Goal: Task Accomplishment & Management: Use online tool/utility

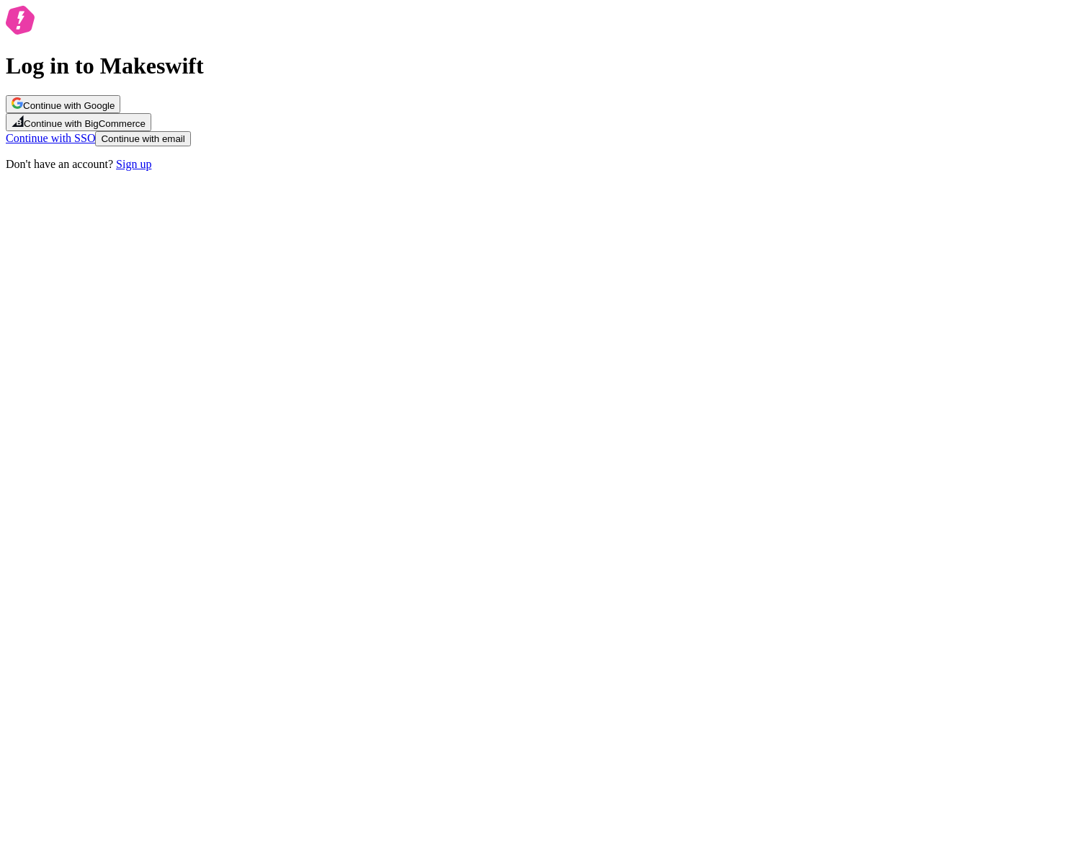
click at [722, 171] on div "Log in to Makeswift Continue with Google Continue with BigCommerce Continue wit…" at bounding box center [534, 88] width 1056 height 165
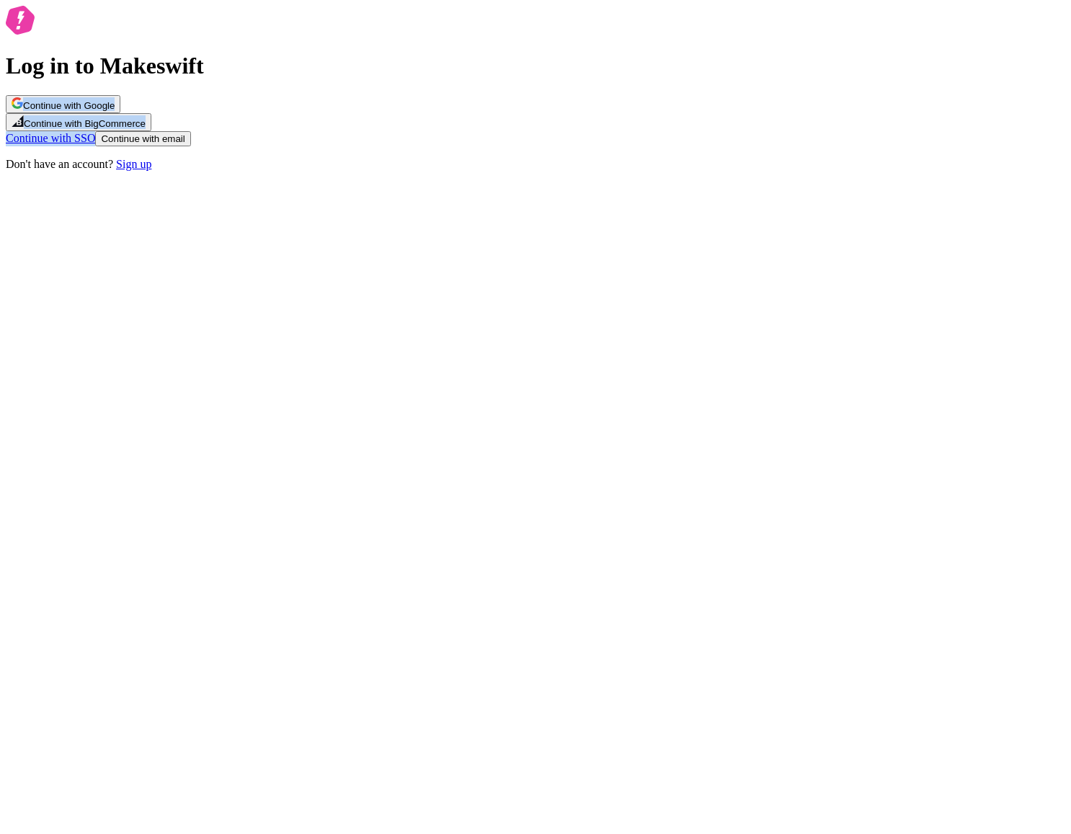
drag, startPoint x: 723, startPoint y: 249, endPoint x: 699, endPoint y: 519, distance: 271.3
click at [615, 171] on div "Log in to Makeswift Continue with Google Continue with BigCommerce Continue wit…" at bounding box center [535, 88] width 1059 height 165
click at [785, 171] on div "Log in to Makeswift Continue with Google Continue with BigCommerce Continue wit…" at bounding box center [535, 88] width 1059 height 165
click at [184, 144] on span "Continue with email" at bounding box center [143, 138] width 84 height 11
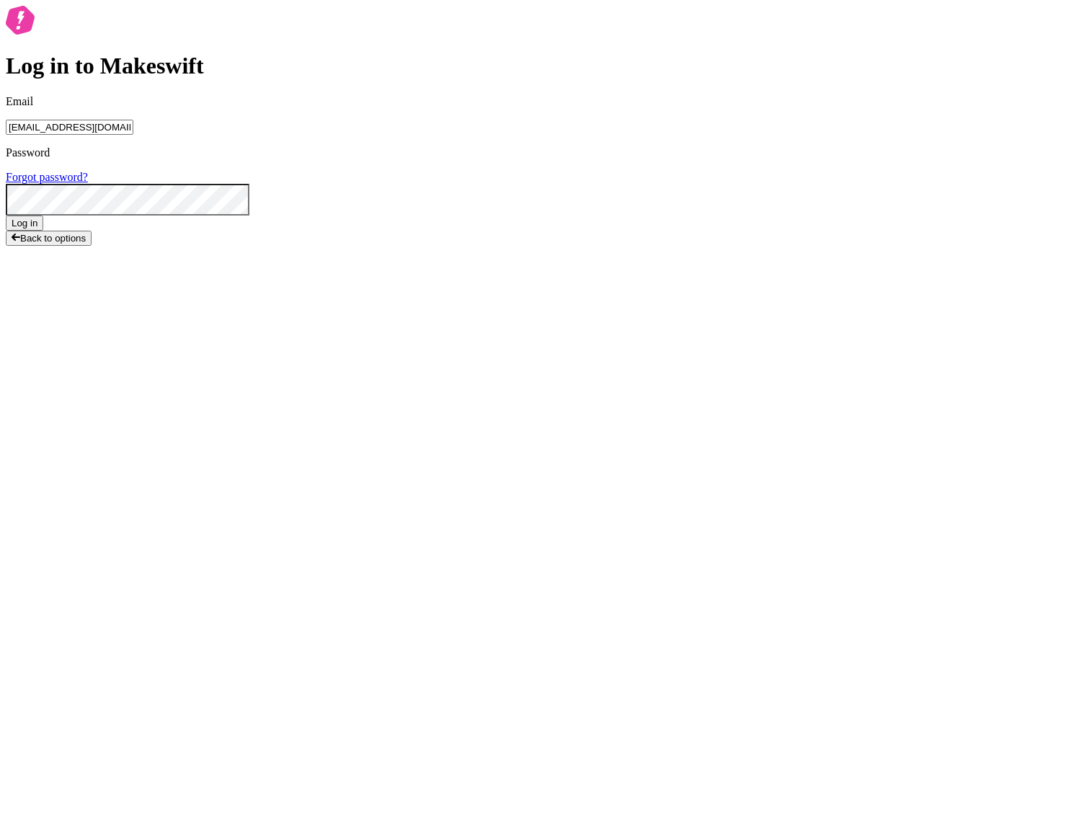
type input "lukemirejoseph+63@gmail.com"
click at [525, 231] on form "Email lukemirejoseph+63@gmail.com Password Forgot password? Log in" at bounding box center [535, 162] width 1059 height 135
click at [6, 215] on button "Log in" at bounding box center [24, 222] width 37 height 15
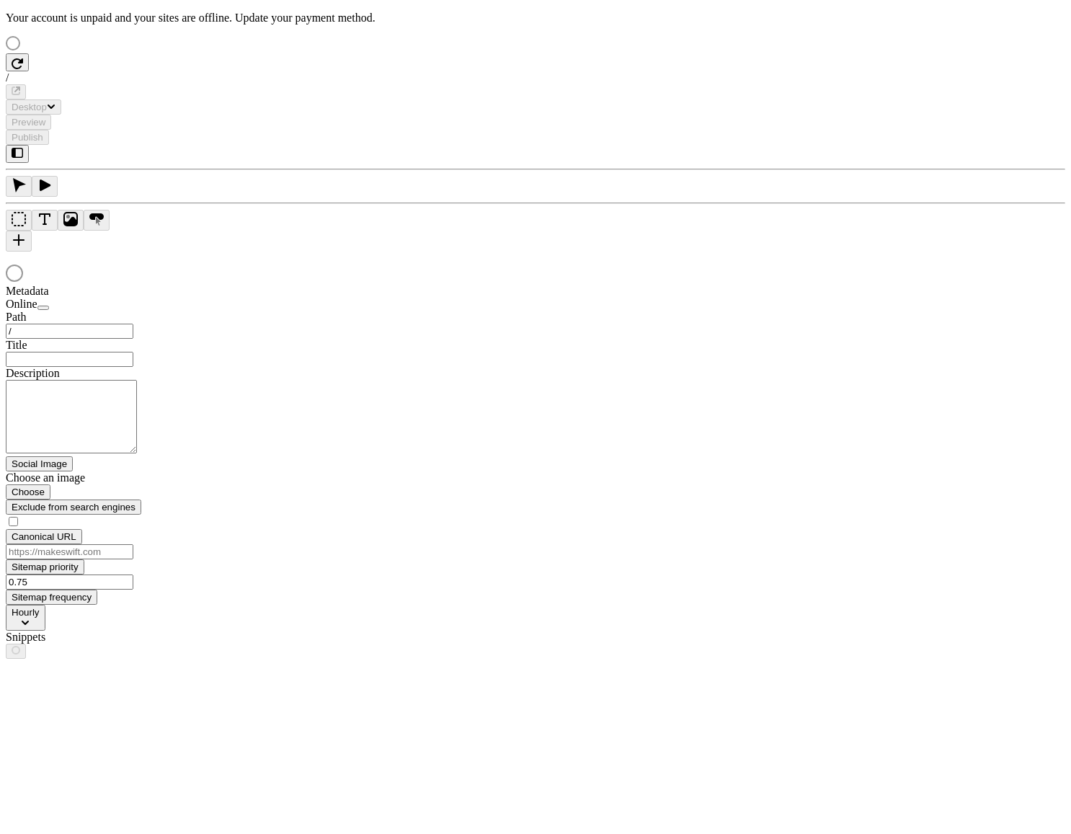
type input "/text-heavy-example"
type input "This is my wonderful title and I'm proud of it."
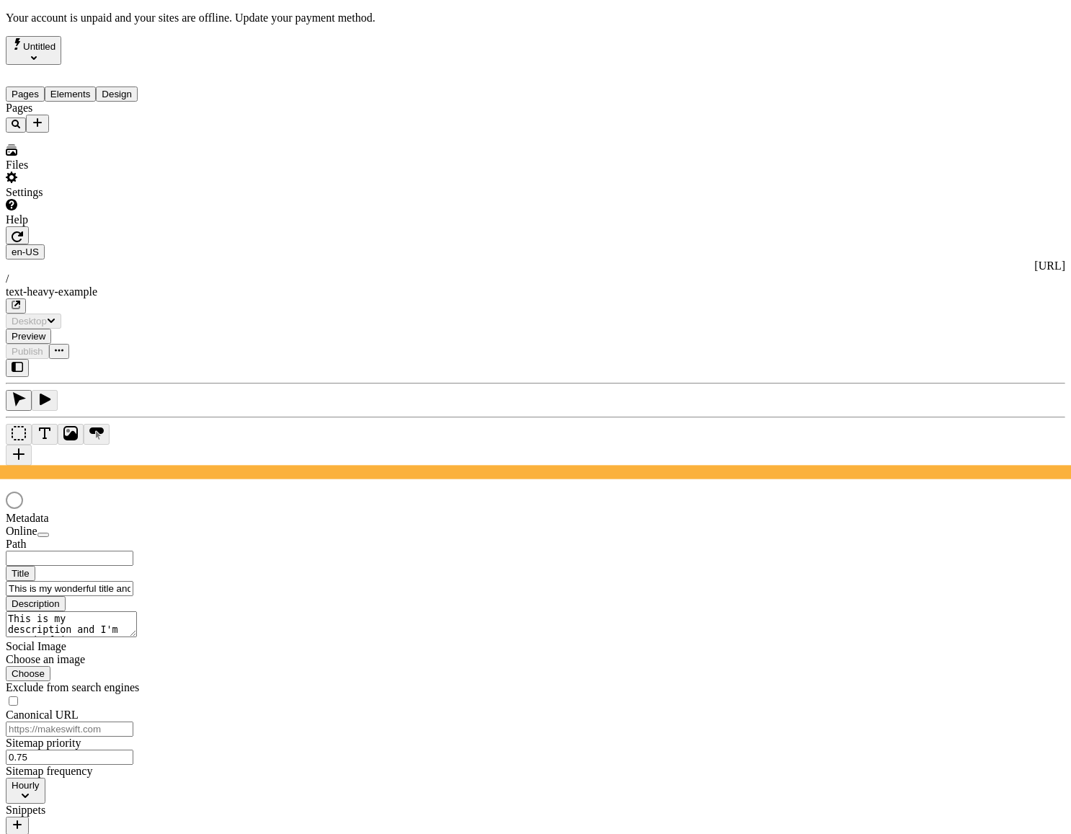
type input "/text-heavy-example"
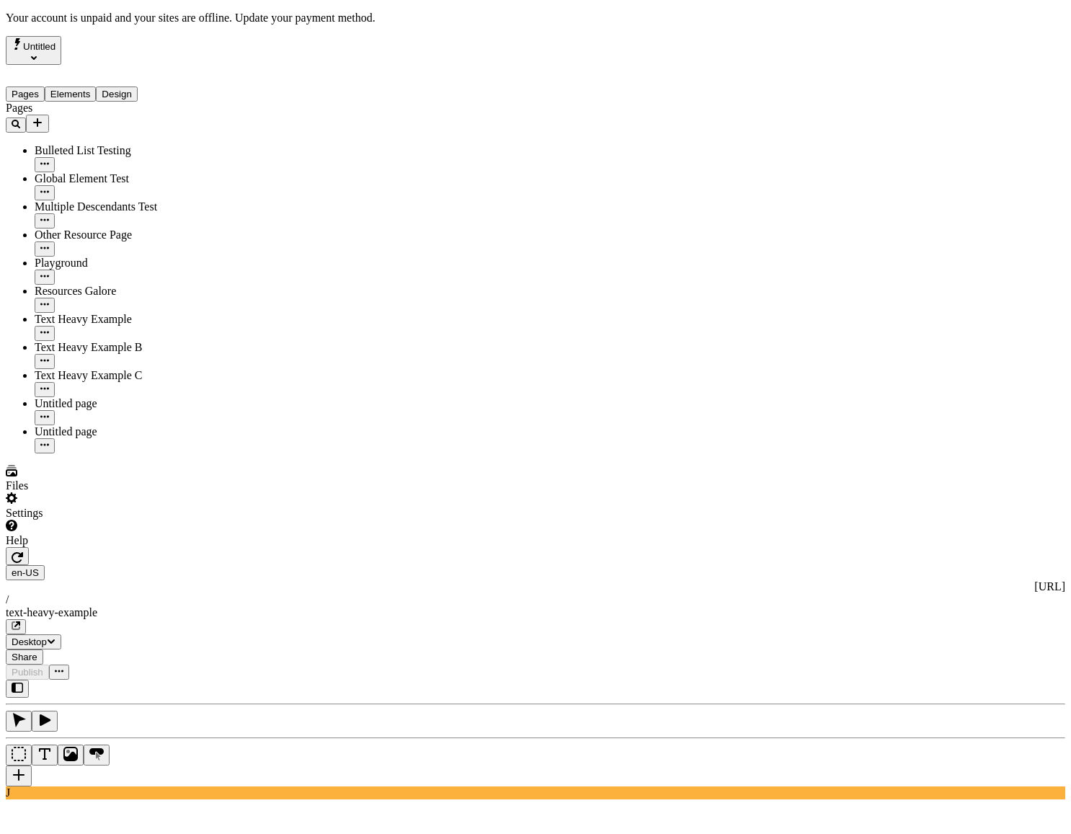
click at [189, 679] on div "J" at bounding box center [535, 739] width 1059 height 120
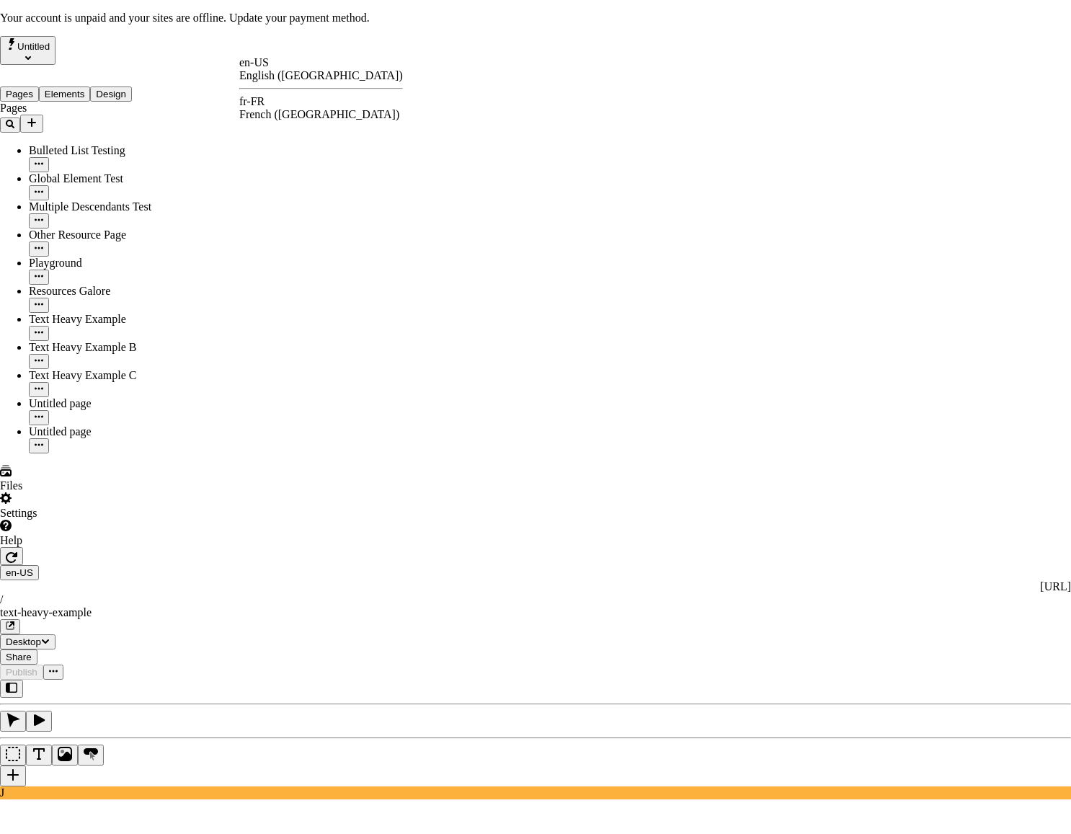
click at [282, 103] on div "fr-FR" at bounding box center [321, 101] width 164 height 13
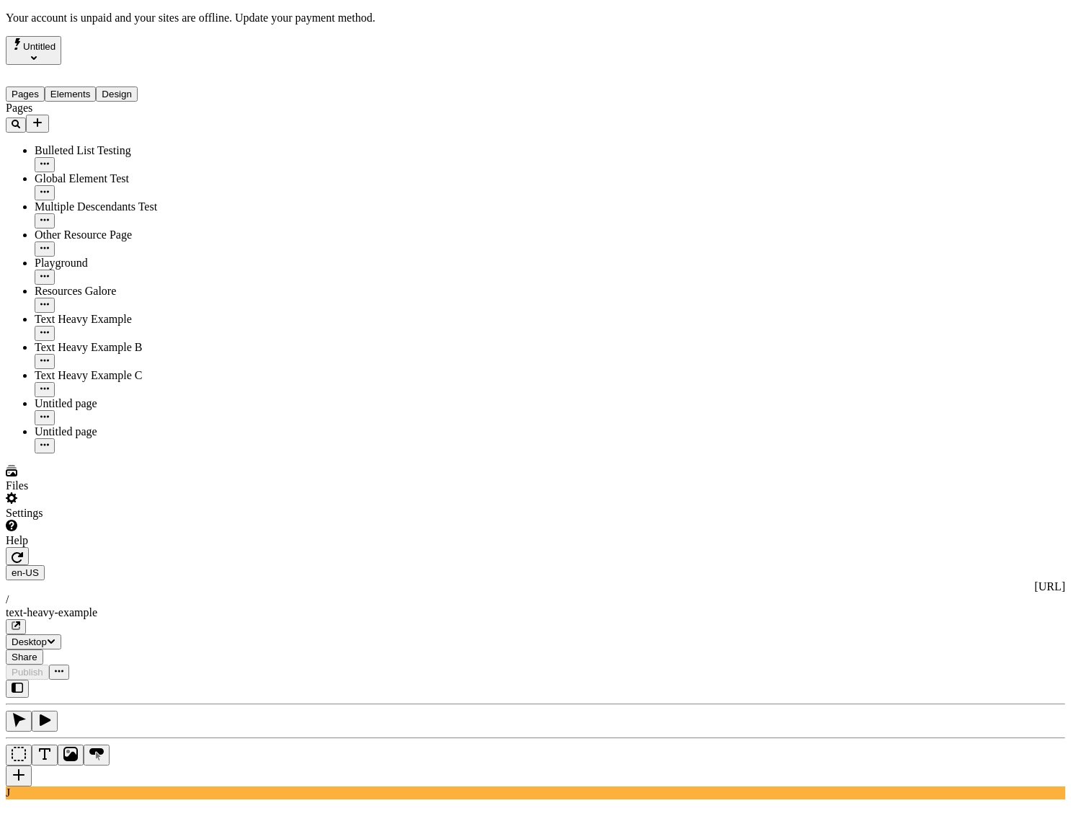
type input "Exemple de traductions : Page riche en texte"
type textarea "Ceci est ma description et j'en suis fier."
type input "/text-heavy-example"
click at [253, 565] on div "fr-FR http://localhost:3001/fr-FR / text-heavy-example" at bounding box center [535, 599] width 1059 height 69
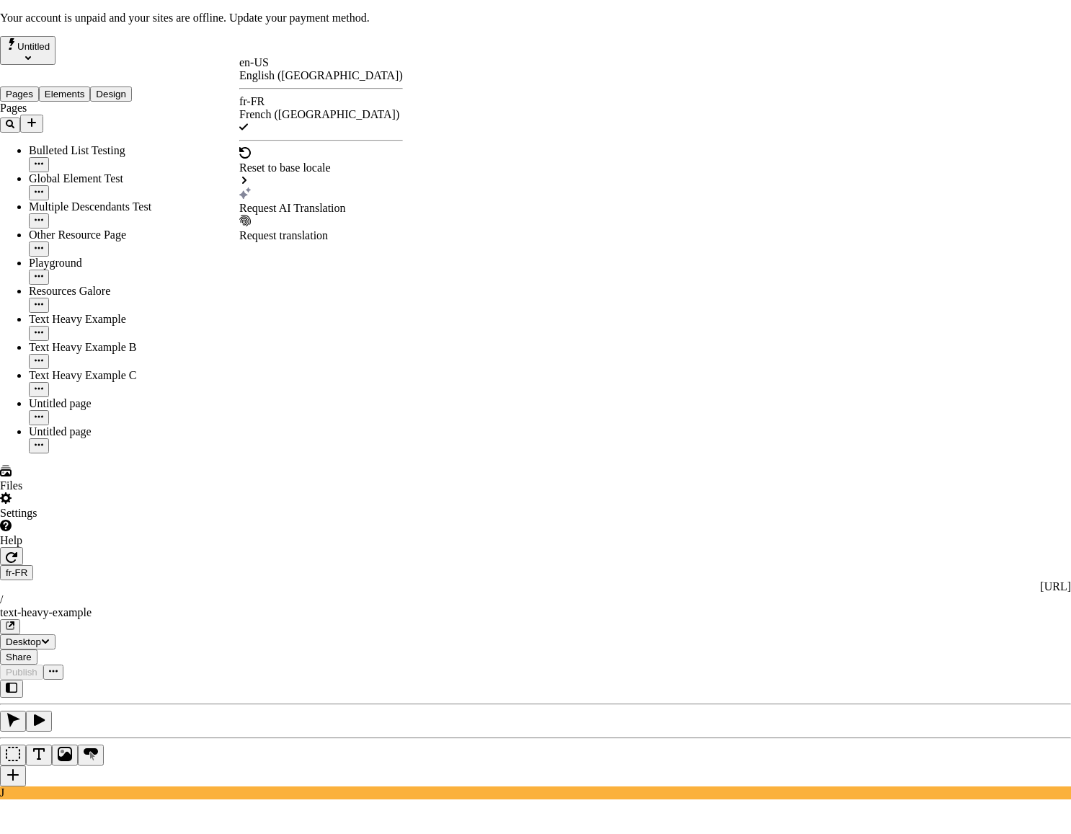
click at [294, 202] on div "Request AI Translation" at bounding box center [321, 208] width 164 height 13
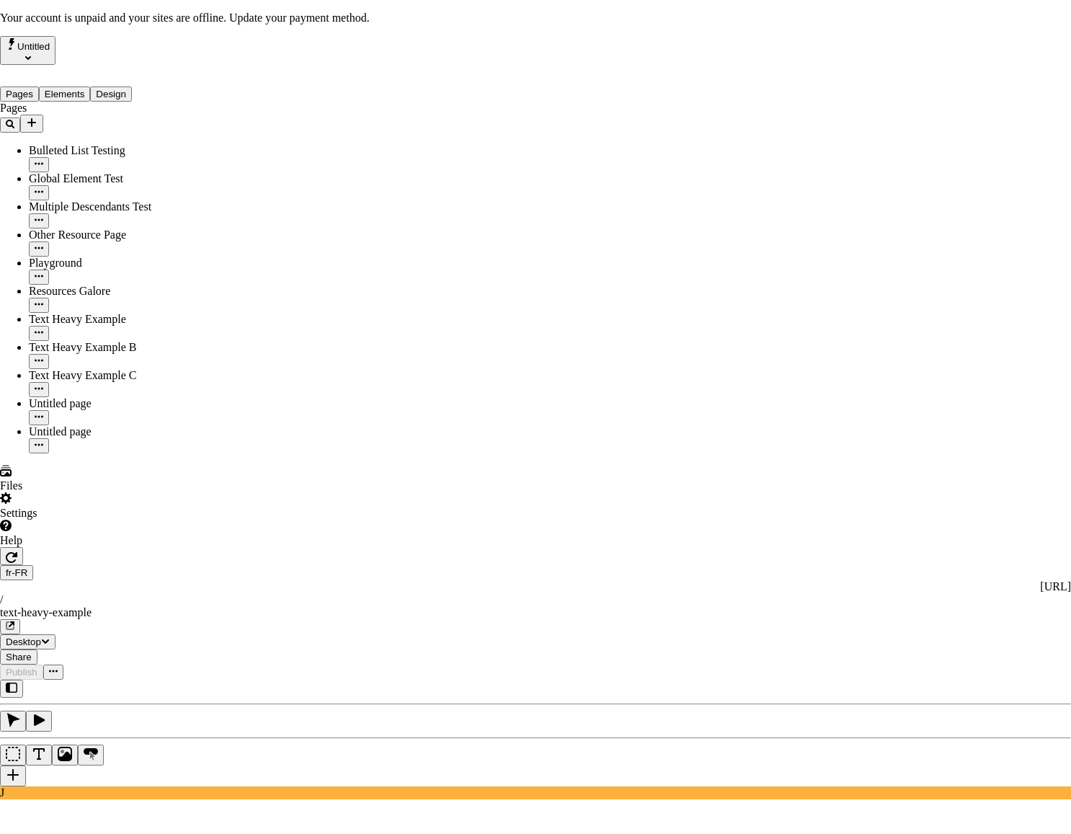
scroll to position [108, 0]
checkbox input "true"
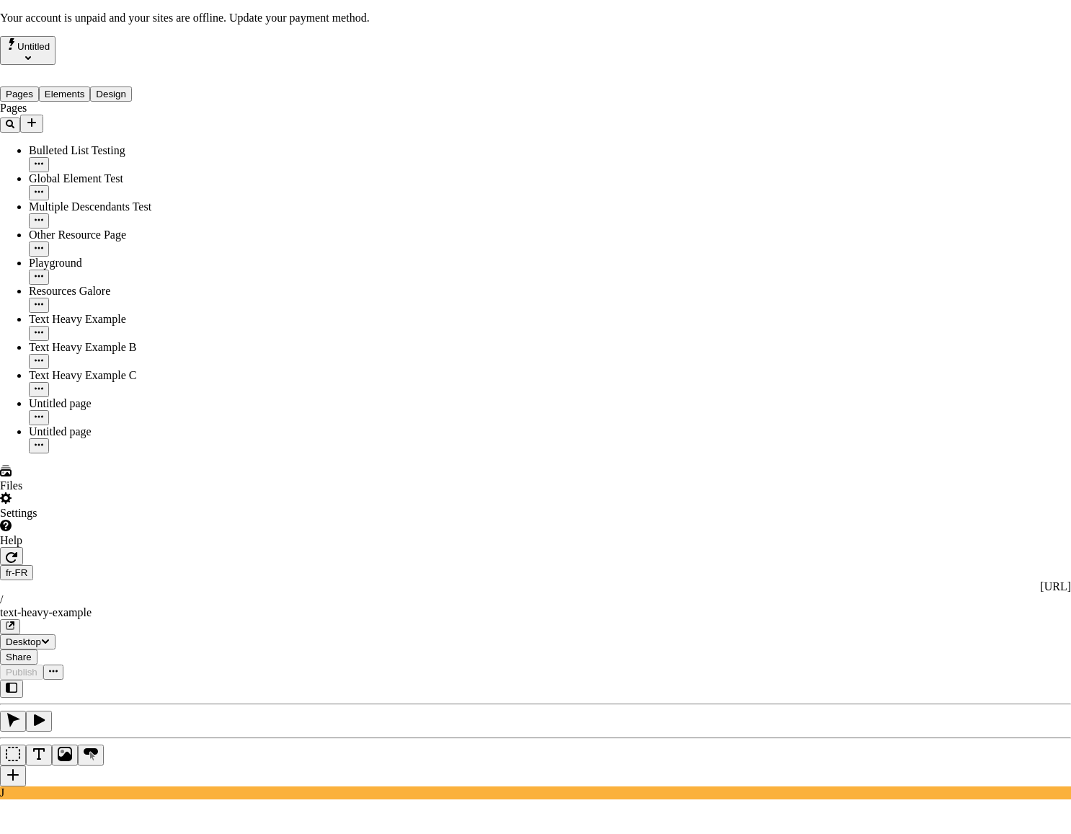
checkbox input "true"
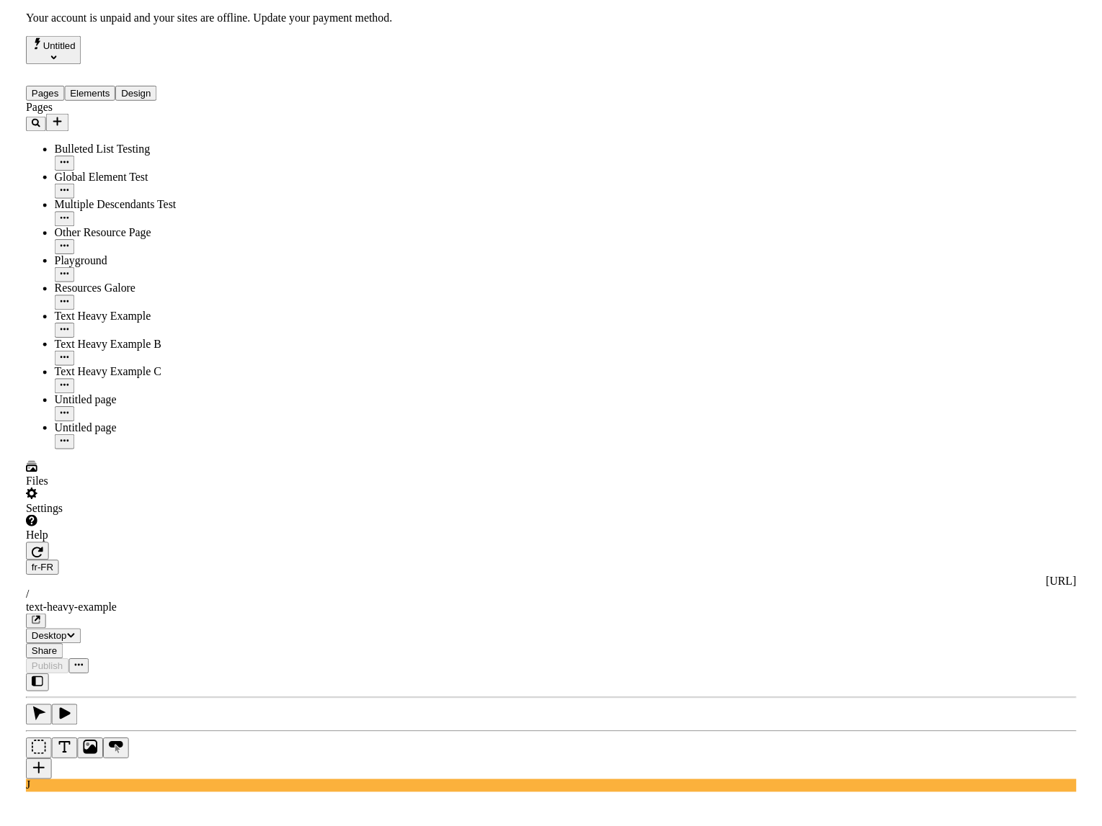
scroll to position [0, 0]
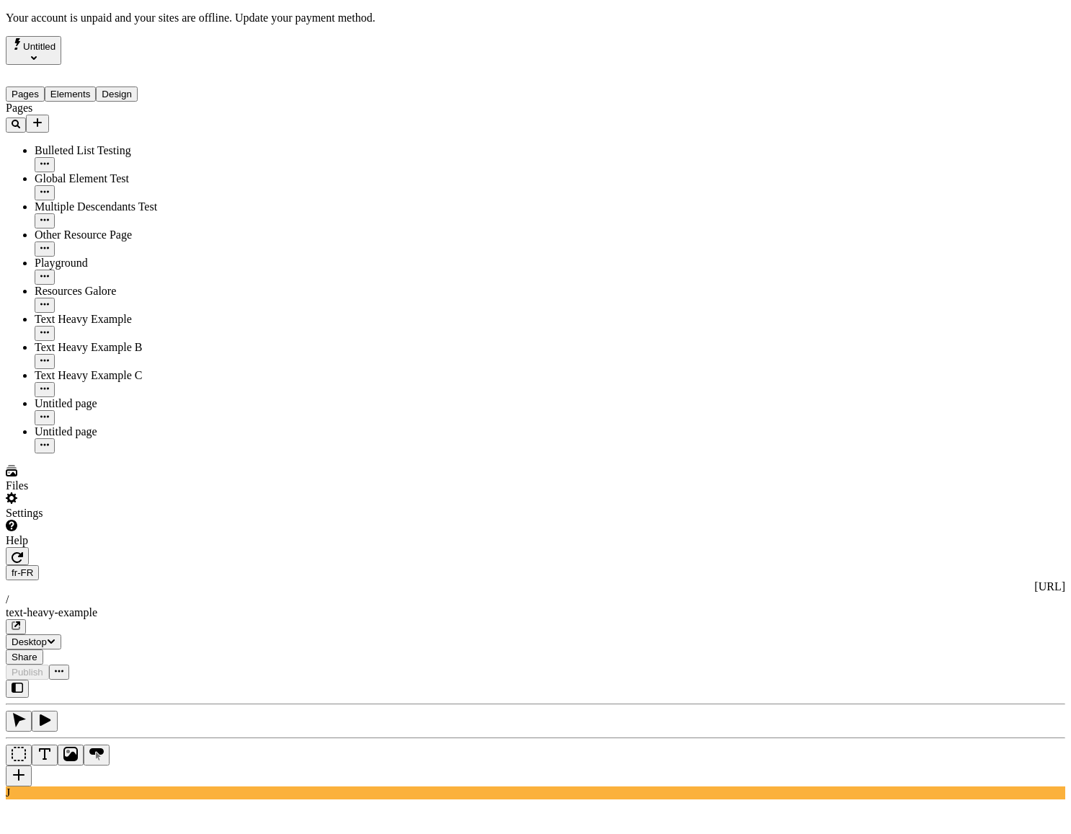
click at [195, 679] on div "J" at bounding box center [535, 739] width 1059 height 120
click at [65, 86] on button "Elements" at bounding box center [71, 93] width 52 height 15
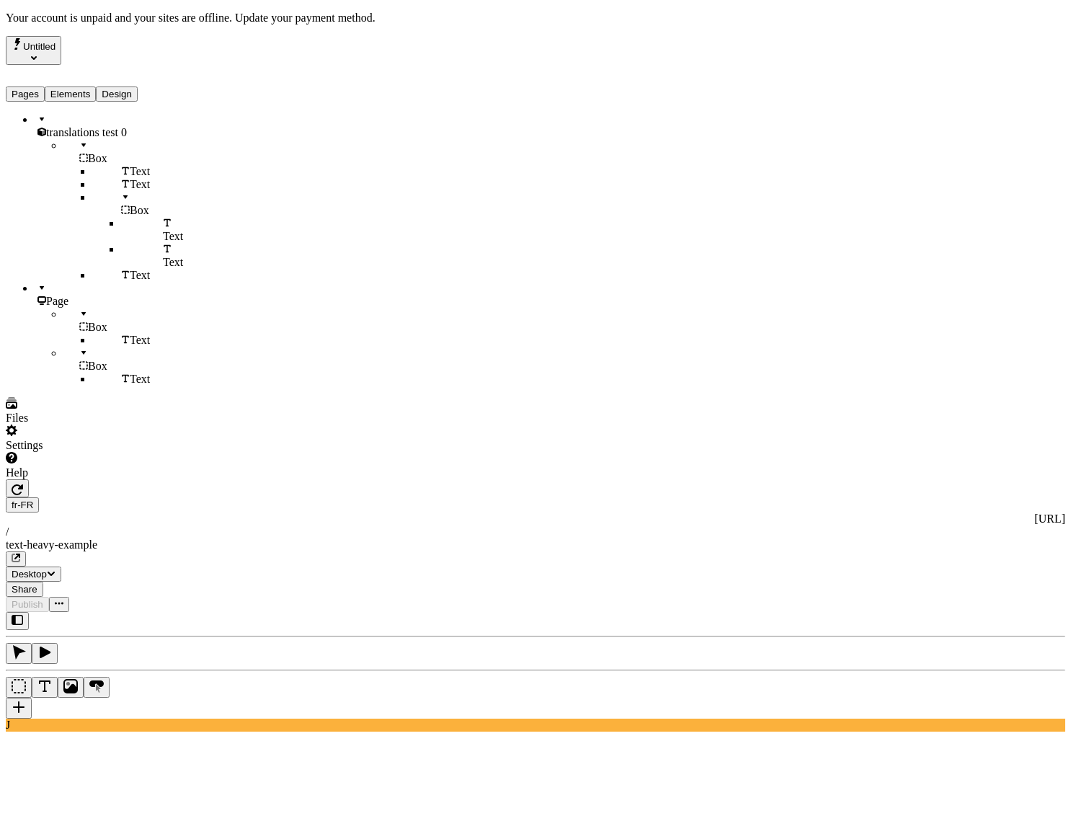
click at [43, 86] on button "Pages" at bounding box center [25, 93] width 39 height 15
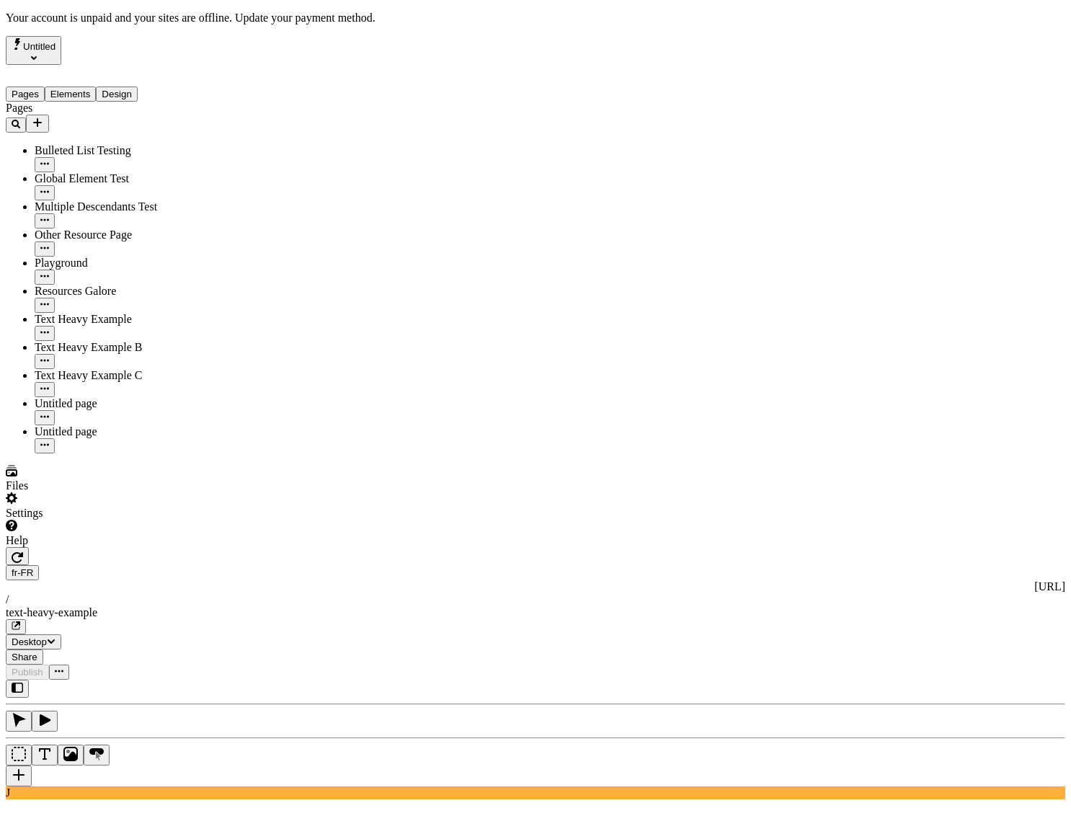
click at [174, 547] on div at bounding box center [92, 547] width 173 height 0
click at [189, 679] on div "J" at bounding box center [535, 739] width 1059 height 120
type input "0"
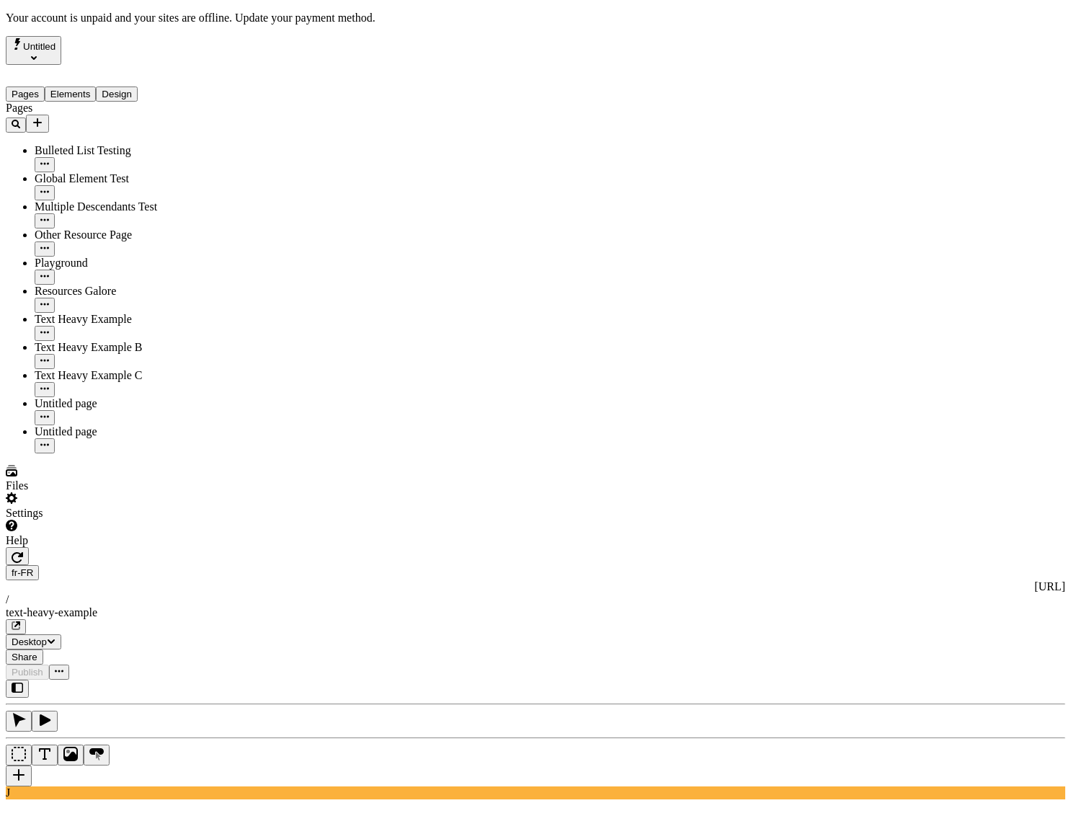
click at [182, 679] on div "J" at bounding box center [535, 739] width 1059 height 120
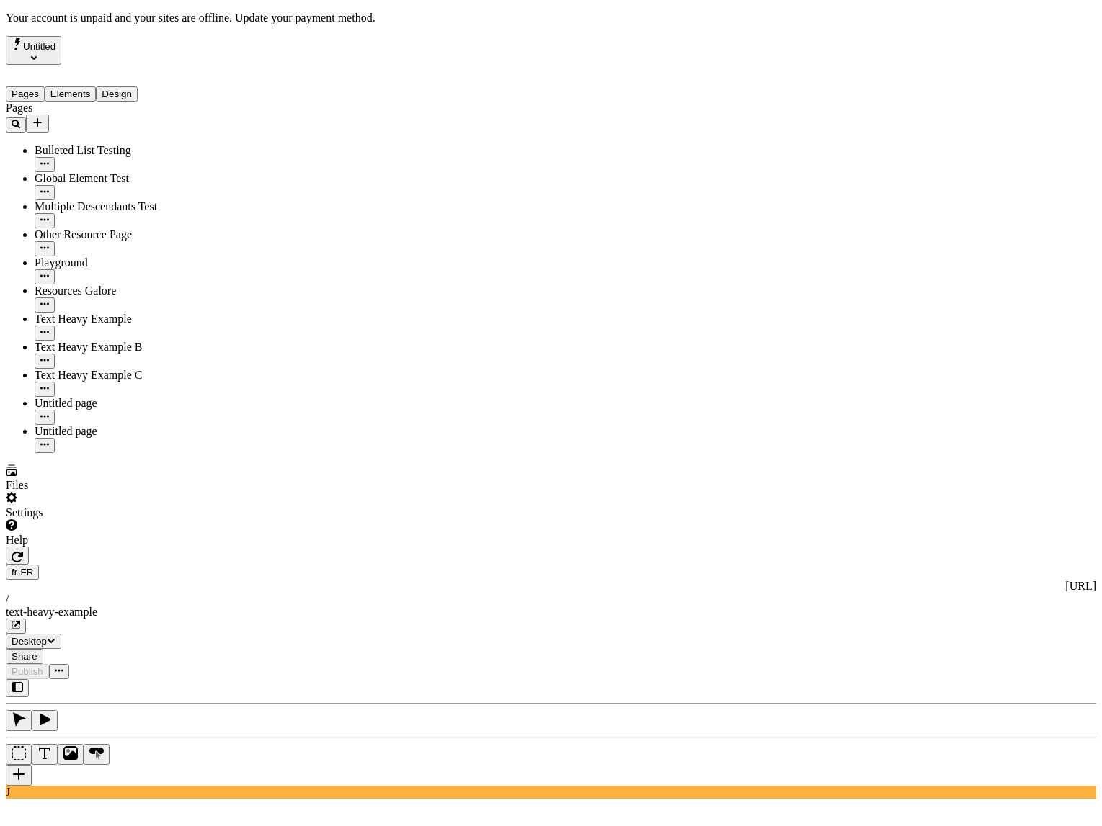
click at [202, 679] on div "J" at bounding box center [551, 739] width 1090 height 120
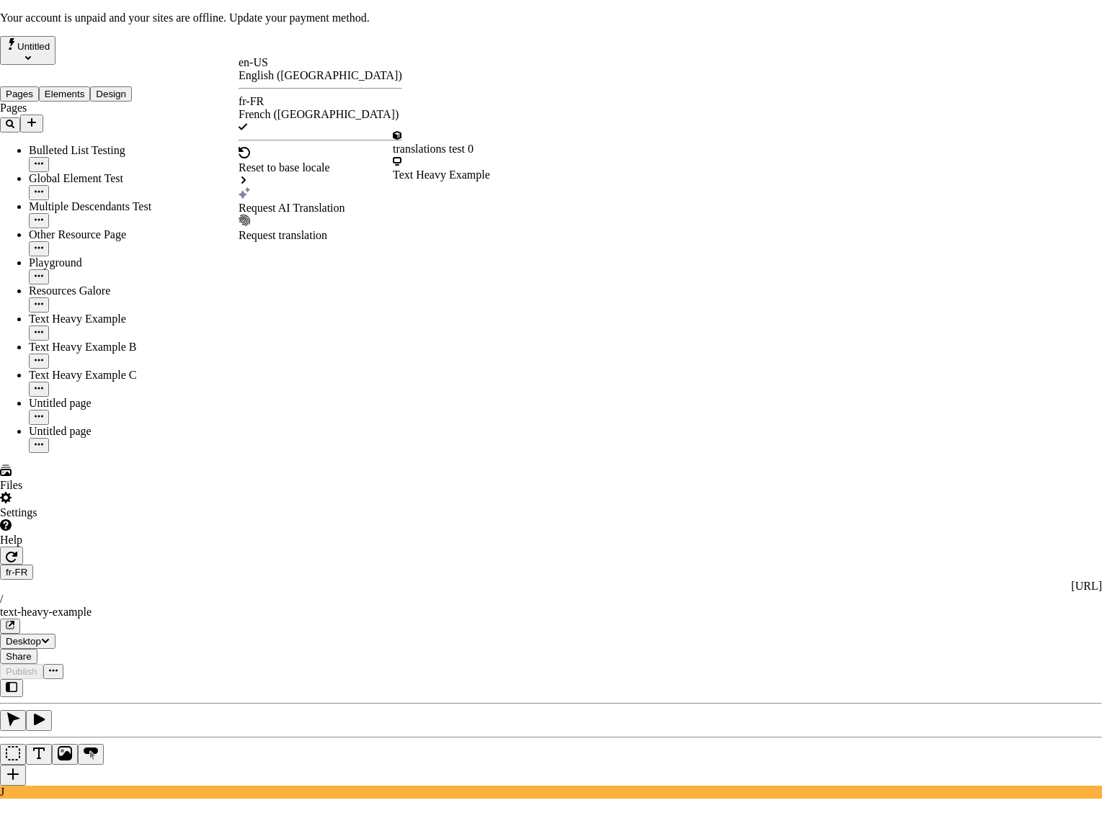
click at [435, 169] on div "Text Heavy Example" at bounding box center [441, 175] width 97 height 13
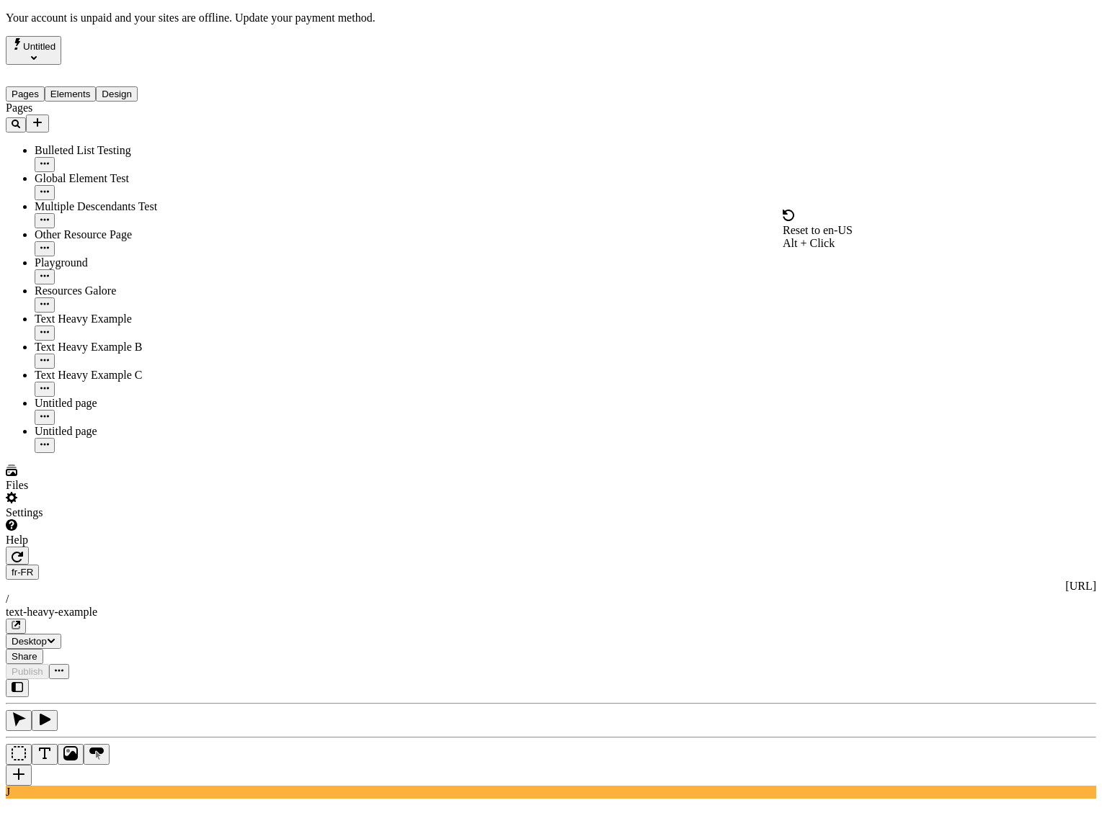
click at [834, 237] on span "Alt + Click" at bounding box center [809, 243] width 52 height 12
type textarea "This is my description and I'm proud of it."
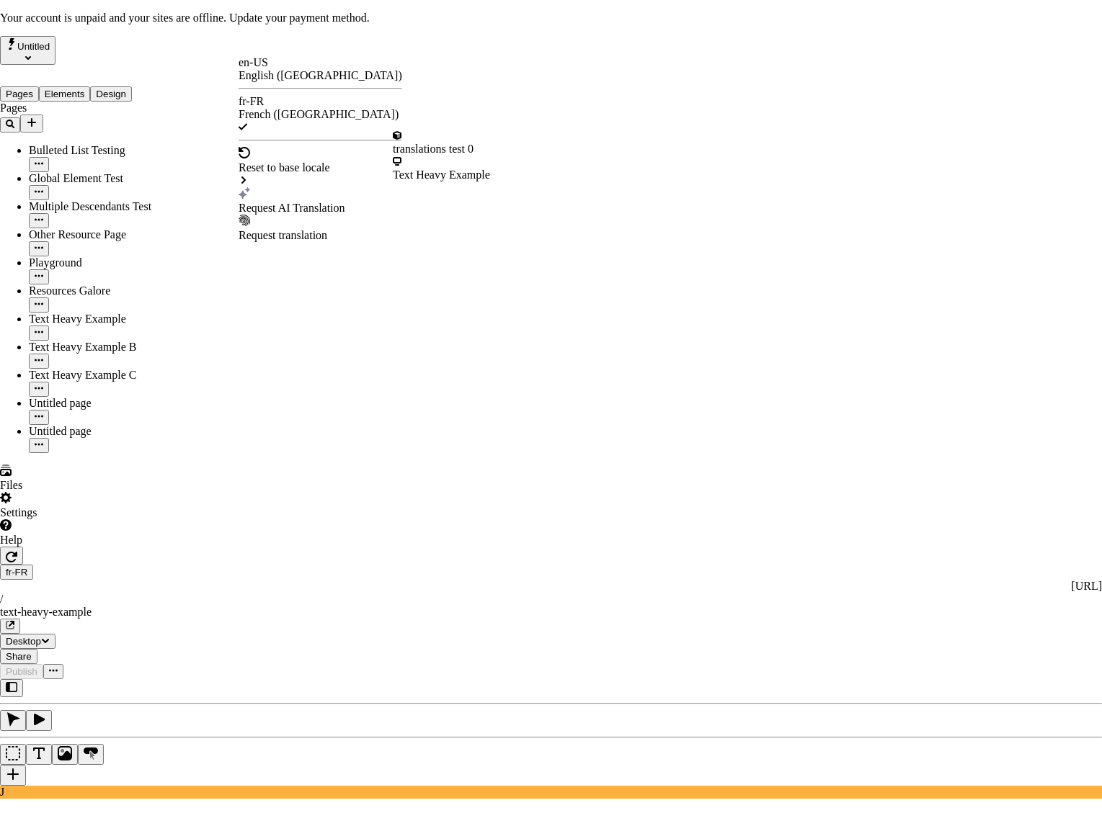
click at [302, 202] on div "Request AI Translation" at bounding box center [321, 208] width 164 height 13
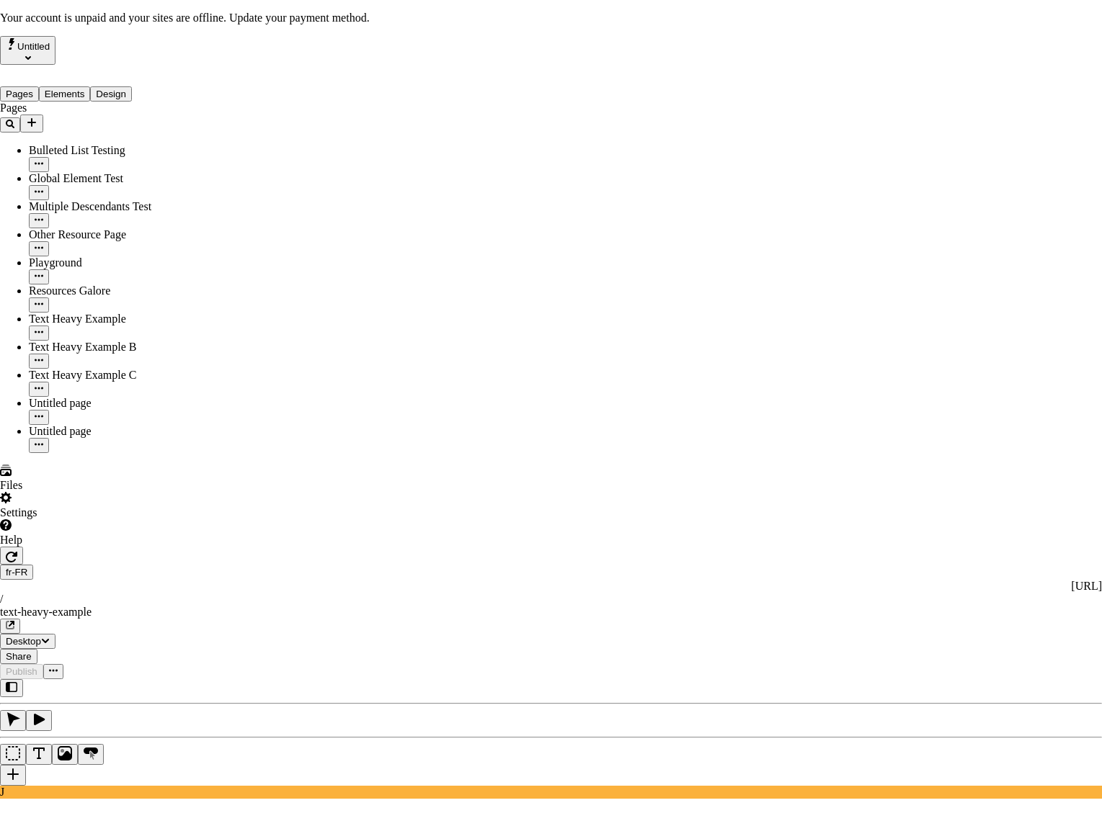
checkbox input "true"
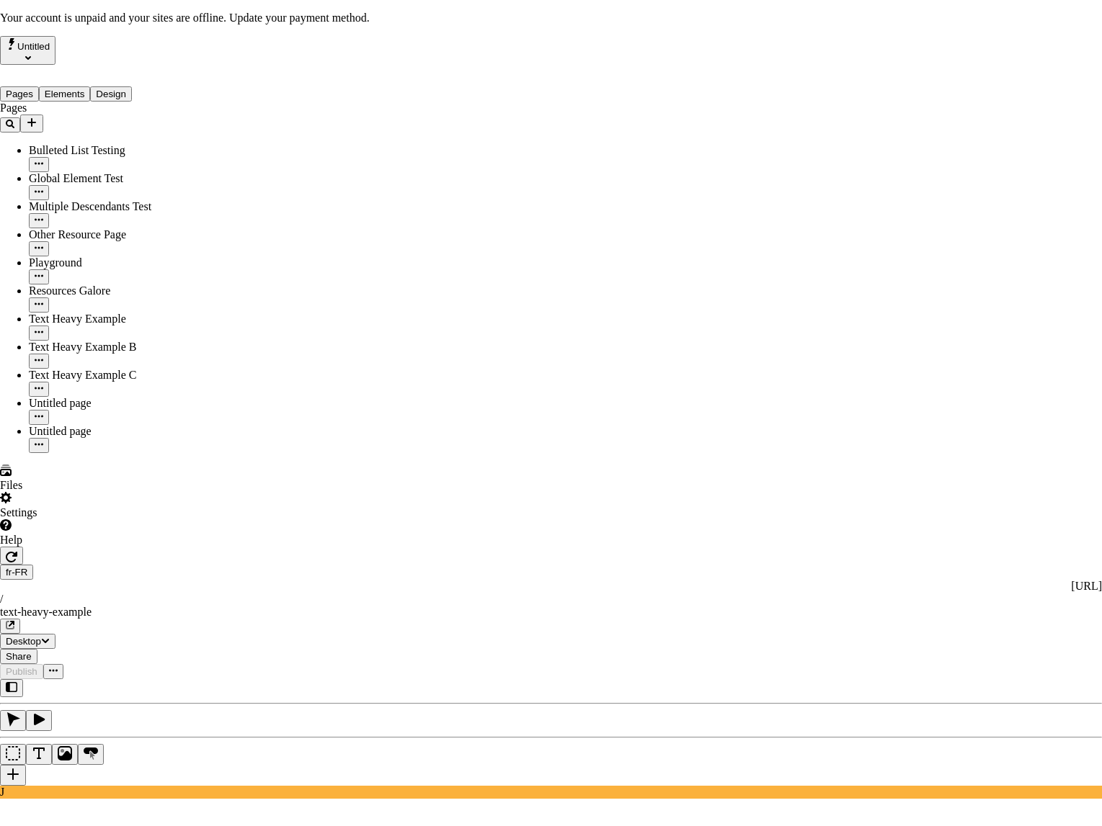
checkbox input "true"
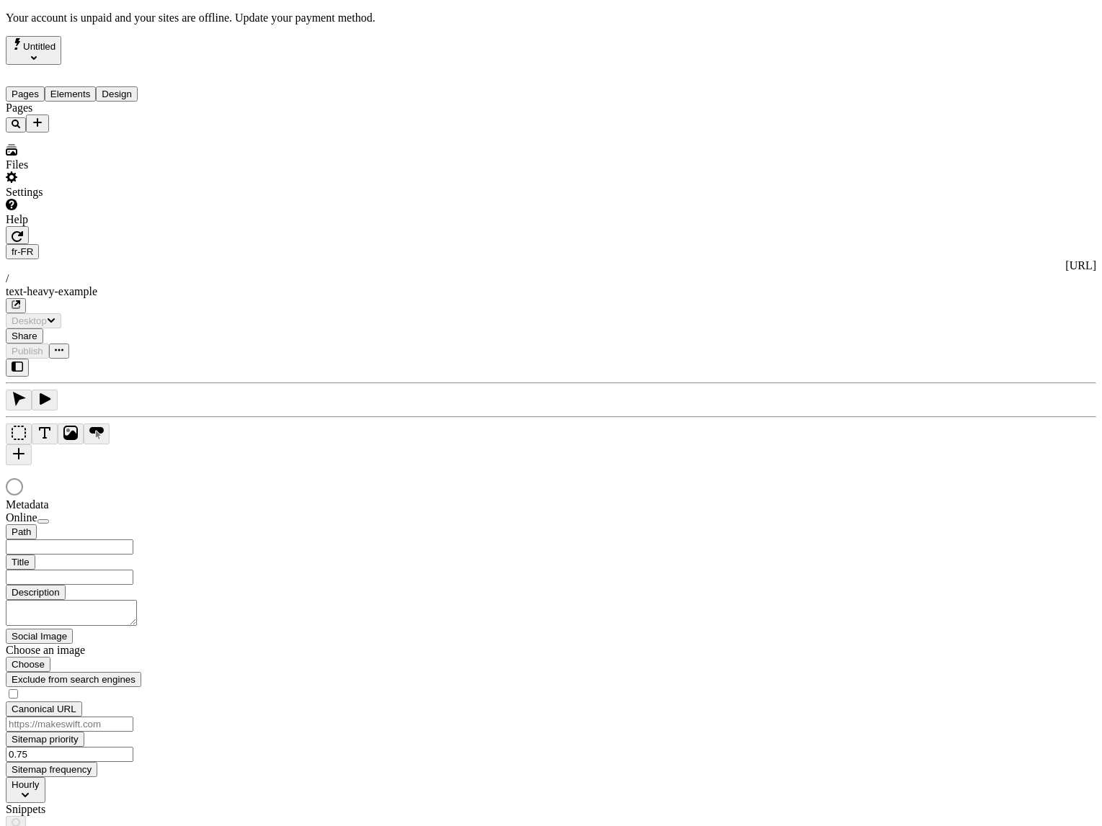
type input "/text-heavy-example"
type input "Exemple de traductions : Page riche en texte"
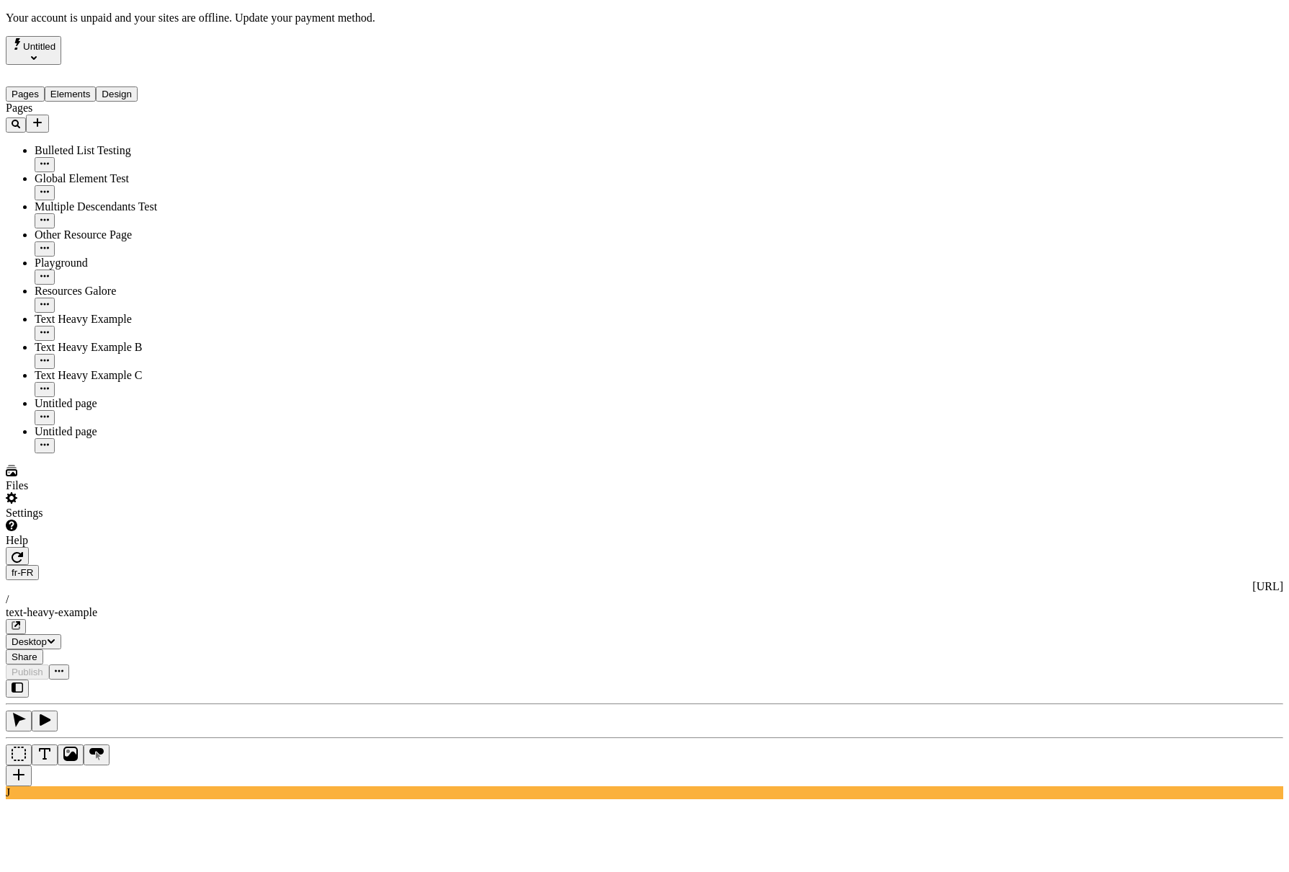
click at [184, 679] on div "J" at bounding box center [645, 739] width 1278 height 120
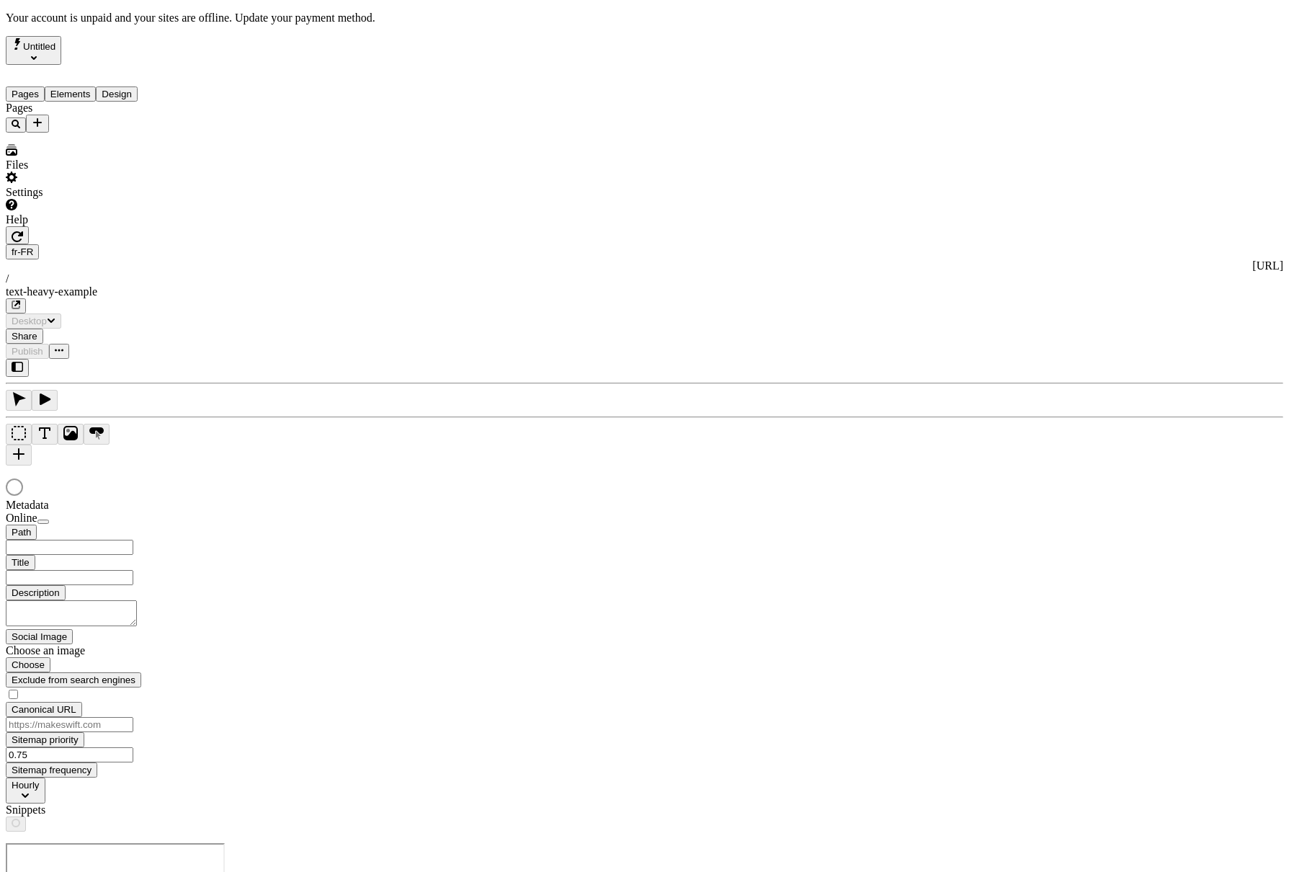
type input "Exemple de traductions : Page riche en texte"
type input "/text-heavy-example"
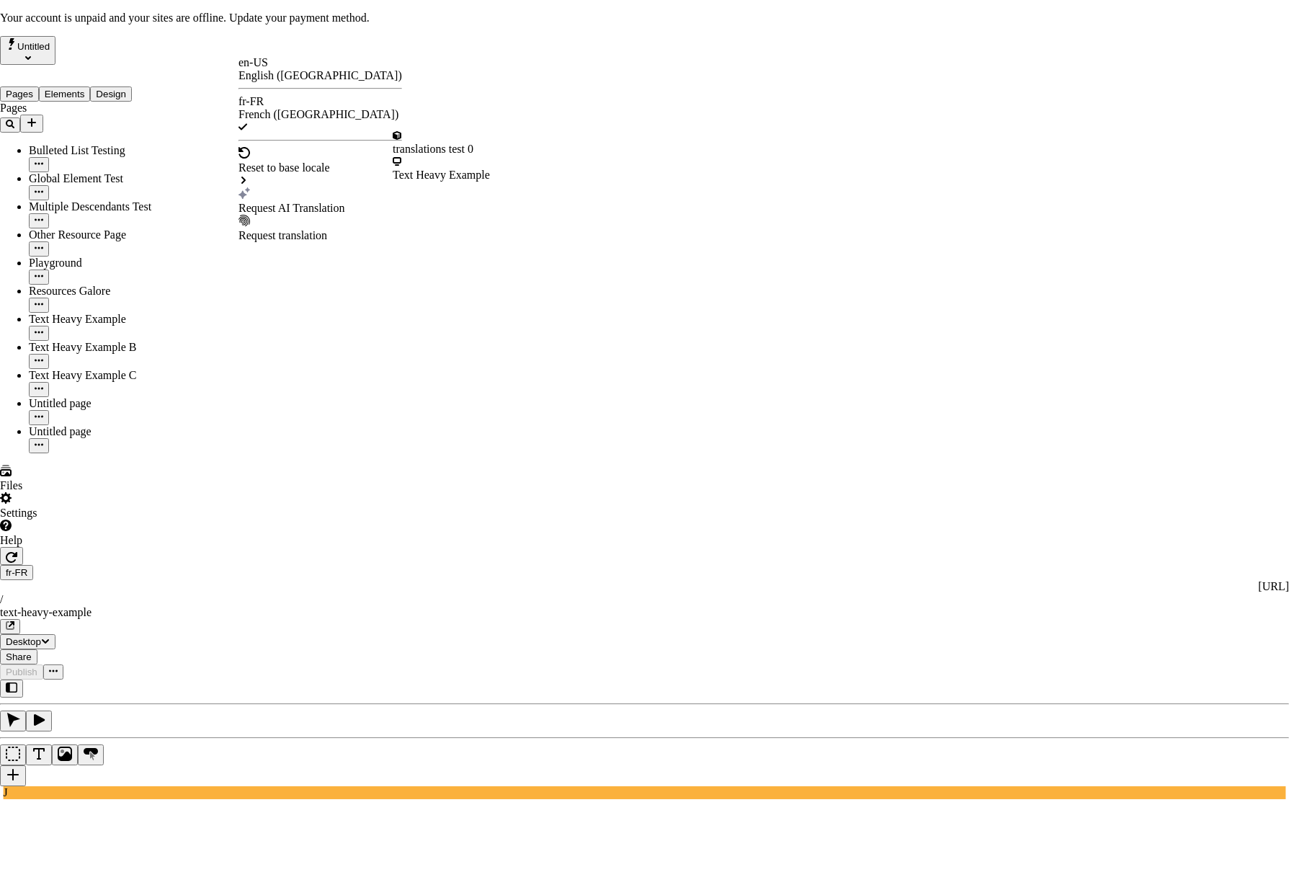
click at [434, 169] on div "Text Heavy Example" at bounding box center [441, 175] width 97 height 13
drag, startPoint x: 795, startPoint y: 473, endPoint x: 808, endPoint y: 464, distance: 16.2
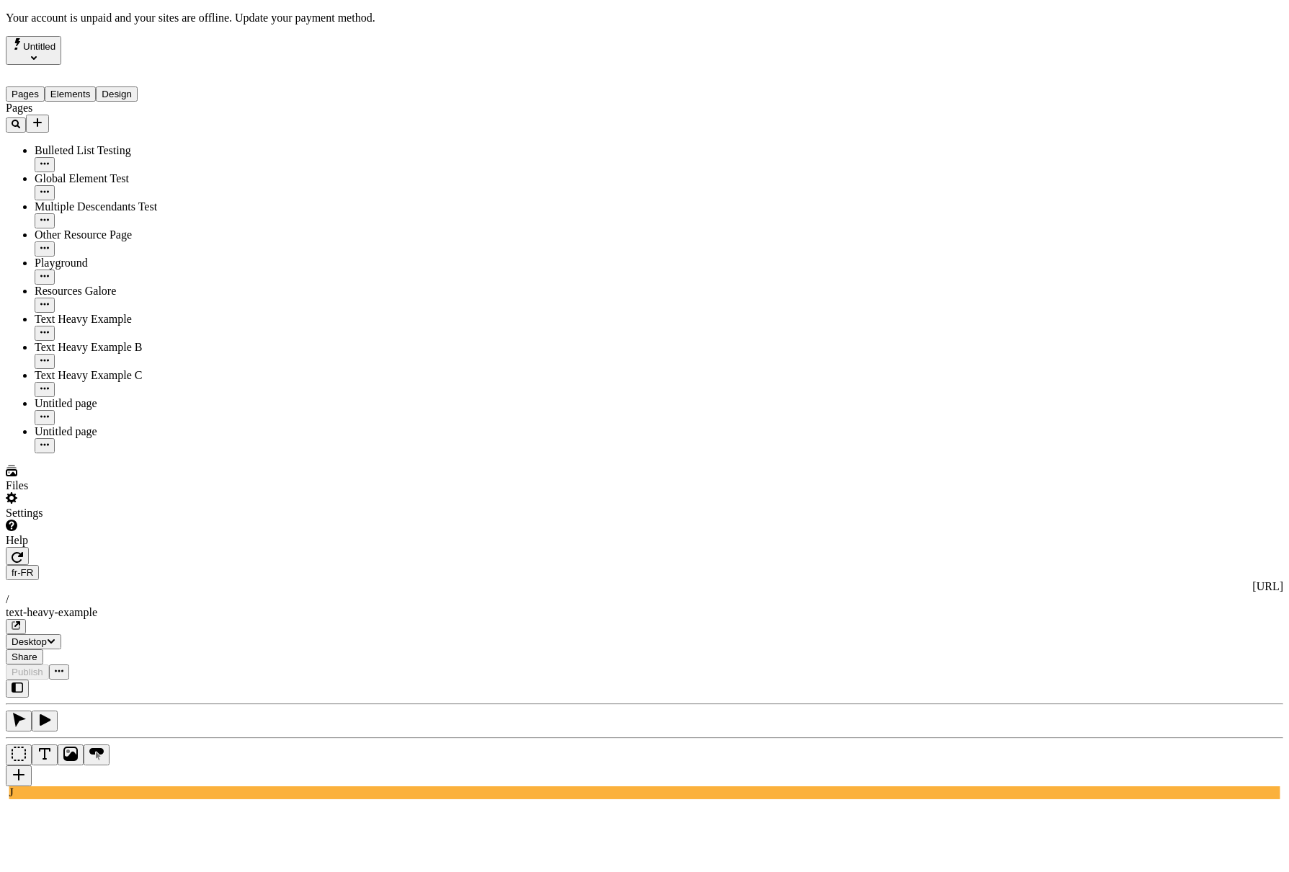
click at [190, 679] on div "J" at bounding box center [645, 739] width 1278 height 120
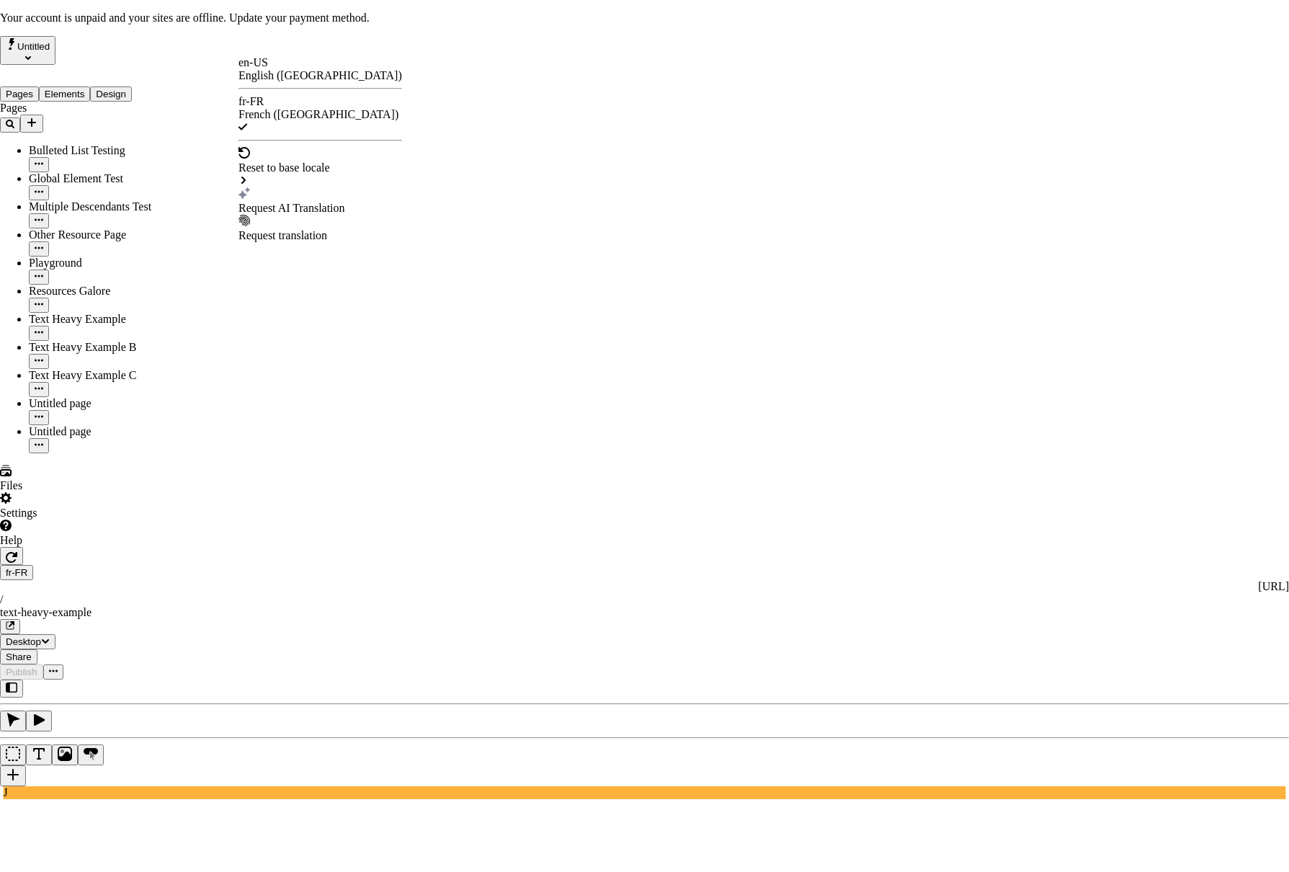
click at [317, 202] on div "Request AI Translation" at bounding box center [321, 208] width 164 height 13
checkbox input "true"
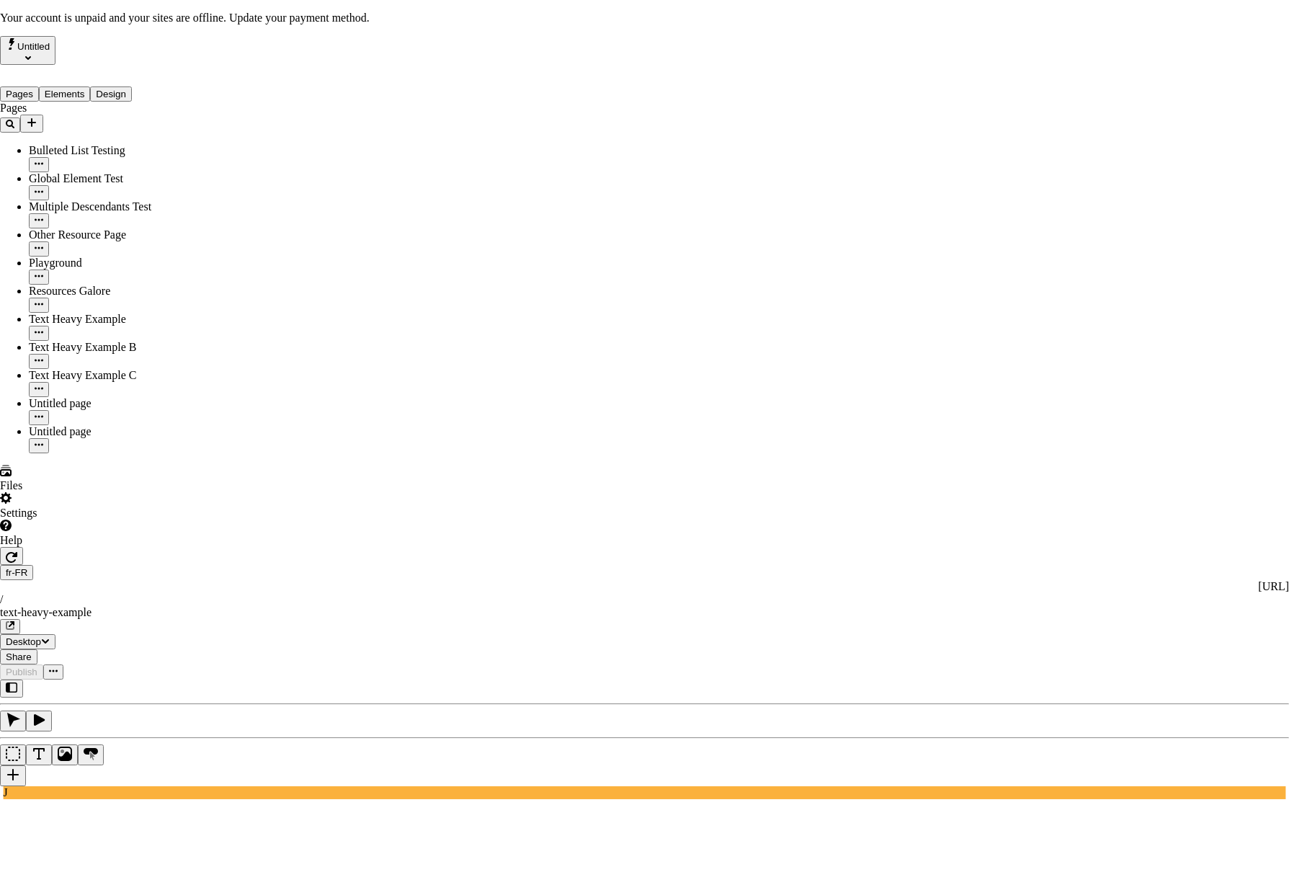
checkbox input "true"
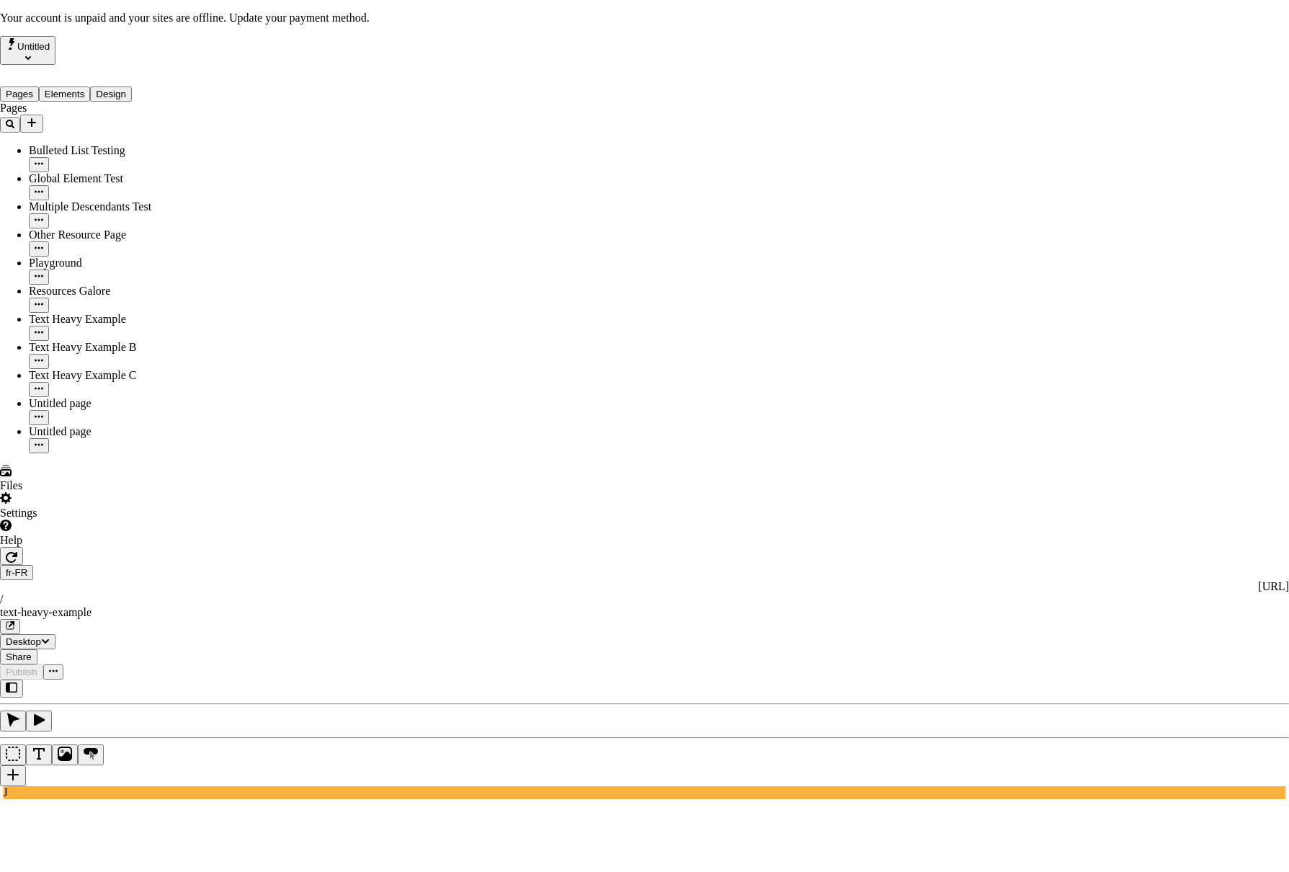
checkbox input "true"
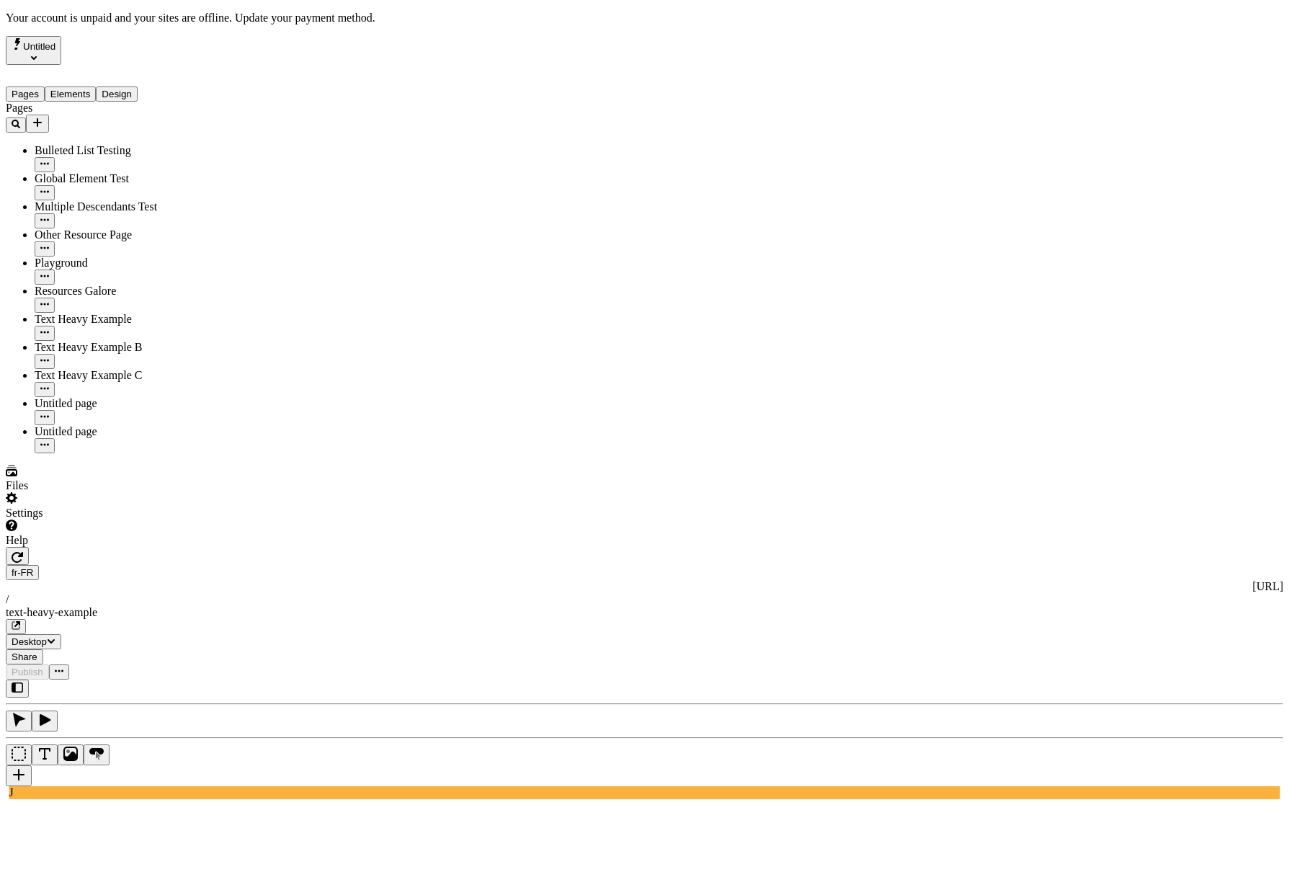
click at [176, 679] on div "J" at bounding box center [645, 739] width 1278 height 120
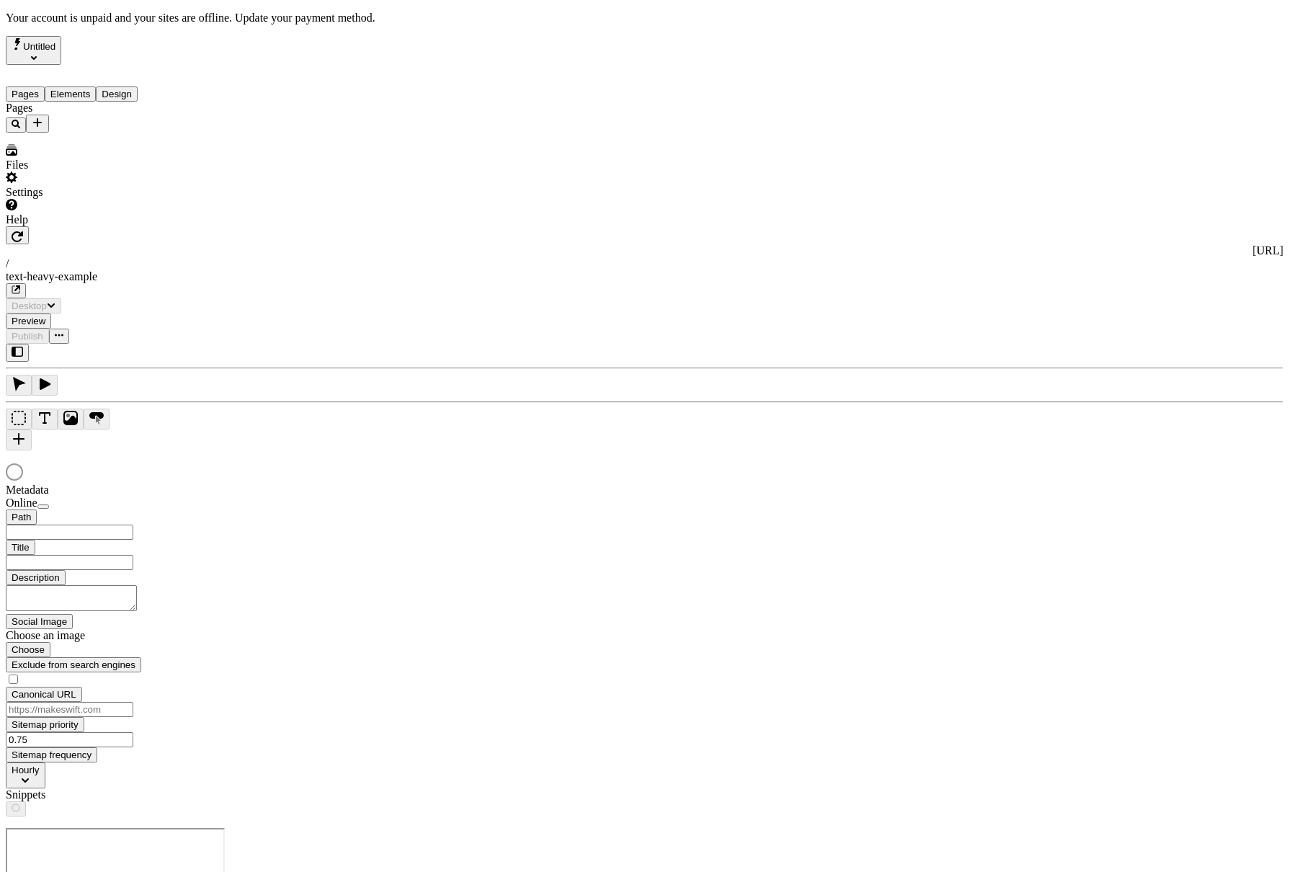
type input "/text-heavy-example"
type input "Exemple de traductions : Page riche en texte"
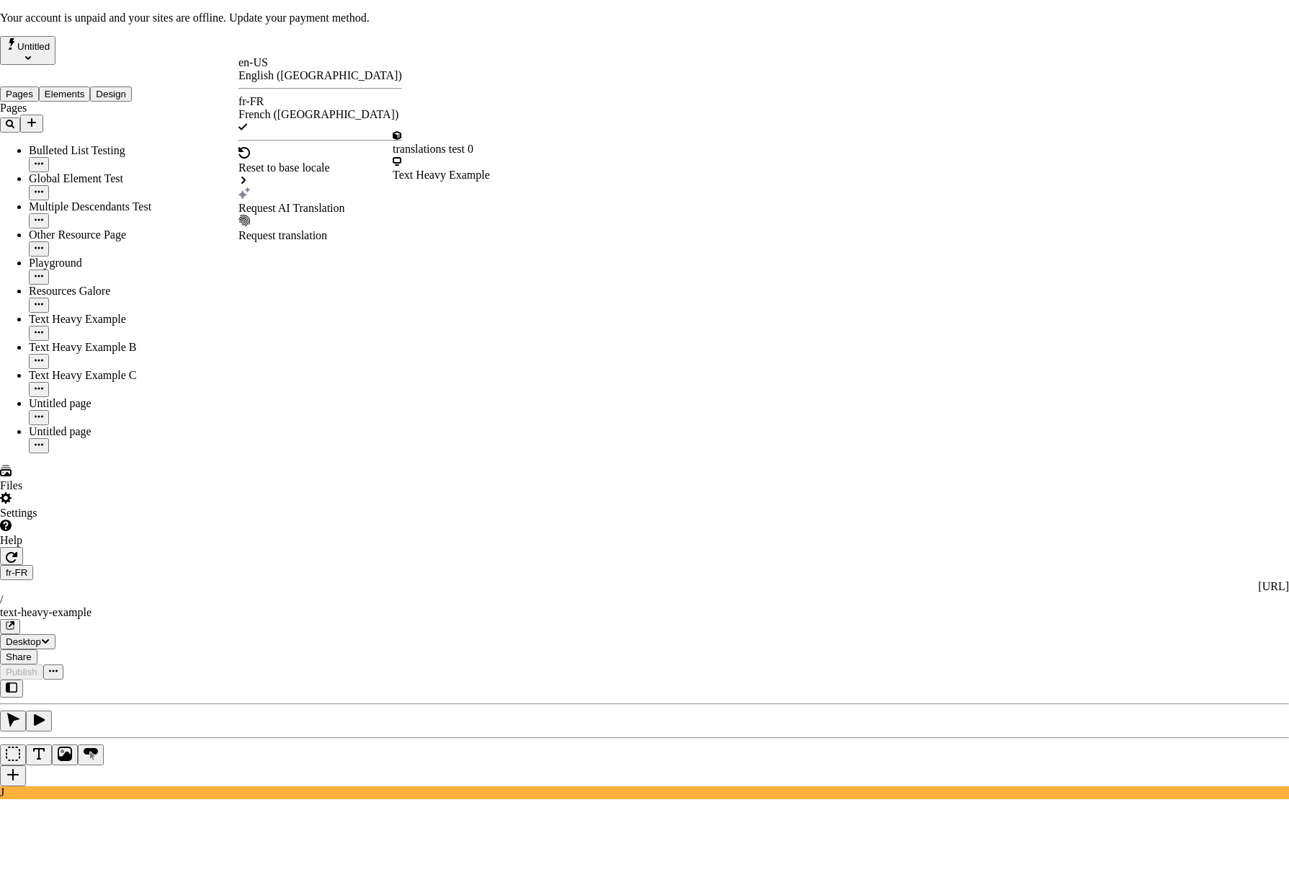
click at [419, 167] on div "Text Heavy Example" at bounding box center [441, 169] width 97 height 26
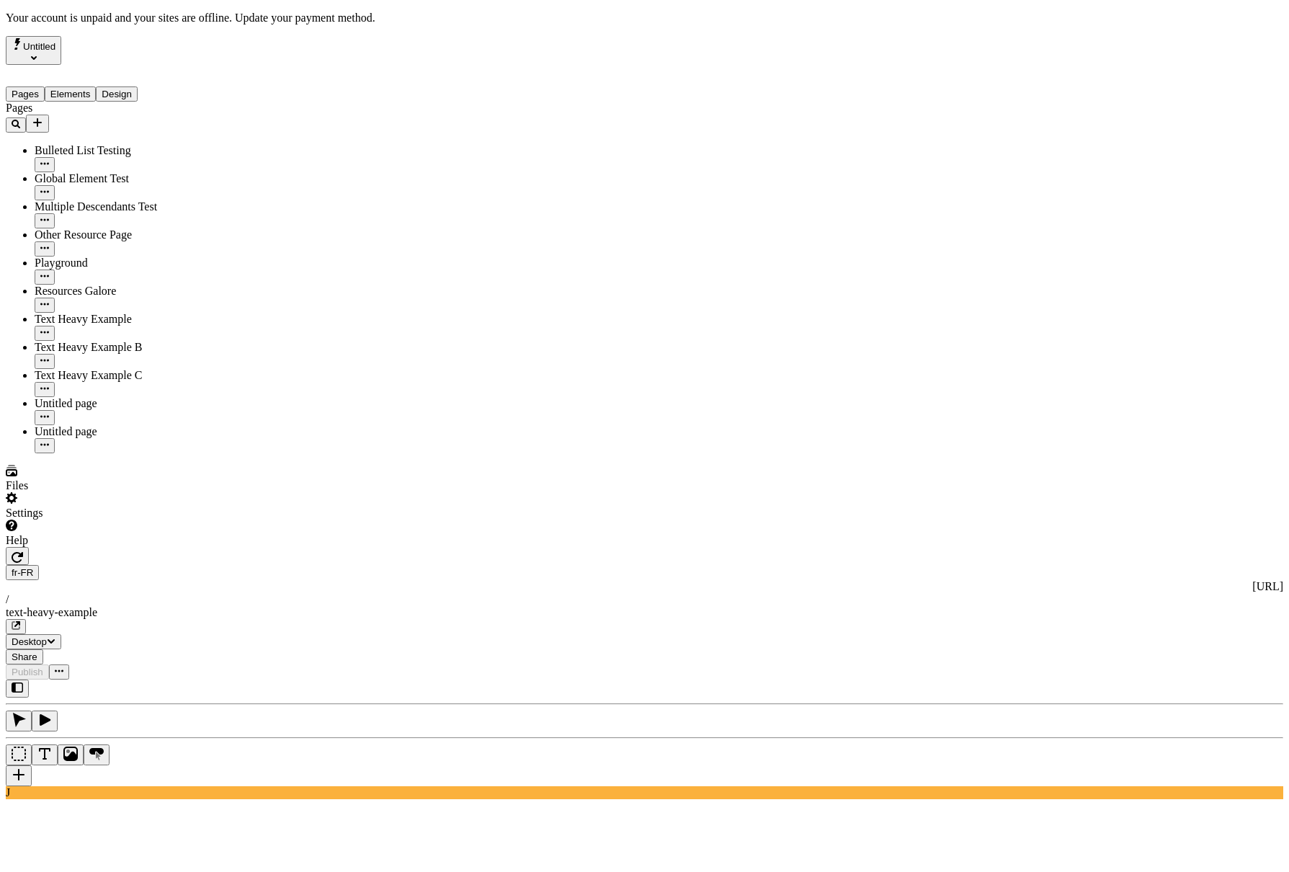
click at [196, 679] on div "J" at bounding box center [645, 739] width 1278 height 120
click at [195, 679] on div "J" at bounding box center [645, 739] width 1278 height 120
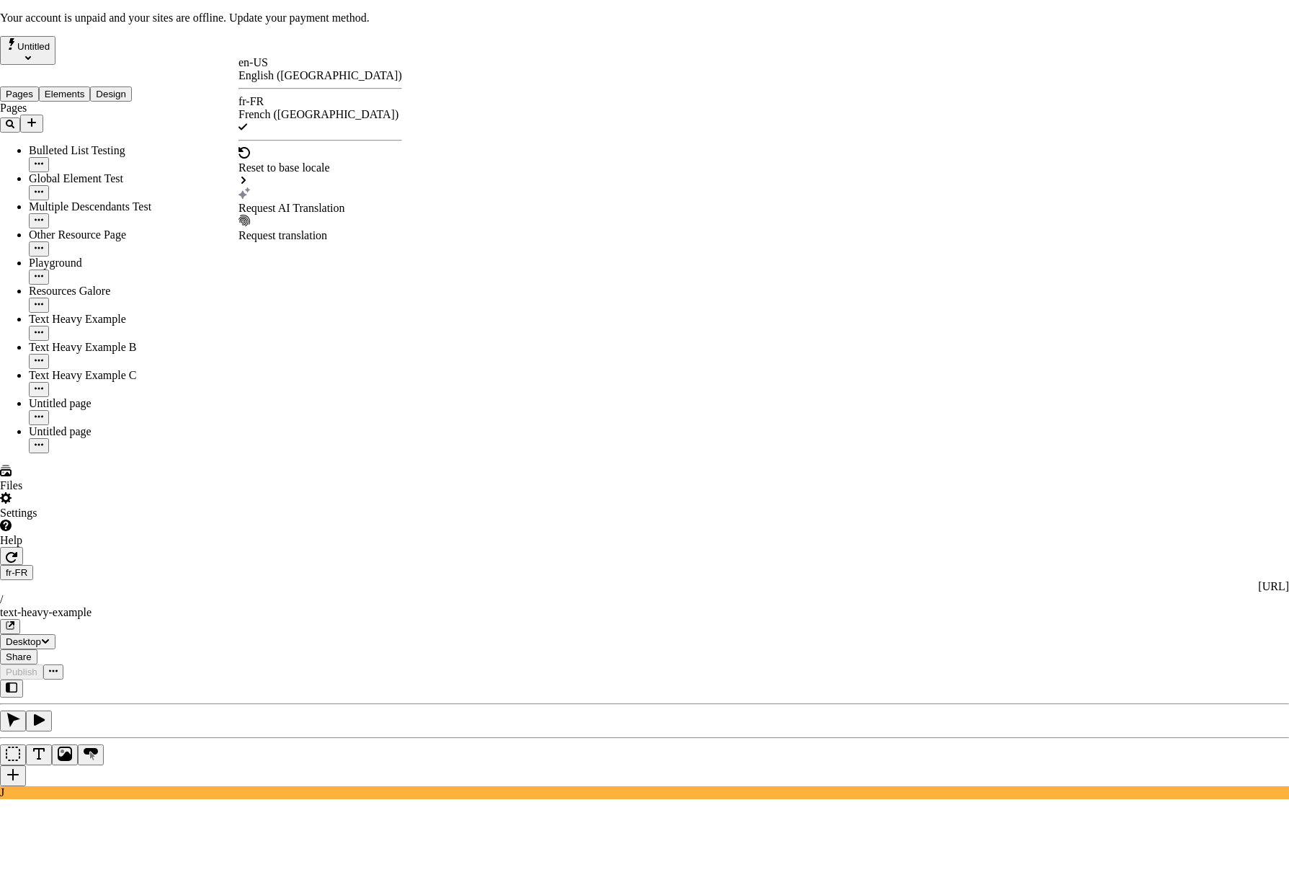
click at [275, 202] on div "Request AI Translation" at bounding box center [321, 208] width 164 height 13
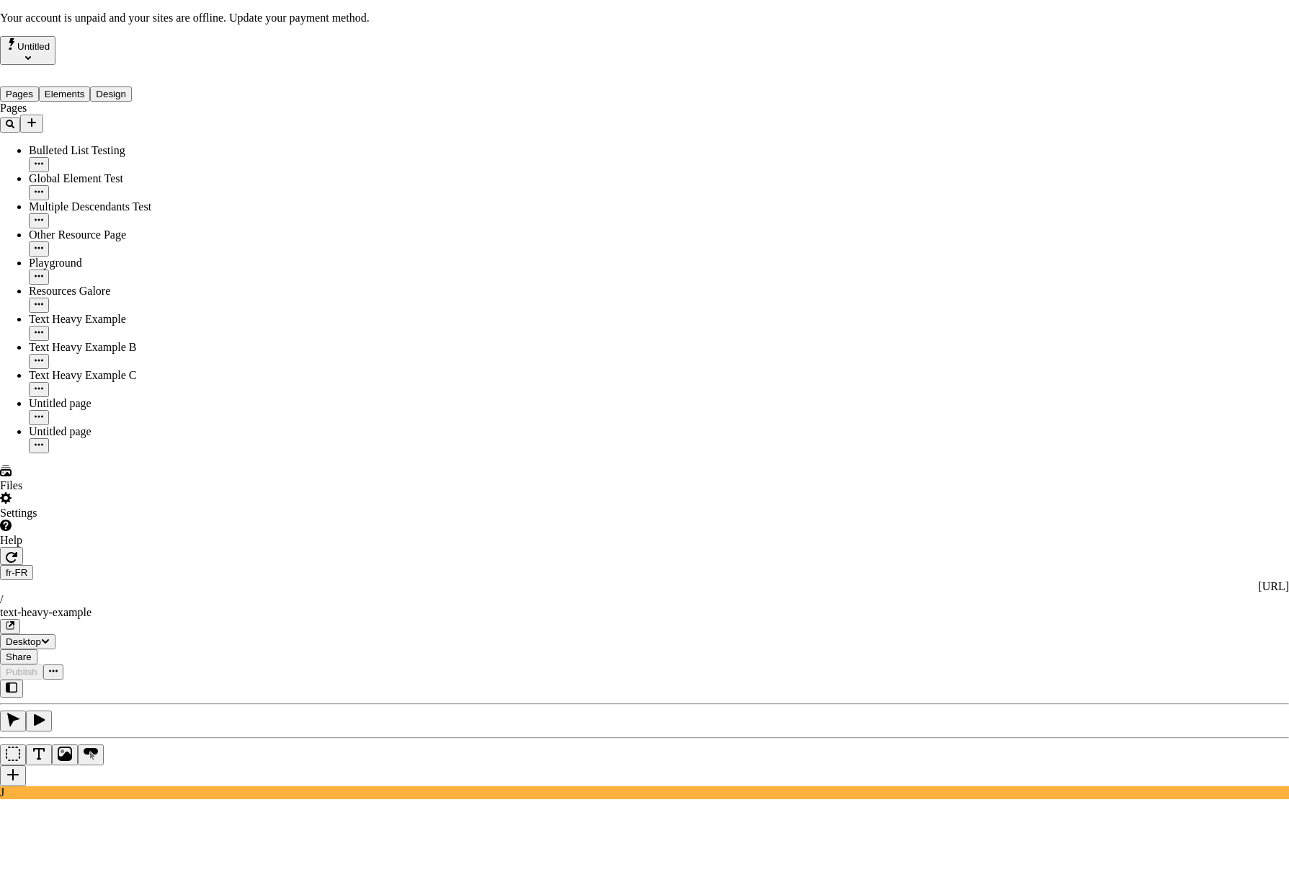
checkbox input "true"
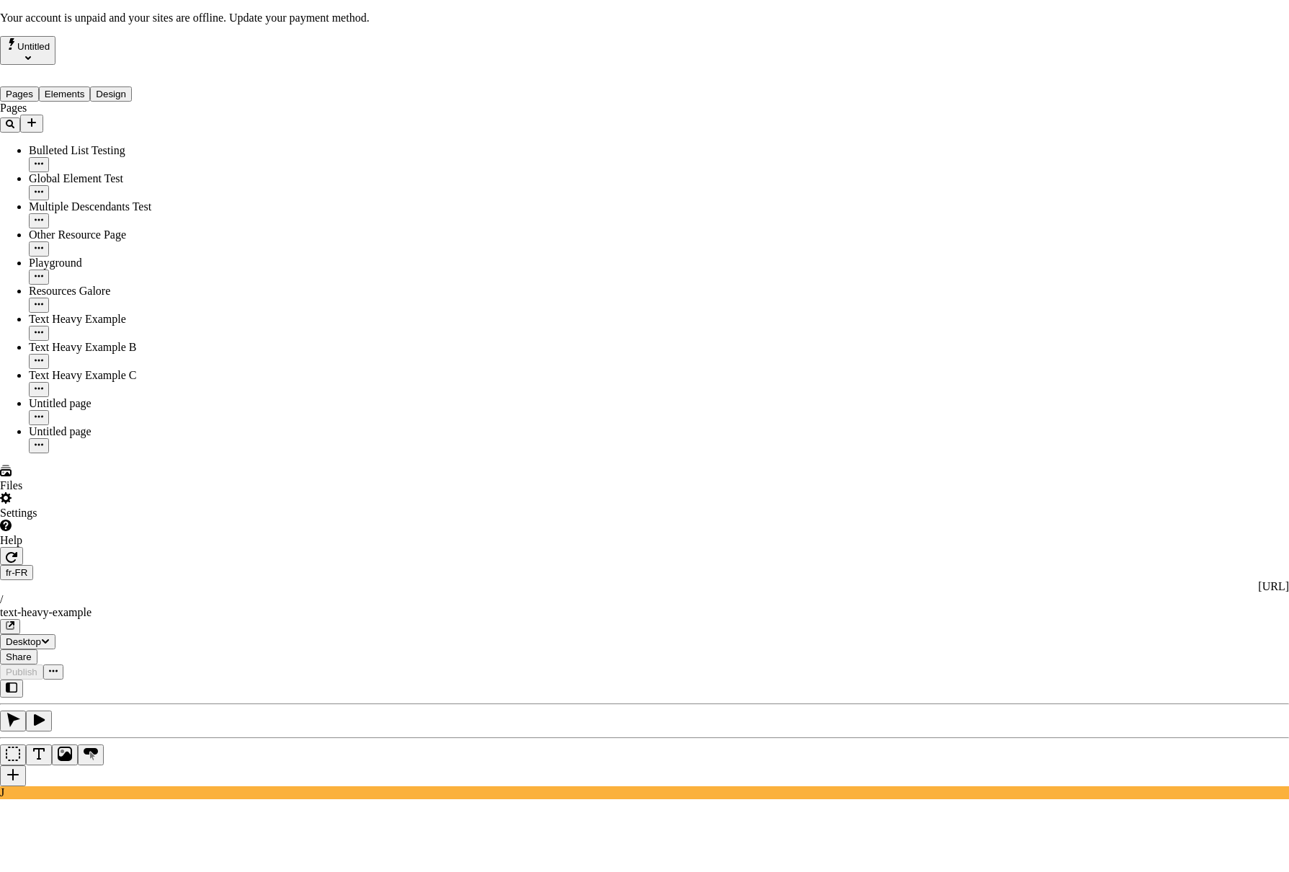
checkbox input "true"
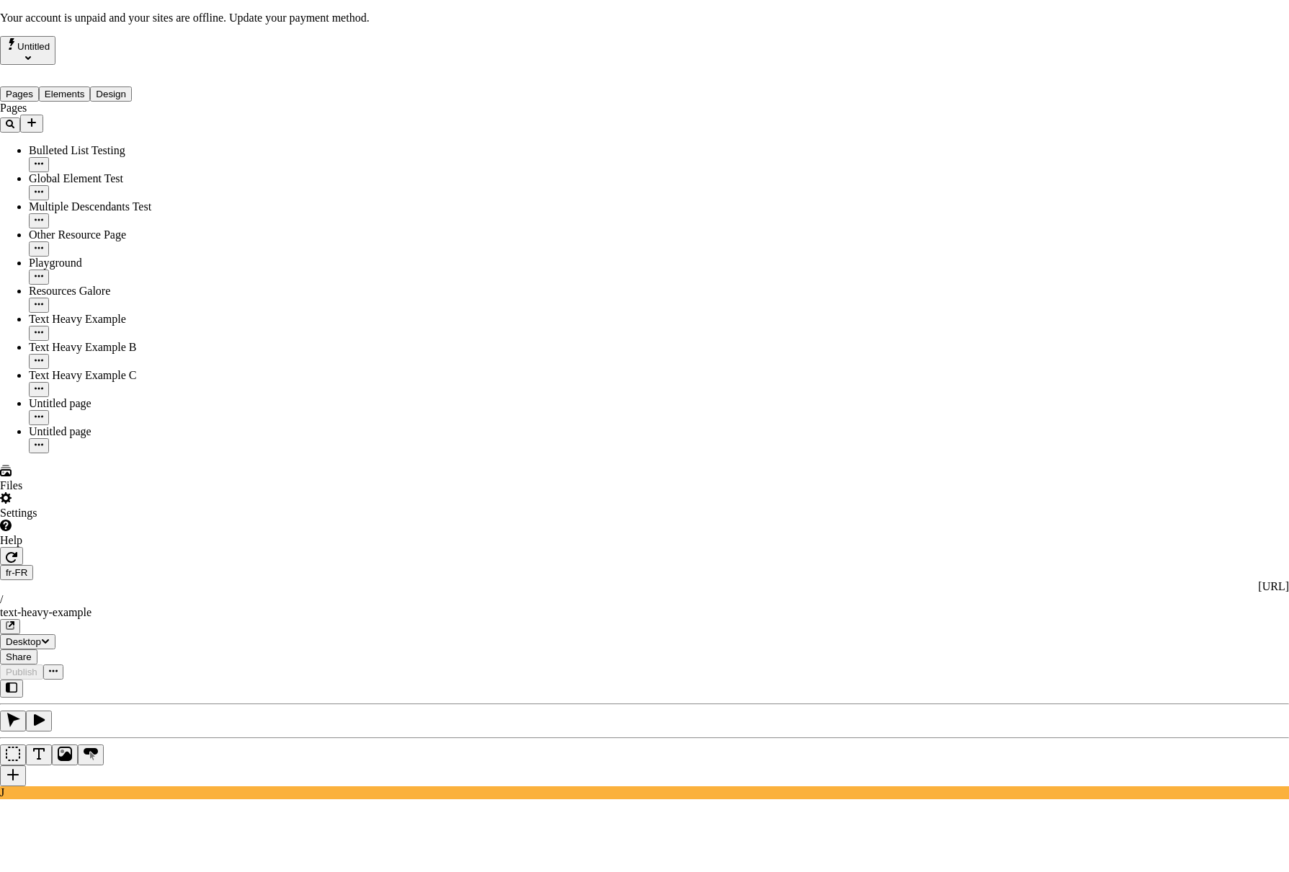
checkbox input "false"
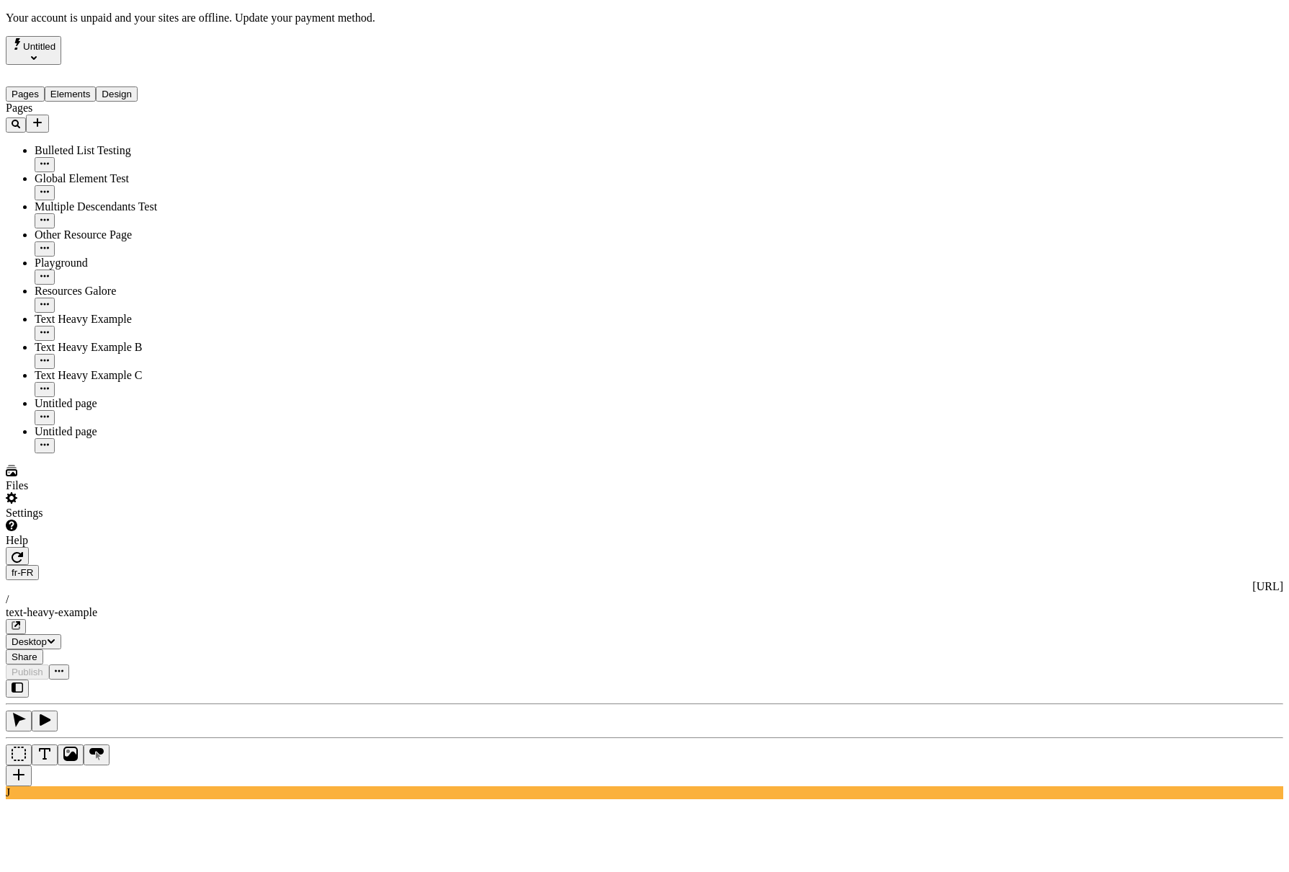
click at [174, 547] on div at bounding box center [92, 547] width 172 height 0
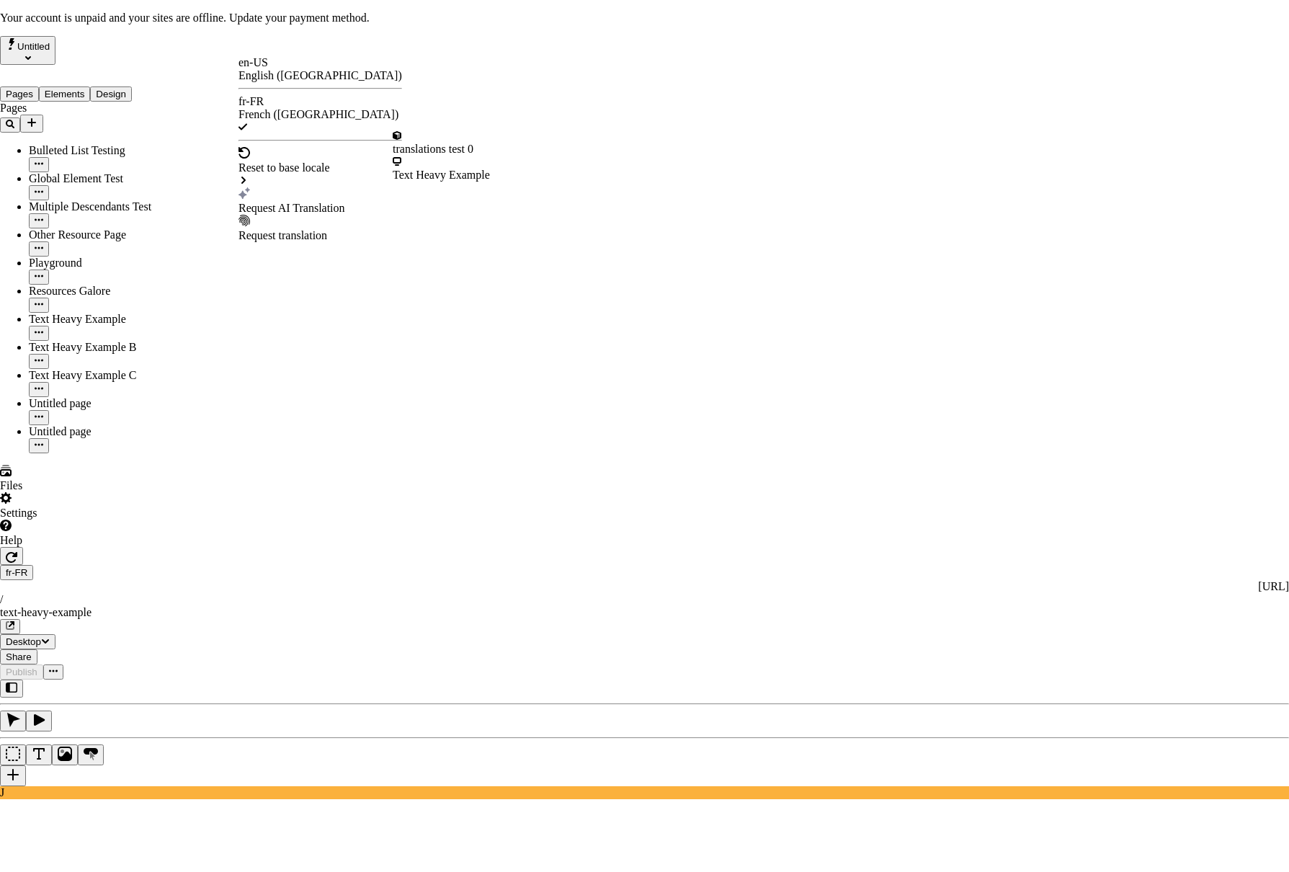
click at [434, 169] on div "Text Heavy Example" at bounding box center [441, 175] width 97 height 13
drag, startPoint x: 793, startPoint y: 459, endPoint x: 772, endPoint y: 459, distance: 20.9
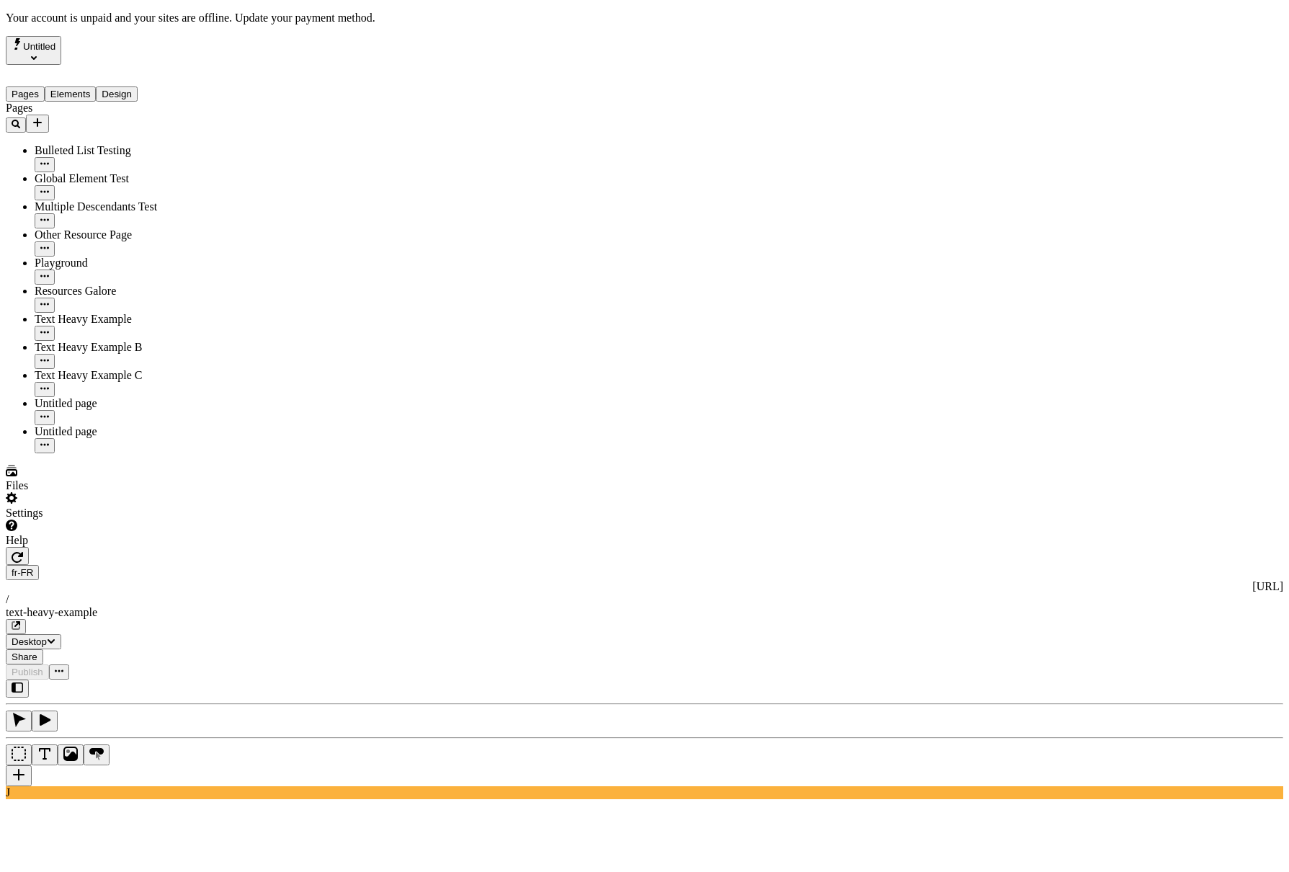
click at [183, 679] on div "J" at bounding box center [645, 739] width 1278 height 120
drag, startPoint x: 184, startPoint y: 481, endPoint x: 197, endPoint y: 475, distance: 13.5
click at [184, 679] on div "J" at bounding box center [645, 739] width 1278 height 120
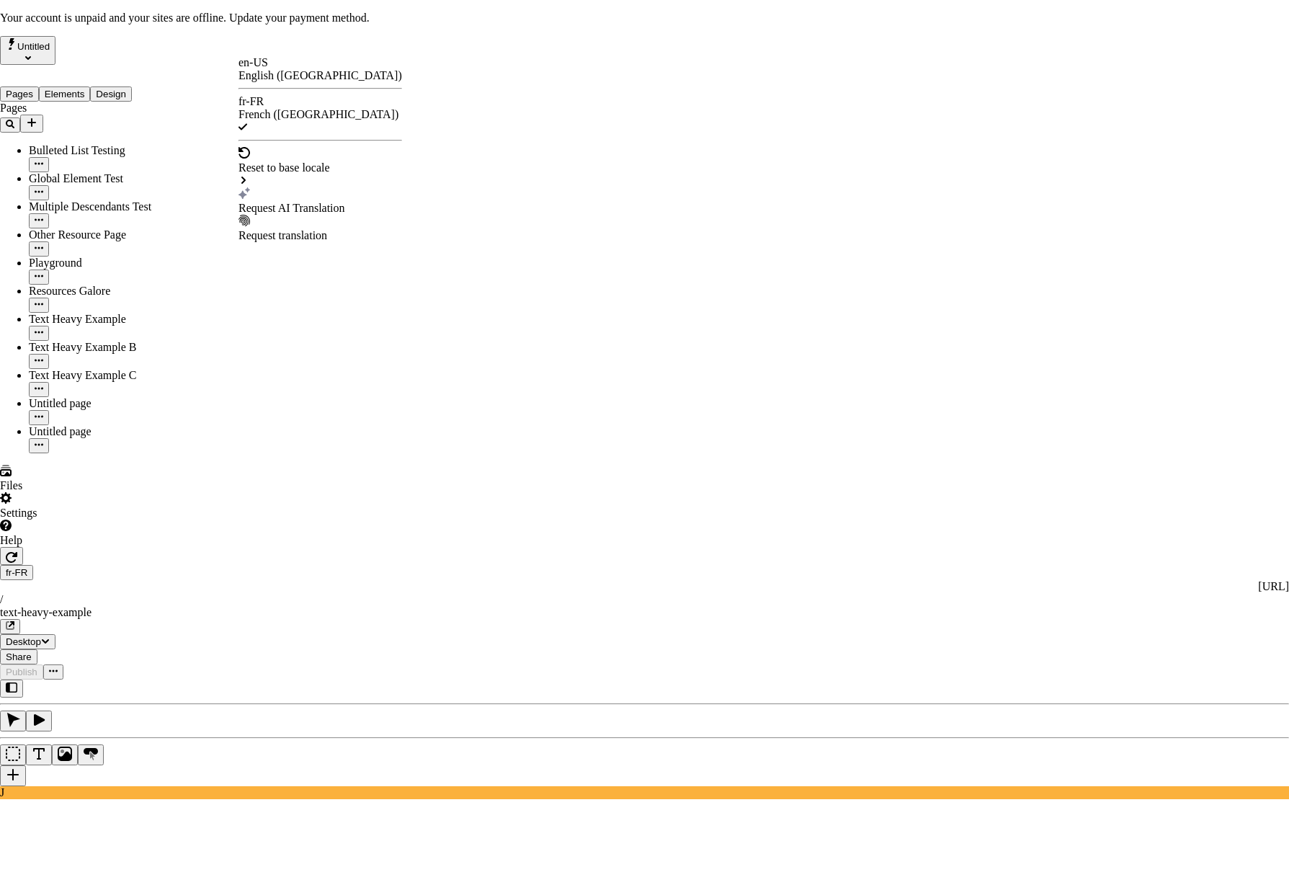
click at [294, 202] on div "Request AI Translation" at bounding box center [321, 208] width 164 height 13
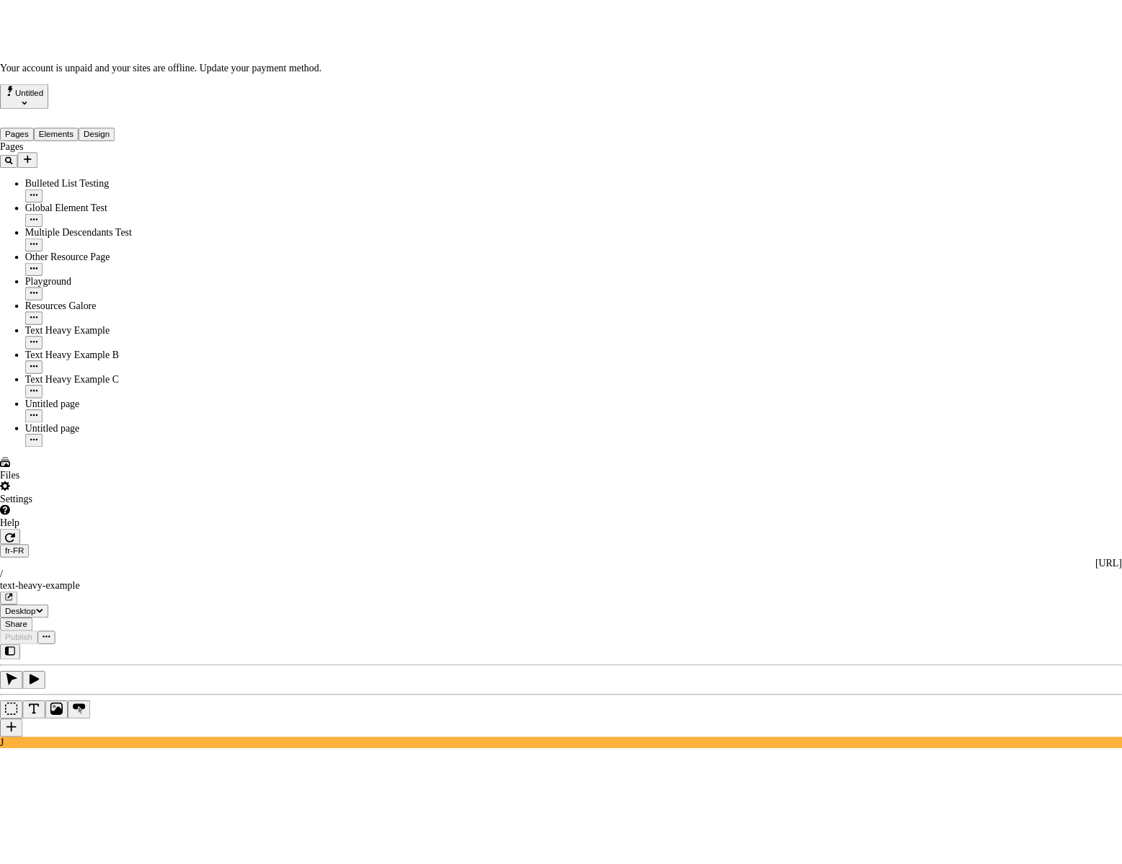
scroll to position [134, 0]
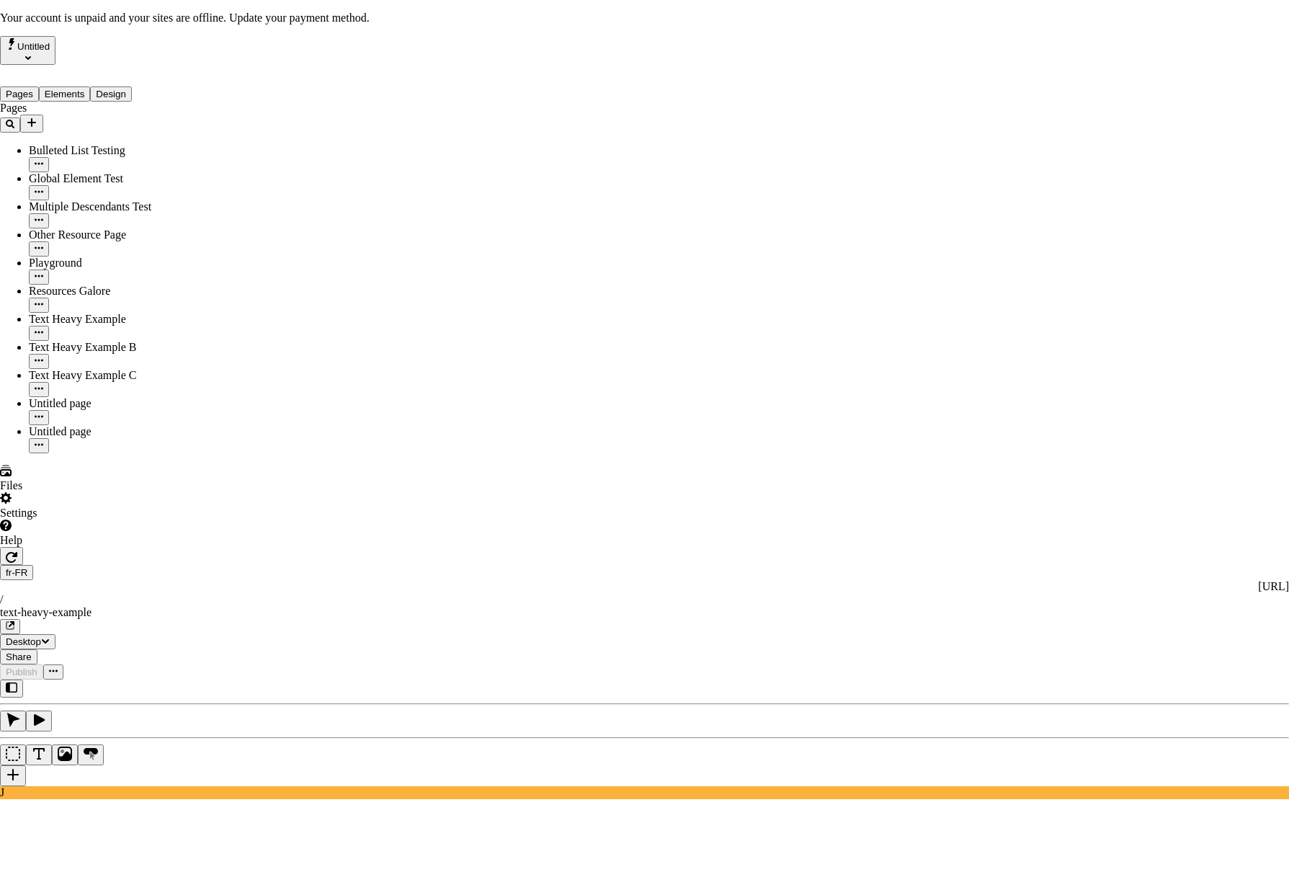
drag, startPoint x: 488, startPoint y: 408, endPoint x: 517, endPoint y: 507, distance: 103.7
checkbox input "true"
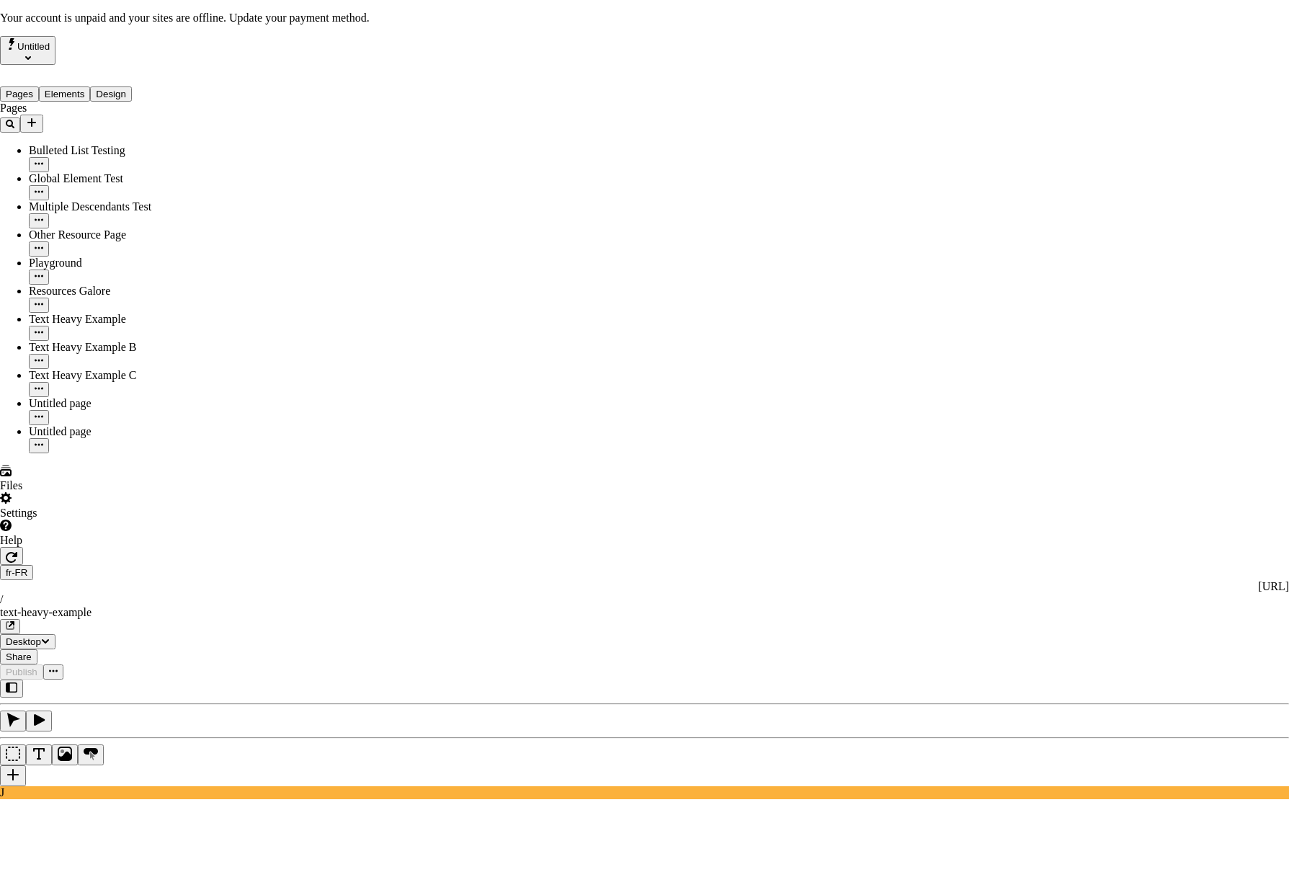
checkbox input "true"
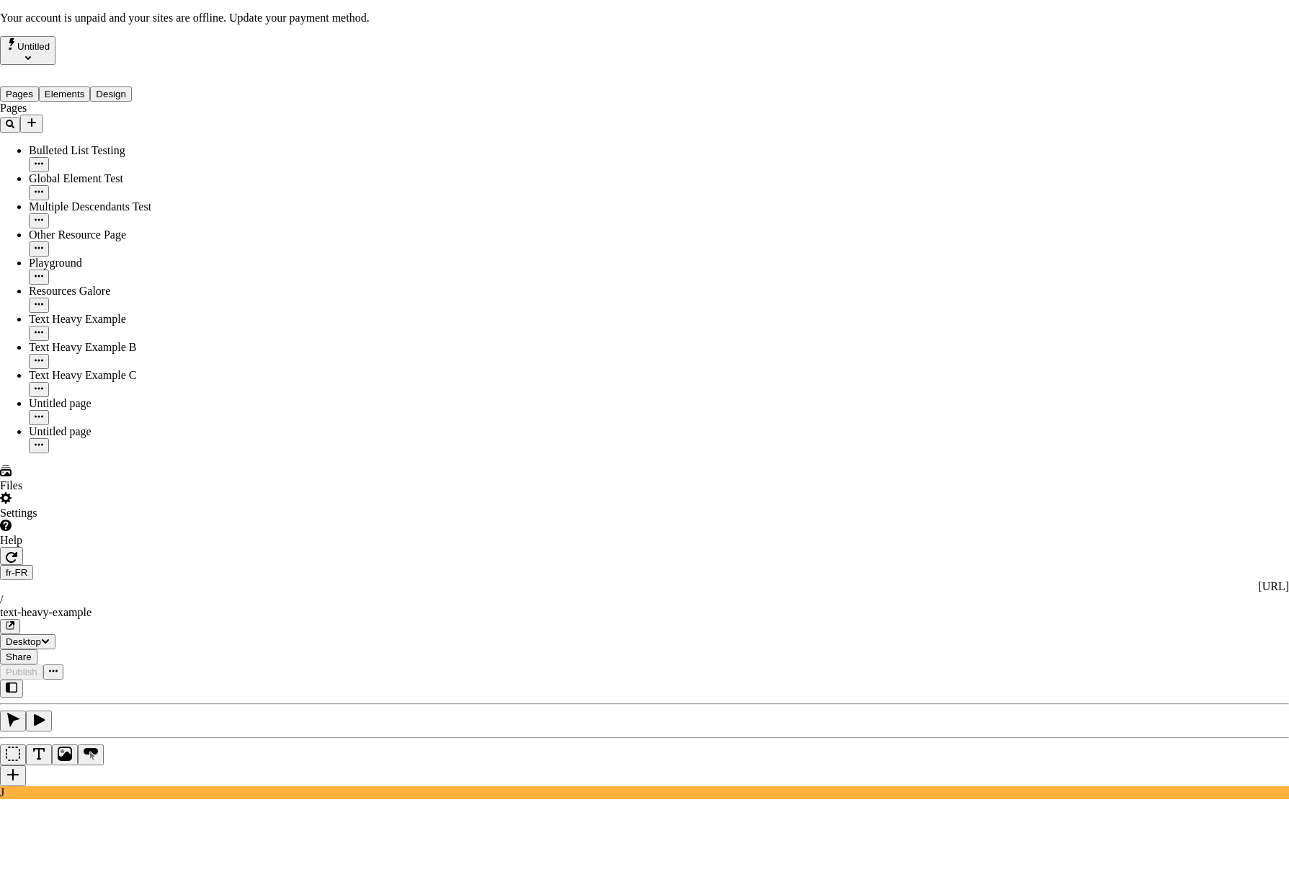
checkbox input "true"
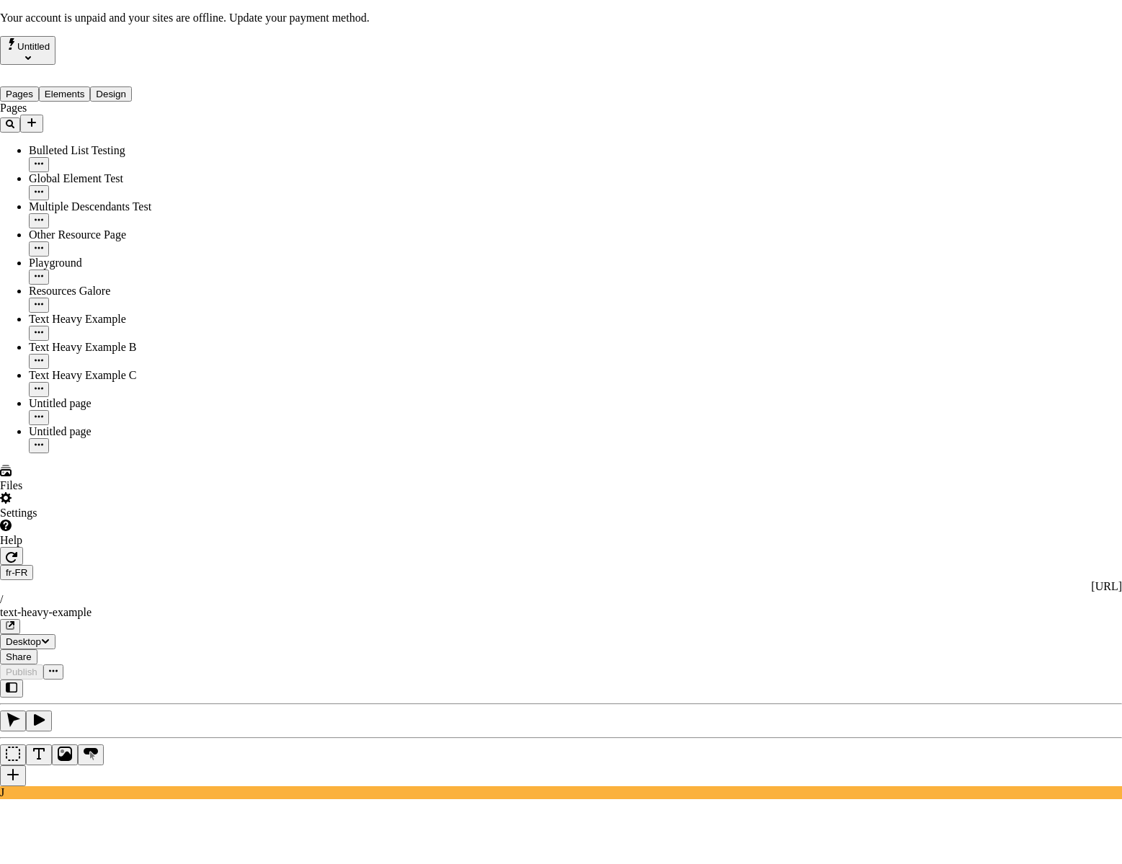
drag, startPoint x: 707, startPoint y: 660, endPoint x: 896, endPoint y: 633, distance: 190.7
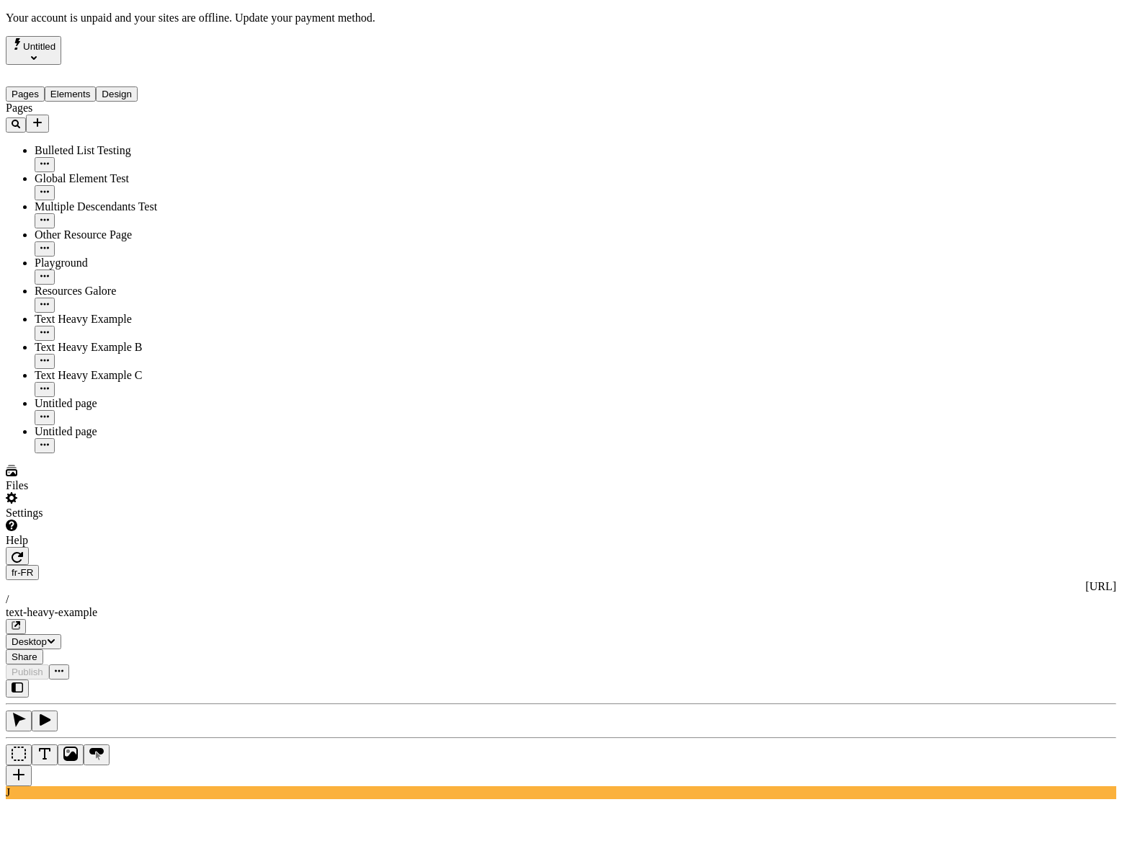
scroll to position [0, 0]
click at [183, 679] on div "J" at bounding box center [561, 739] width 1110 height 120
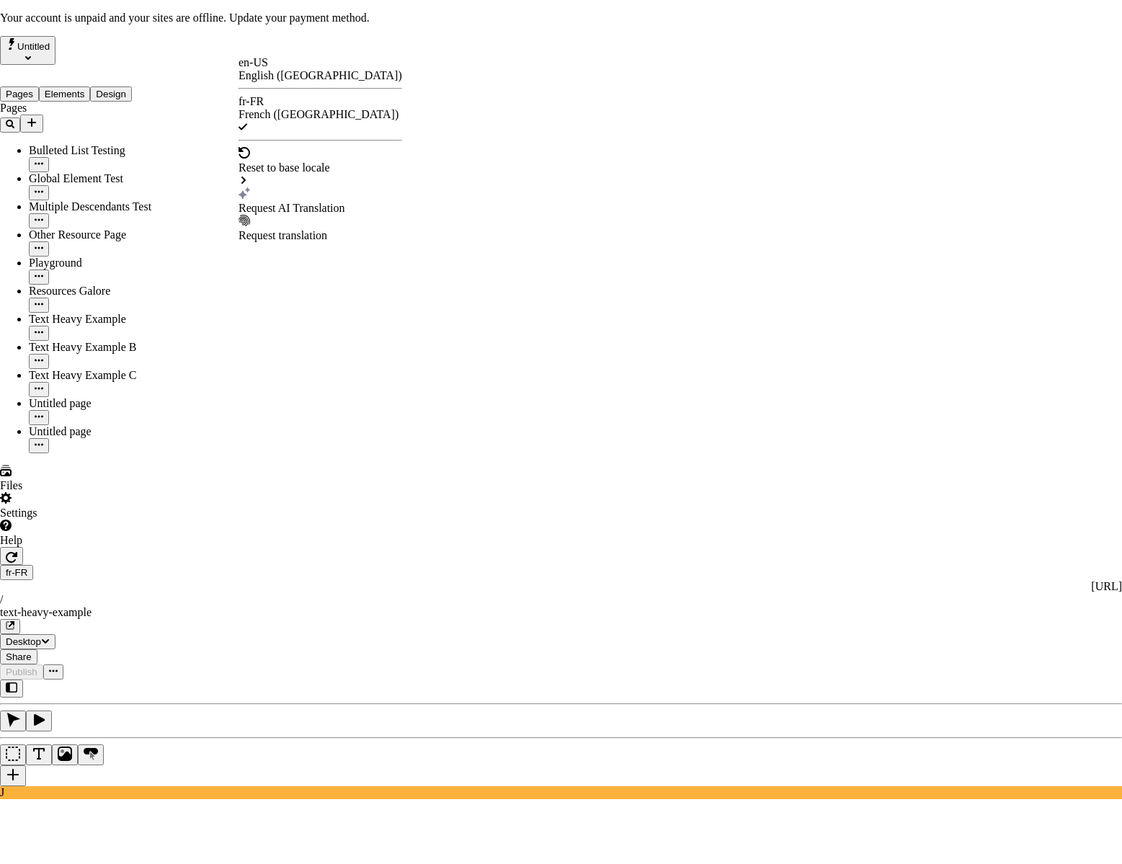
click at [306, 229] on div "Request translation" at bounding box center [321, 235] width 164 height 13
click at [309, 202] on div "Request AI Translation" at bounding box center [321, 208] width 164 height 13
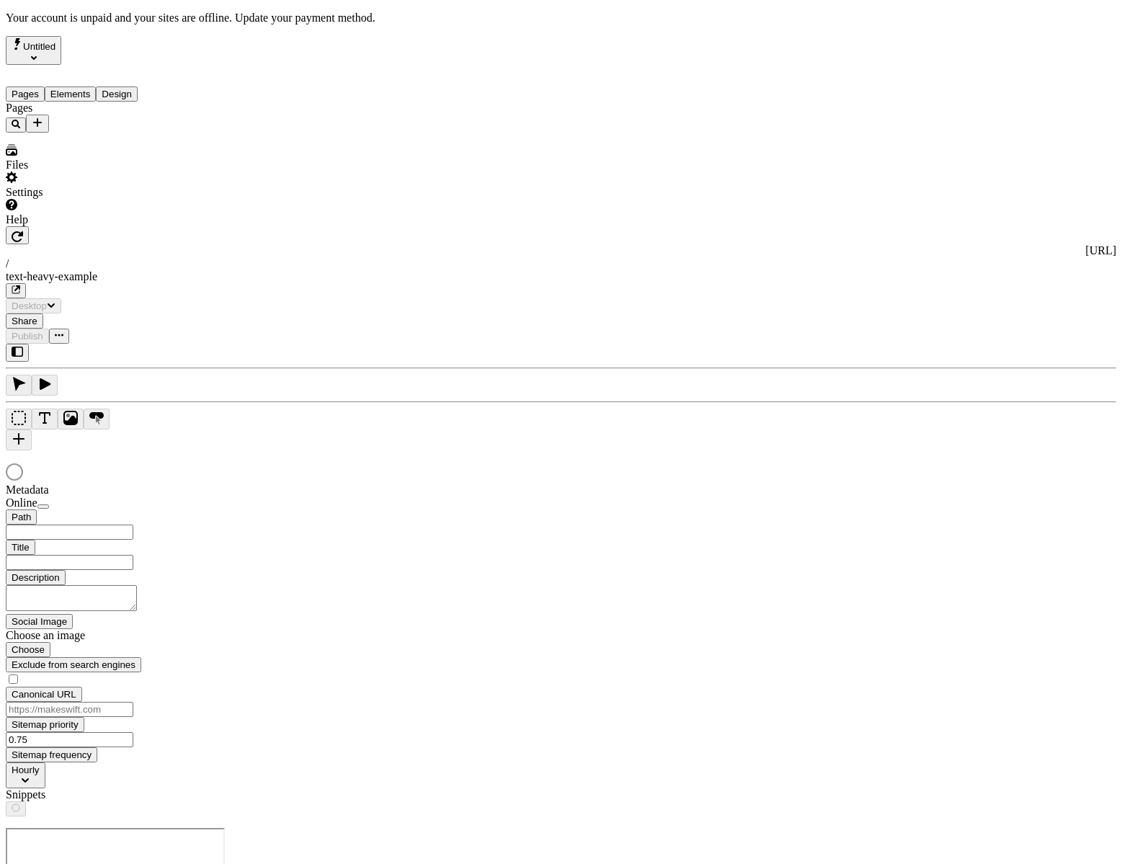
type input "/text-heavy-example"
type input "Exemple de traductions : Page riche en texte"
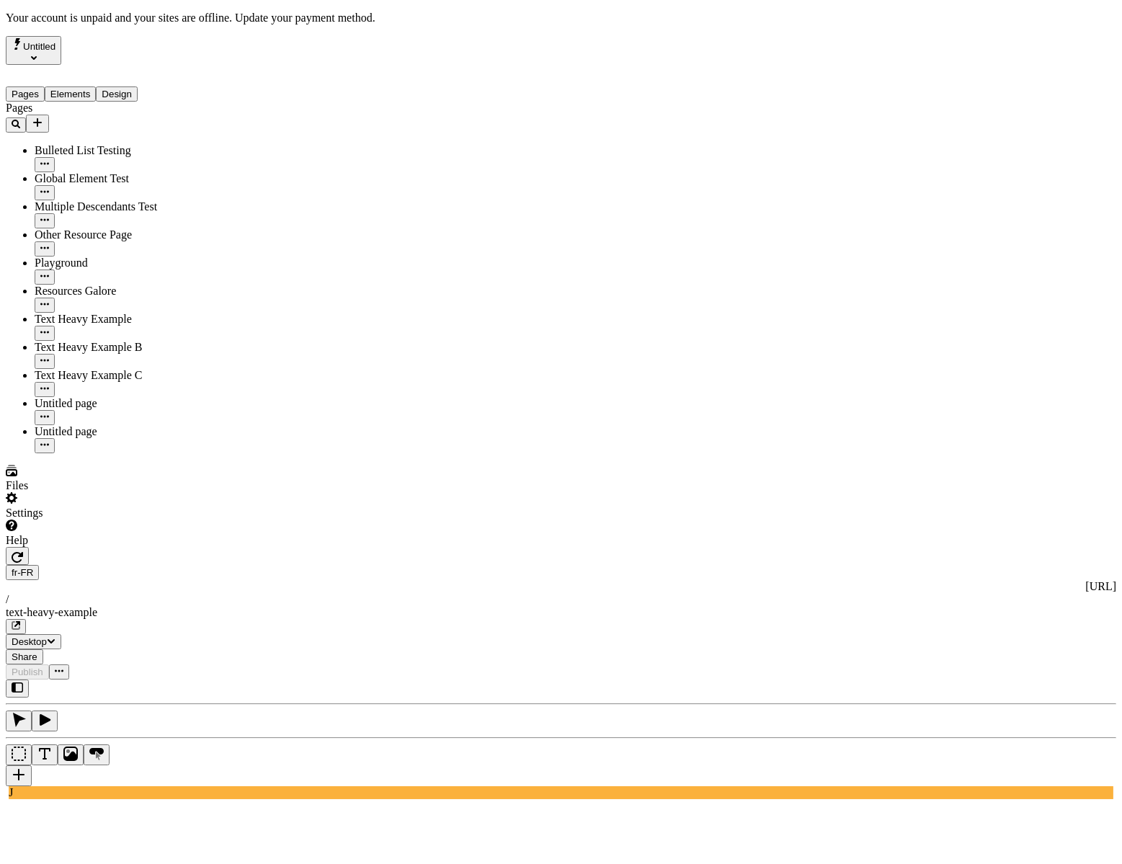
click at [193, 679] on div "J" at bounding box center [561, 739] width 1110 height 120
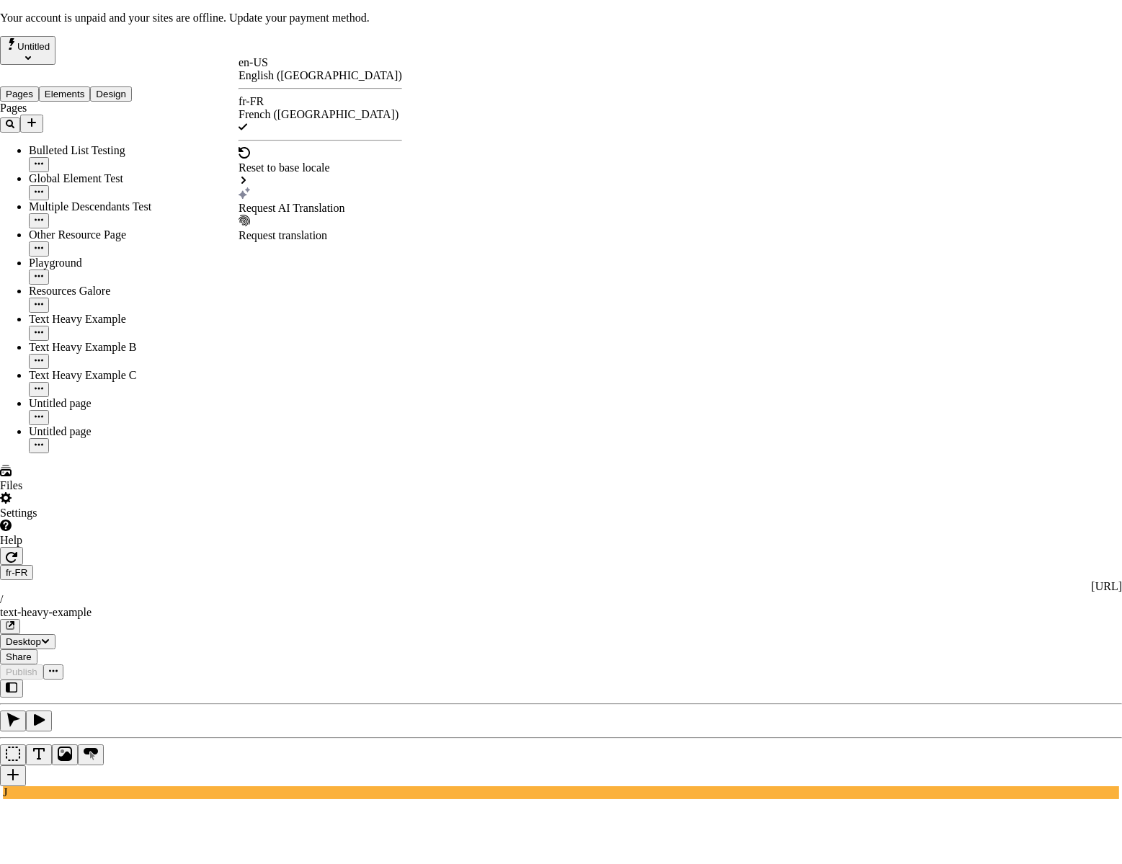
click at [296, 202] on div "Request AI Translation" at bounding box center [321, 208] width 164 height 13
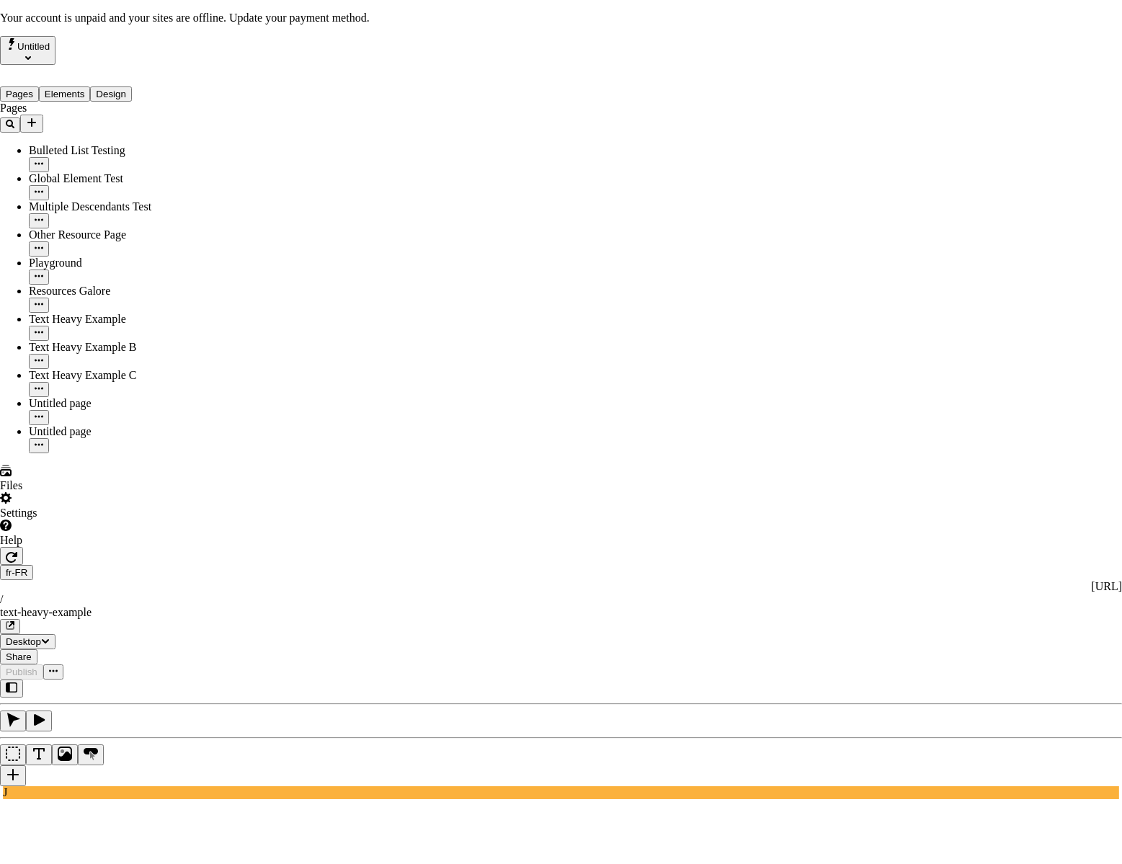
checkbox input "false"
drag, startPoint x: 403, startPoint y: 199, endPoint x: 390, endPoint y: 198, distance: 13.0
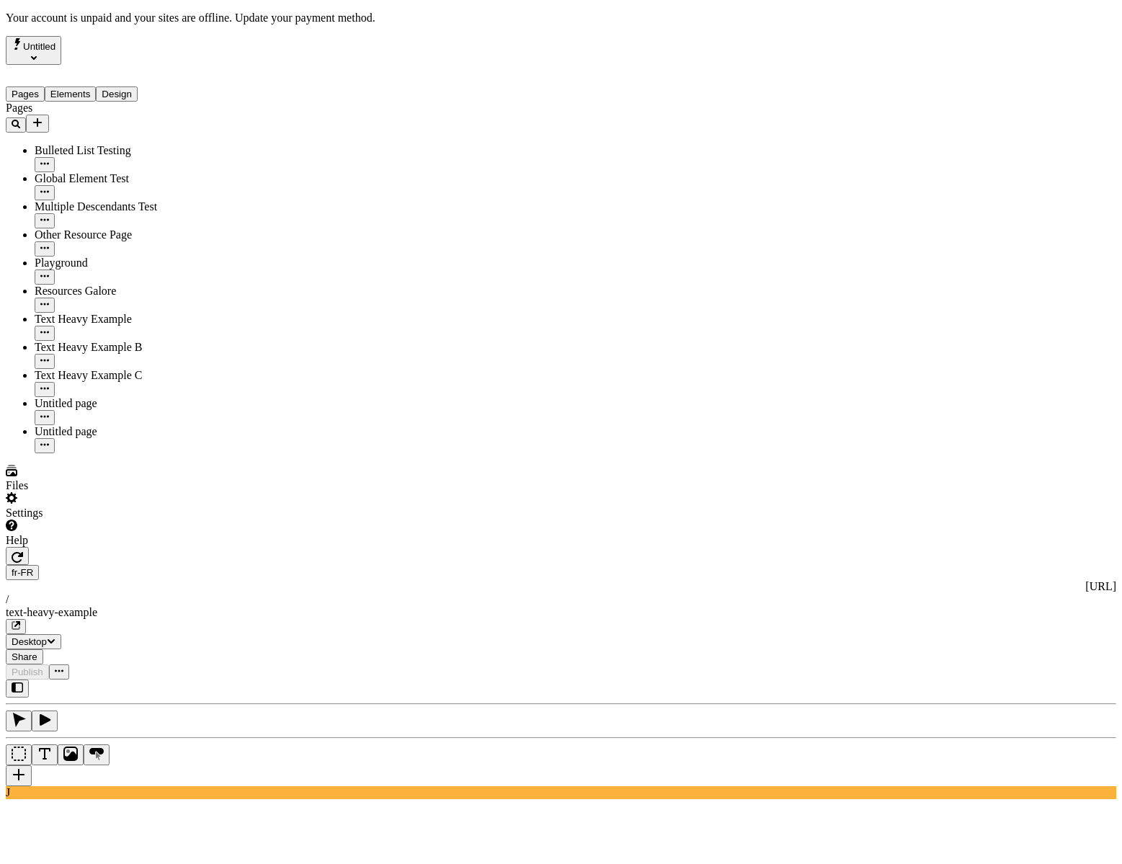
click at [179, 679] on div "J" at bounding box center [561, 739] width 1110 height 120
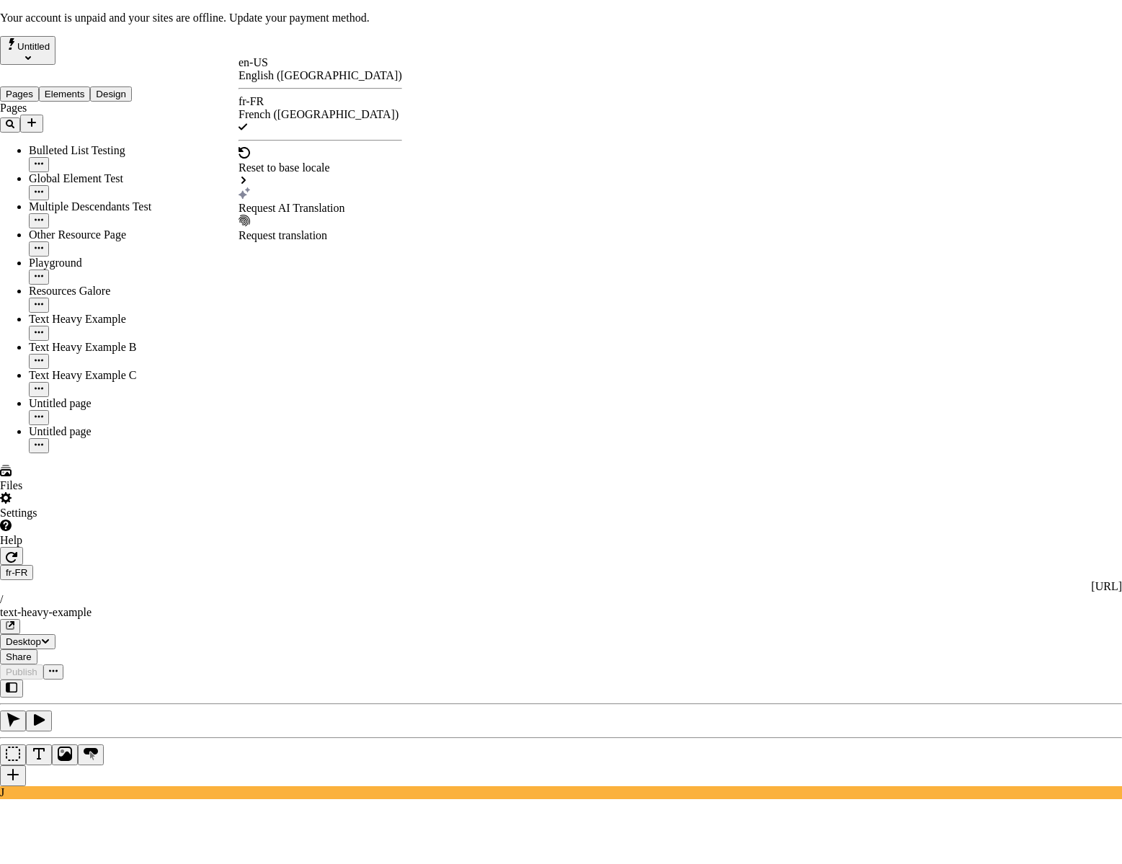
click at [298, 202] on div "Request AI Translation" at bounding box center [321, 208] width 164 height 13
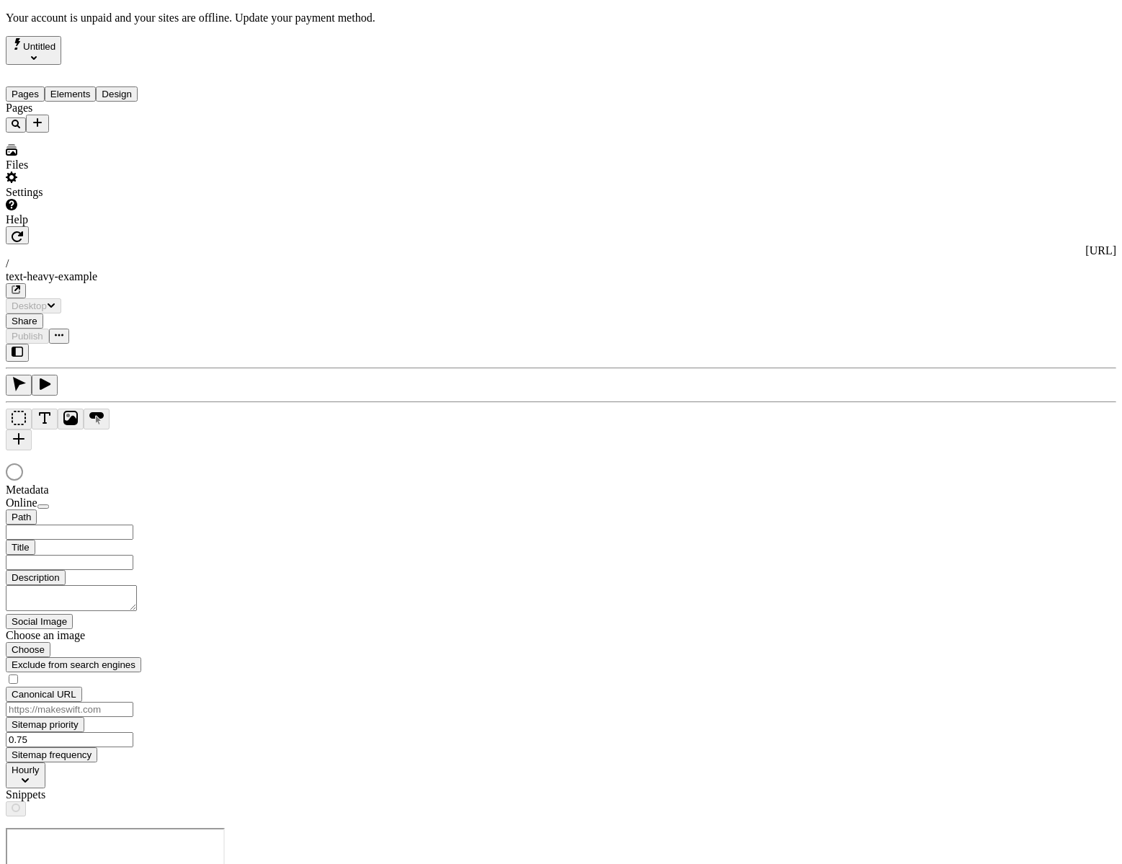
type input "/text-heavy-example"
type input "Exemple de traductions : Page riche en texte"
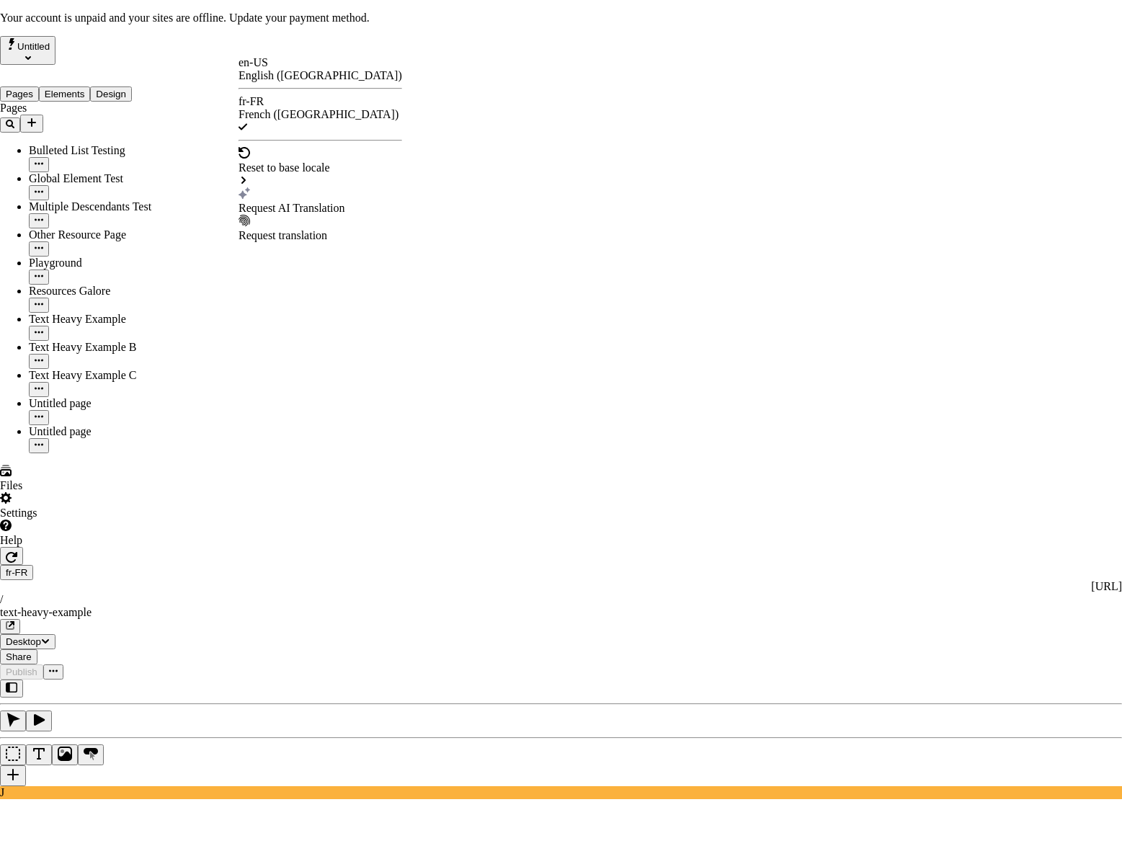
click at [490, 169] on div "Text Heavy Example" at bounding box center [441, 175] width 97 height 13
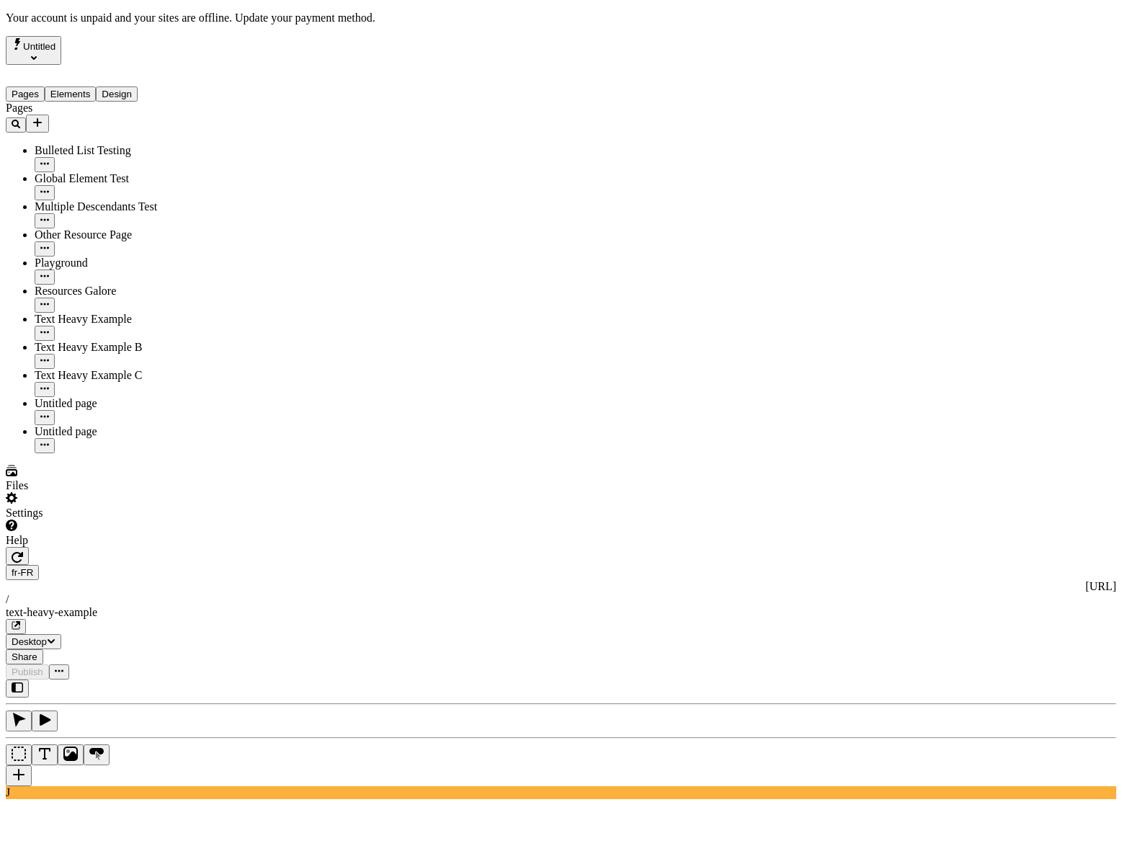
drag, startPoint x: 181, startPoint y: 395, endPoint x: 195, endPoint y: 388, distance: 15.5
click at [181, 679] on div "J" at bounding box center [561, 739] width 1110 height 120
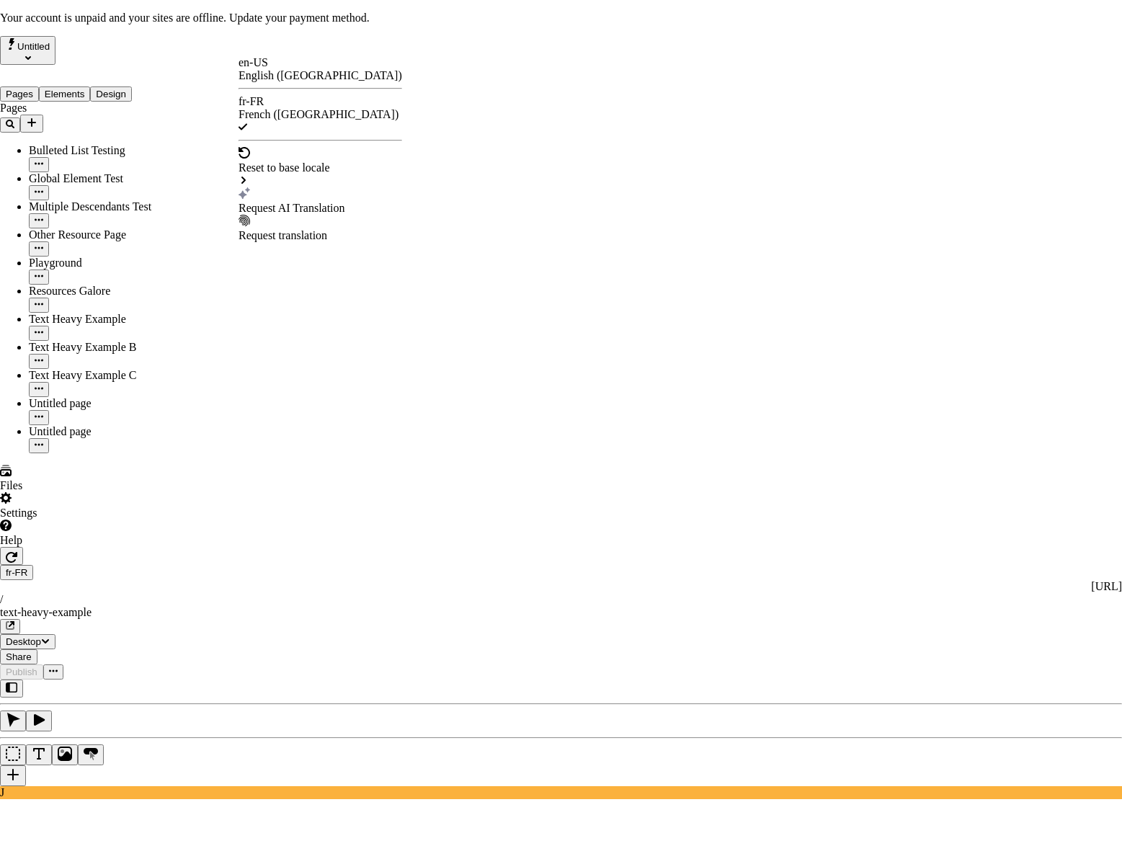
click at [301, 202] on div "Request AI Translation" at bounding box center [321, 208] width 164 height 13
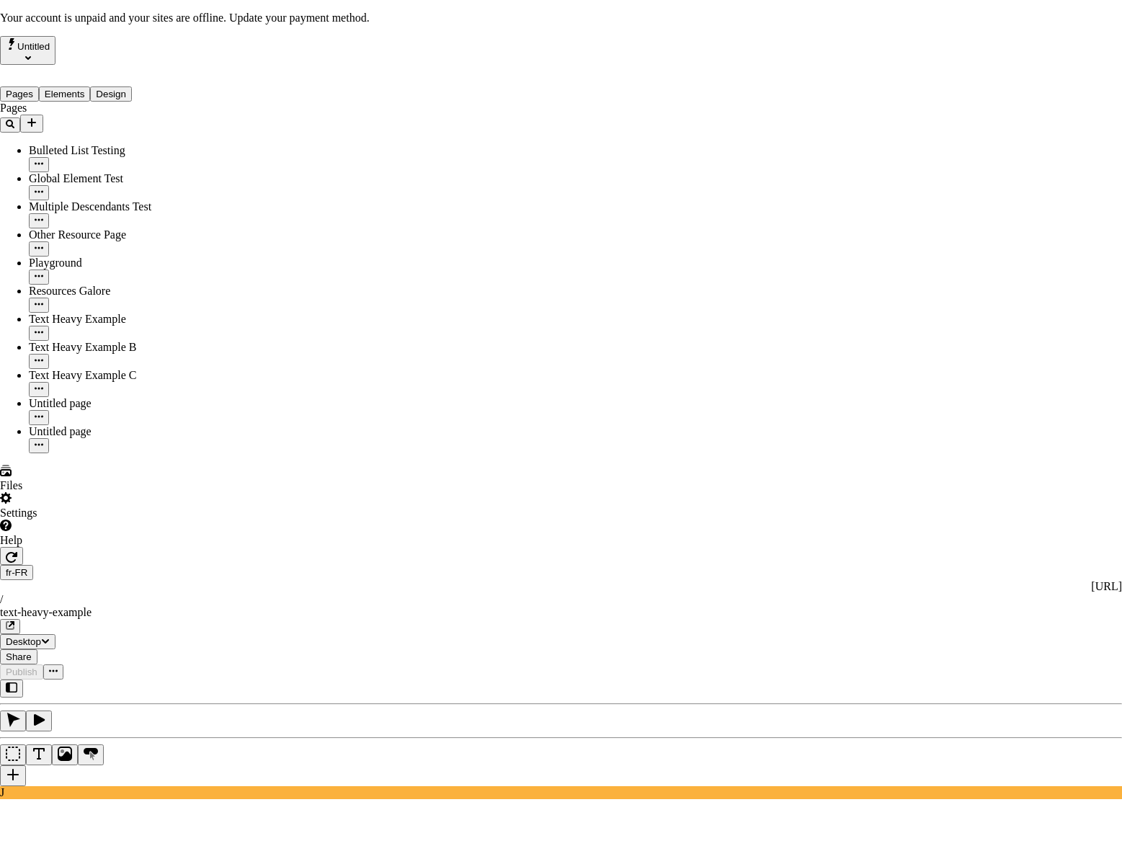
checkbox input "true"
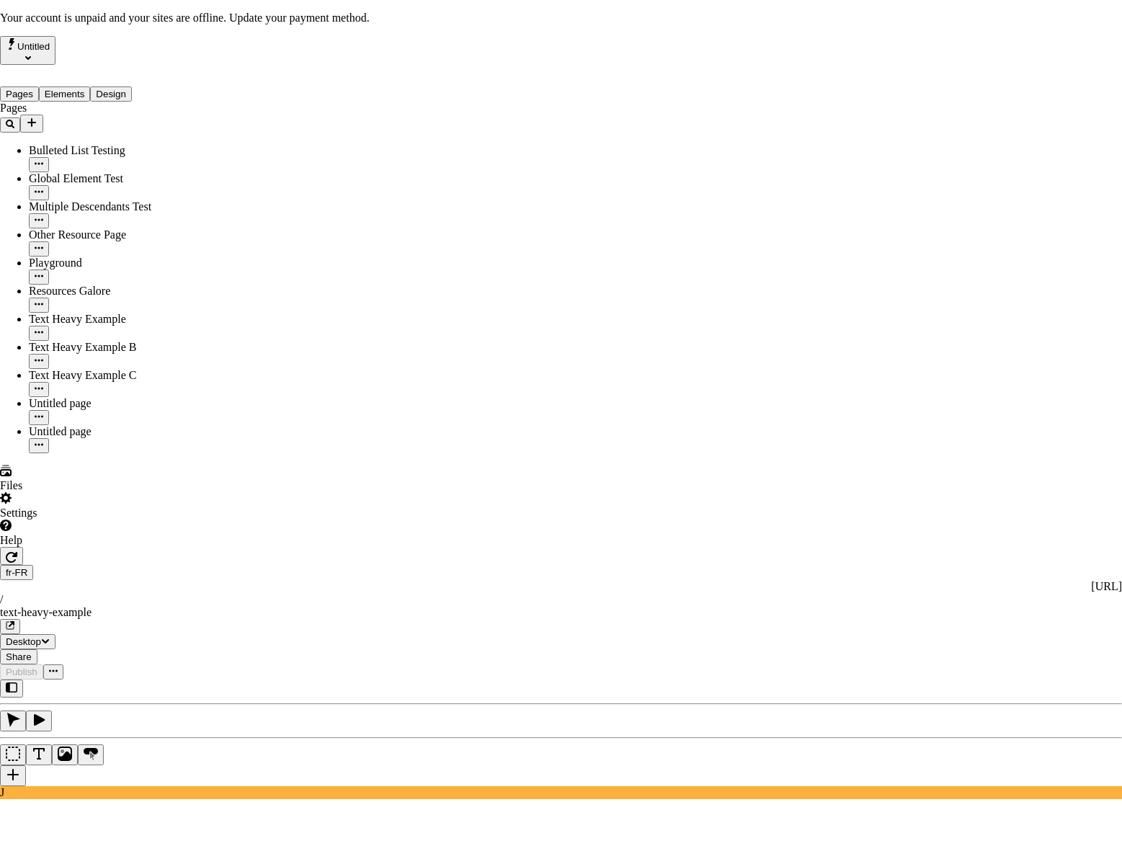
checkbox input "true"
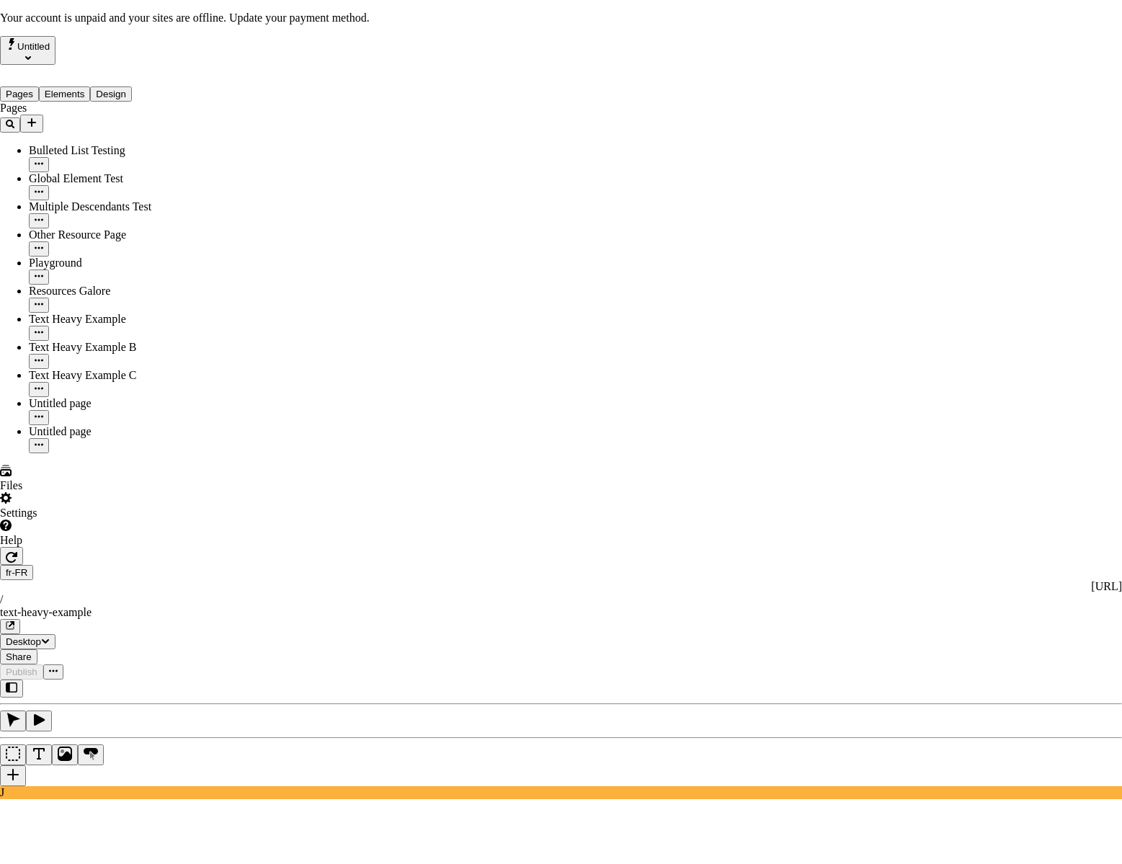
scroll to position [134, 0]
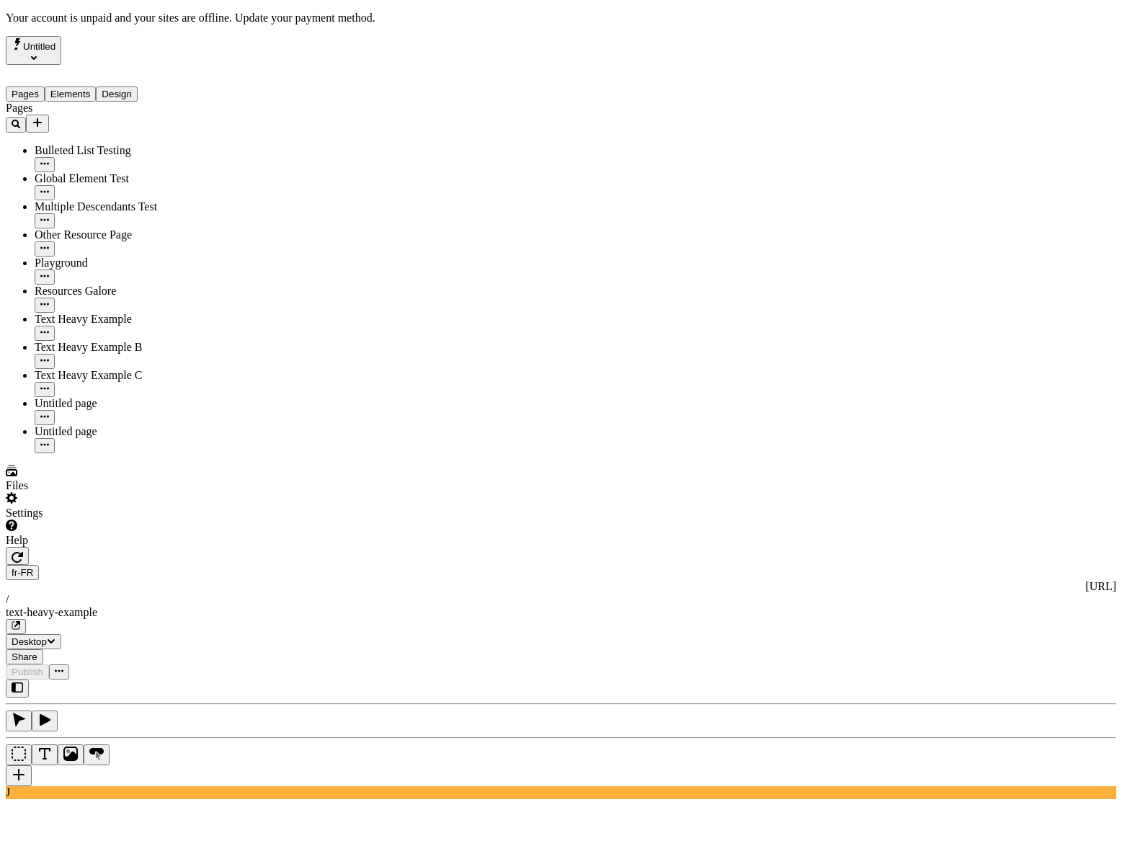
scroll to position [0, 0]
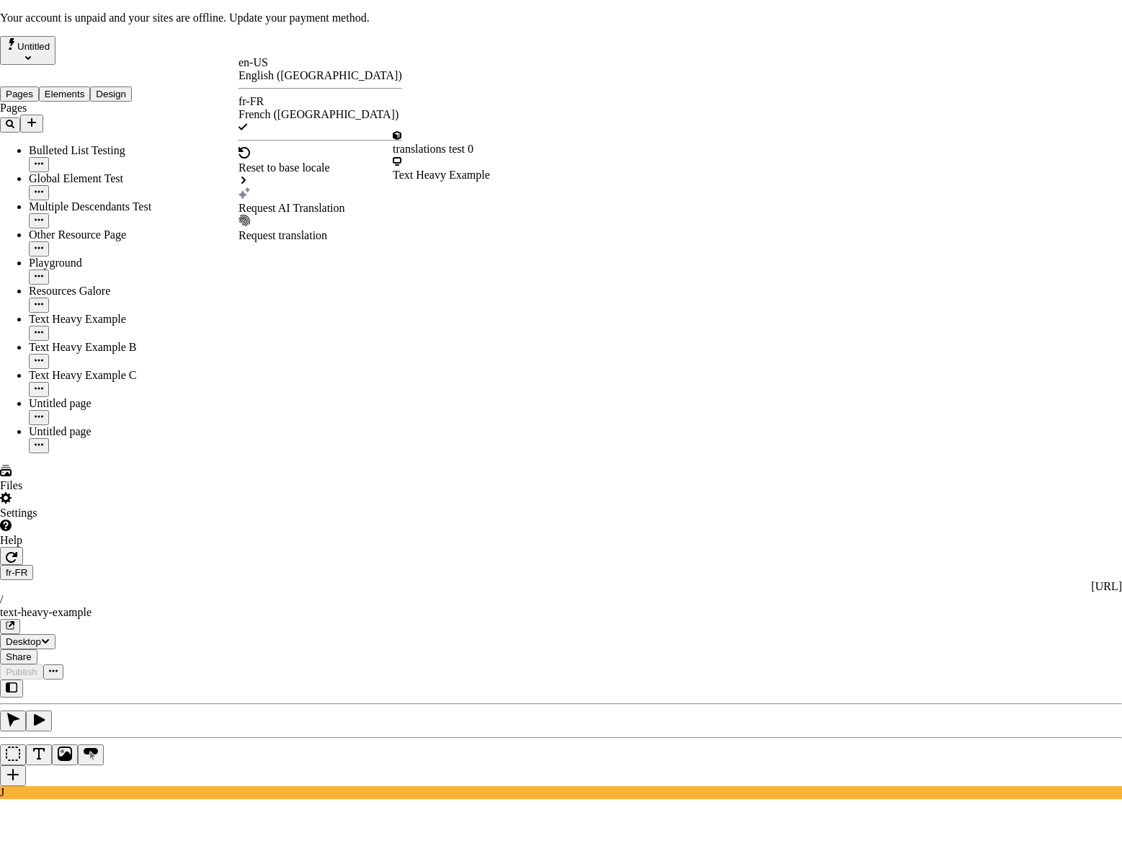
click at [490, 177] on div "Text Heavy Example" at bounding box center [441, 169] width 97 height 26
drag, startPoint x: 689, startPoint y: 445, endPoint x: 690, endPoint y: 465, distance: 20.9
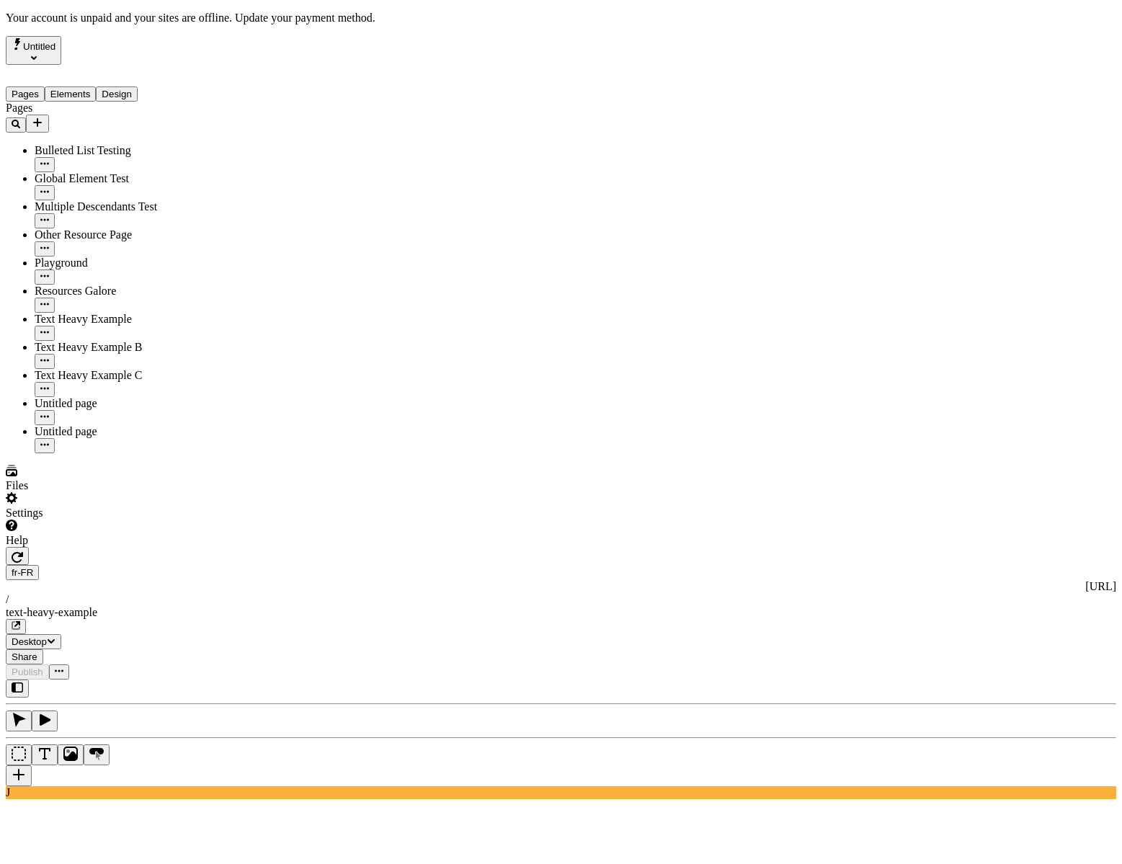
scroll to position [0, 21]
click at [195, 679] on div "J" at bounding box center [561, 739] width 1110 height 120
click at [197, 679] on div "J" at bounding box center [561, 739] width 1110 height 120
drag, startPoint x: 192, startPoint y: 383, endPoint x: 191, endPoint y: 681, distance: 297.6
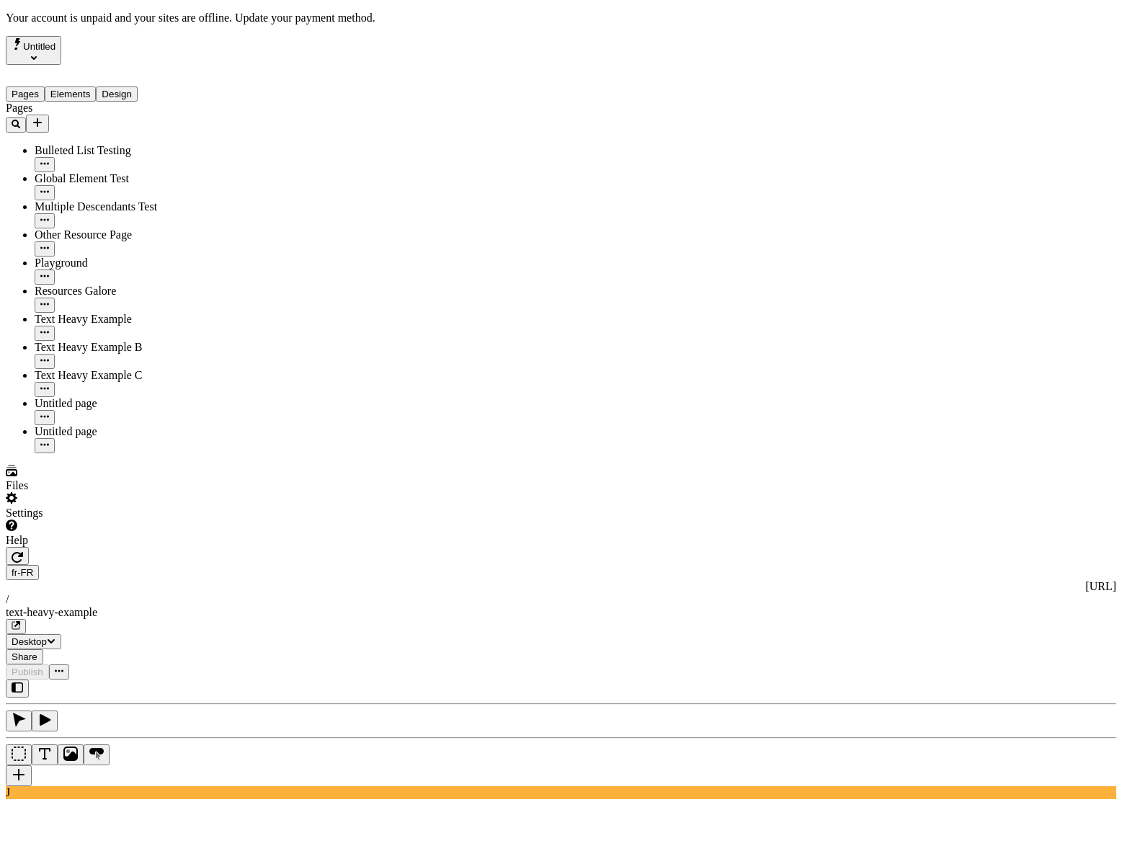
click at [192, 679] on div "J" at bounding box center [561, 739] width 1110 height 120
click at [190, 679] on div "J" at bounding box center [561, 739] width 1110 height 120
click at [195, 679] on div "J" at bounding box center [561, 739] width 1110 height 120
click at [177, 679] on div "J" at bounding box center [561, 739] width 1110 height 120
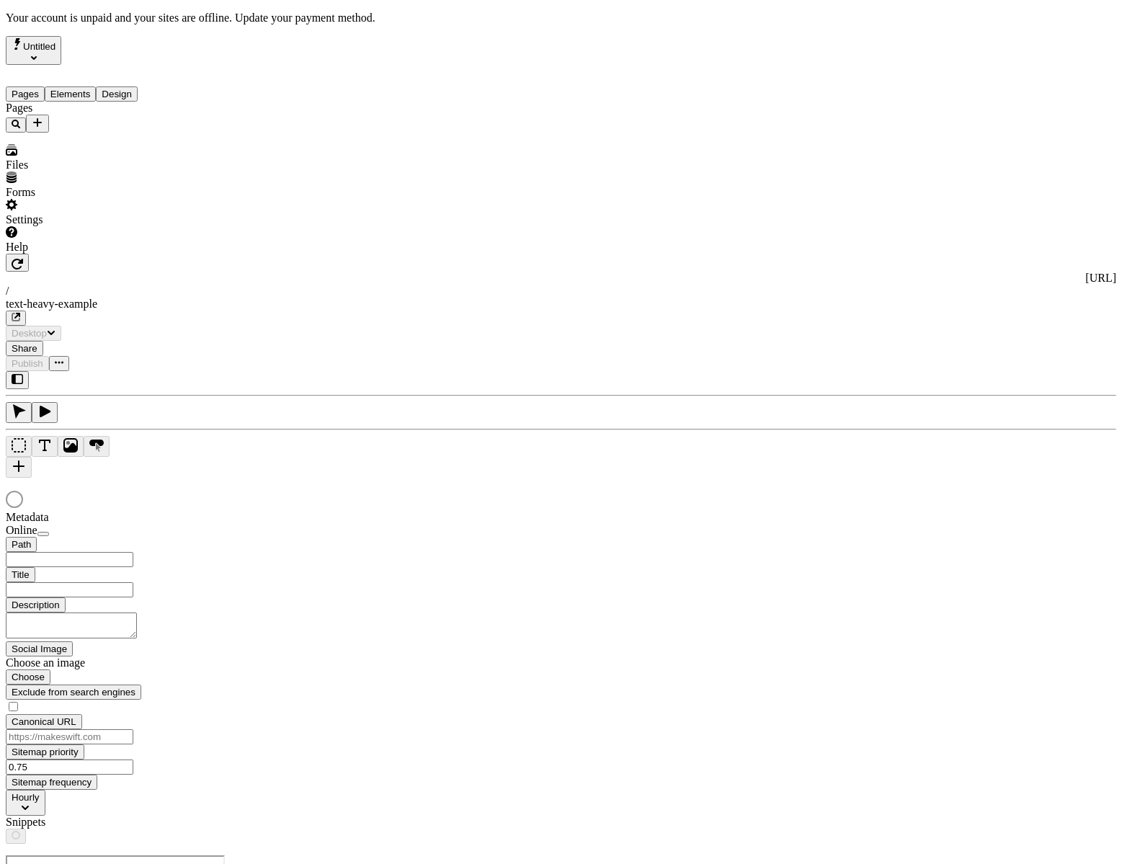
type input "/text-heavy-example"
type input "Exemple de traductions : Page riche en texte"
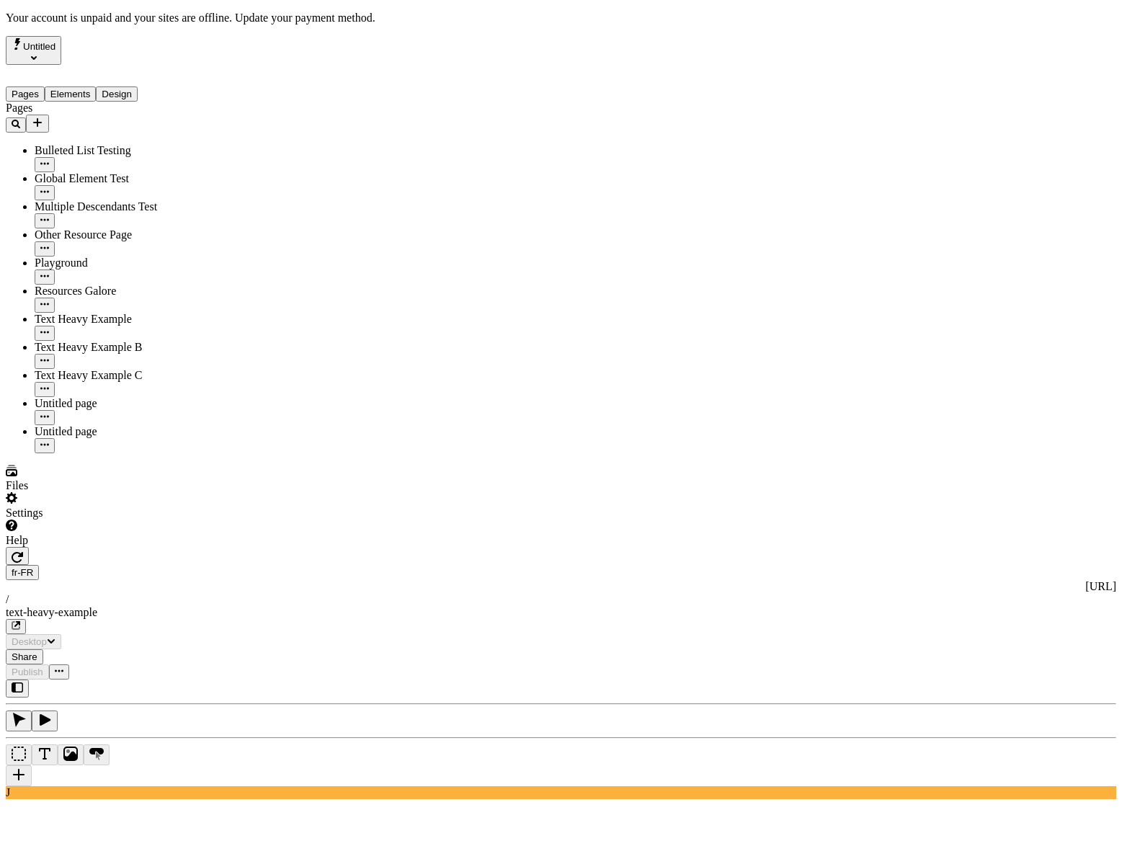
drag, startPoint x: 516, startPoint y: 155, endPoint x: 327, endPoint y: 115, distance: 193.0
click at [195, 679] on div "J" at bounding box center [561, 739] width 1110 height 120
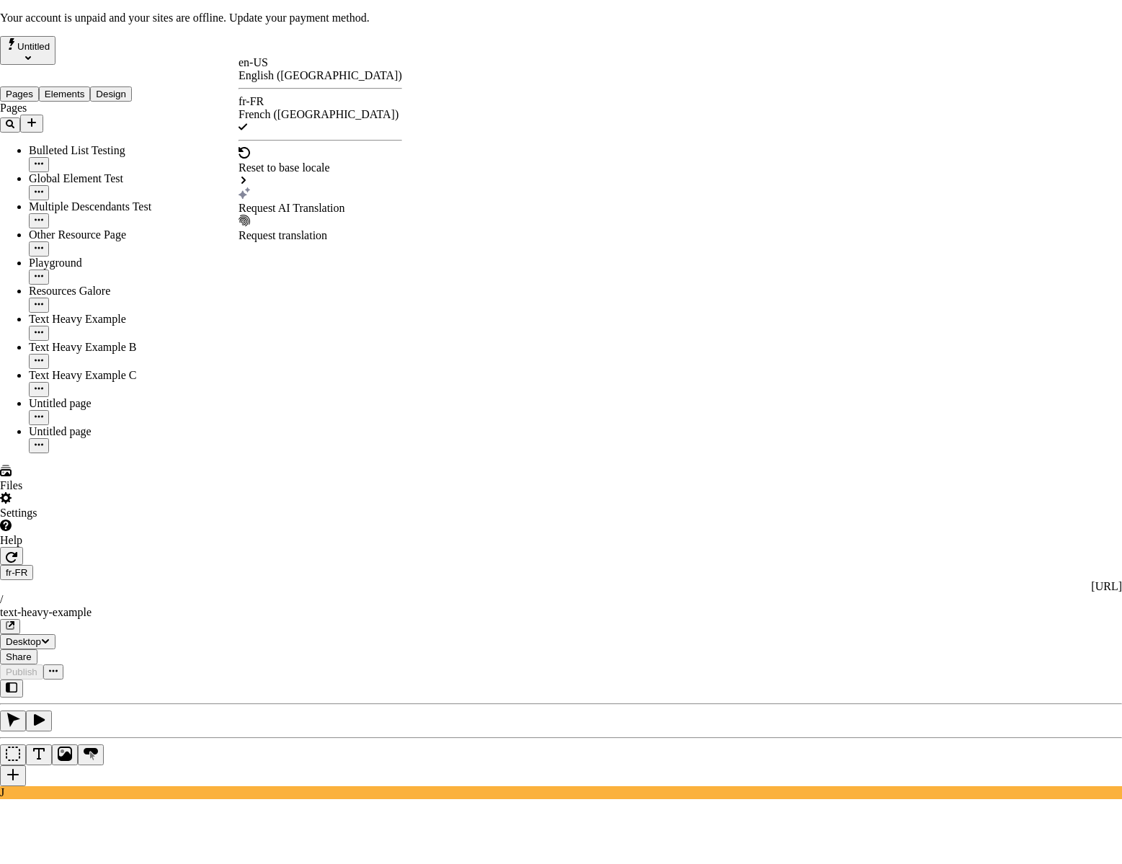
click at [275, 187] on div "Request AI Translation" at bounding box center [321, 200] width 164 height 27
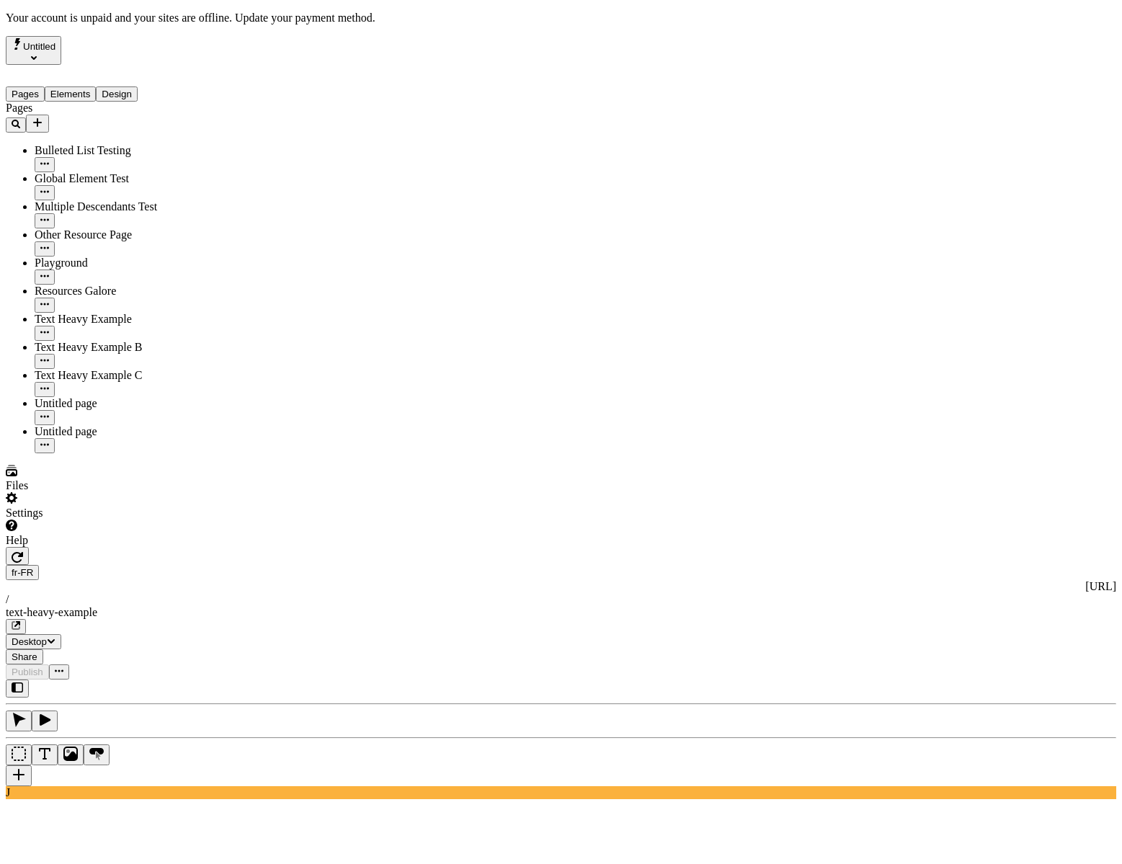
click at [200, 679] on div "J" at bounding box center [561, 739] width 1110 height 120
click at [195, 679] on div "J" at bounding box center [561, 739] width 1110 height 120
click at [190, 679] on div "J" at bounding box center [561, 739] width 1110 height 120
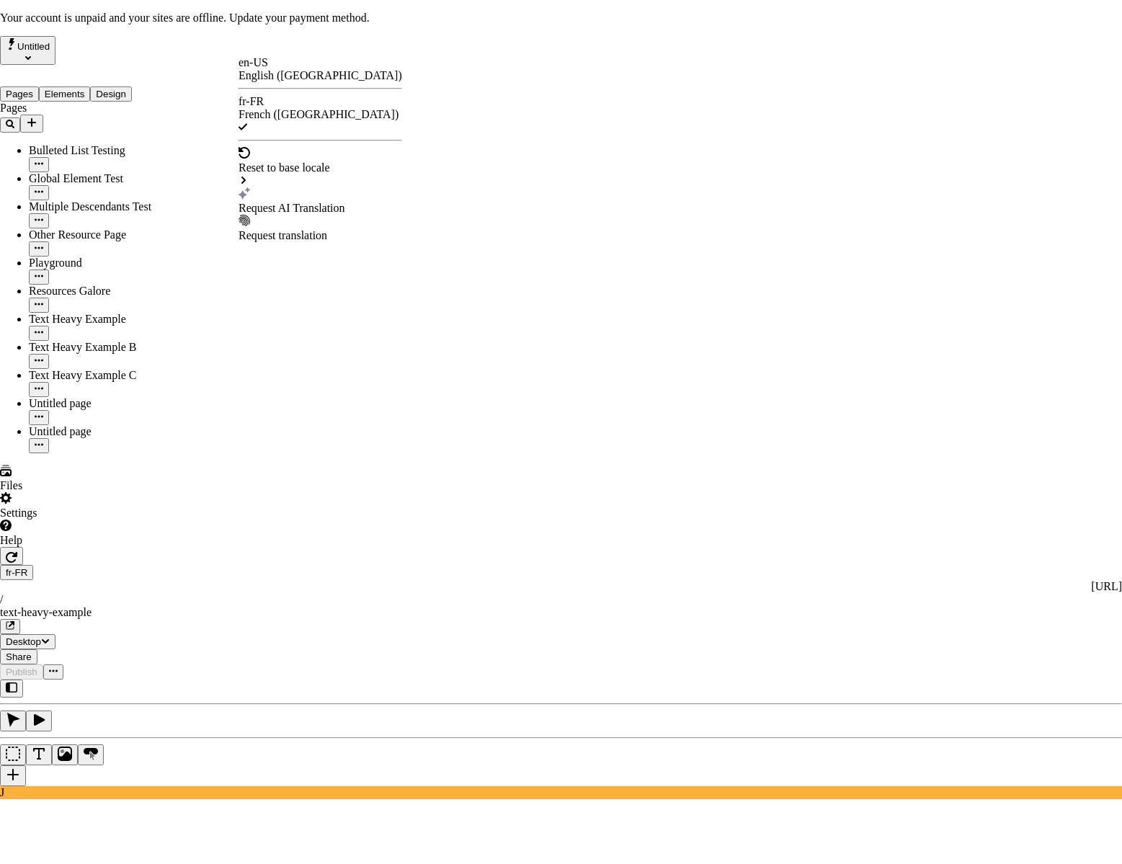
click at [303, 202] on div "Request AI Translation" at bounding box center [321, 208] width 164 height 13
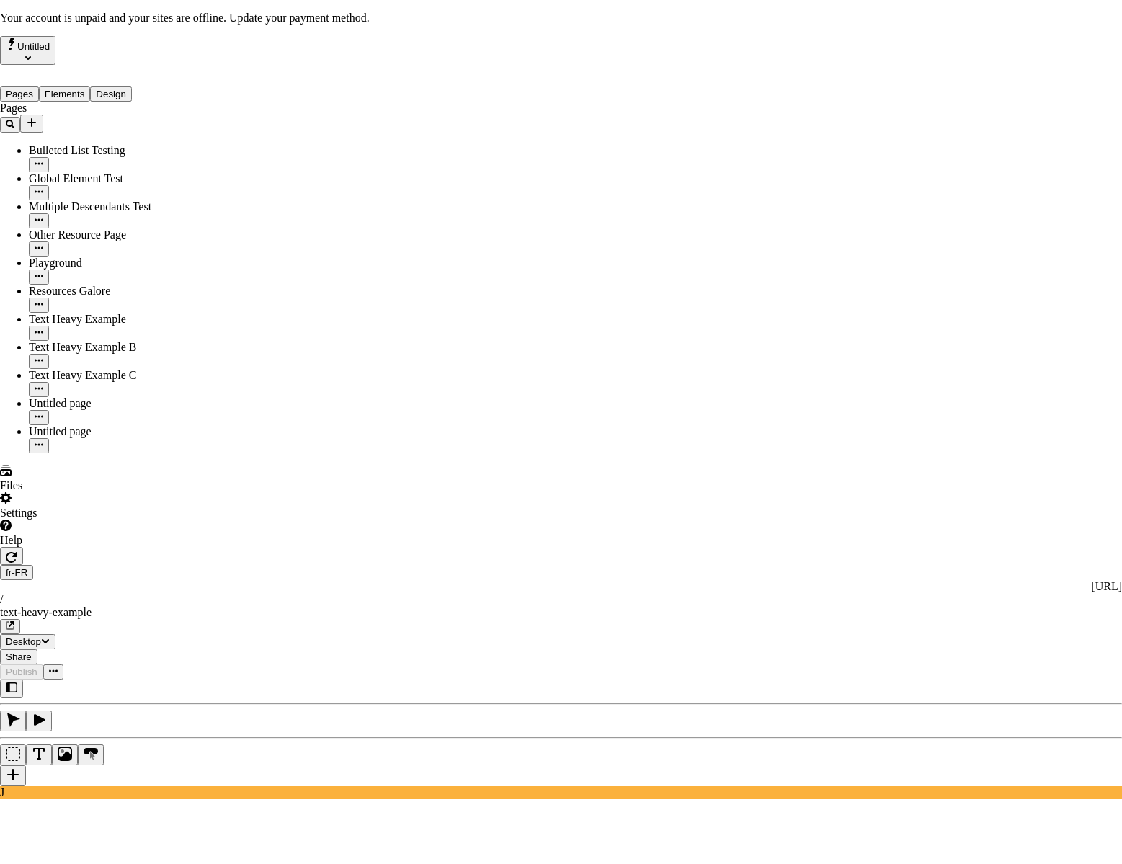
scroll to position [108, 0]
checkbox input "true"
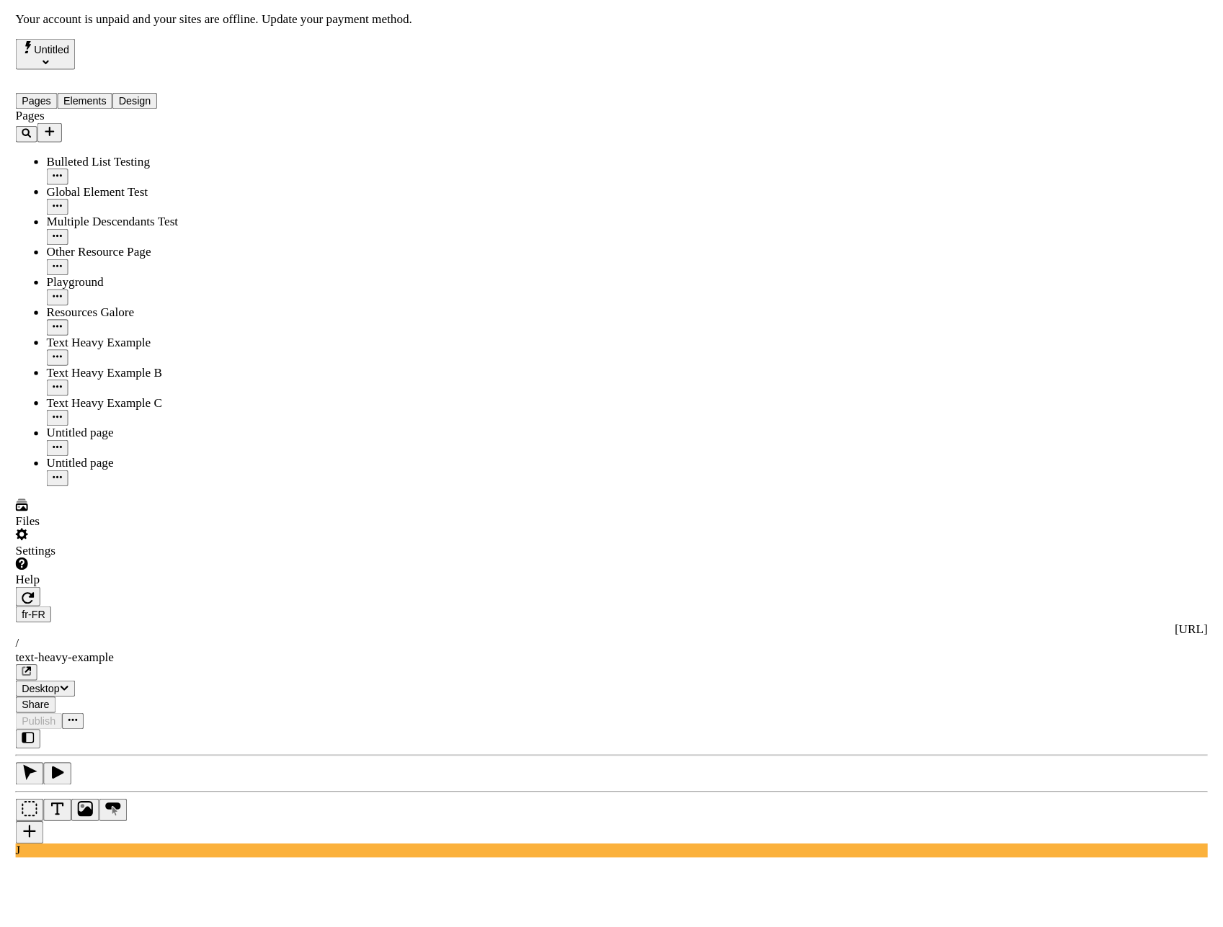
scroll to position [0, 0]
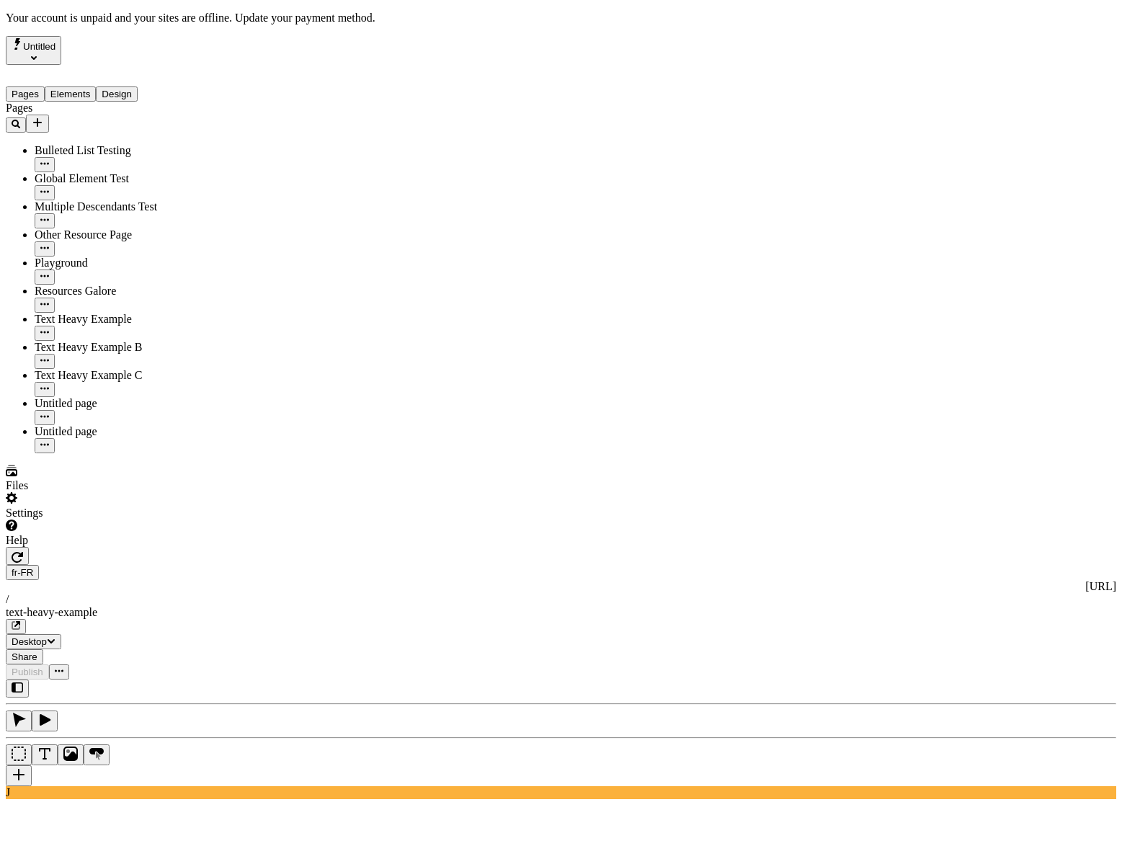
click at [195, 679] on div "J" at bounding box center [561, 739] width 1110 height 120
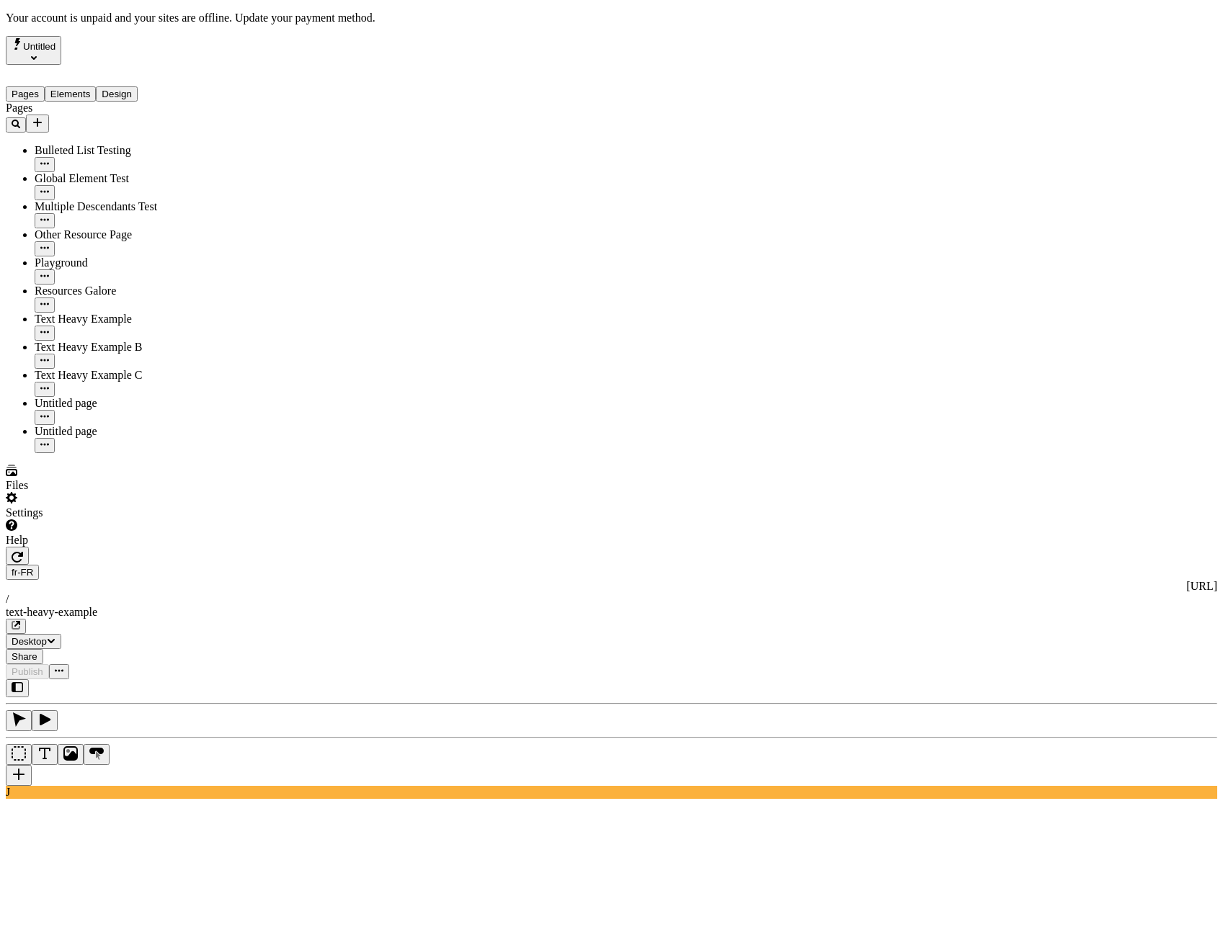
click at [173, 547] on div at bounding box center [92, 547] width 172 height 0
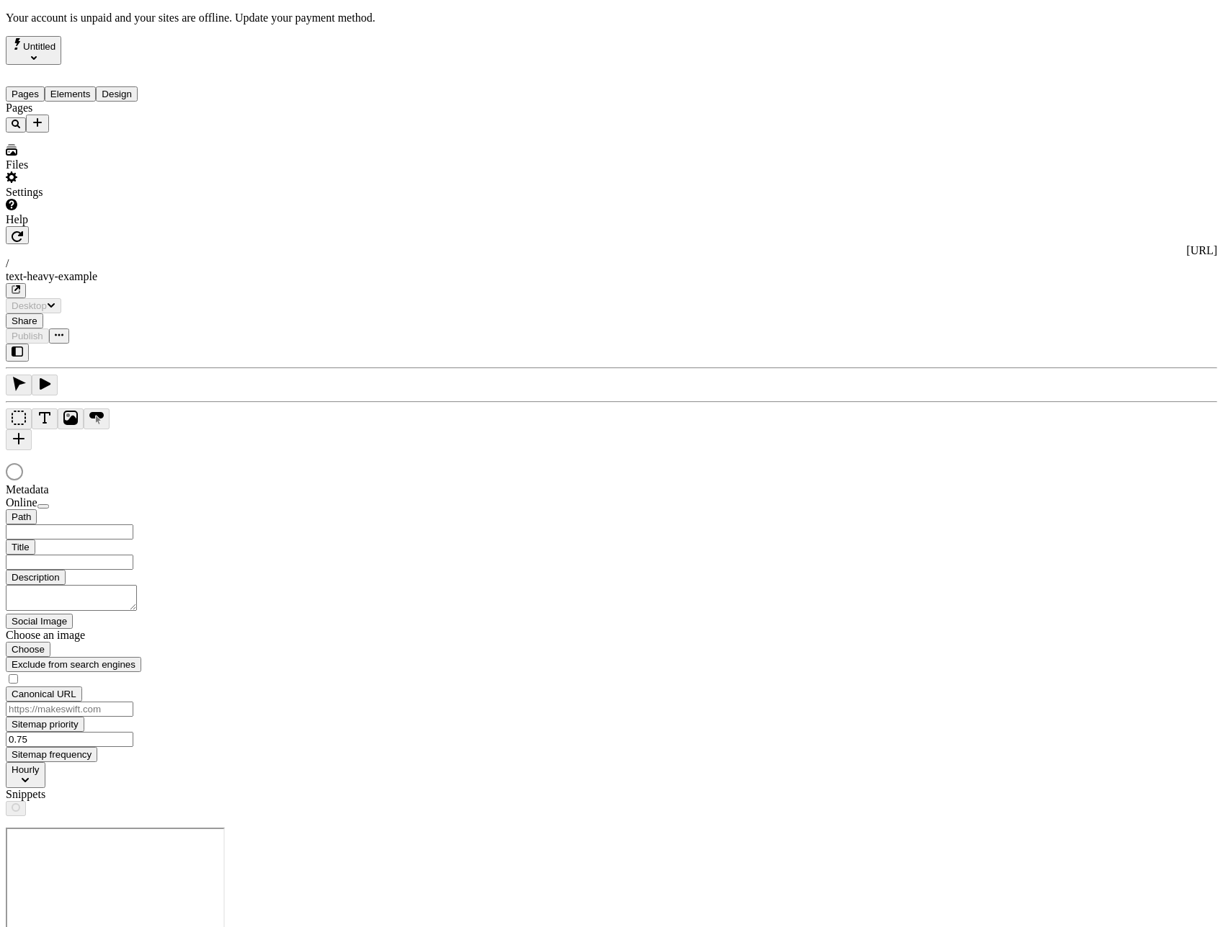
type input "/text-heavy-example"
type input "Exemple de traductions : Page riche en texte"
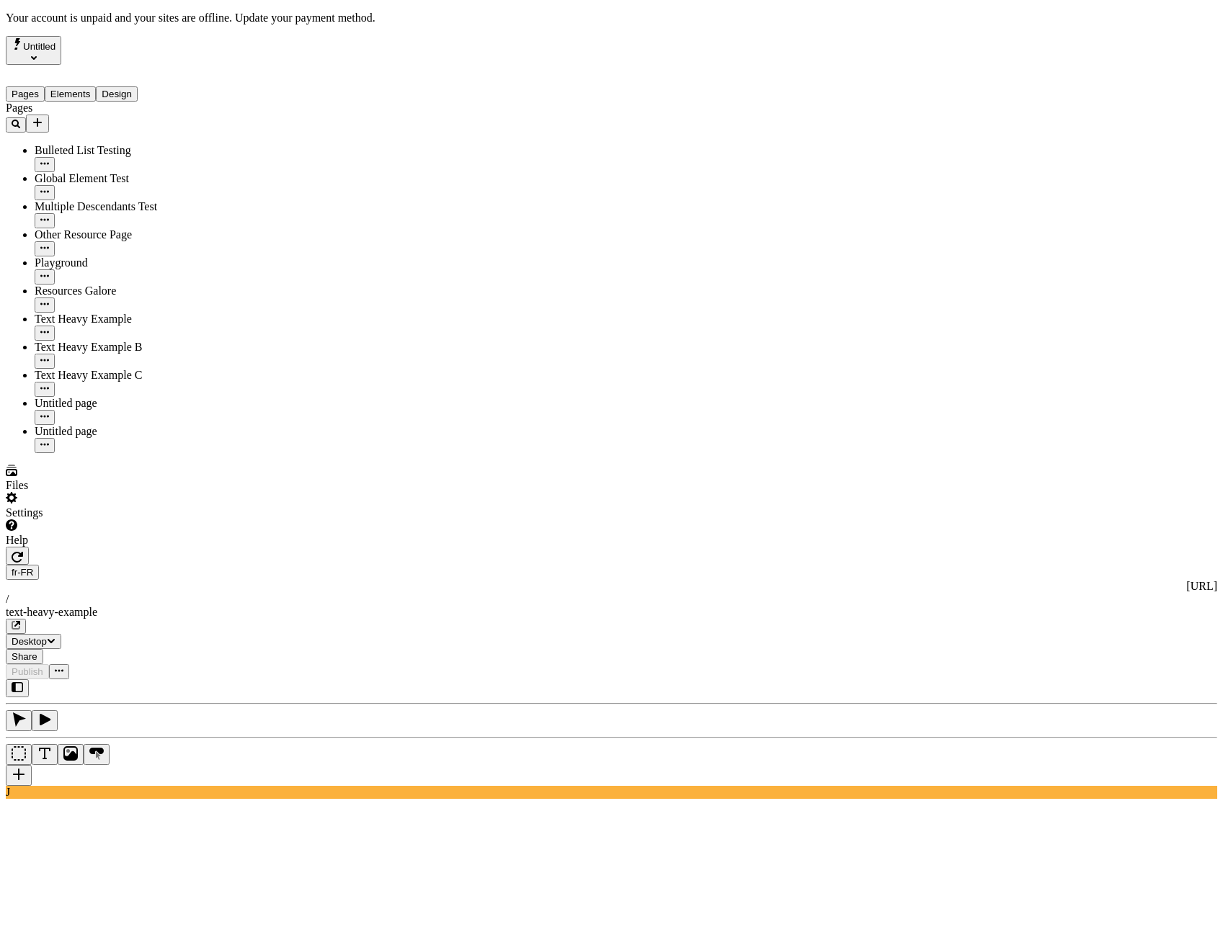
click at [191, 679] on div "J" at bounding box center [611, 739] width 1211 height 120
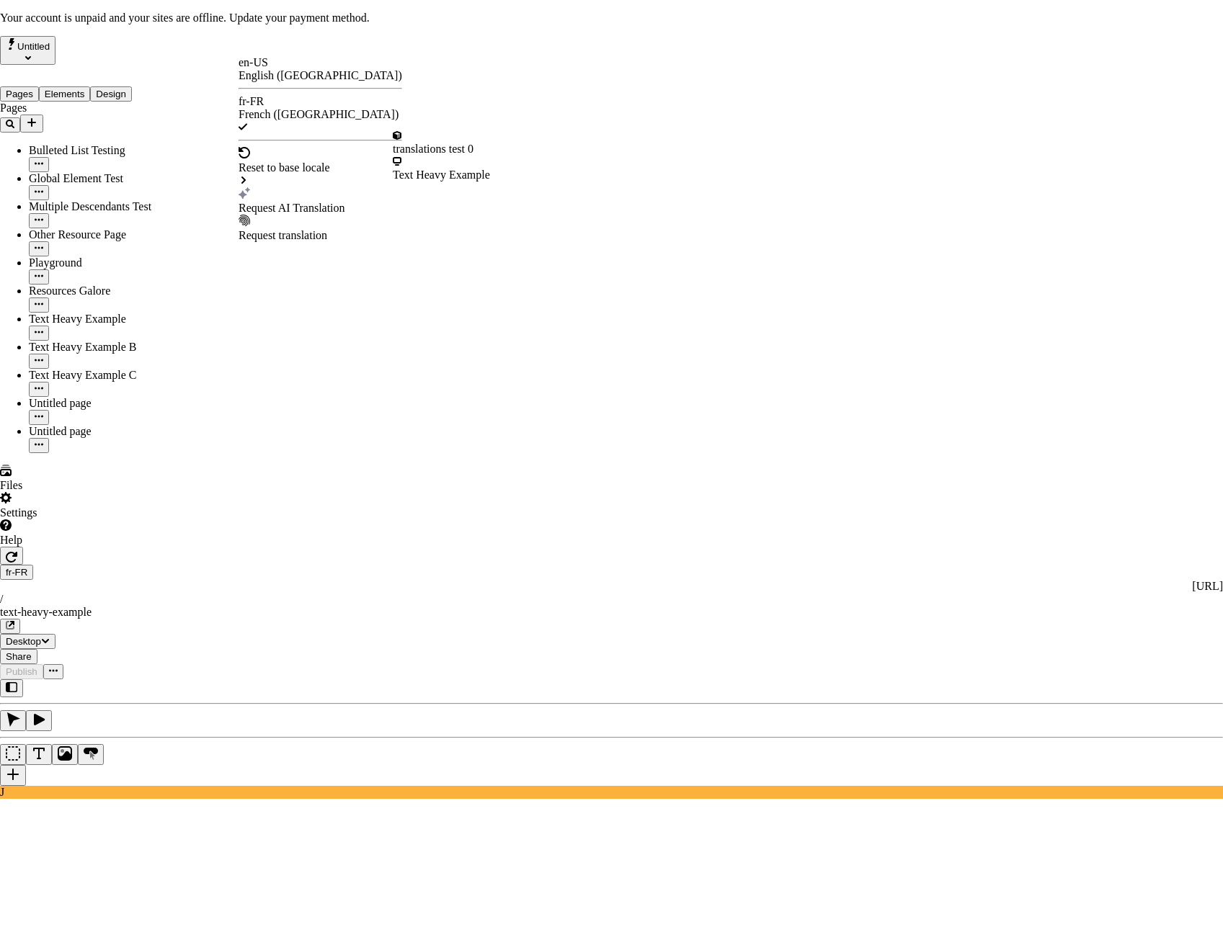
click at [453, 169] on div "Text Heavy Example" at bounding box center [441, 175] width 97 height 13
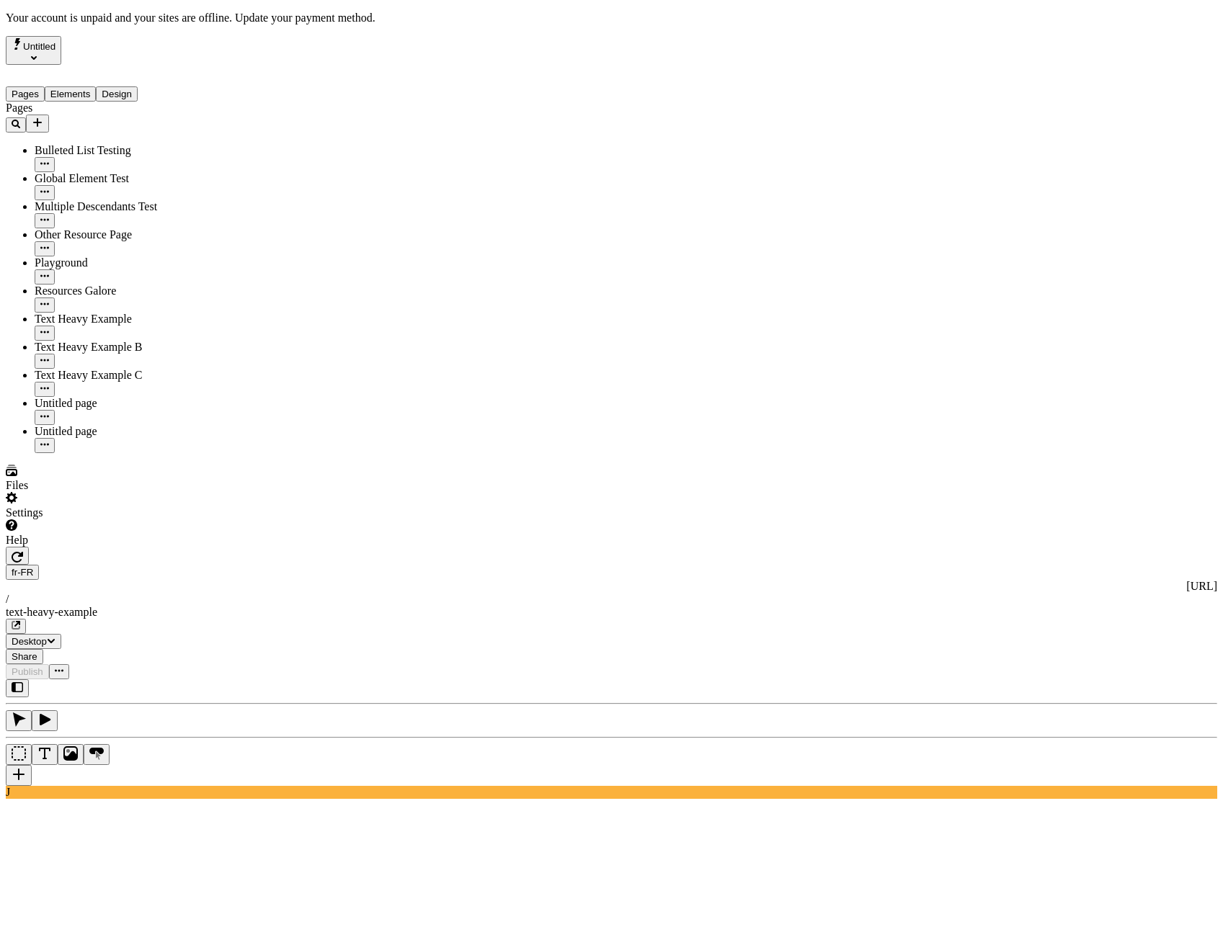
click at [199, 679] on div "J" at bounding box center [611, 739] width 1211 height 120
click at [205, 679] on div "J" at bounding box center [611, 739] width 1211 height 120
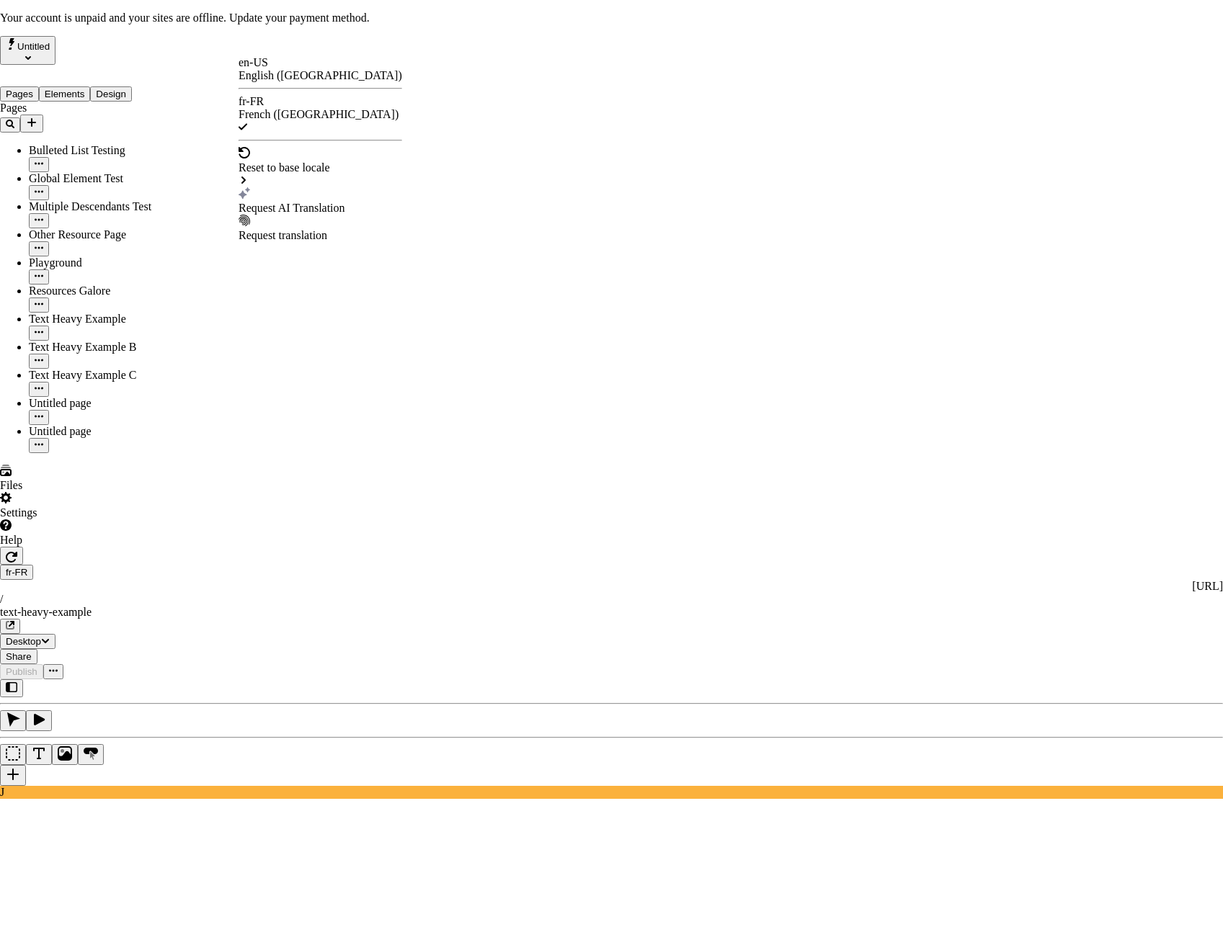
click at [286, 202] on div "Request AI Translation" at bounding box center [321, 208] width 164 height 13
click at [293, 202] on div "Request AI Translation" at bounding box center [321, 208] width 164 height 13
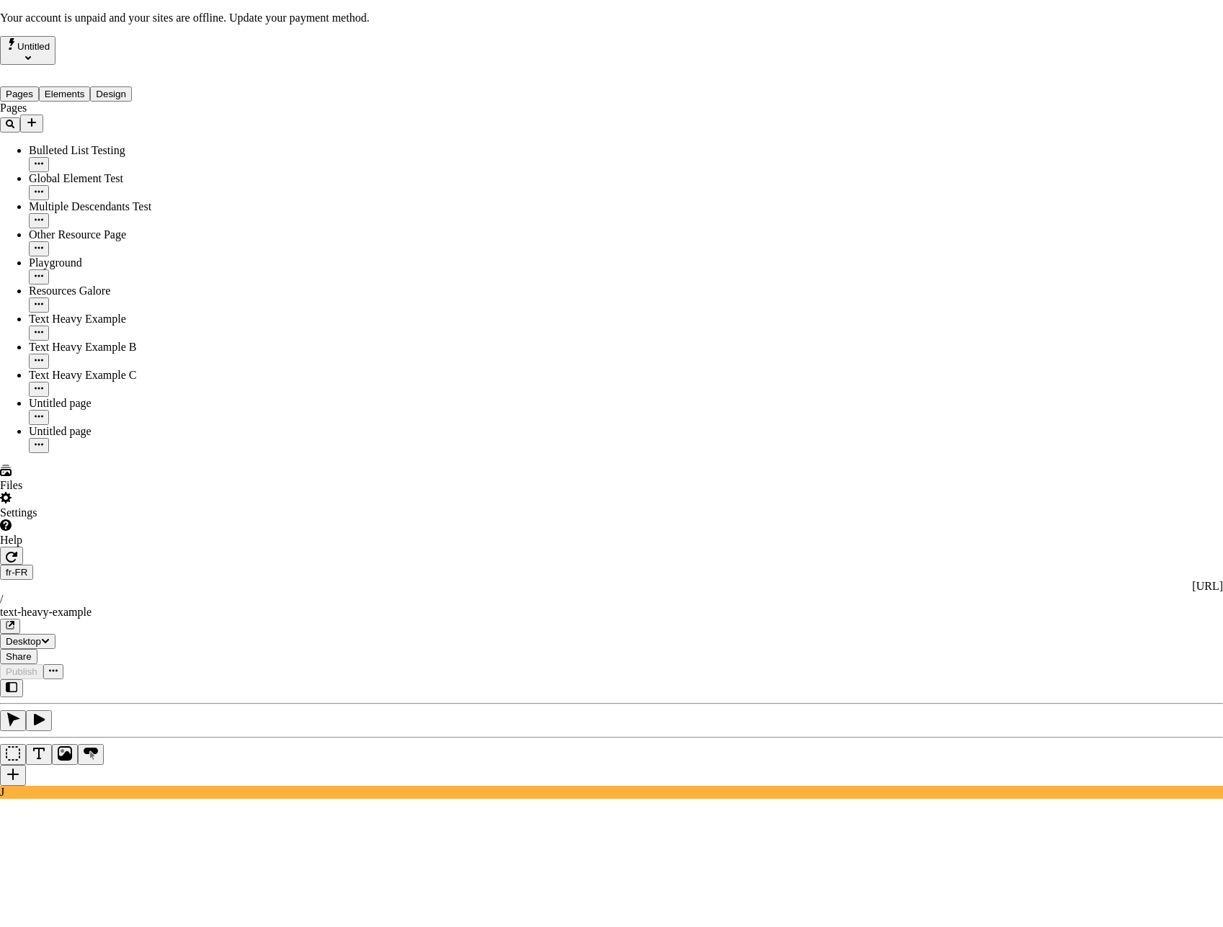
scroll to position [108, 0]
checkbox input "true"
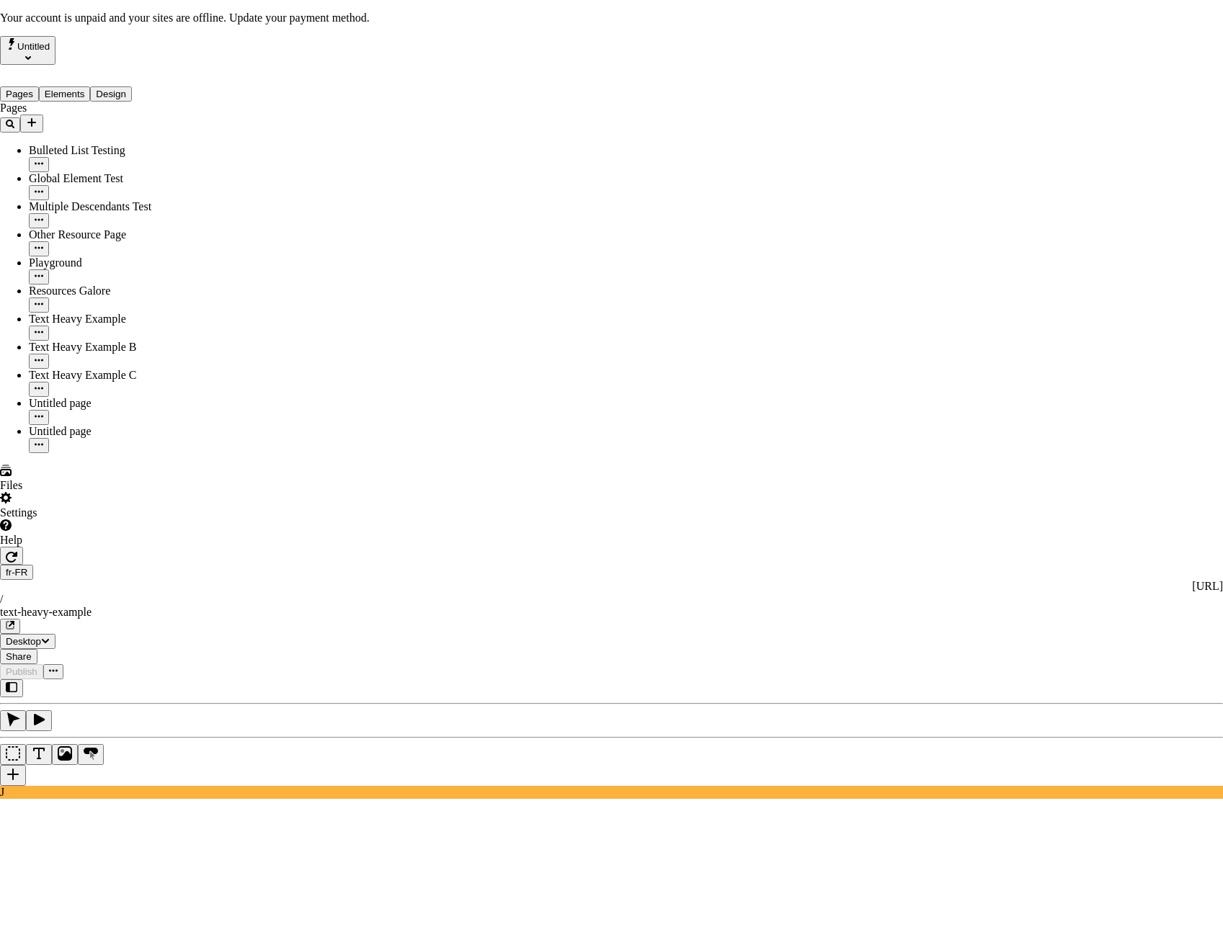
checkbox input "true"
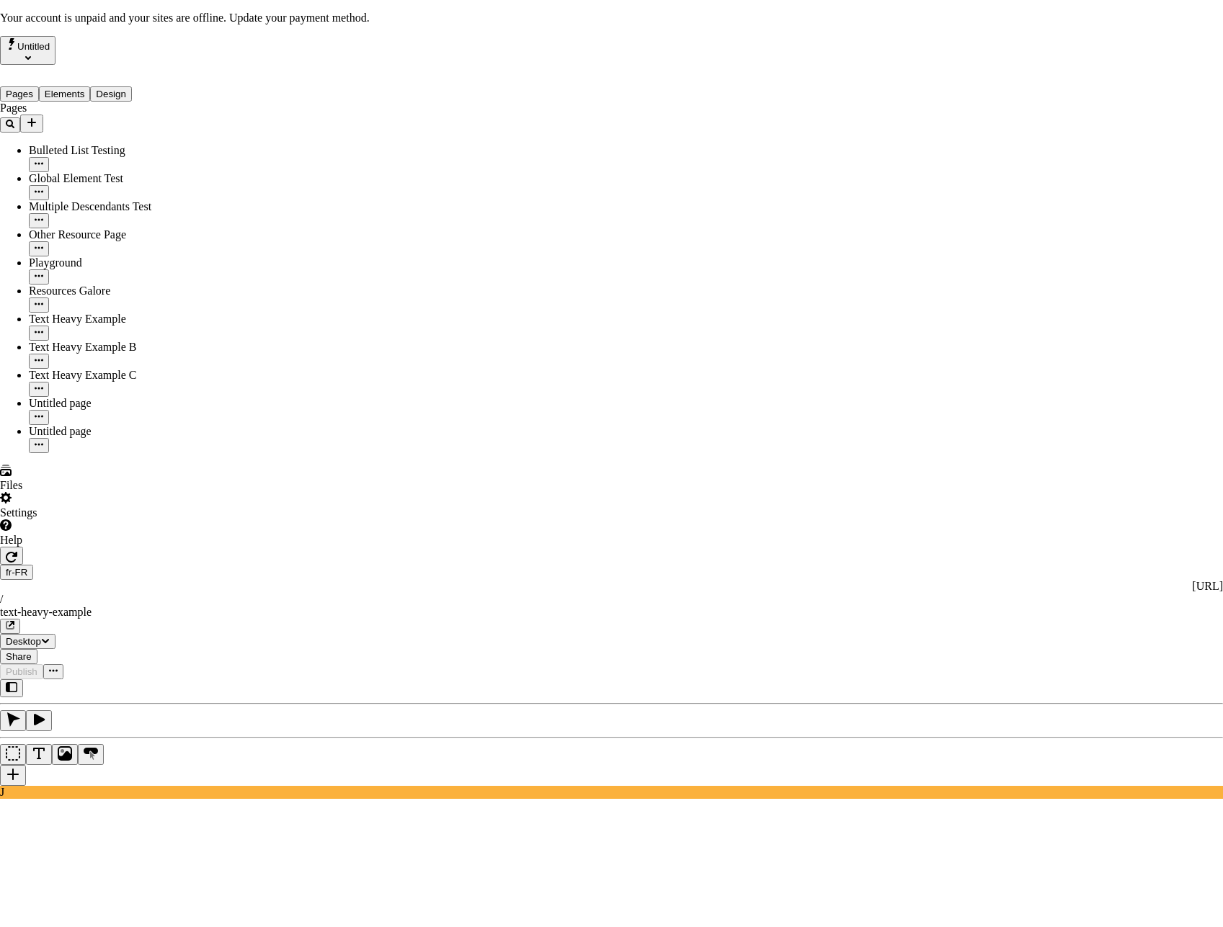
scroll to position [0, 0]
checkbox input "true"
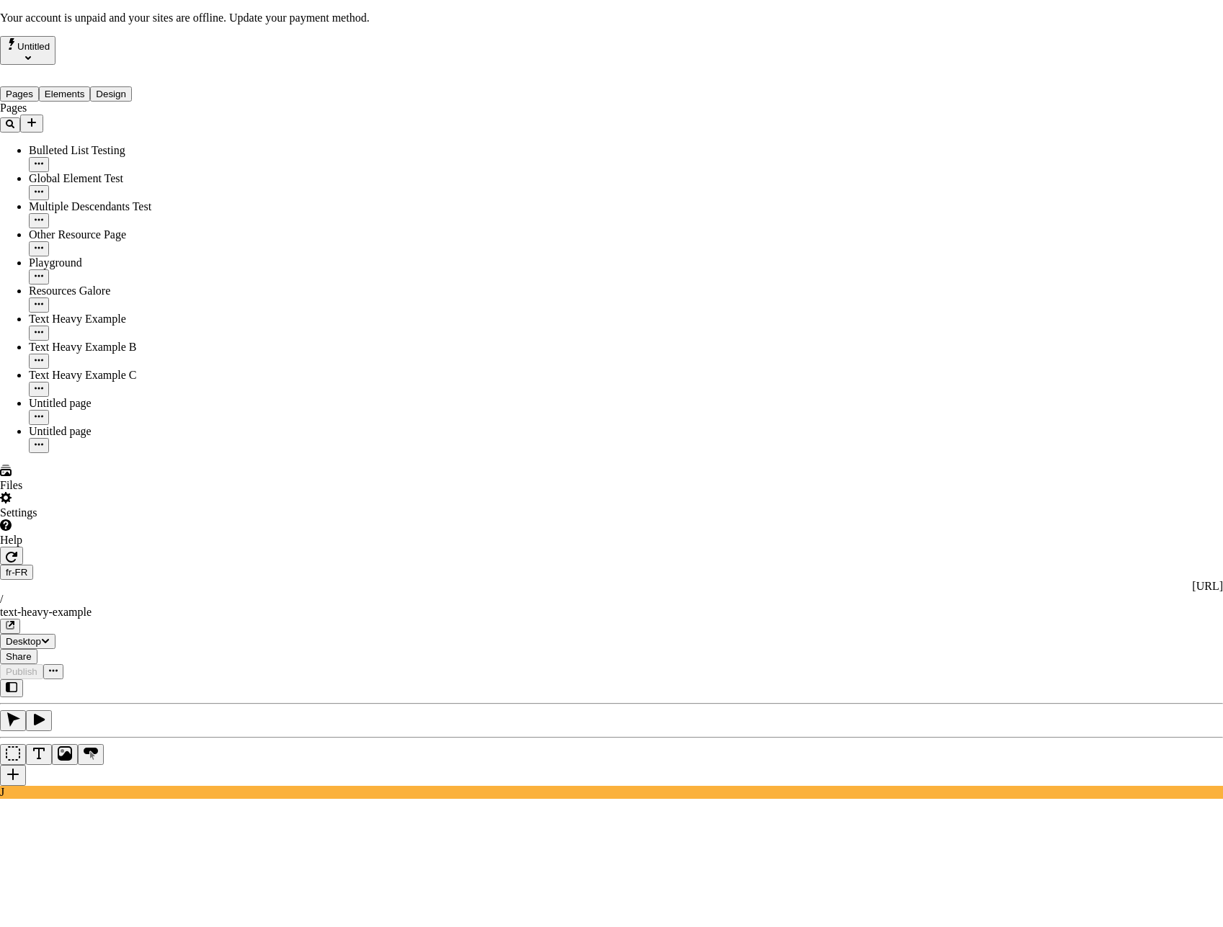
scroll to position [108, 0]
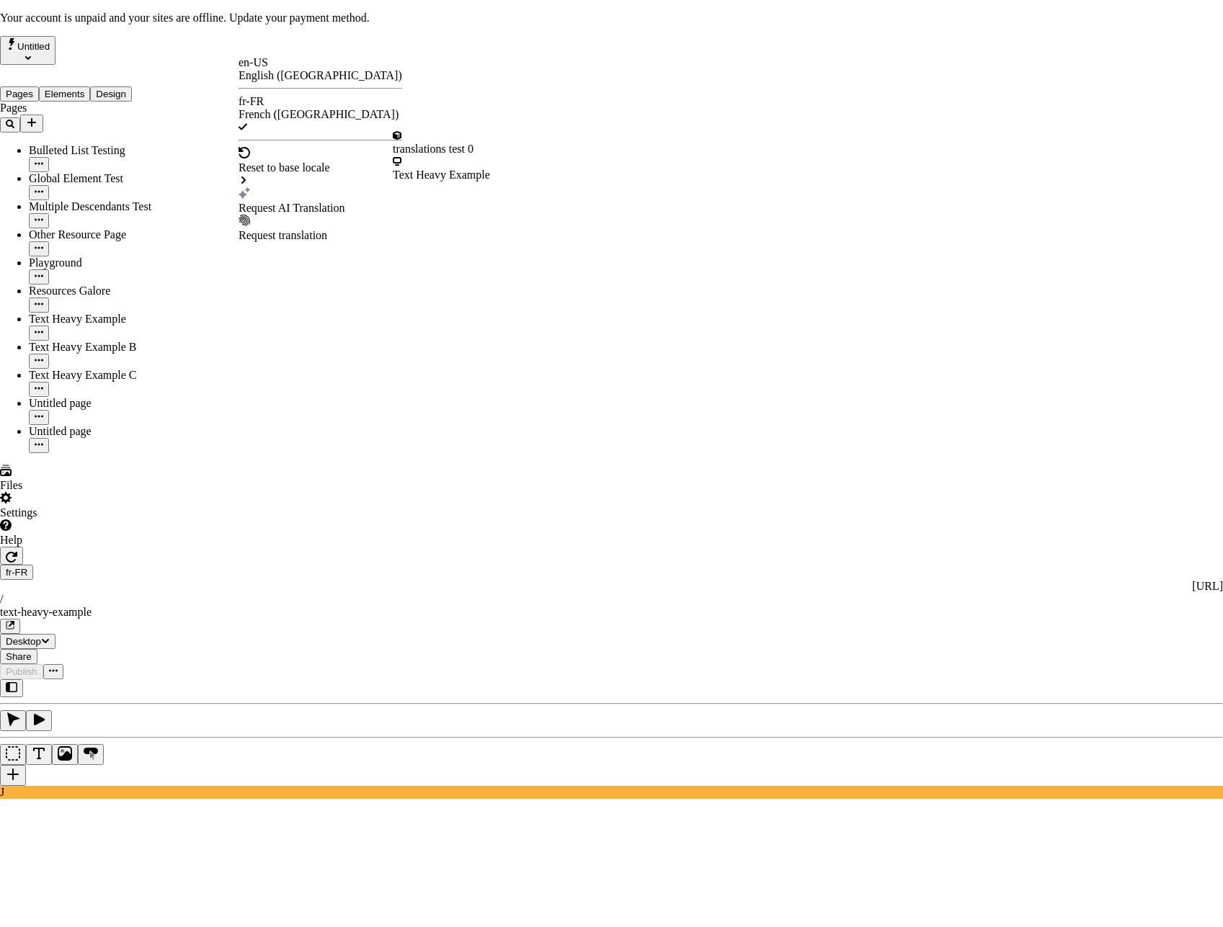
click at [481, 169] on div "Text Heavy Example" at bounding box center [441, 175] width 97 height 13
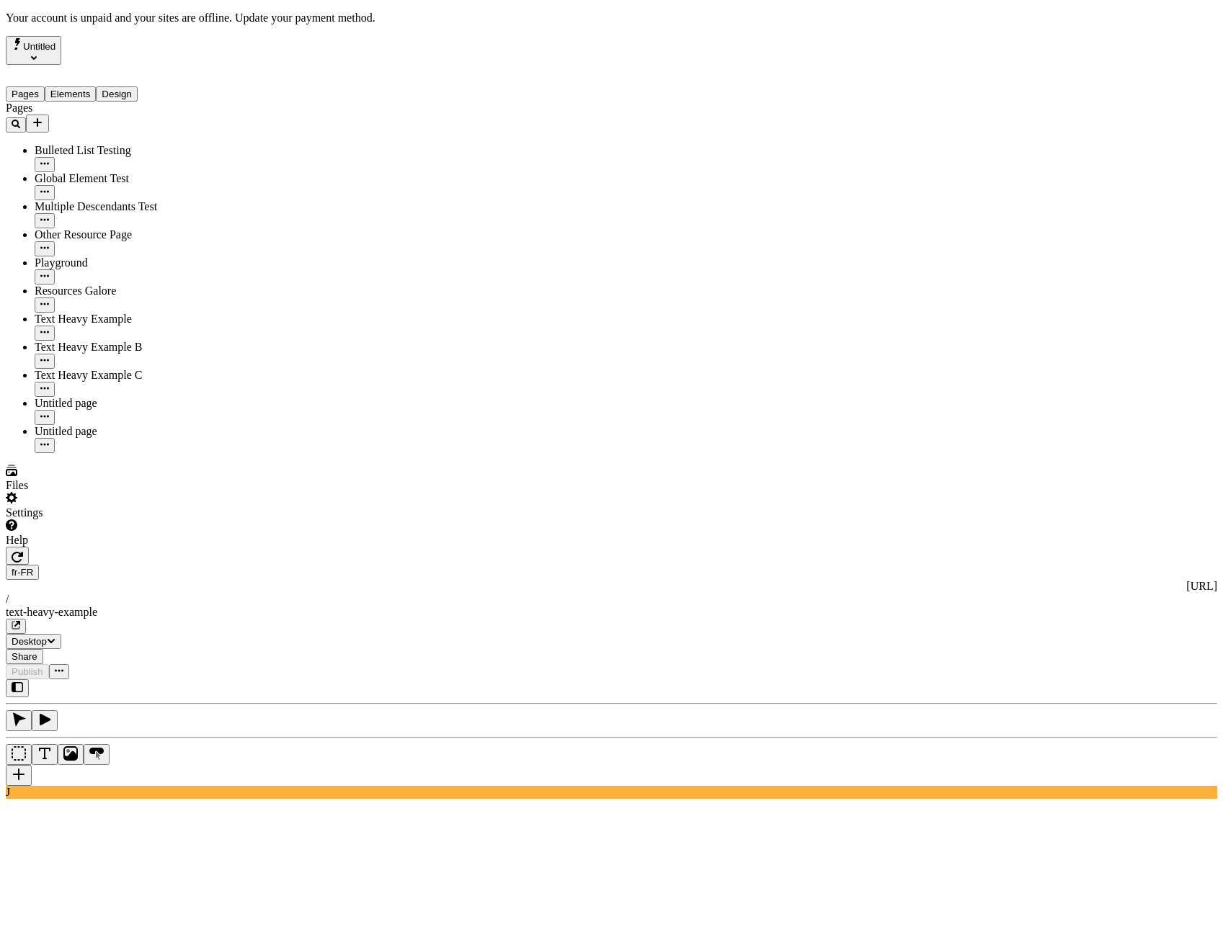
click at [200, 679] on div "J" at bounding box center [611, 739] width 1211 height 120
click at [236, 565] on div "fr-FR http://localhost:3001/fr-FR / text-heavy-example" at bounding box center [611, 599] width 1211 height 69
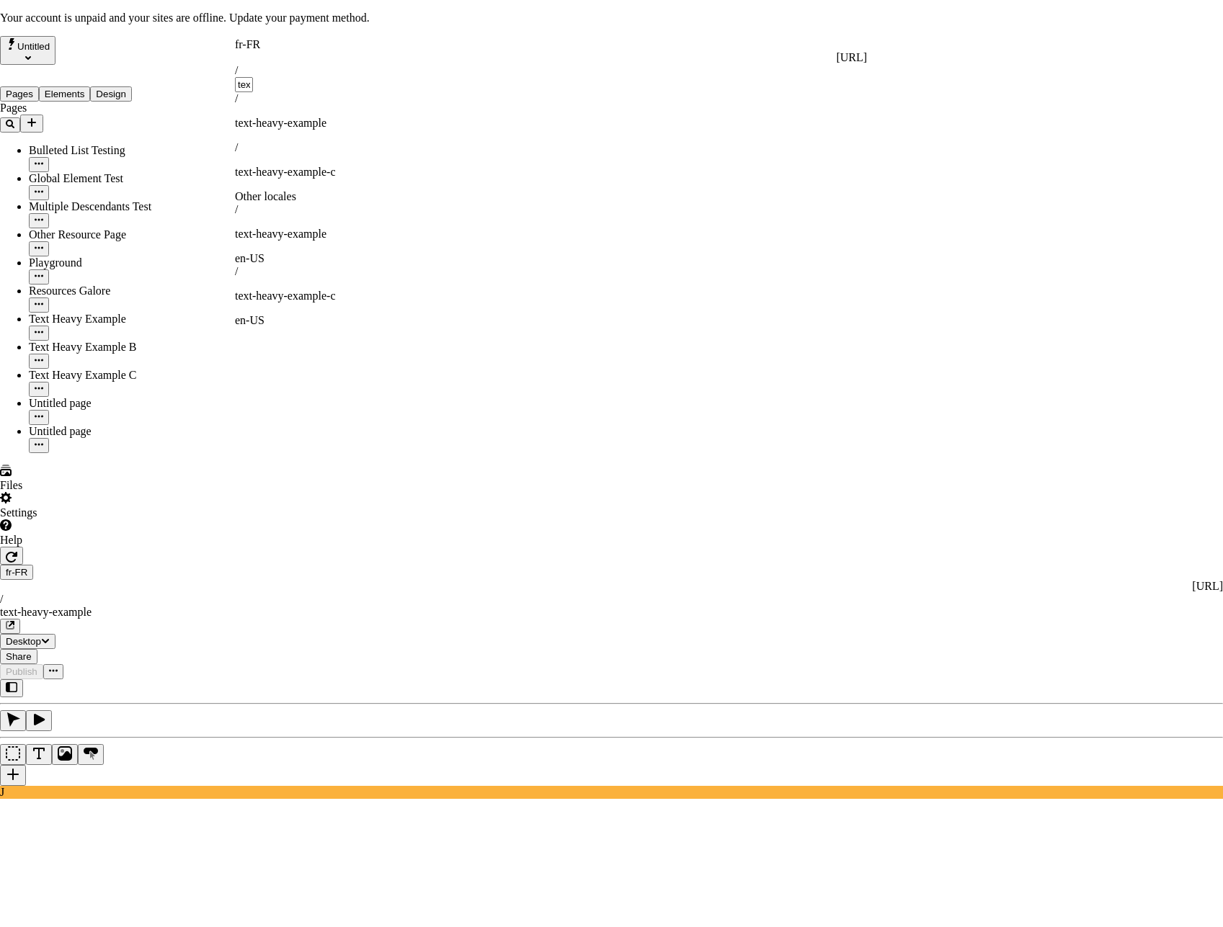
click at [288, 187] on div "Request AI Translation" at bounding box center [321, 200] width 164 height 27
checkbox input "true"
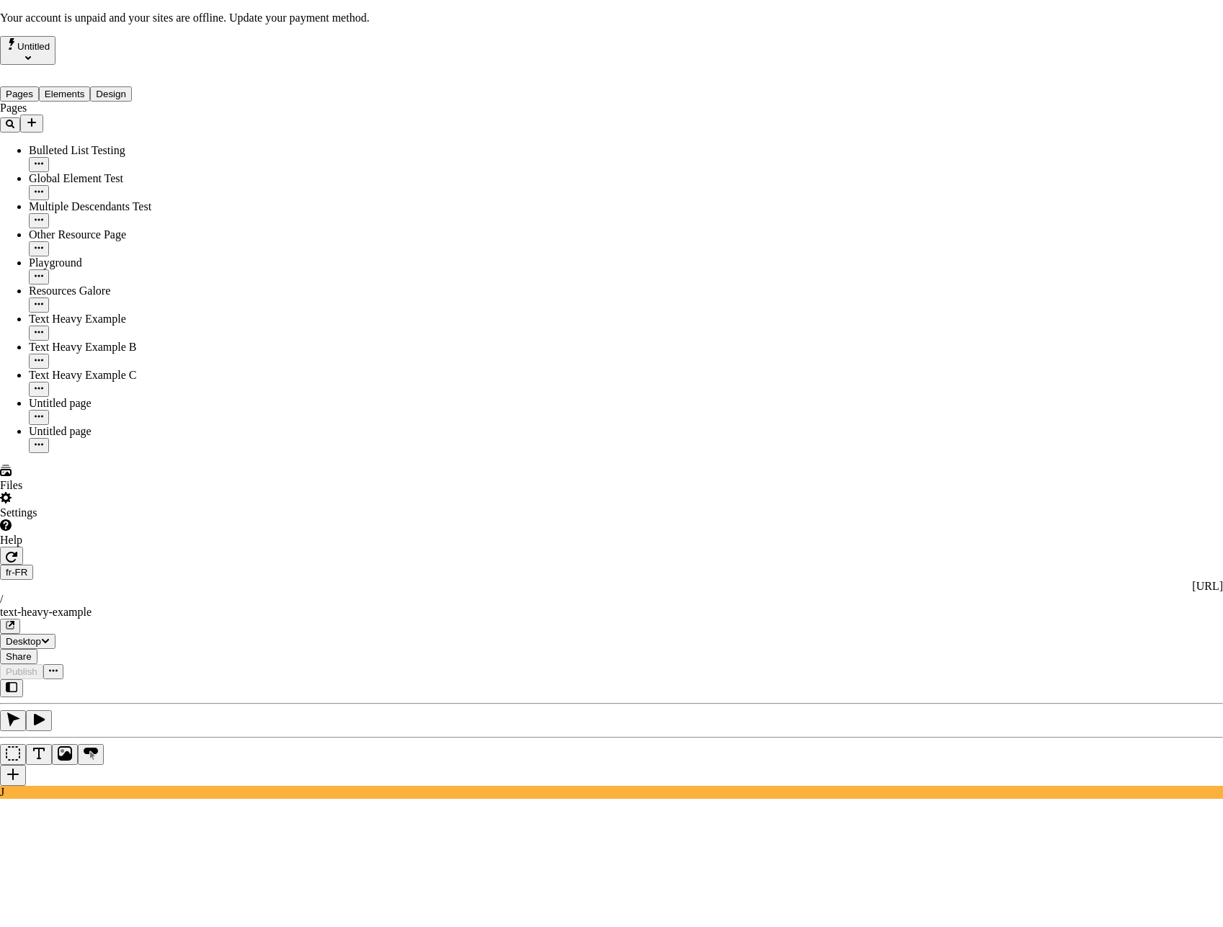
checkbox input "true"
drag, startPoint x: 455, startPoint y: 590, endPoint x: 477, endPoint y: 607, distance: 27.7
checkbox input "true"
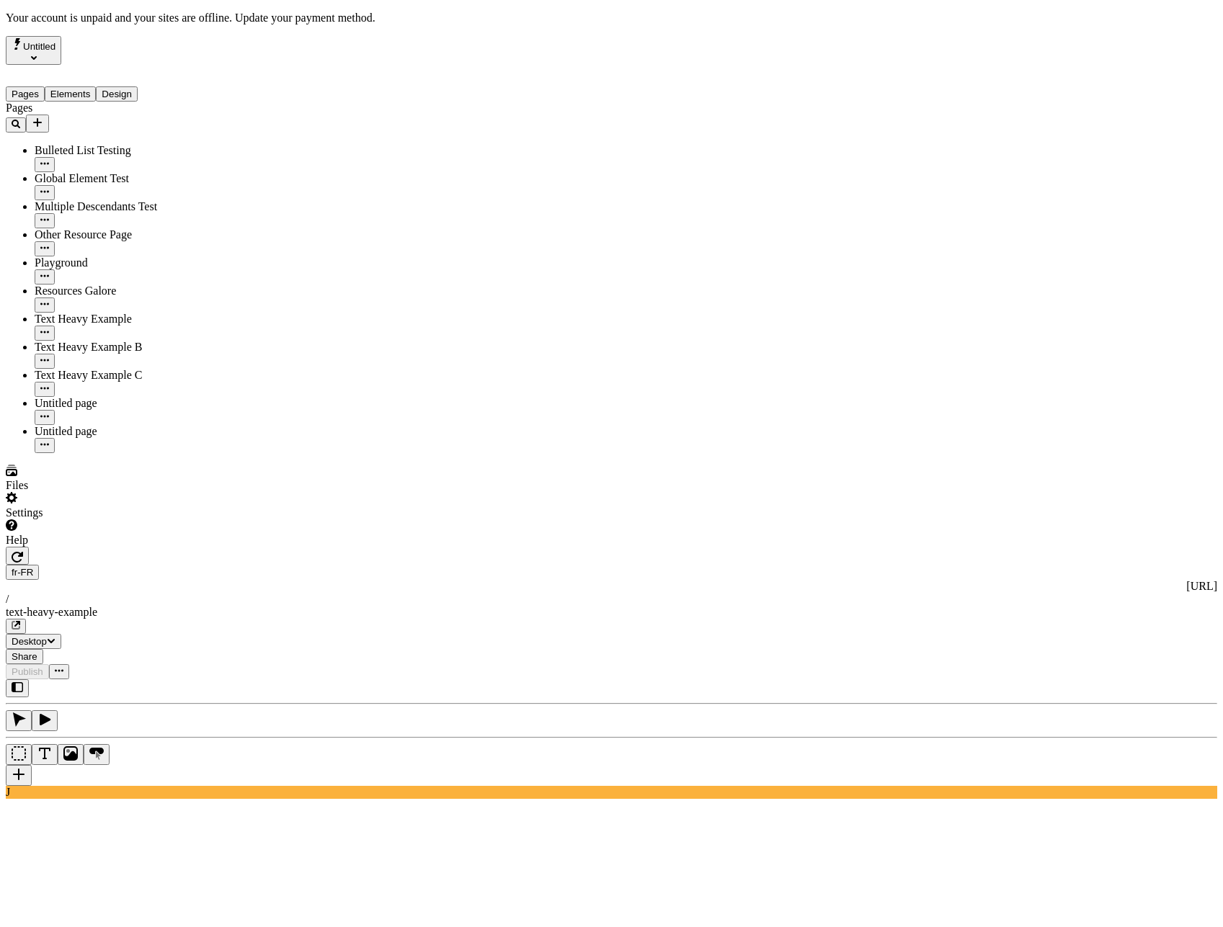
scroll to position [0, 6]
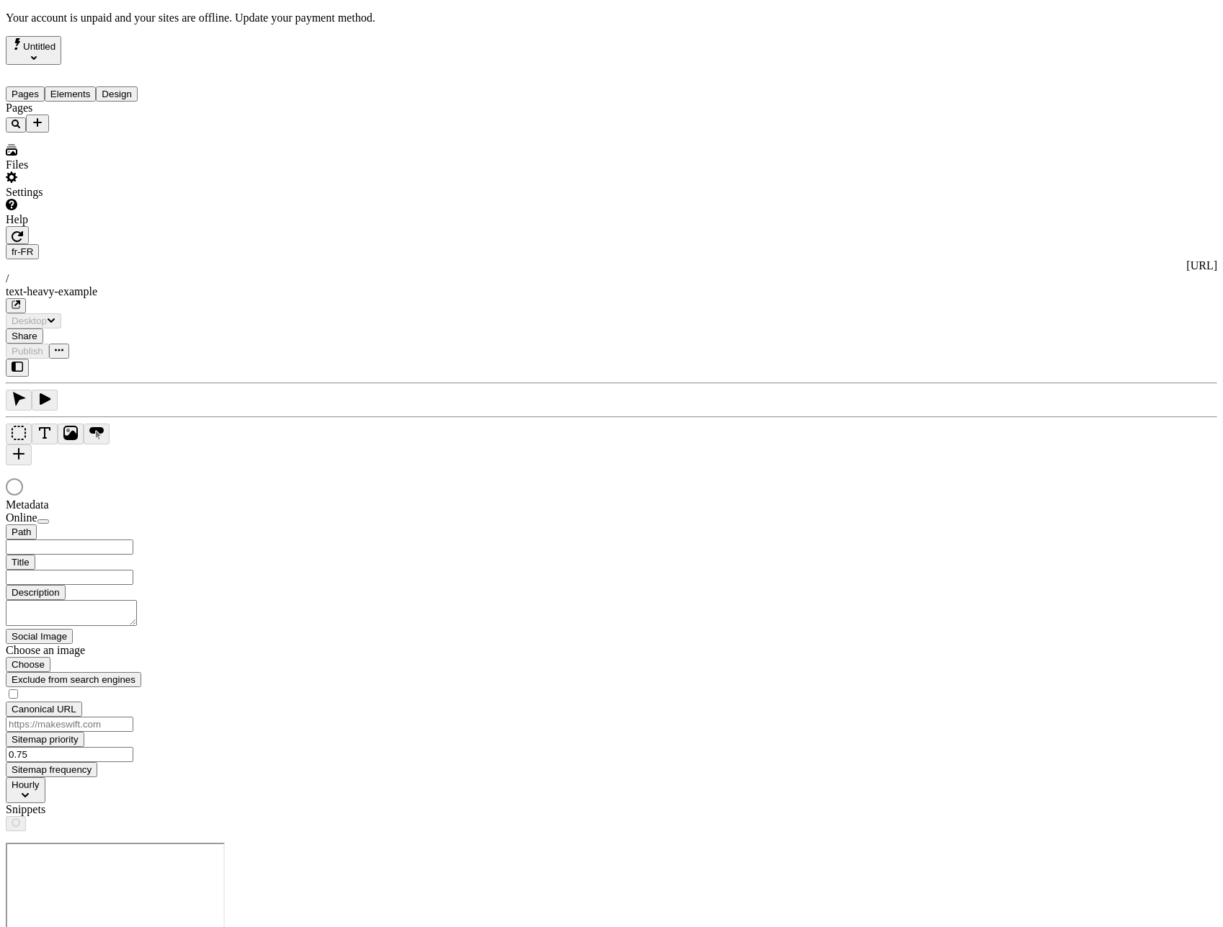
type input "/text-heavy-example"
type input "Exemple de traductions : Page riche en texte"
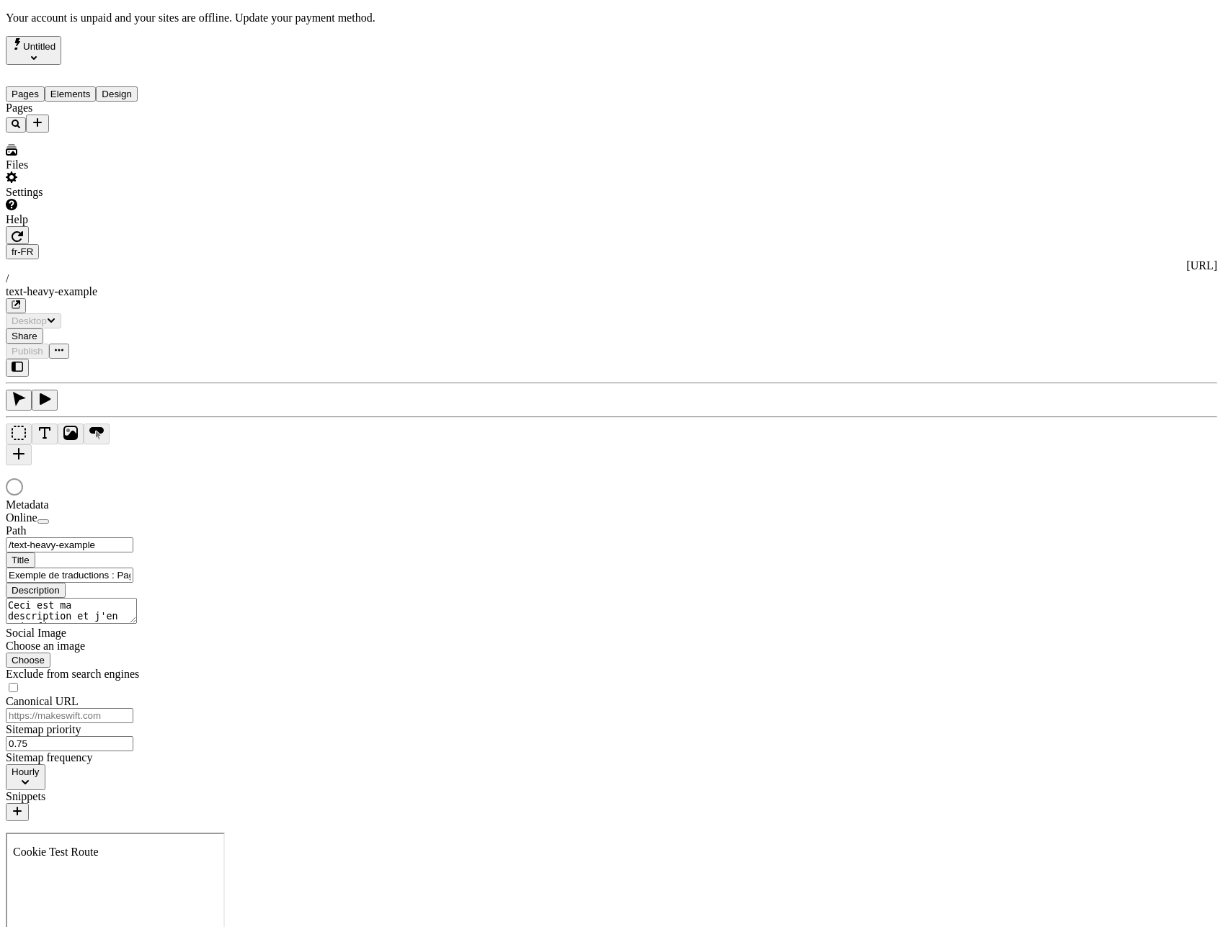
click at [193, 359] on div at bounding box center [611, 412] width 1211 height 107
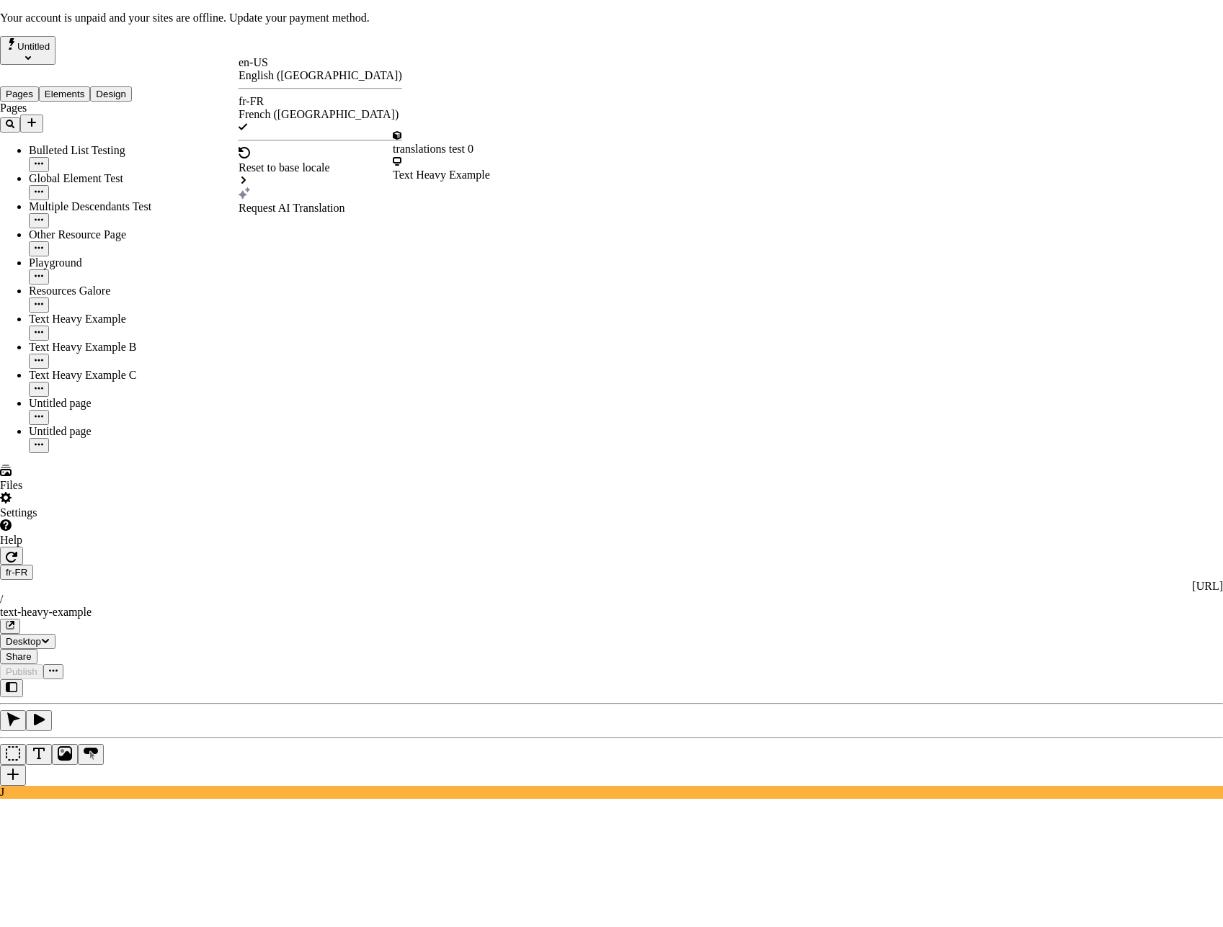
click at [451, 170] on div "Text Heavy Example" at bounding box center [441, 175] width 97 height 13
drag, startPoint x: 790, startPoint y: 512, endPoint x: 770, endPoint y: 501, distance: 23.2
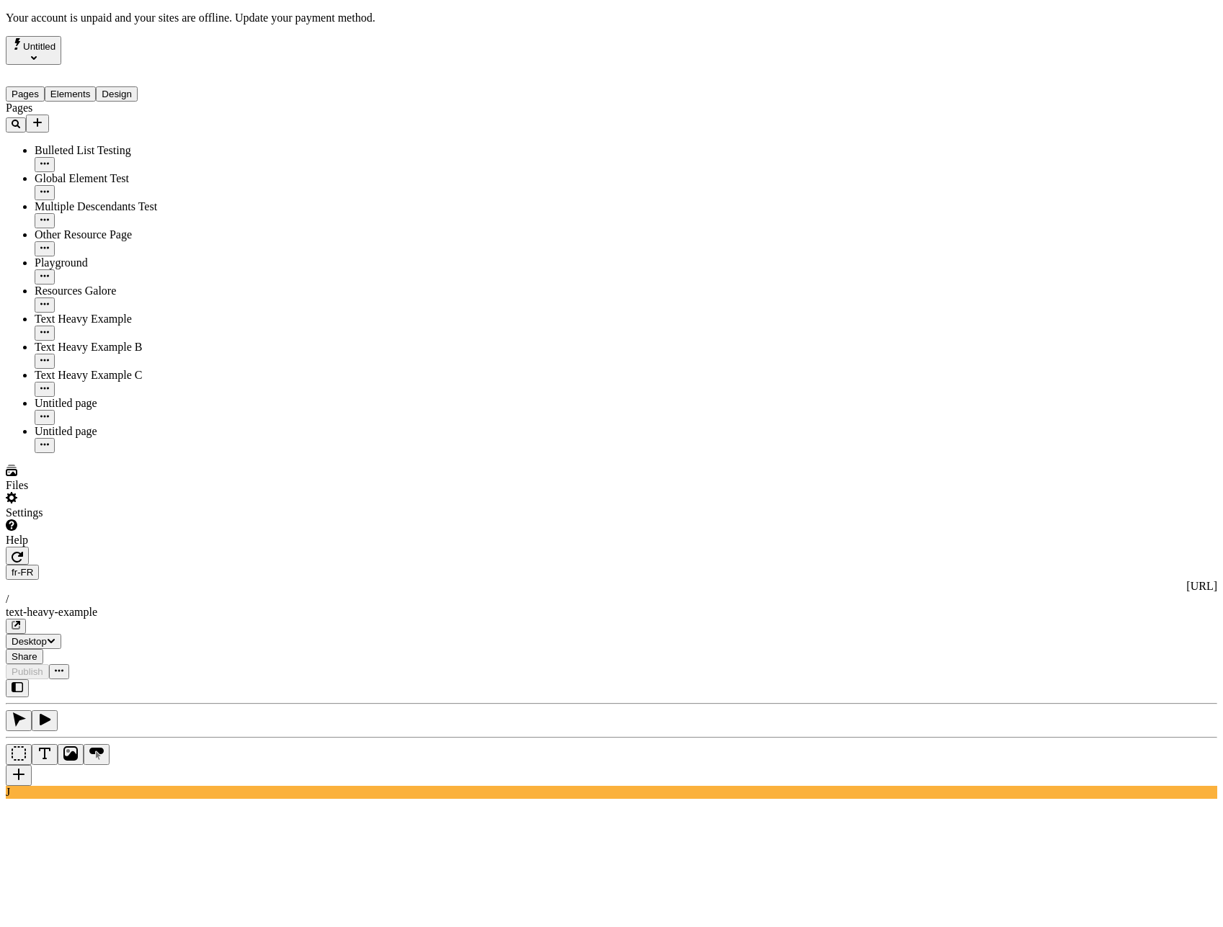
click at [148, 453] on div "Pages Bulleted List Testing Global Element Test Multiple Descendants Test Other…" at bounding box center [92, 278] width 172 height 352
click at [202, 679] on div "J" at bounding box center [611, 739] width 1211 height 120
drag, startPoint x: 188, startPoint y: 352, endPoint x: 202, endPoint y: 344, distance: 15.8
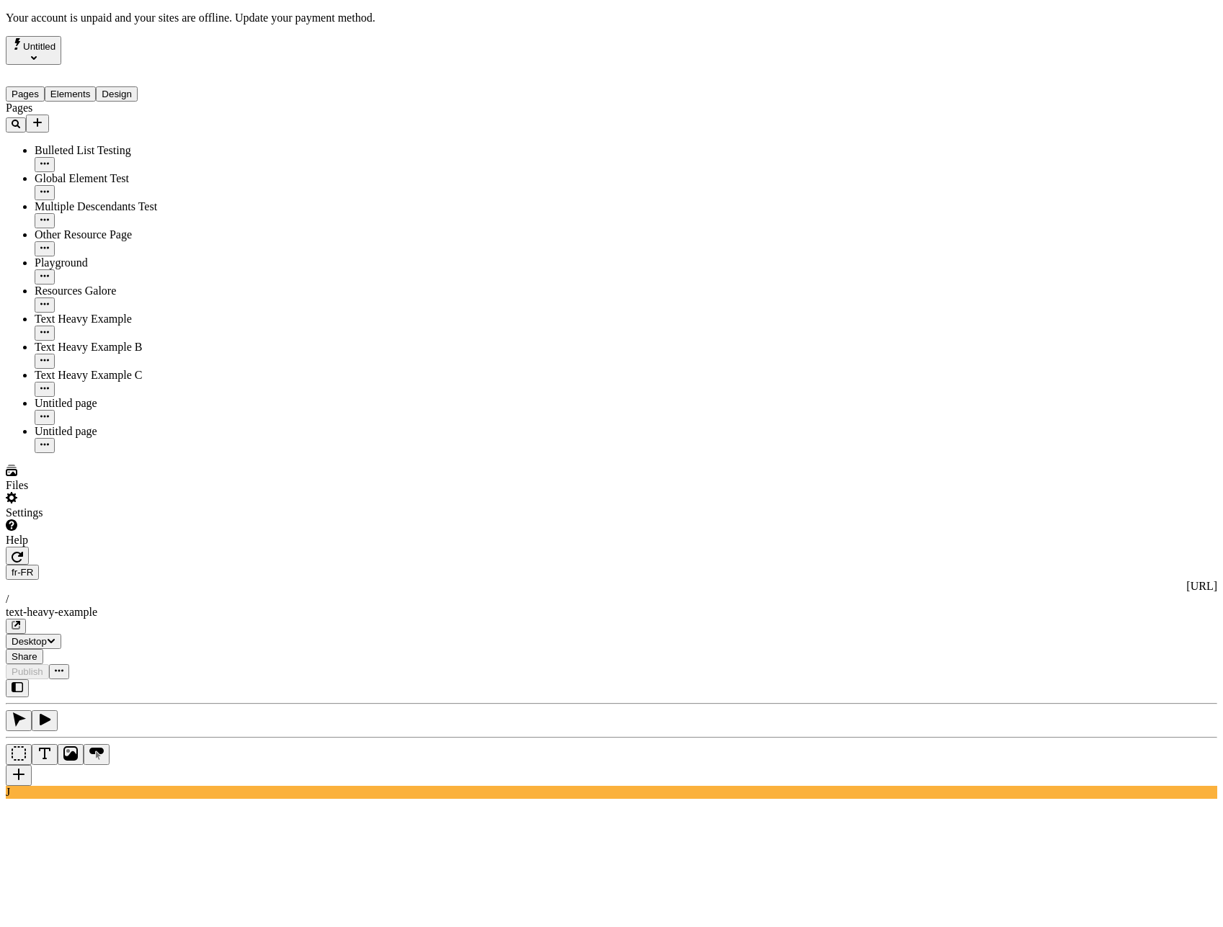
click at [187, 679] on div "J" at bounding box center [611, 739] width 1211 height 120
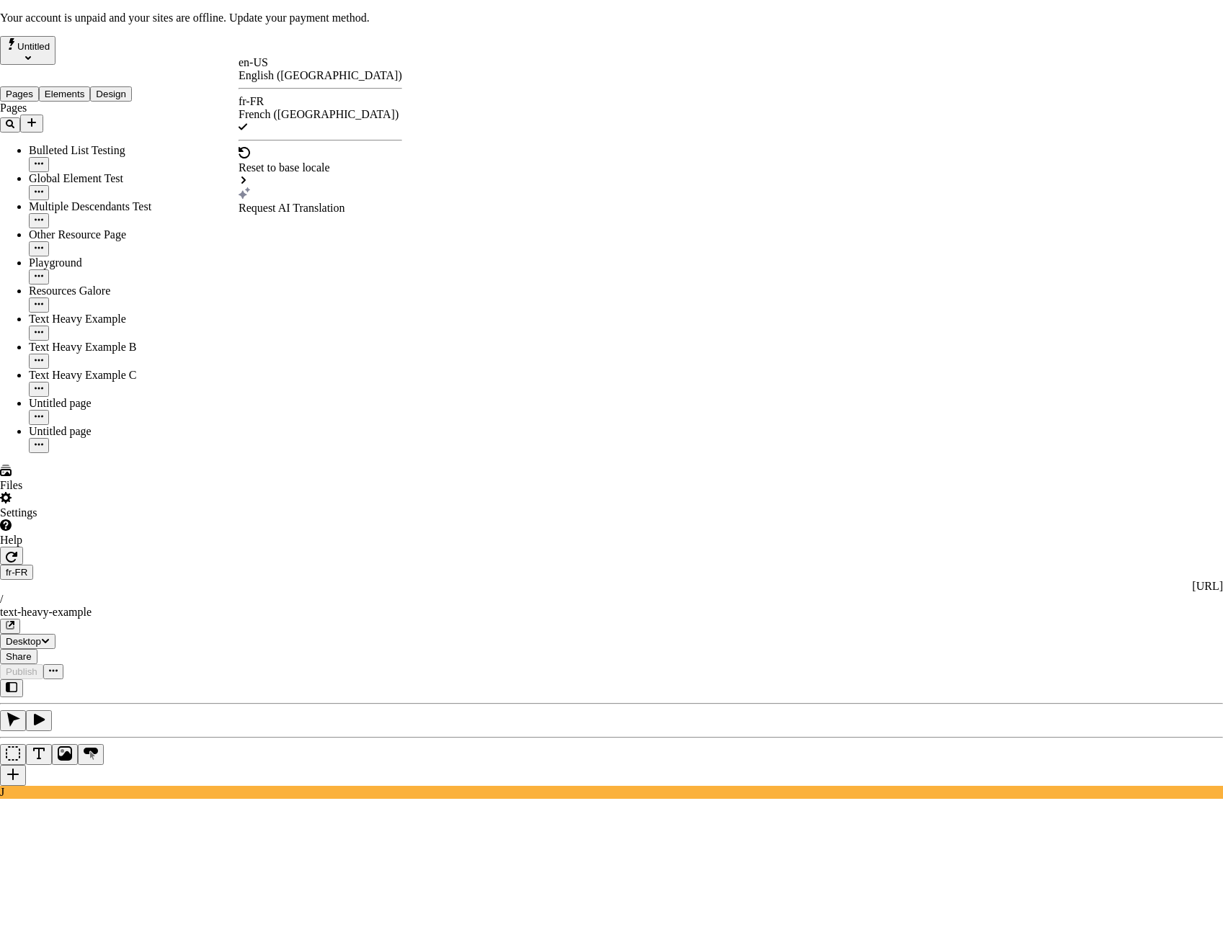
click at [306, 202] on div "Request AI Translation" at bounding box center [321, 208] width 164 height 13
checkbox input "true"
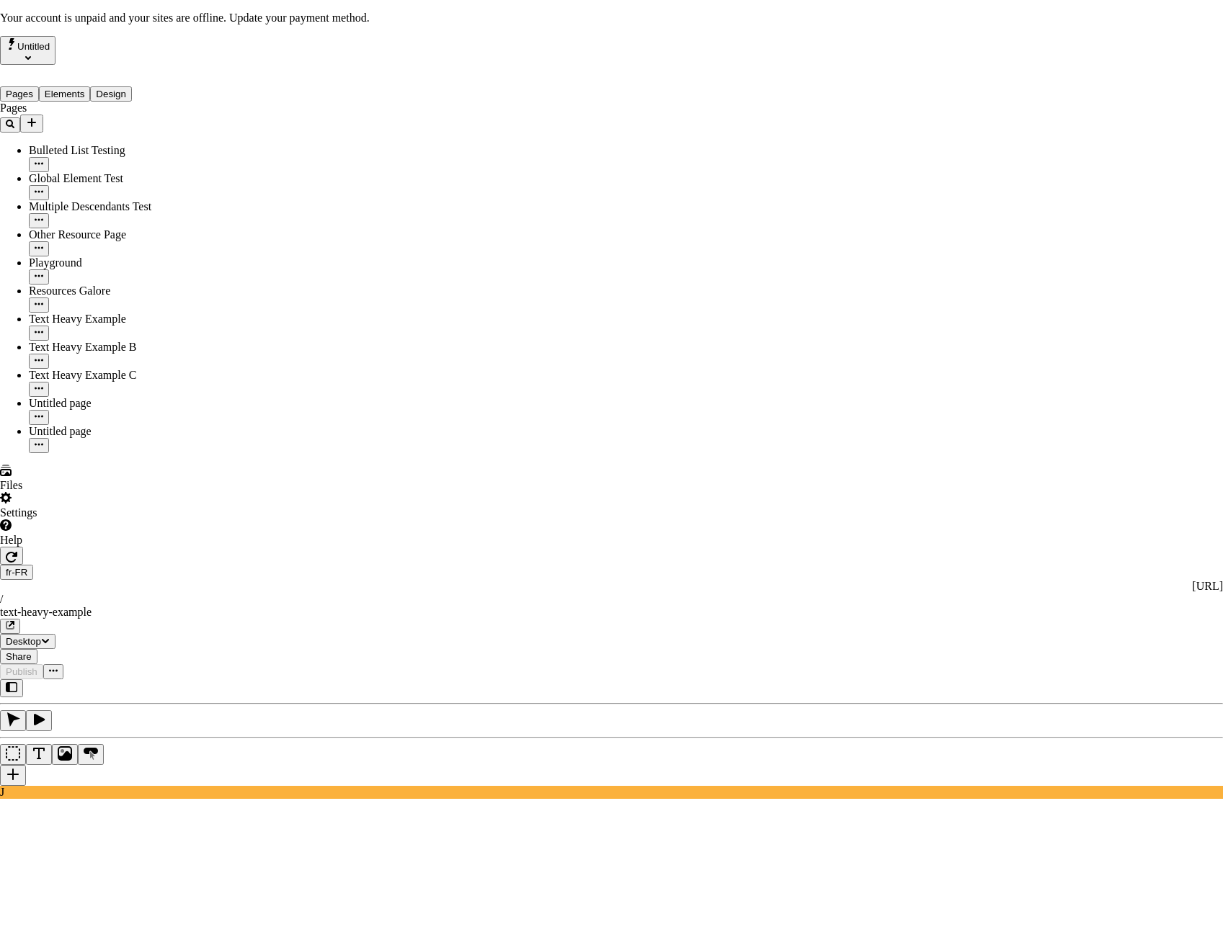
checkbox input "true"
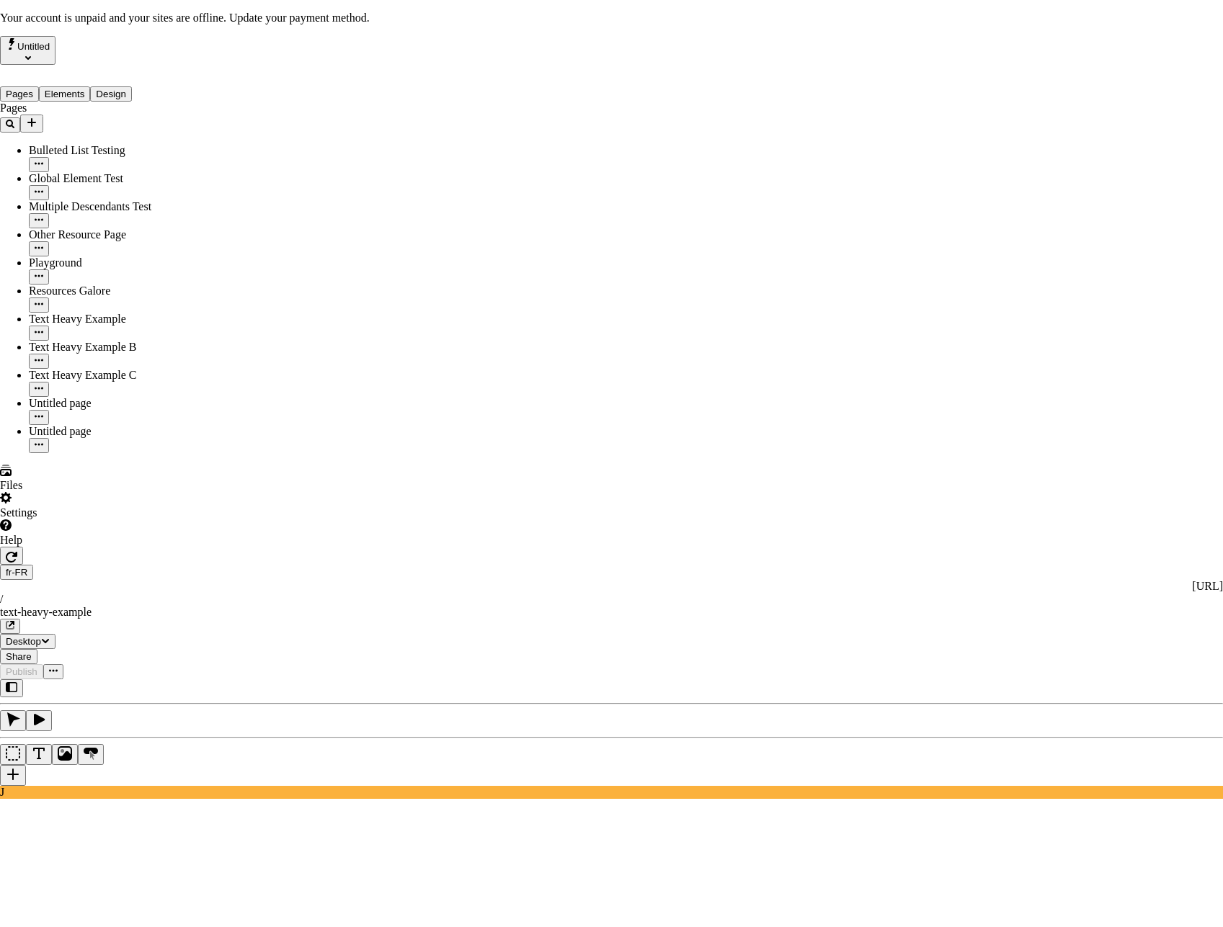
checkbox input "true"
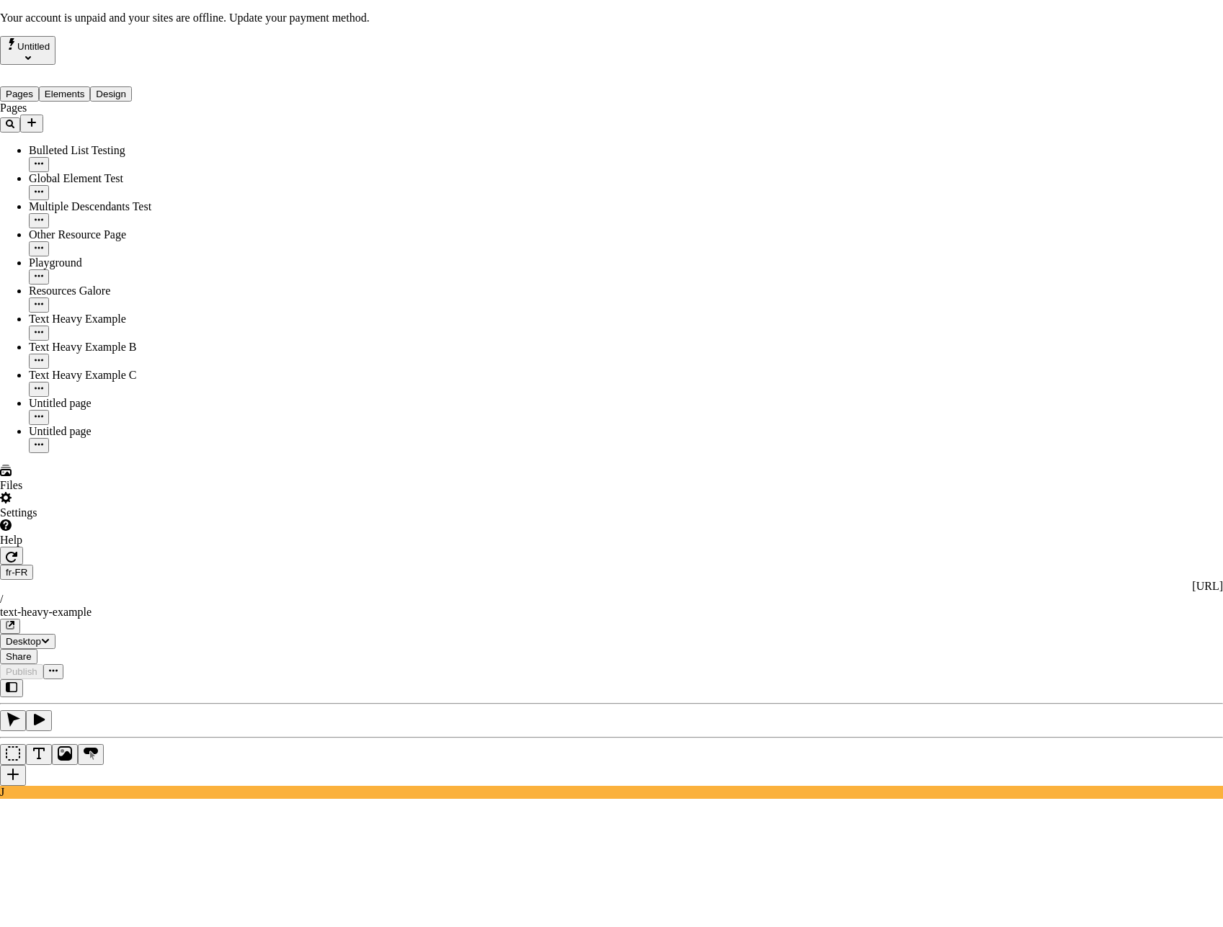
scroll to position [134, 0]
type input "/exemple-riche-en-texte"
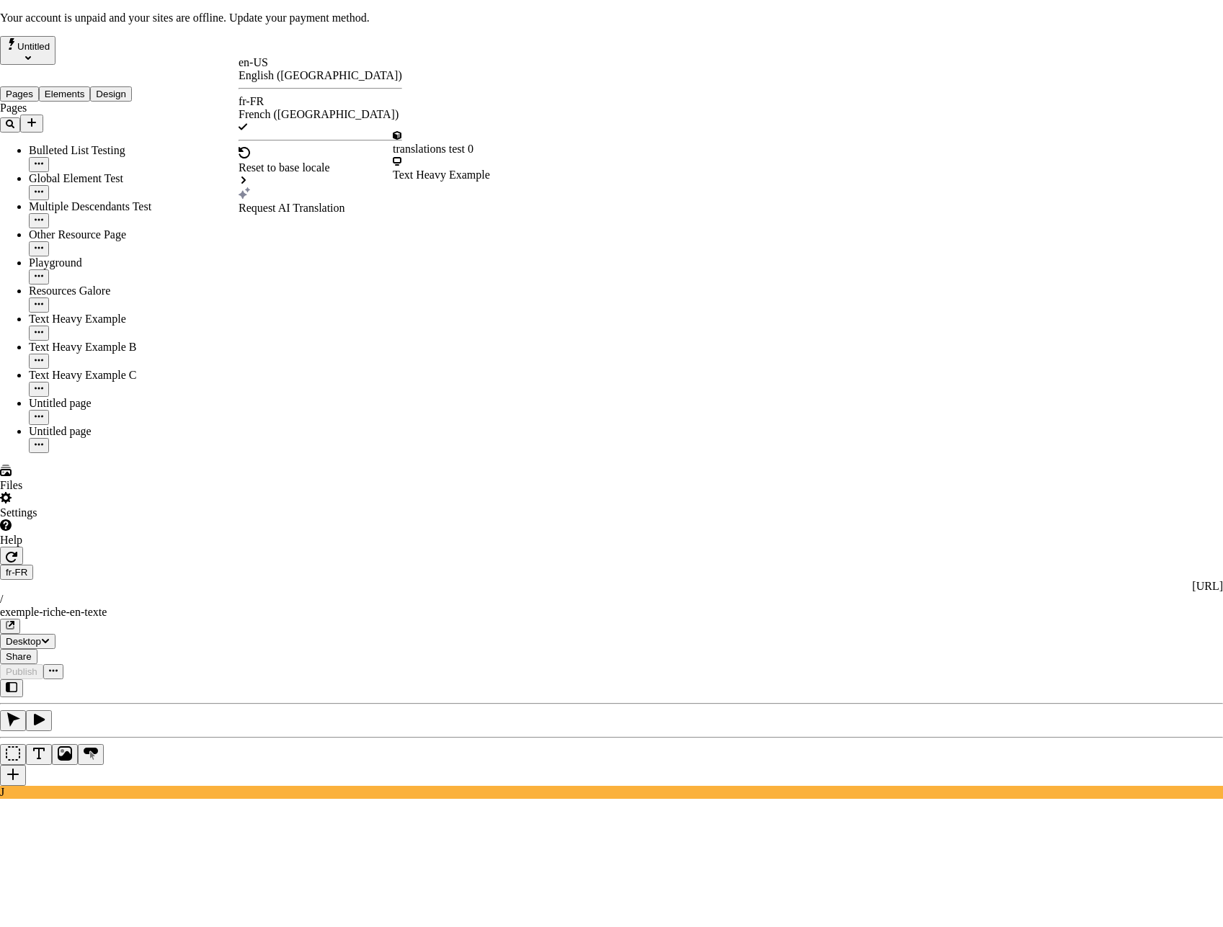
click at [294, 202] on div "Request AI Translation" at bounding box center [321, 208] width 164 height 13
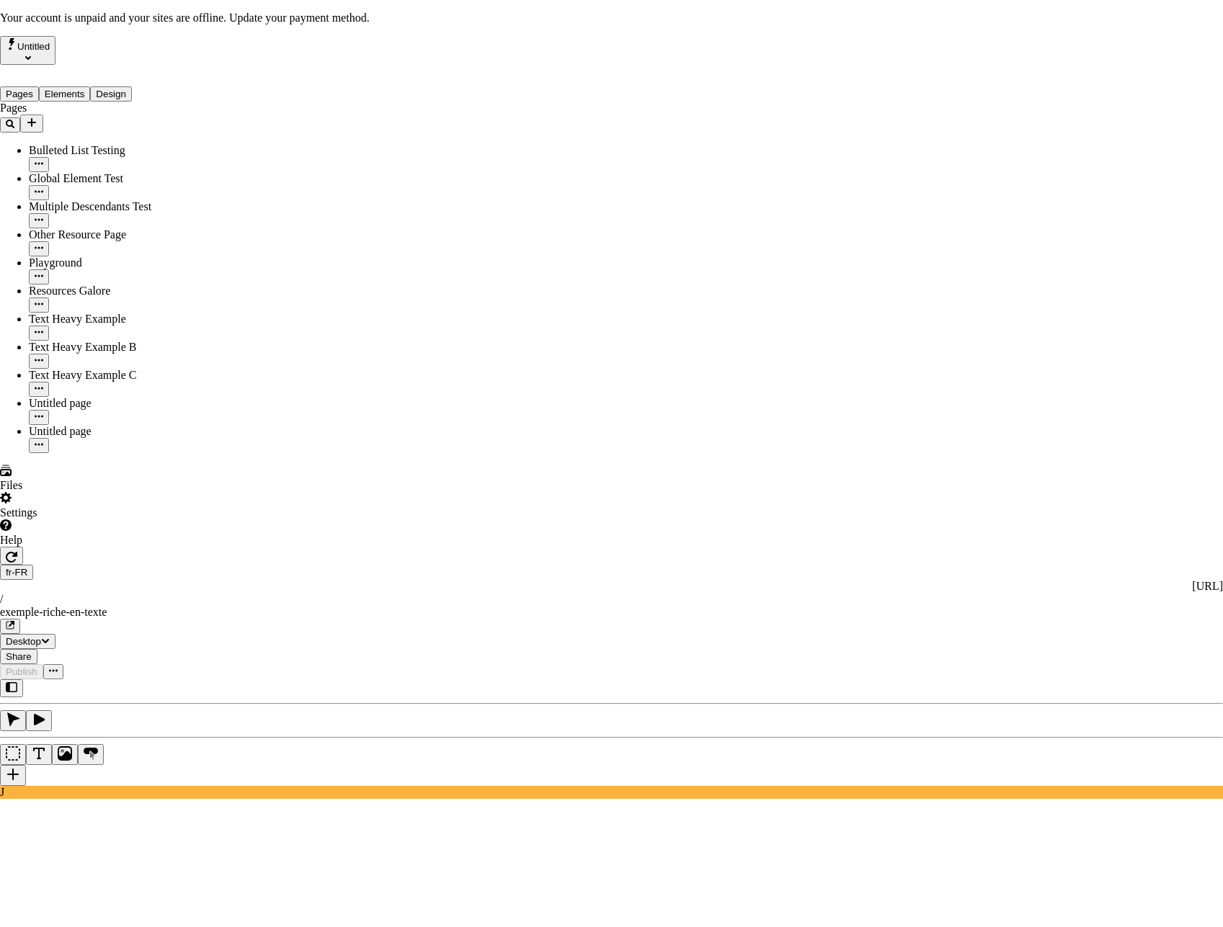
scroll to position [0, 0]
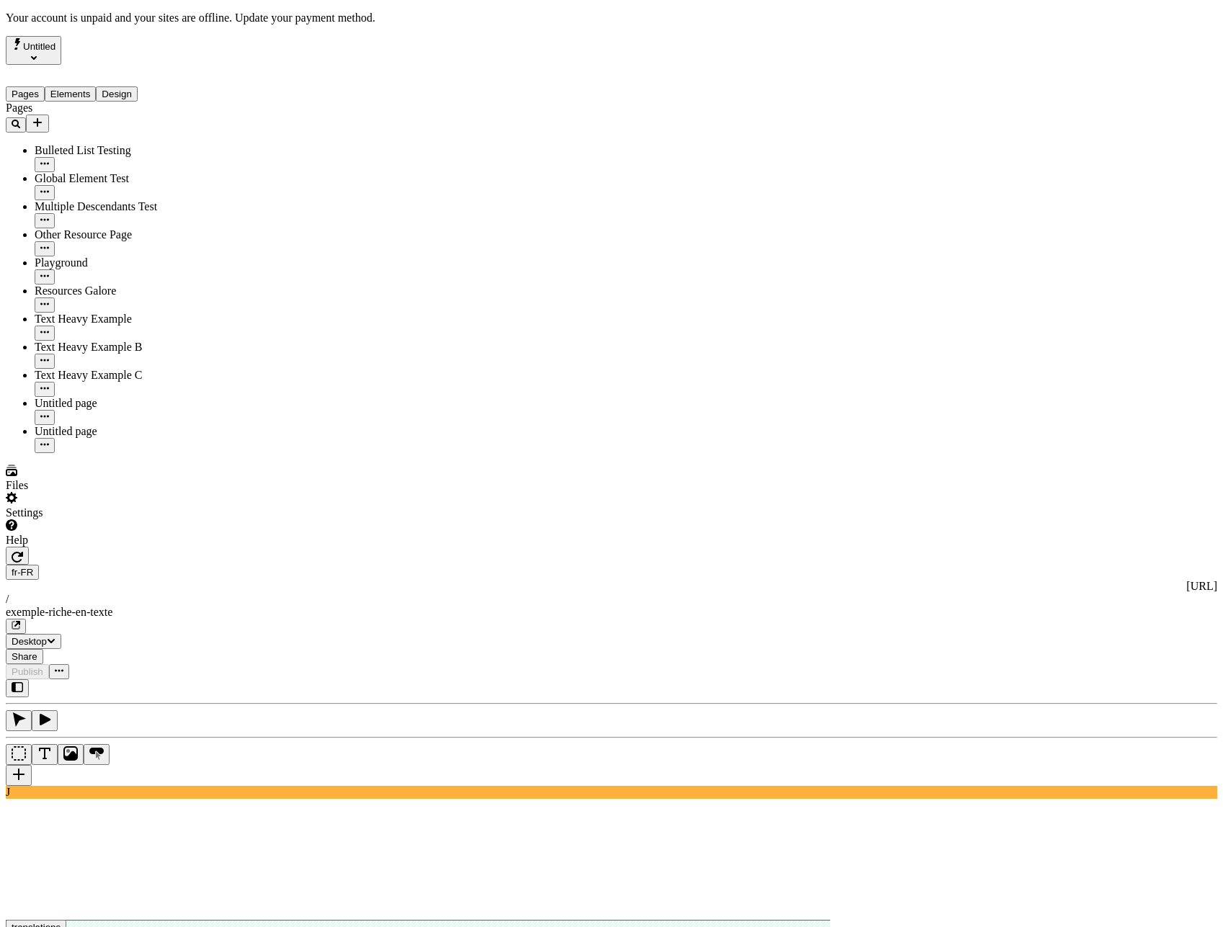
click at [973, 179] on div "Alt + Click" at bounding box center [939, 185] width 70 height 13
type input "This is my wonderful title and I'm proud of it."
click at [973, 232] on div "Reset to en-US Alt + Click" at bounding box center [939, 230] width 70 height 40
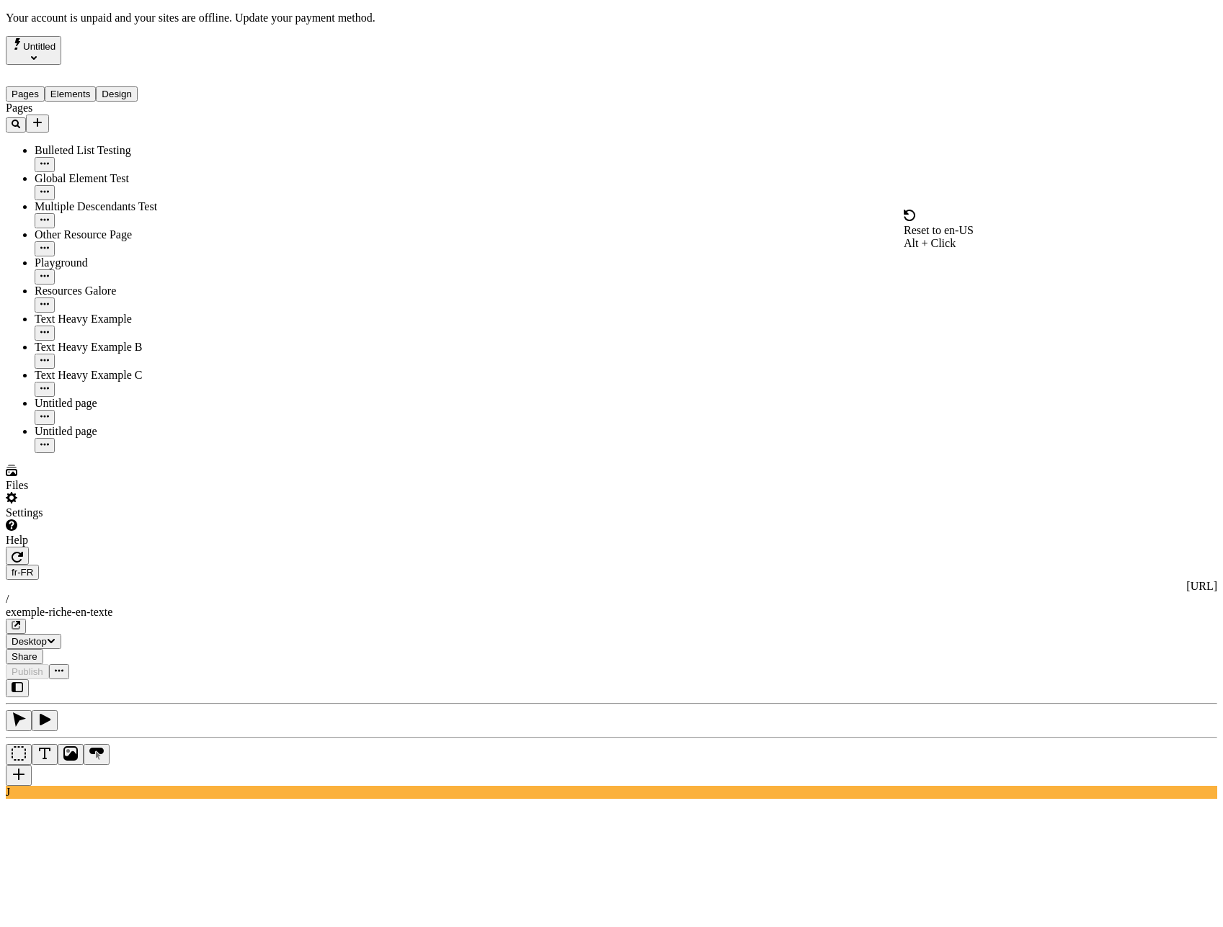
type textarea "This is my description and I'm proud of it."
drag, startPoint x: 1008, startPoint y: 114, endPoint x: 1002, endPoint y: 132, distance: 18.9
click at [955, 121] on span "Alt + Click" at bounding box center [930, 127] width 52 height 12
type input "/text-heavy-example"
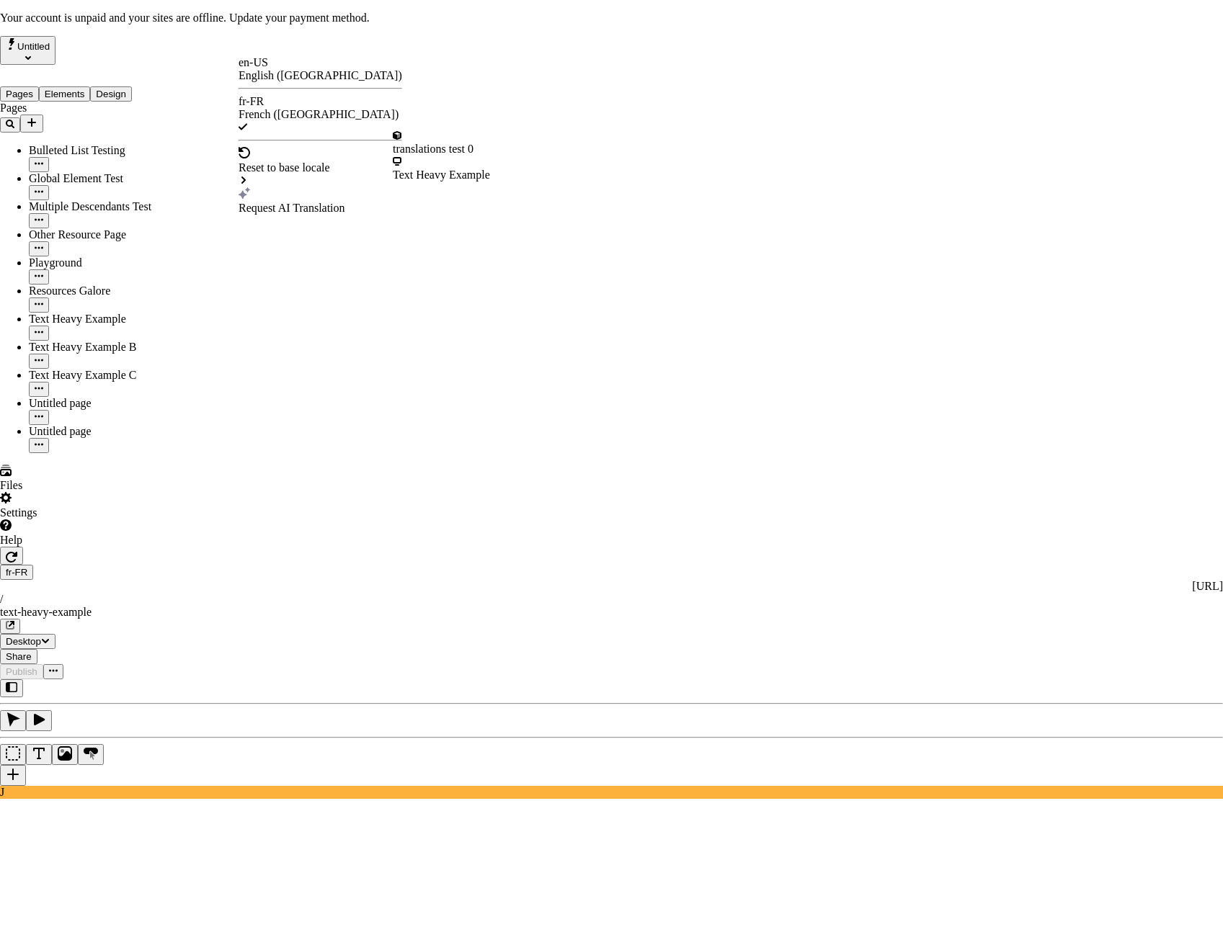
click at [441, 159] on div "Text Heavy Example" at bounding box center [441, 169] width 97 height 26
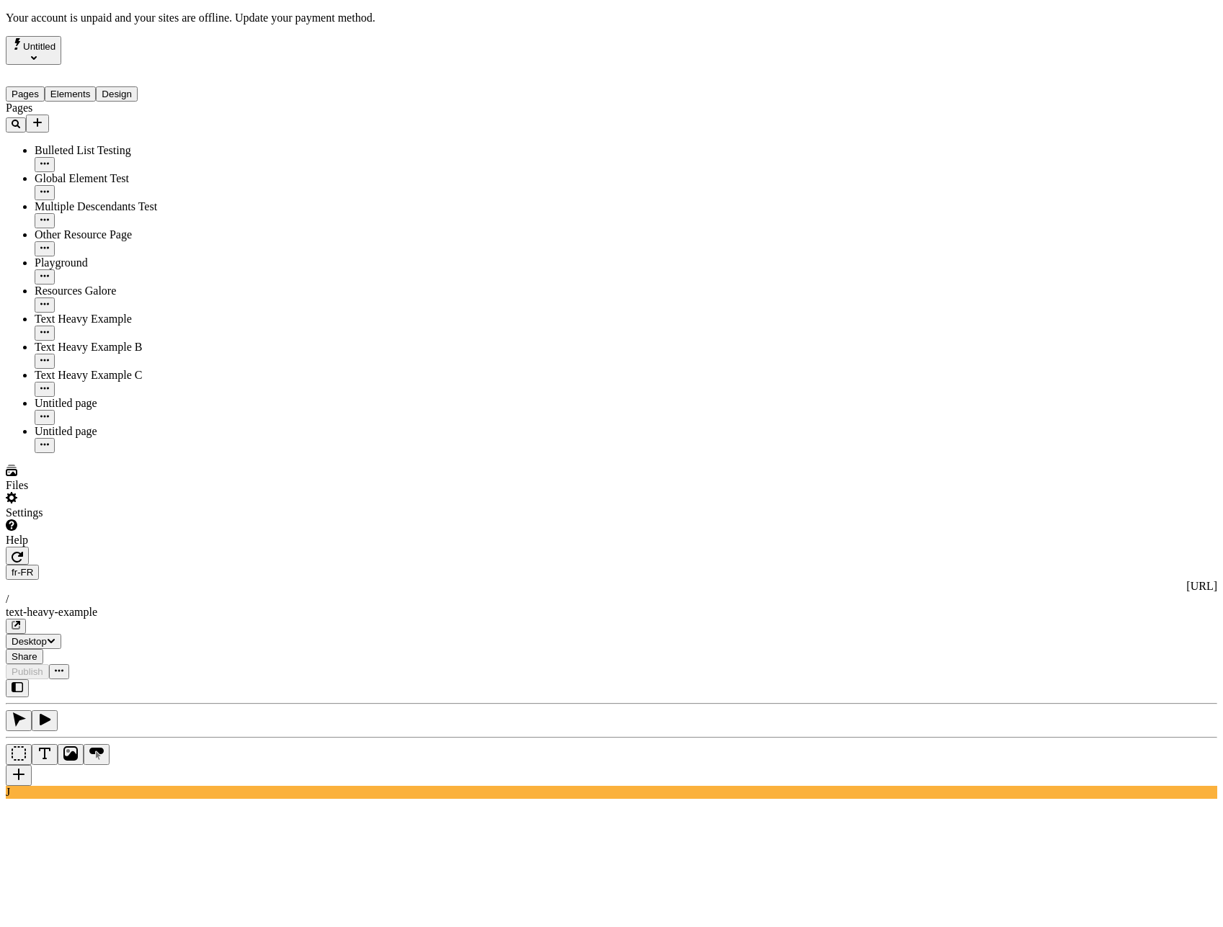
click at [186, 679] on div "J" at bounding box center [611, 739] width 1211 height 120
click at [181, 679] on div "J" at bounding box center [611, 739] width 1211 height 120
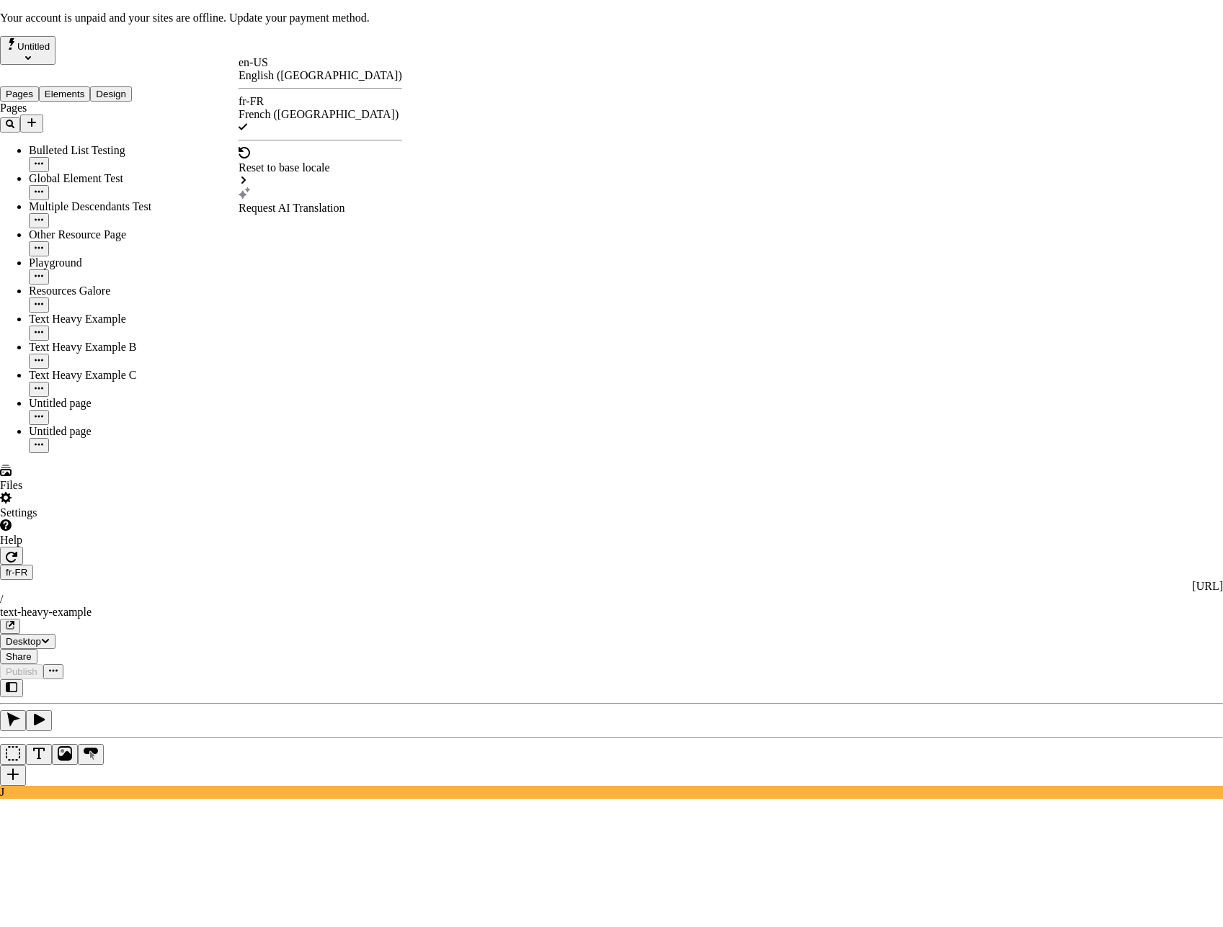
click at [302, 187] on div "Request AI Translation" at bounding box center [321, 200] width 164 height 27
checkbox input "true"
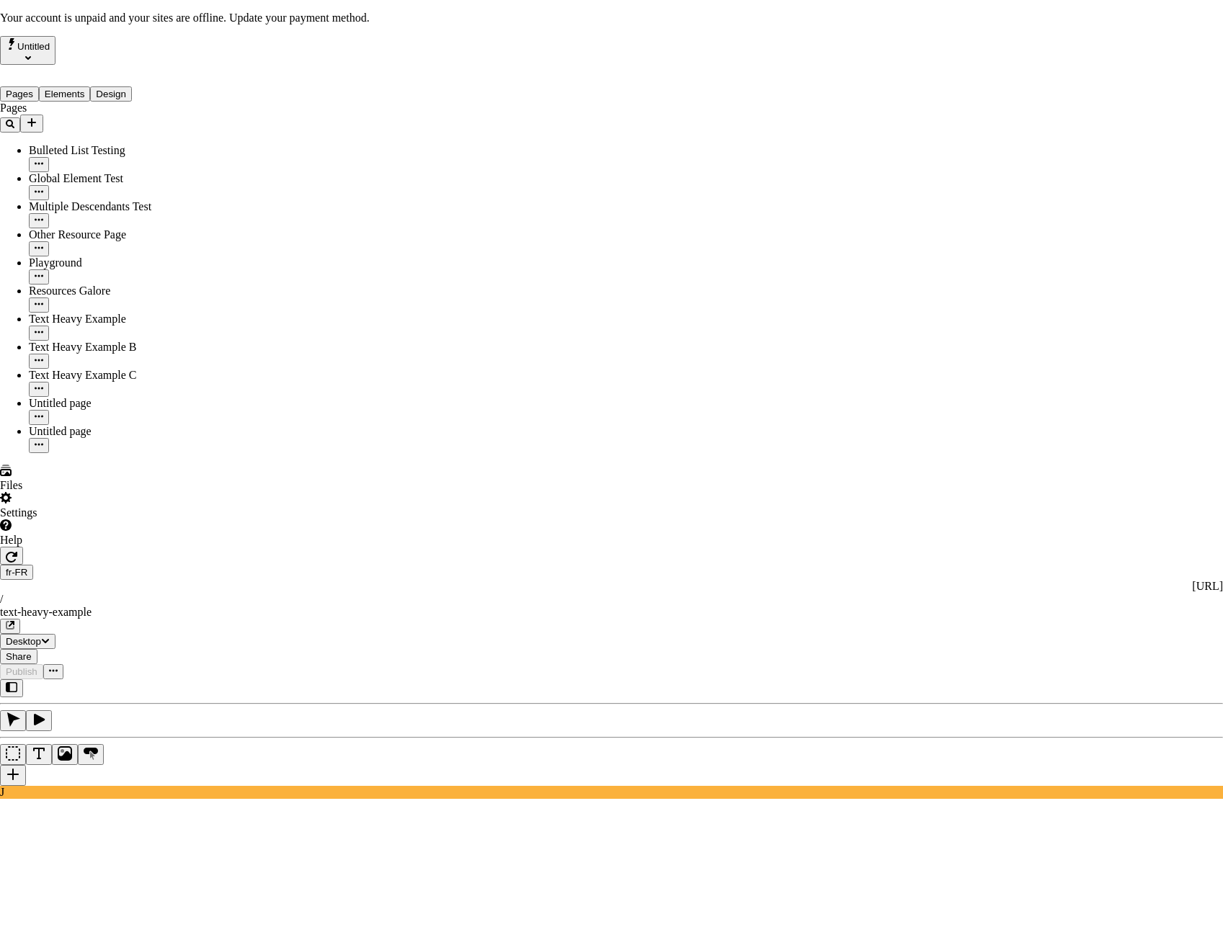
checkbox input "true"
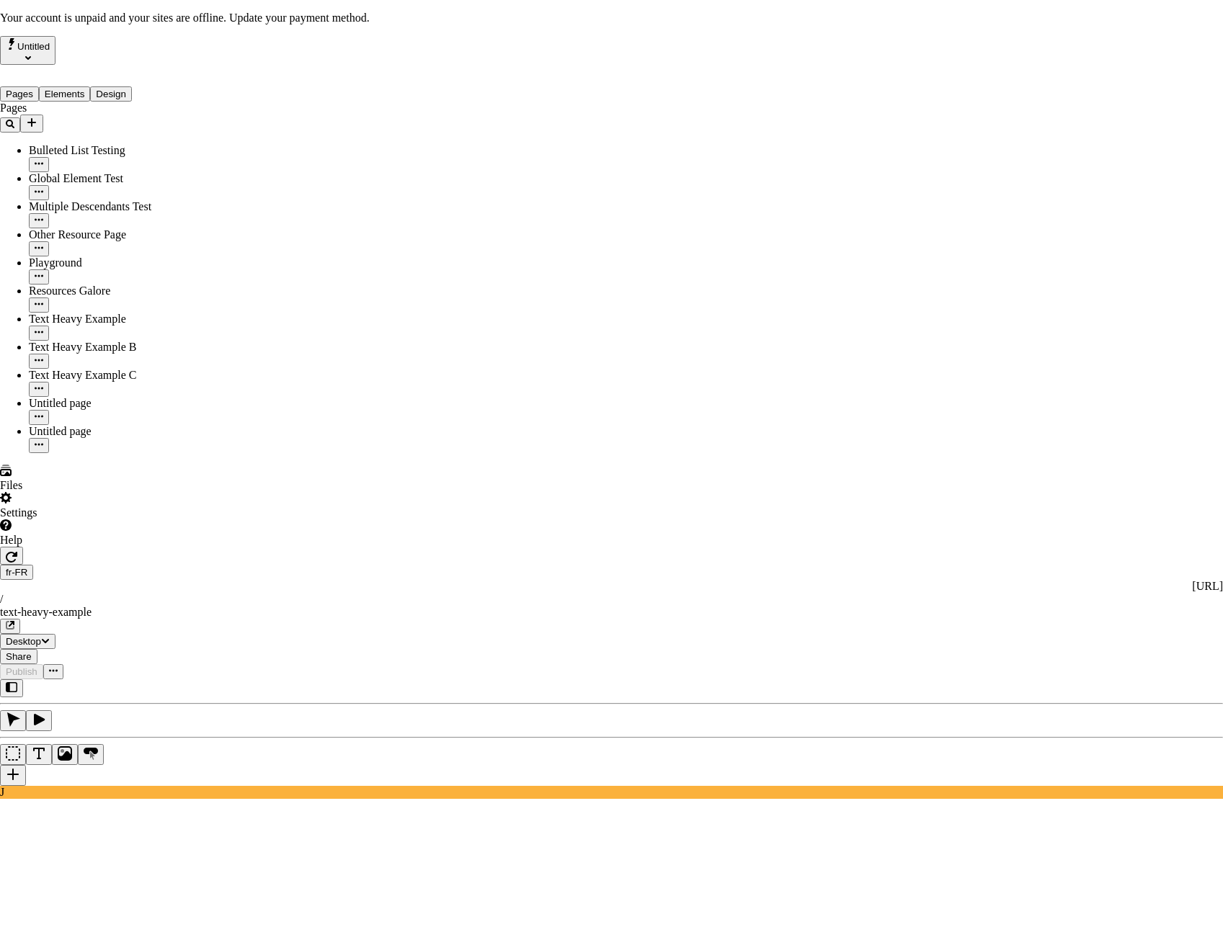
checkbox input "true"
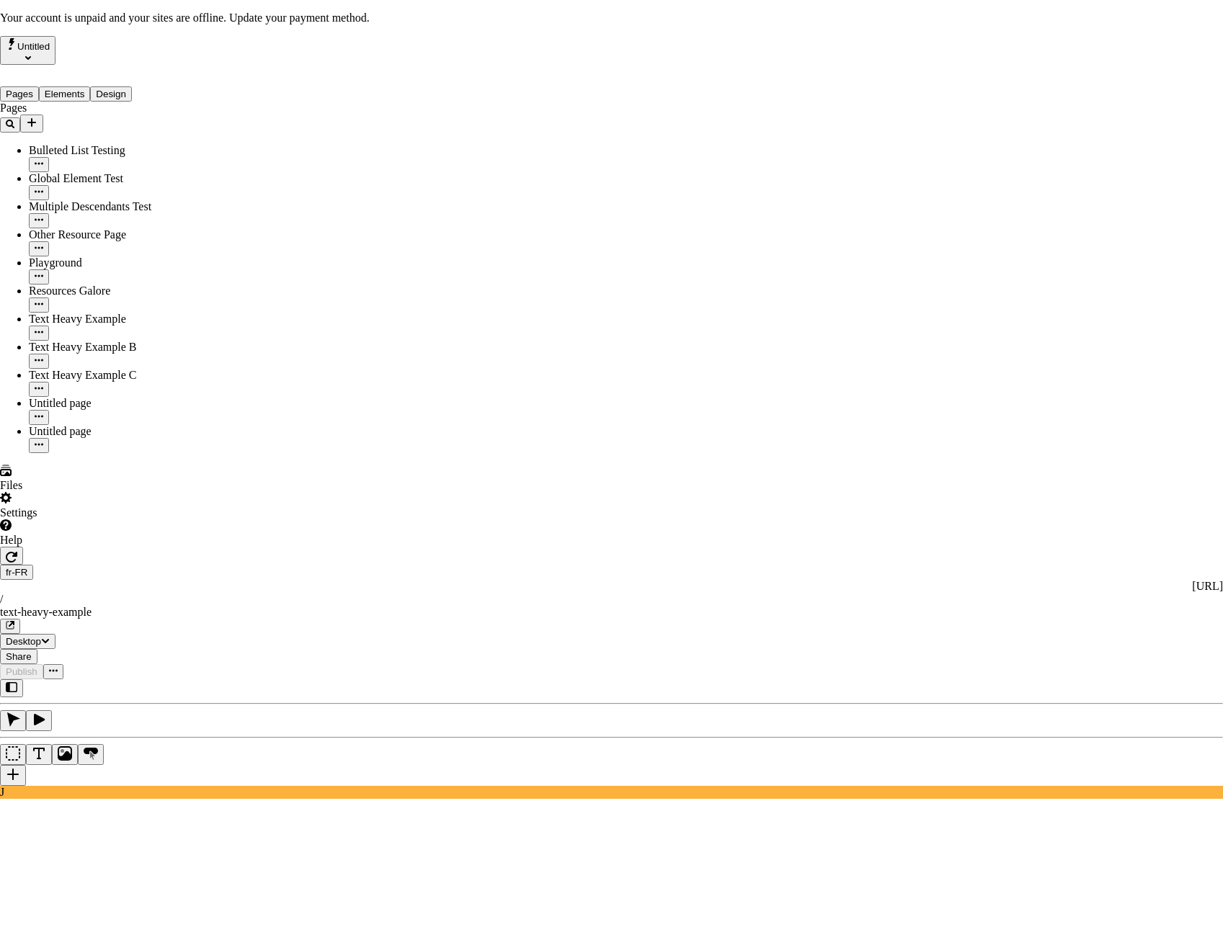
type input "Ceci est mon merveilleux titre et j'en suis fier."
type textarea "Ceci est ma description et j'en suis fier."
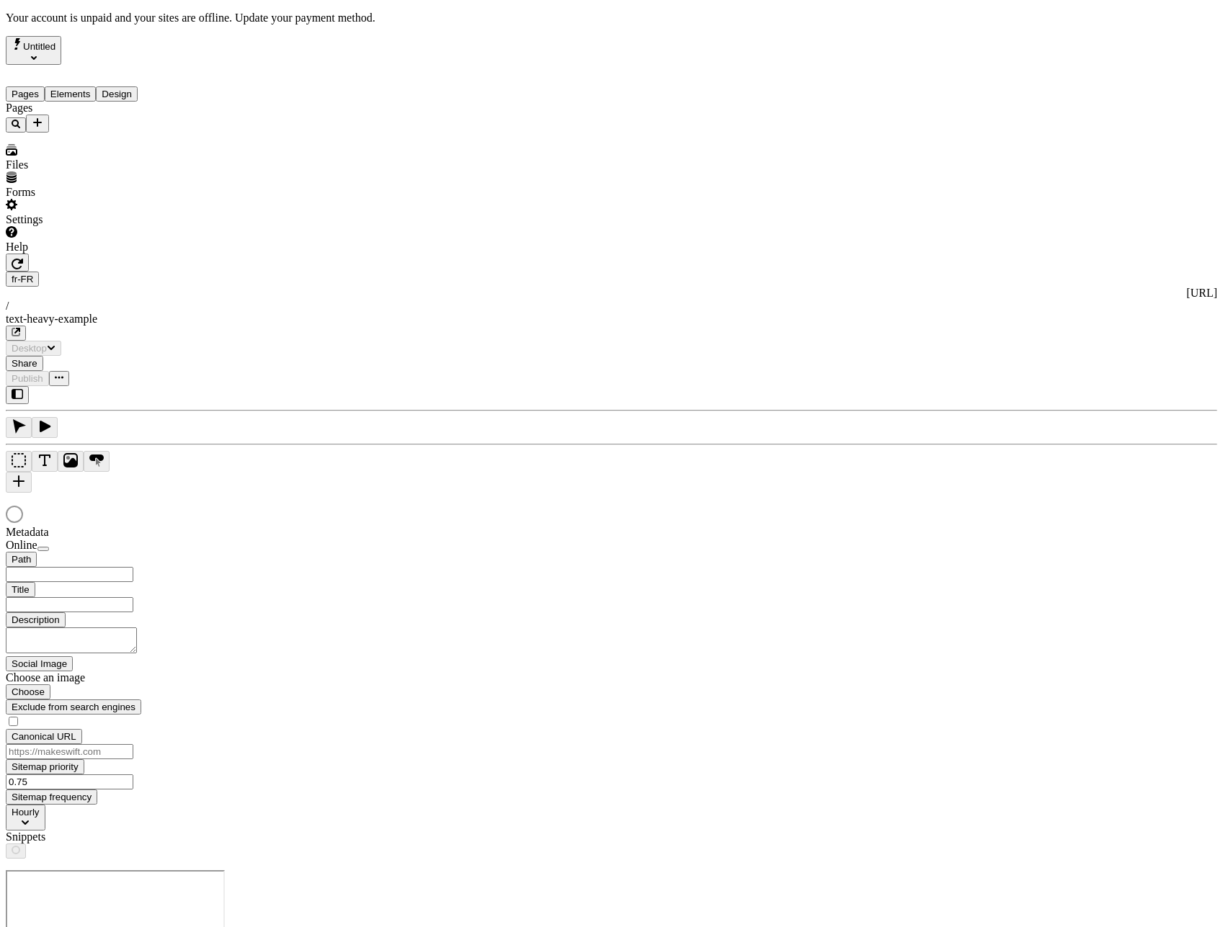
type input "Ceci est mon merveilleux titre et j'en suis fier."
type input "/text-heavy-example"
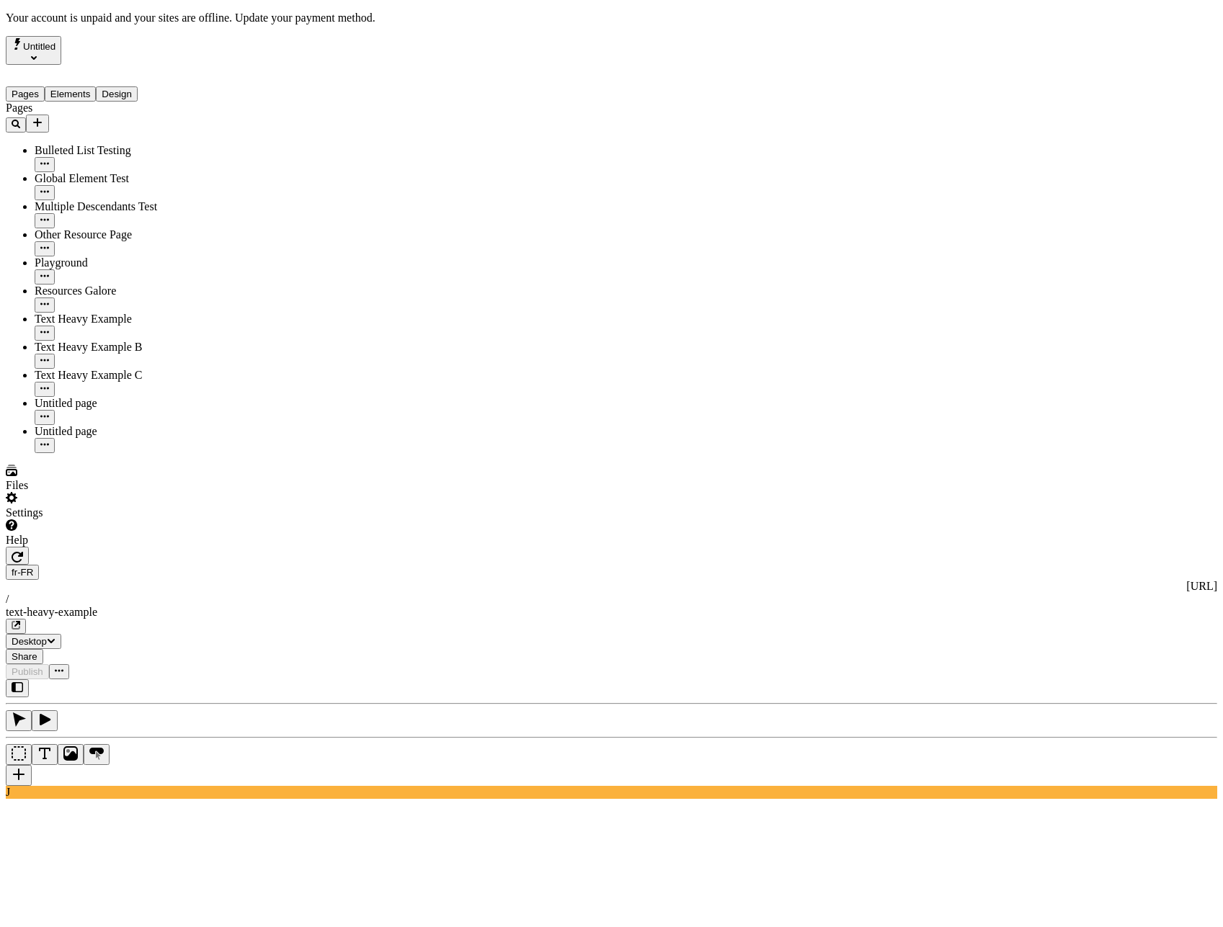
click at [190, 679] on div "J" at bounding box center [611, 739] width 1211 height 120
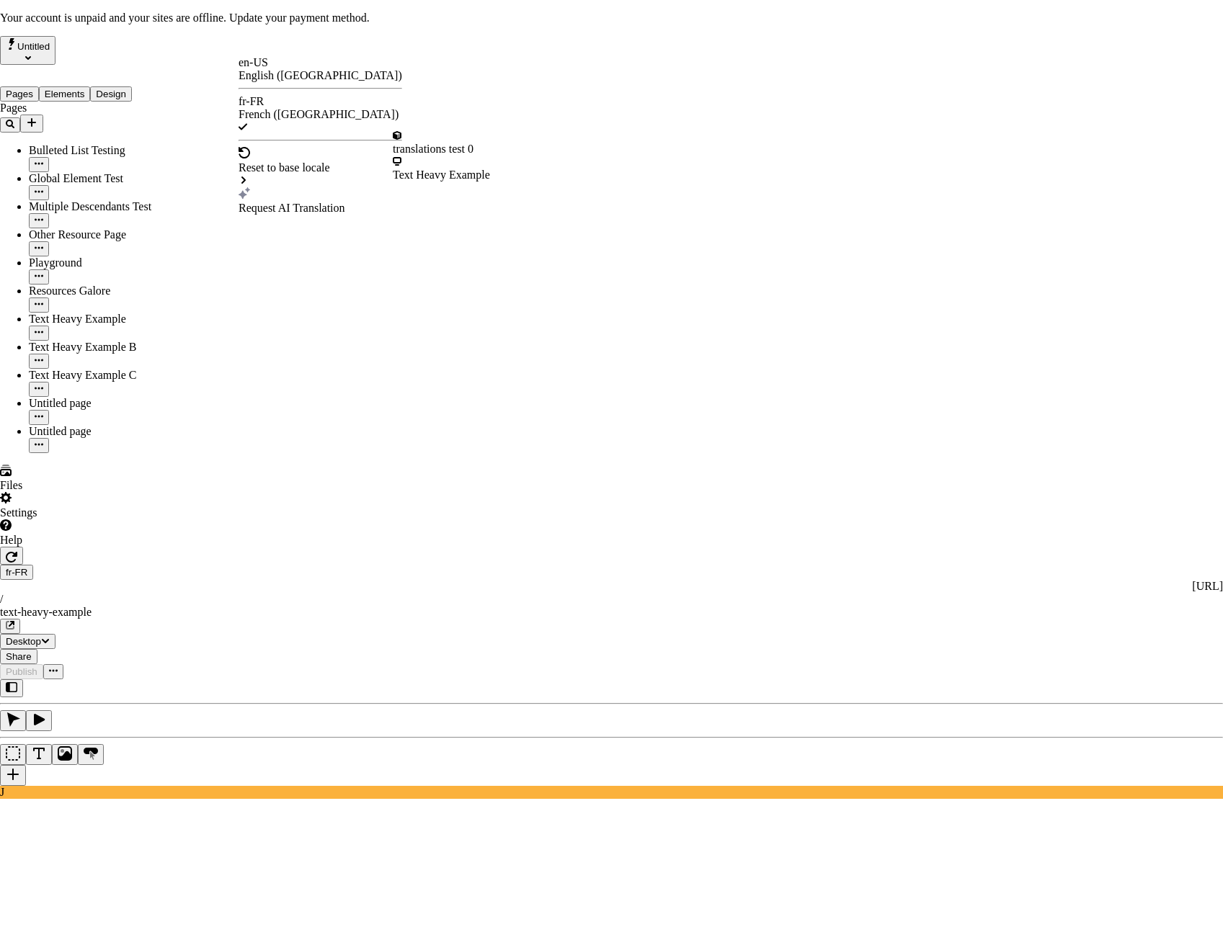
click at [490, 169] on div "Text Heavy Example" at bounding box center [441, 175] width 97 height 13
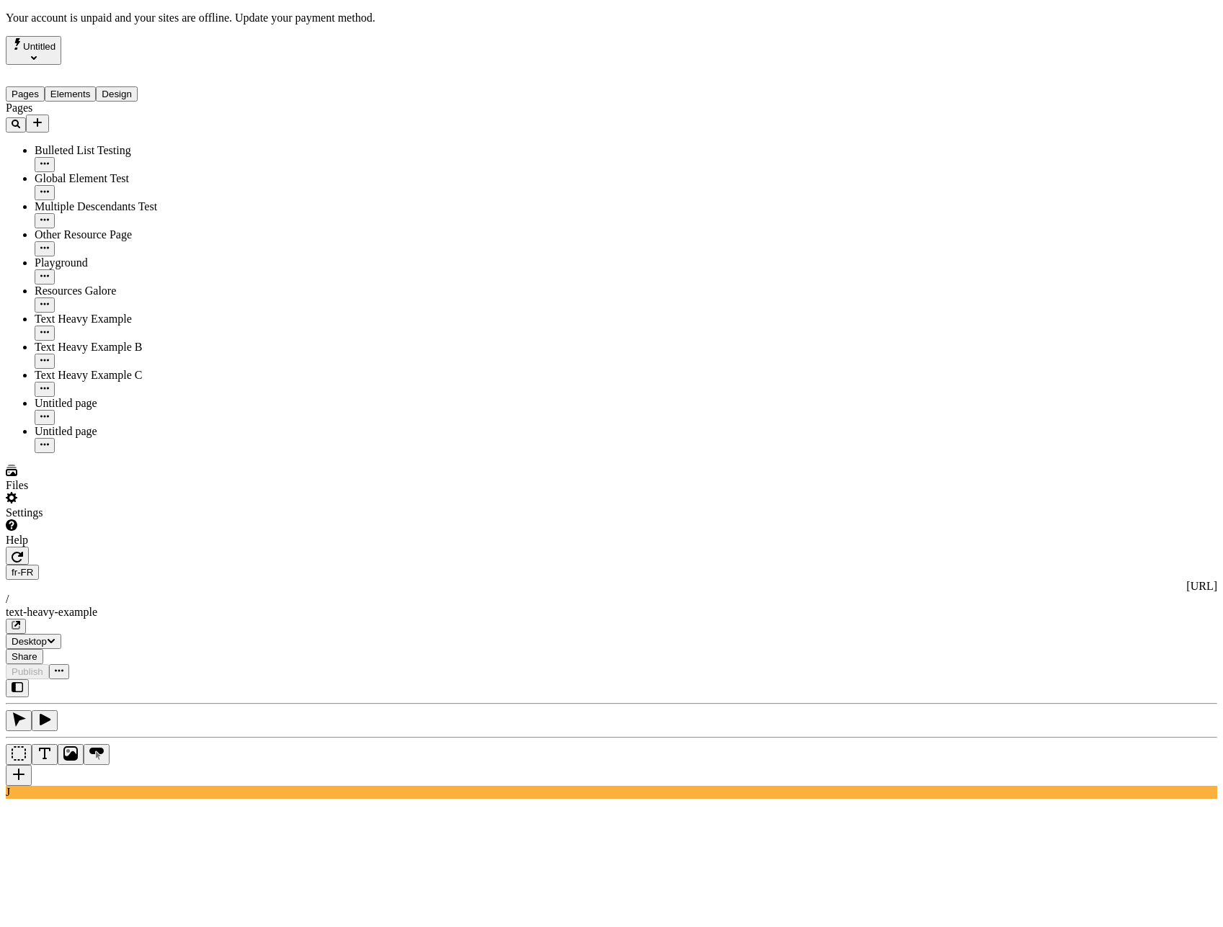
click at [175, 547] on div at bounding box center [92, 547] width 172 height 0
click at [187, 679] on div "J" at bounding box center [611, 739] width 1211 height 120
click at [195, 679] on div "J" at bounding box center [611, 739] width 1211 height 120
click at [973, 174] on span "en-US" at bounding box center [959, 172] width 30 height 12
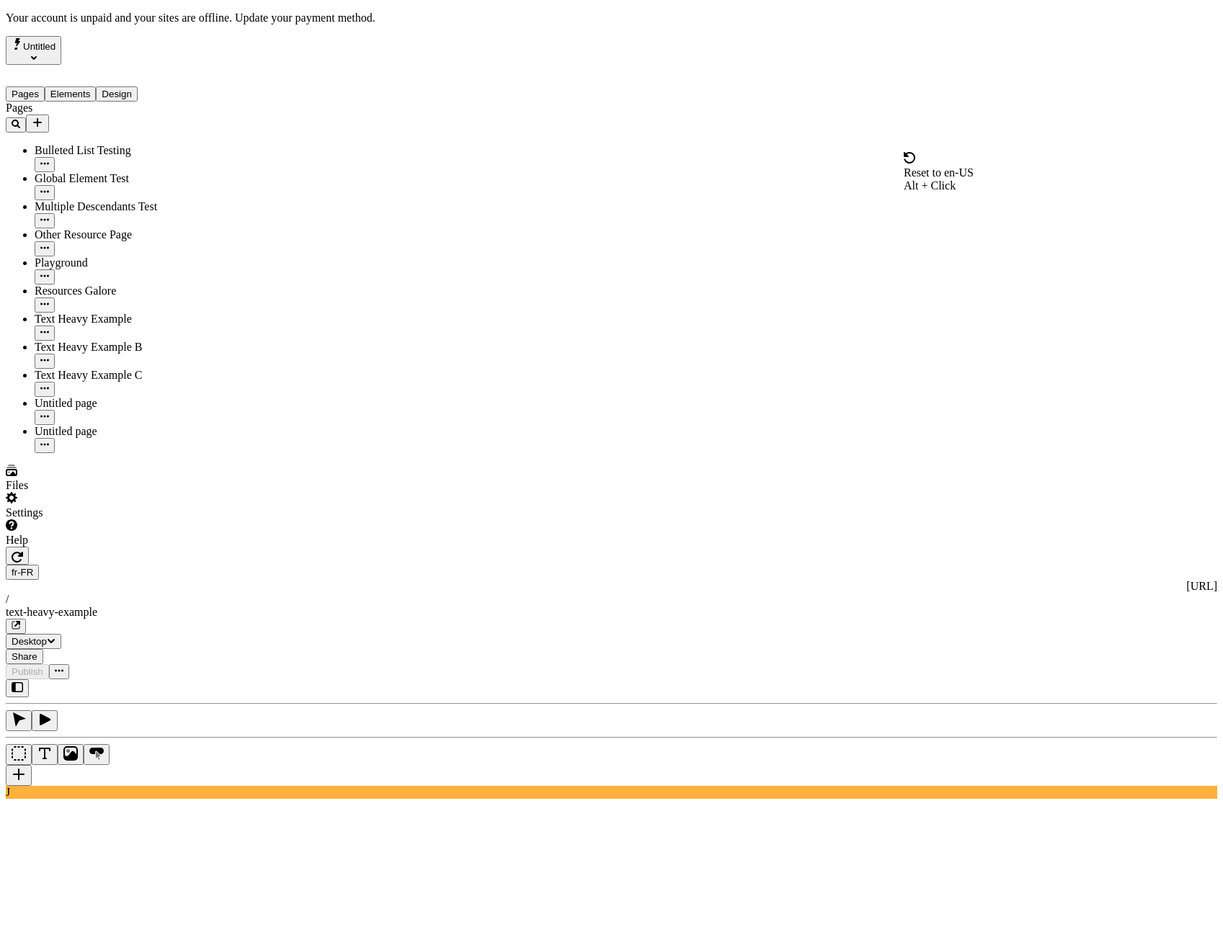
type input "This is my wonderful title and I'm proud of it."
click at [973, 224] on span "en-US" at bounding box center [959, 230] width 30 height 12
click at [177, 679] on div "J" at bounding box center [611, 739] width 1211 height 120
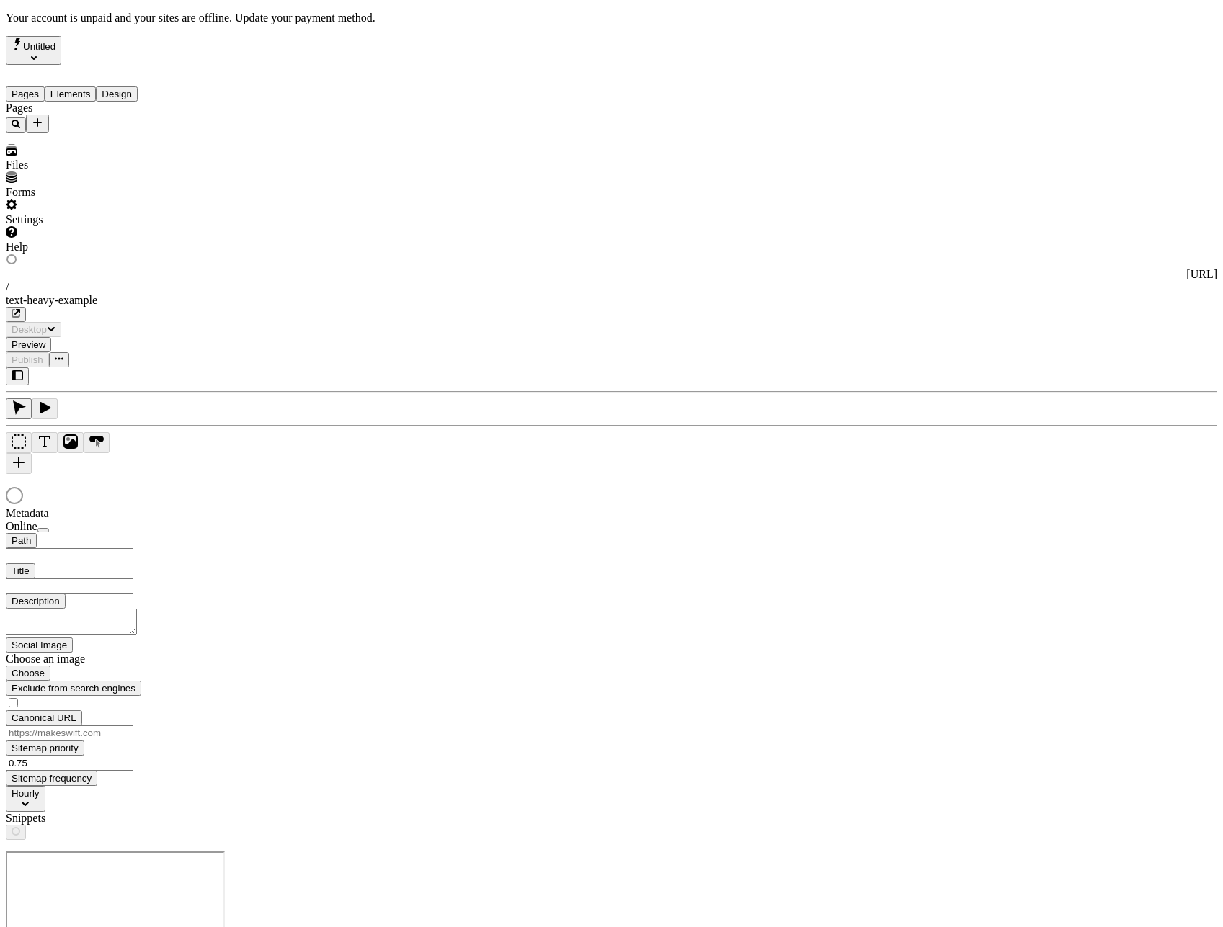
type input "This is my wonderful title and I'm proud of it."
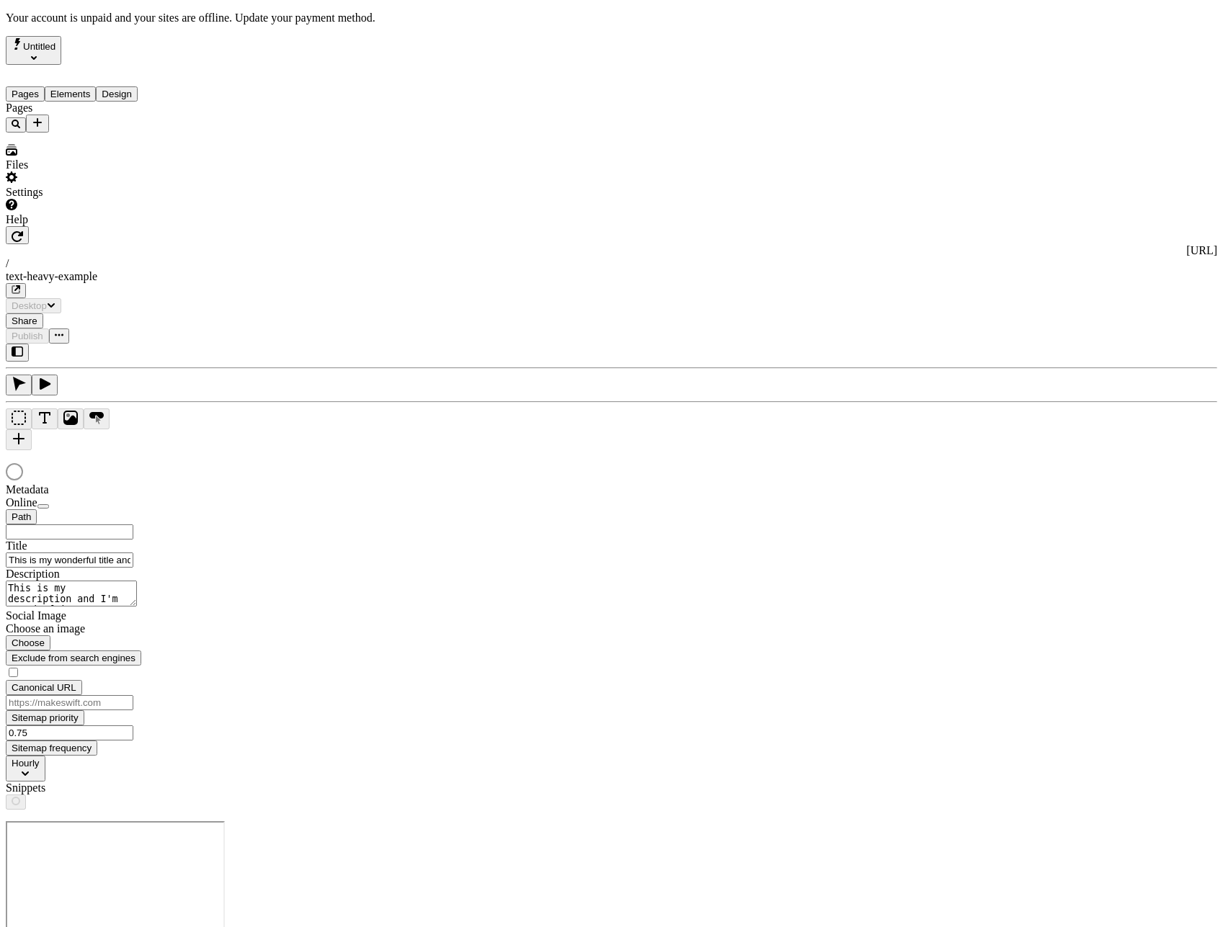
type input "/text-heavy-example"
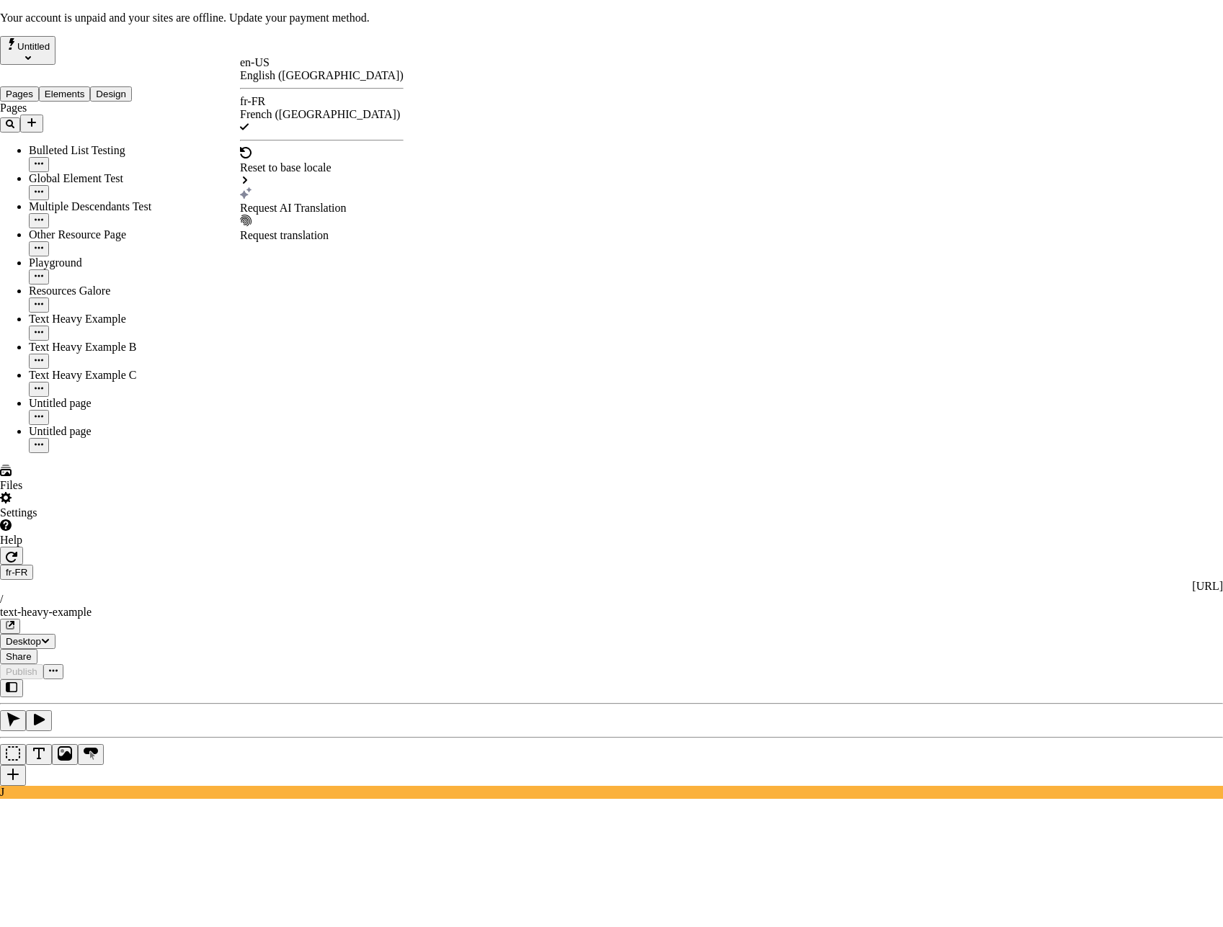
click at [296, 202] on div "Request AI Translation" at bounding box center [322, 208] width 164 height 13
checkbox input "true"
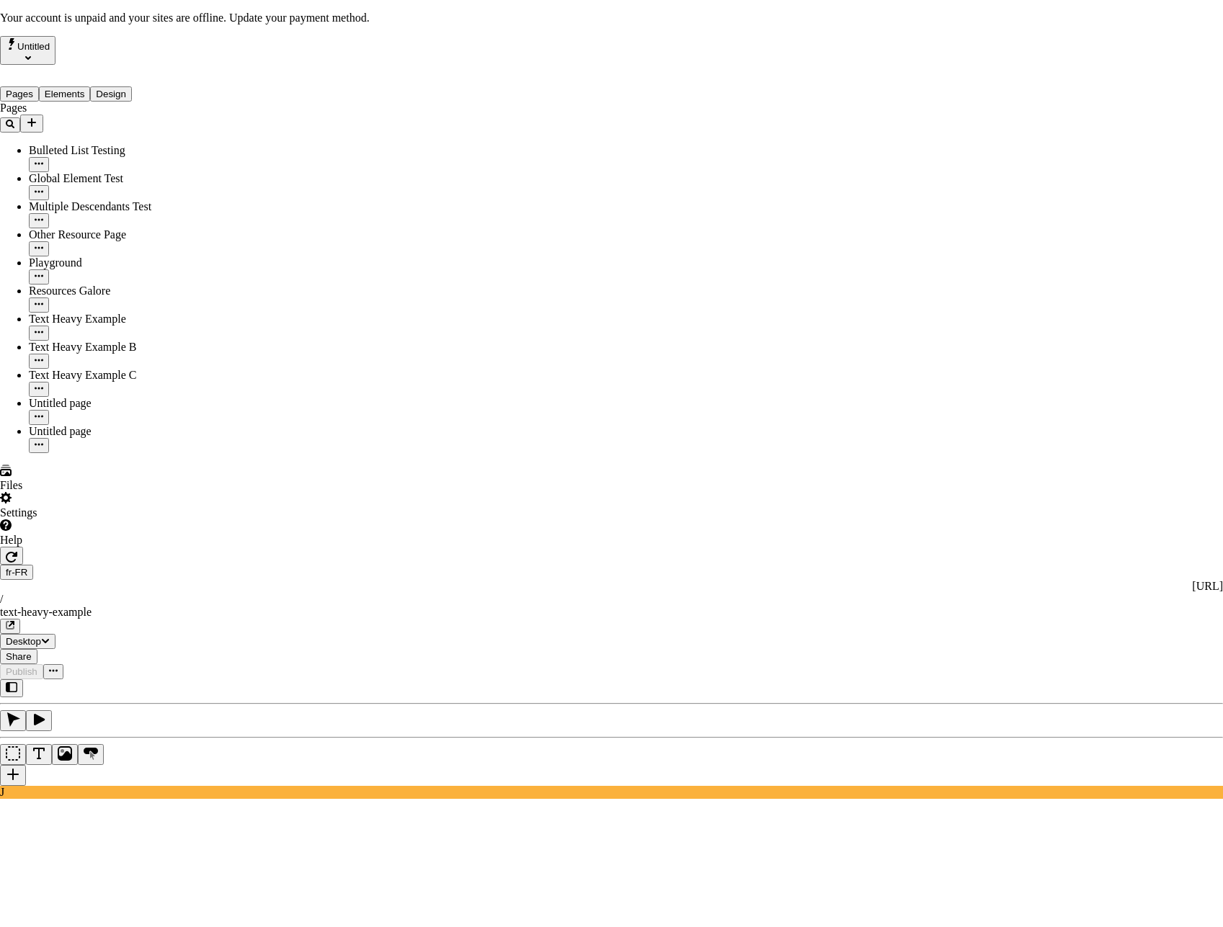
scroll to position [108, 0]
drag, startPoint x: 456, startPoint y: 463, endPoint x: 460, endPoint y: 504, distance: 41.2
checkbox input "true"
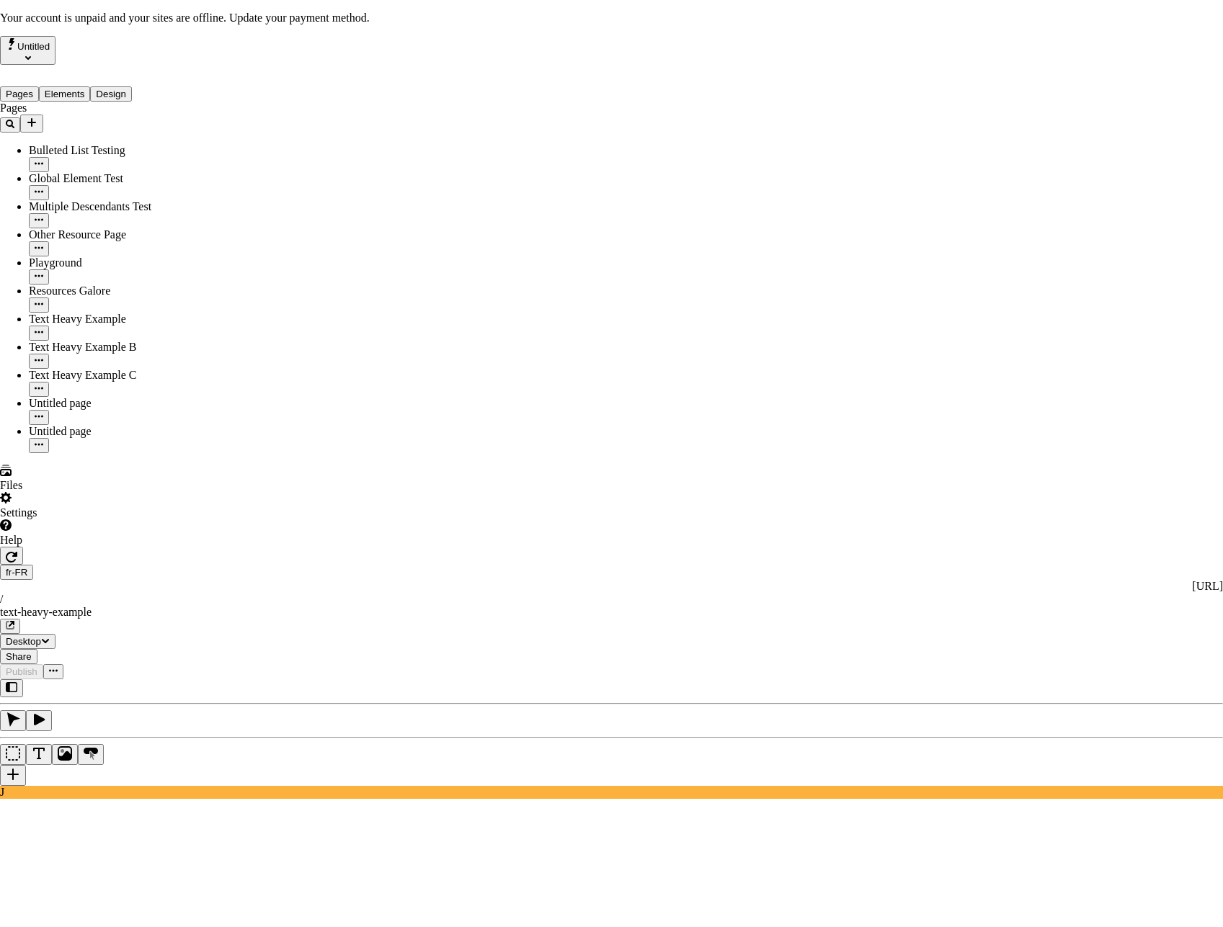
checkbox input "true"
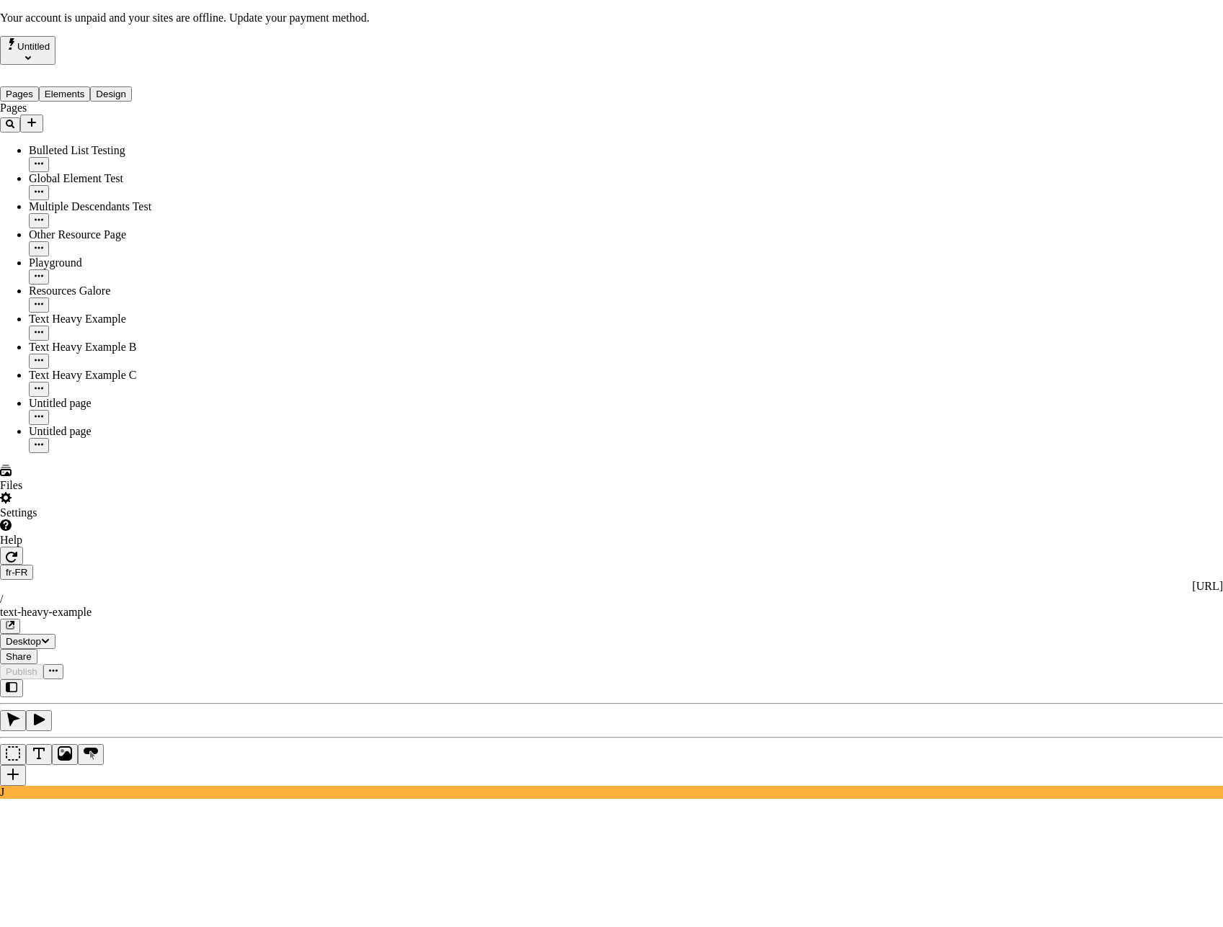
checkbox input "true"
type input "Ceci est mon merveilleux titre et j'en suis fier."
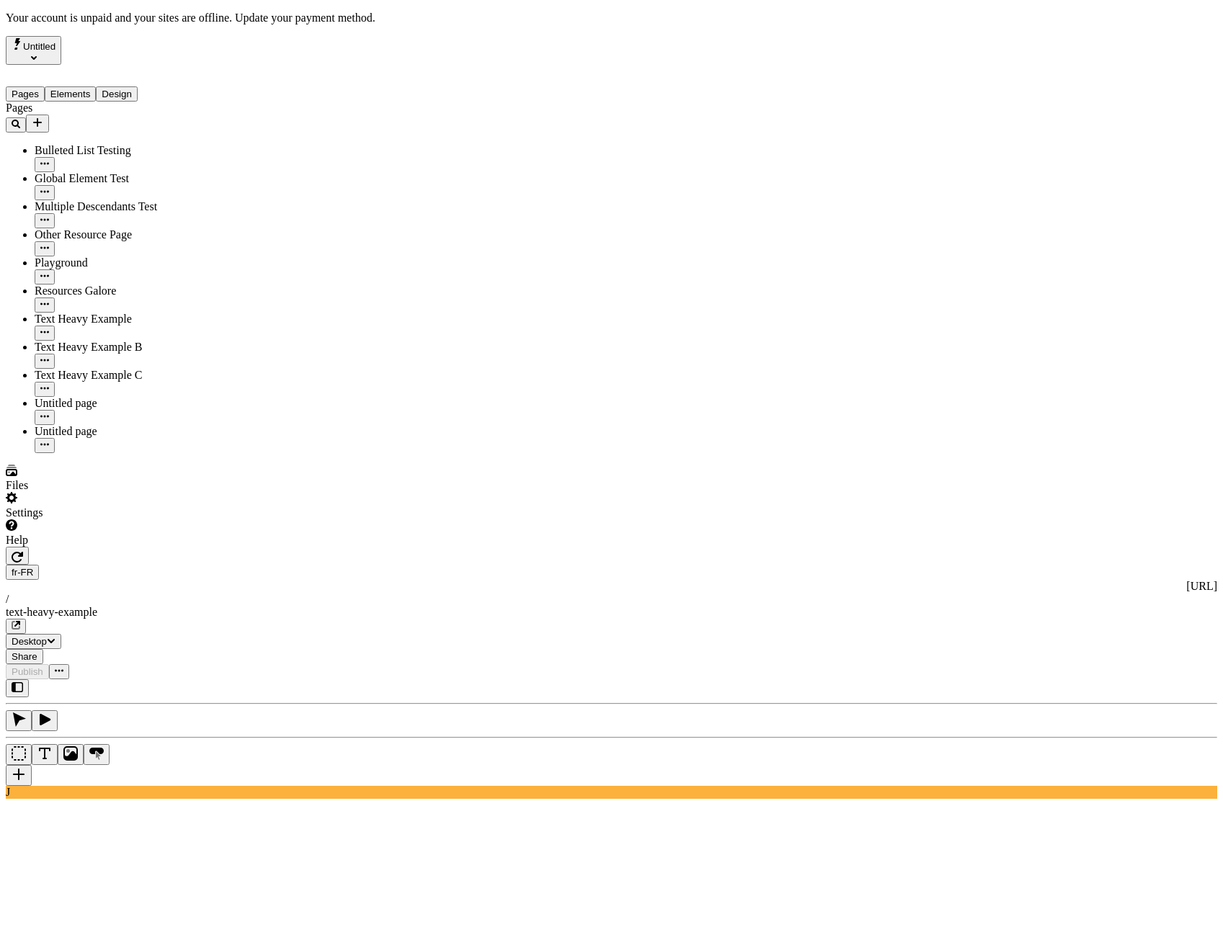
click at [189, 679] on div "J" at bounding box center [611, 739] width 1211 height 120
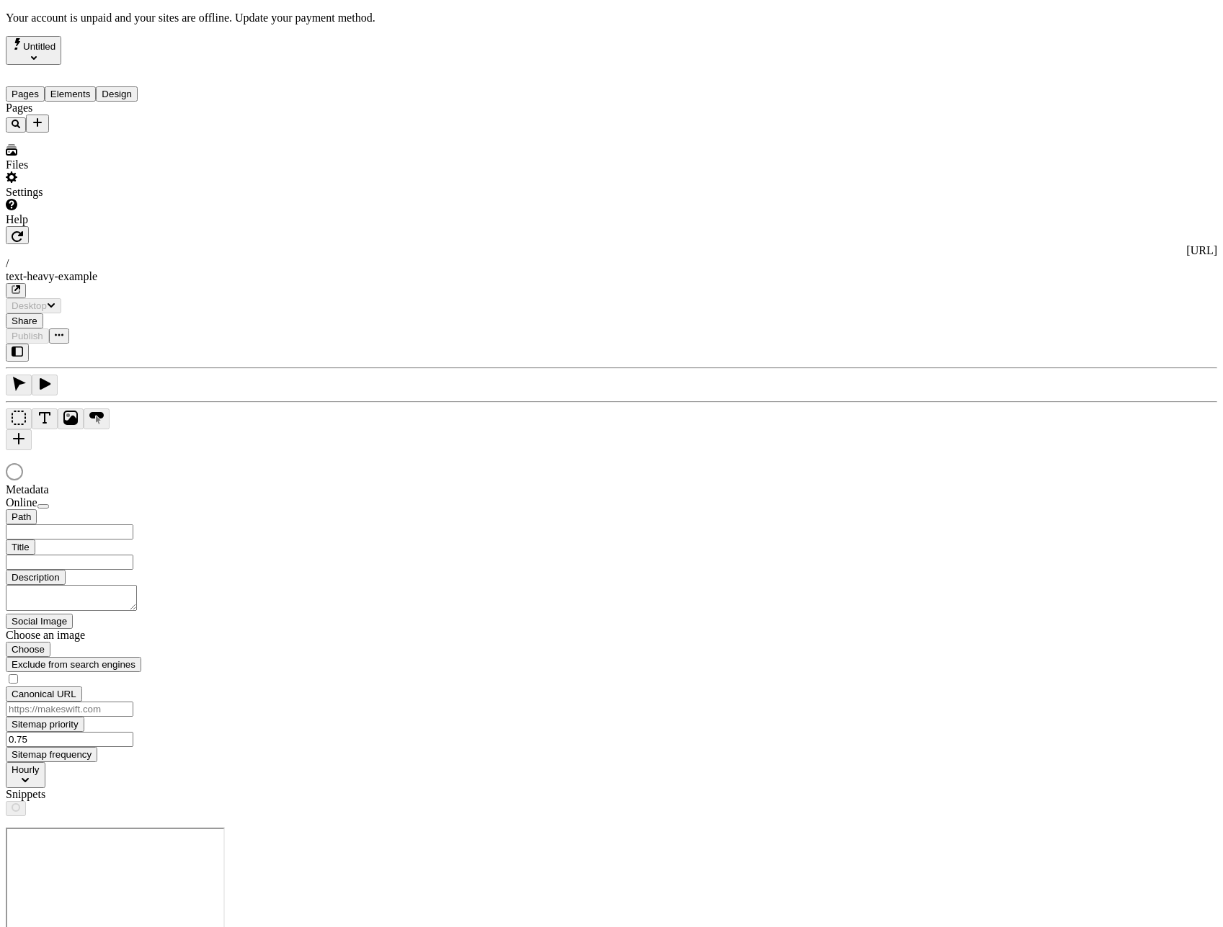
type input "/text-heavy-example"
type input "Ceci est mon merveilleux titre et j'en suis fier."
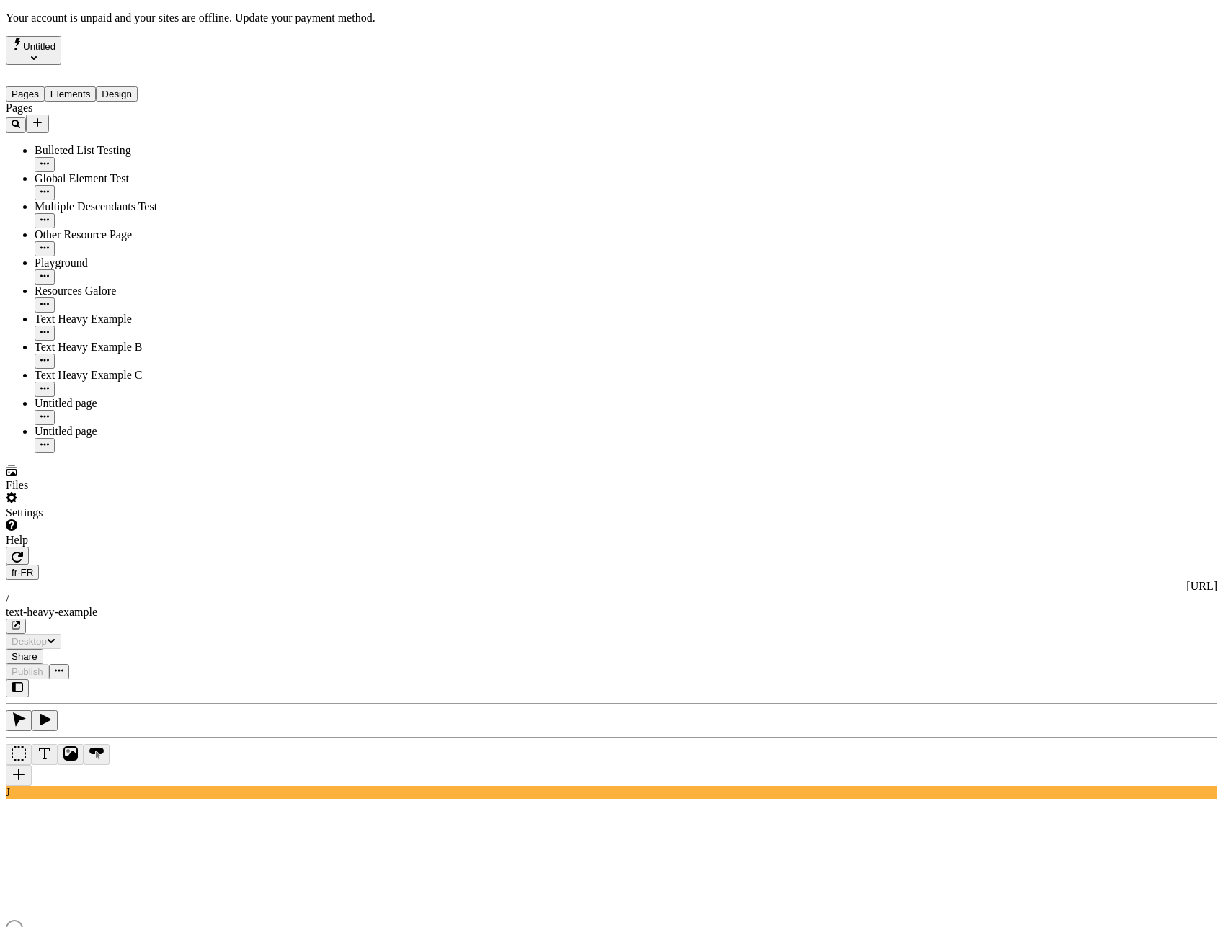
click at [239, 565] on div "fr-FR http://localhost:3001/fr-FR / text-heavy-example" at bounding box center [611, 599] width 1211 height 69
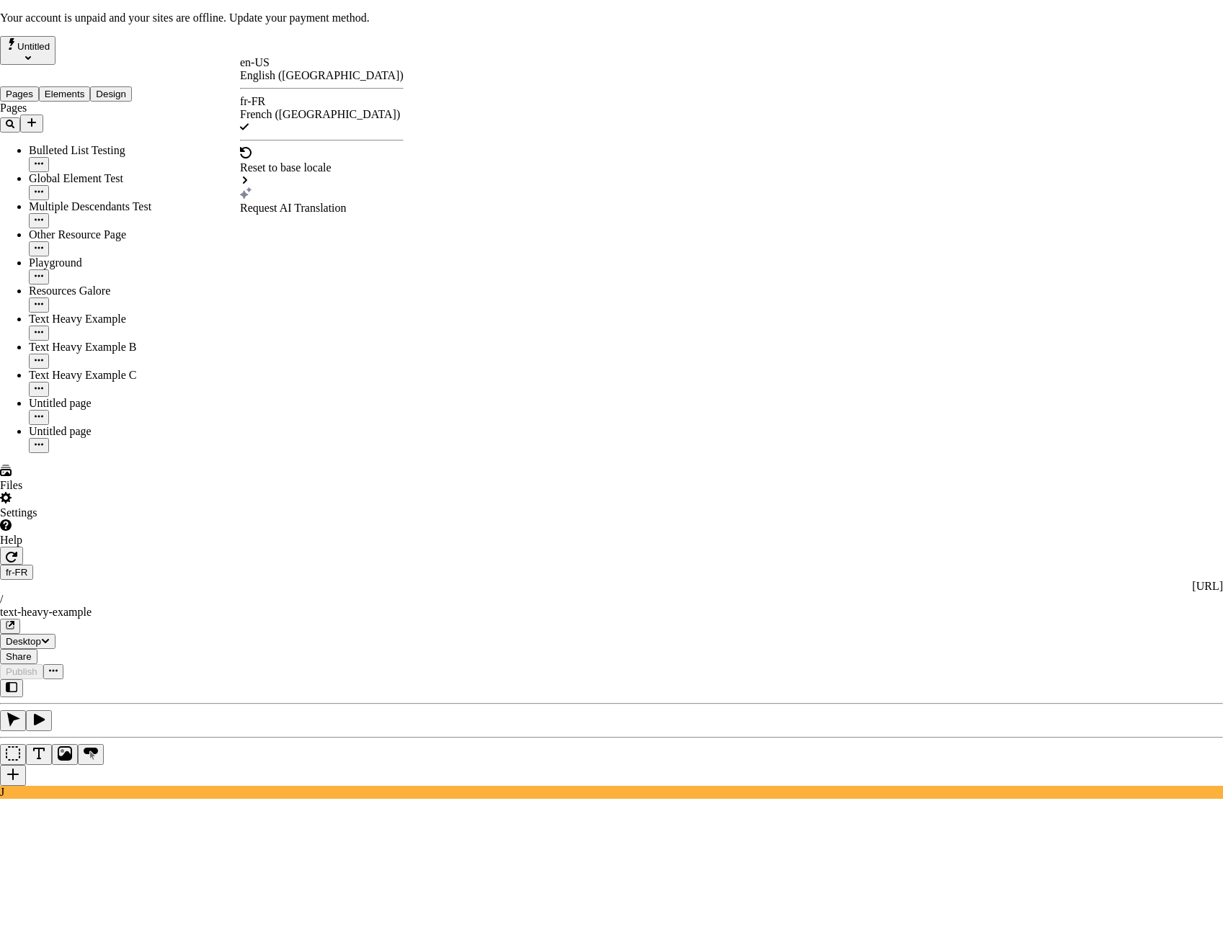
click at [451, 169] on div "Text Heavy Example" at bounding box center [442, 175] width 97 height 13
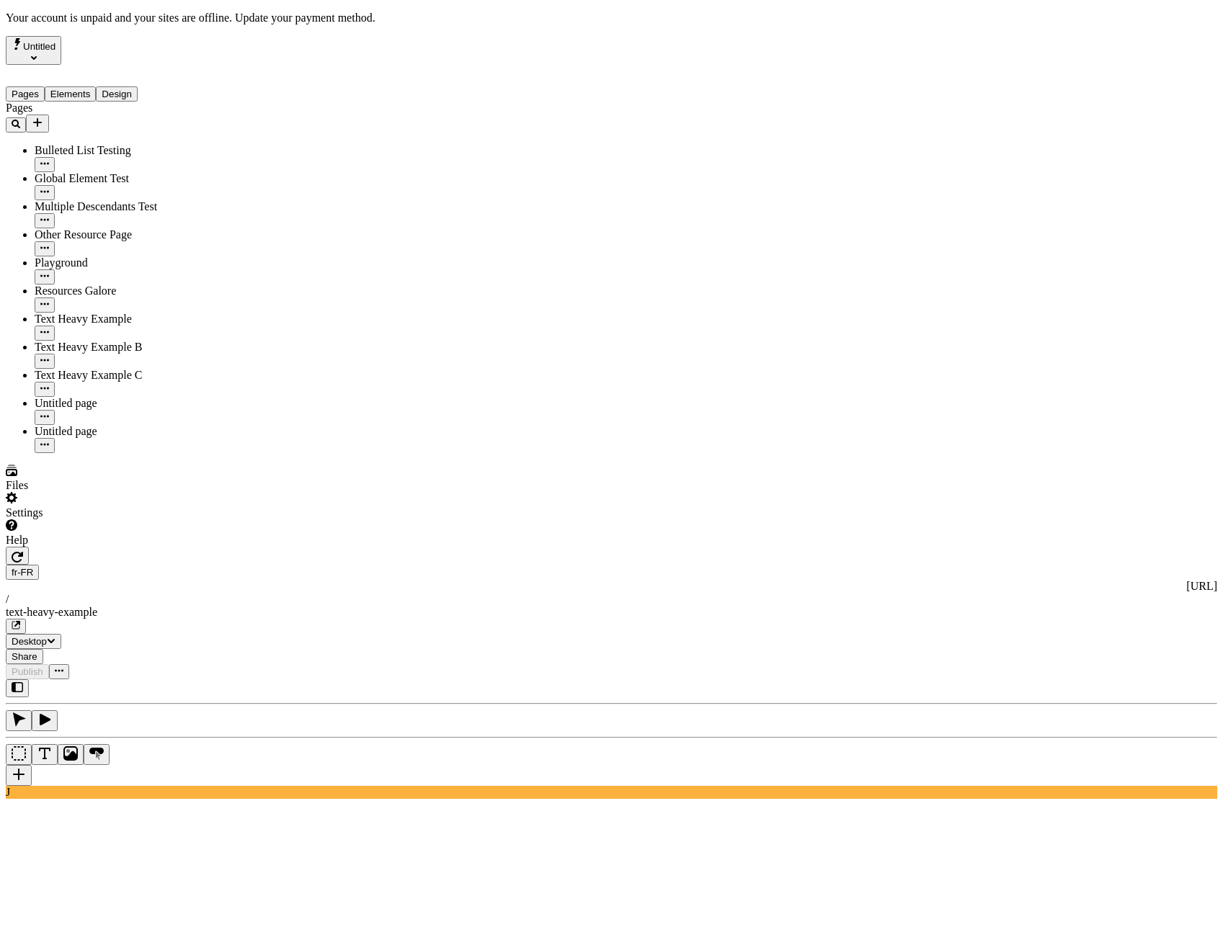
click at [184, 679] on div "J" at bounding box center [611, 739] width 1211 height 120
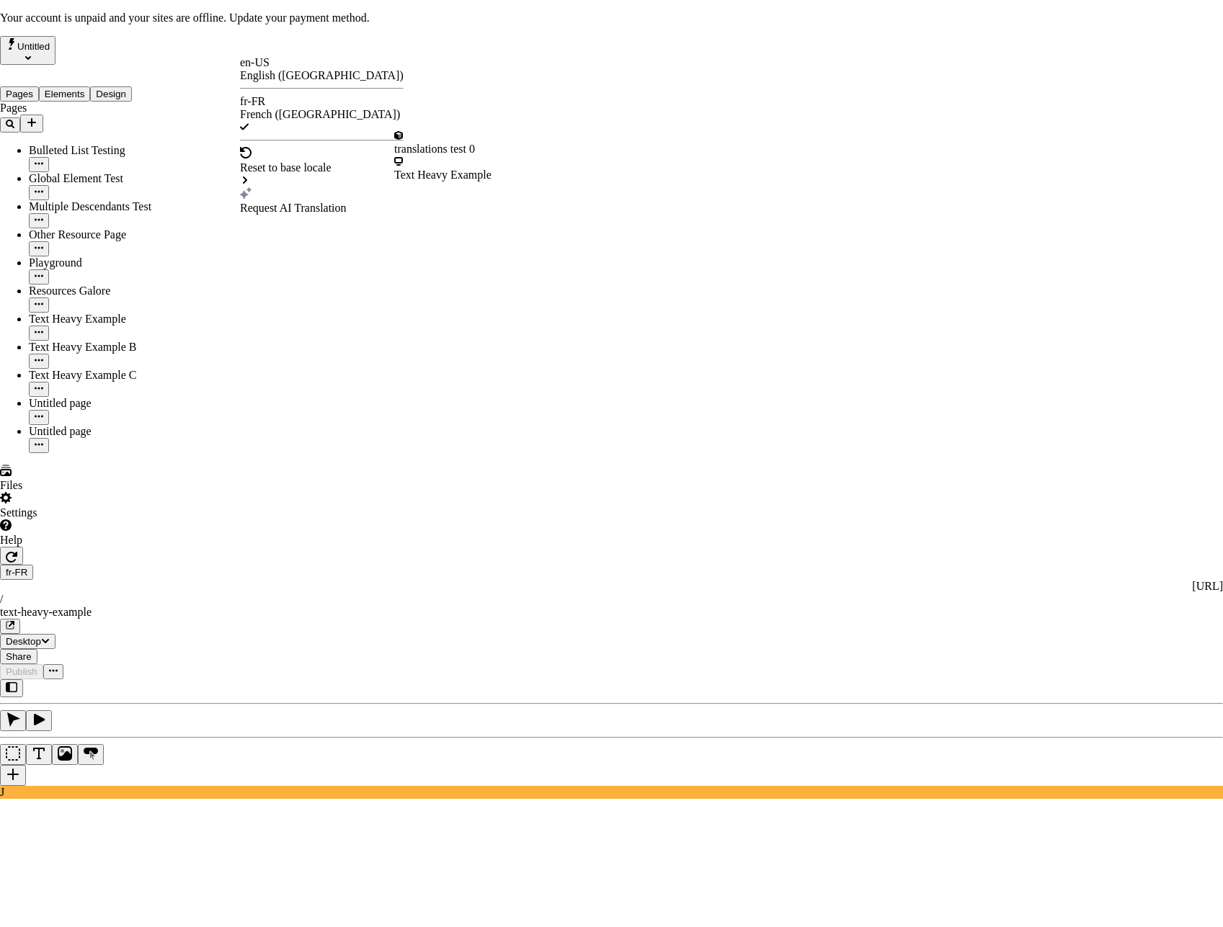
click at [295, 202] on div "Request AI Translation" at bounding box center [322, 208] width 164 height 13
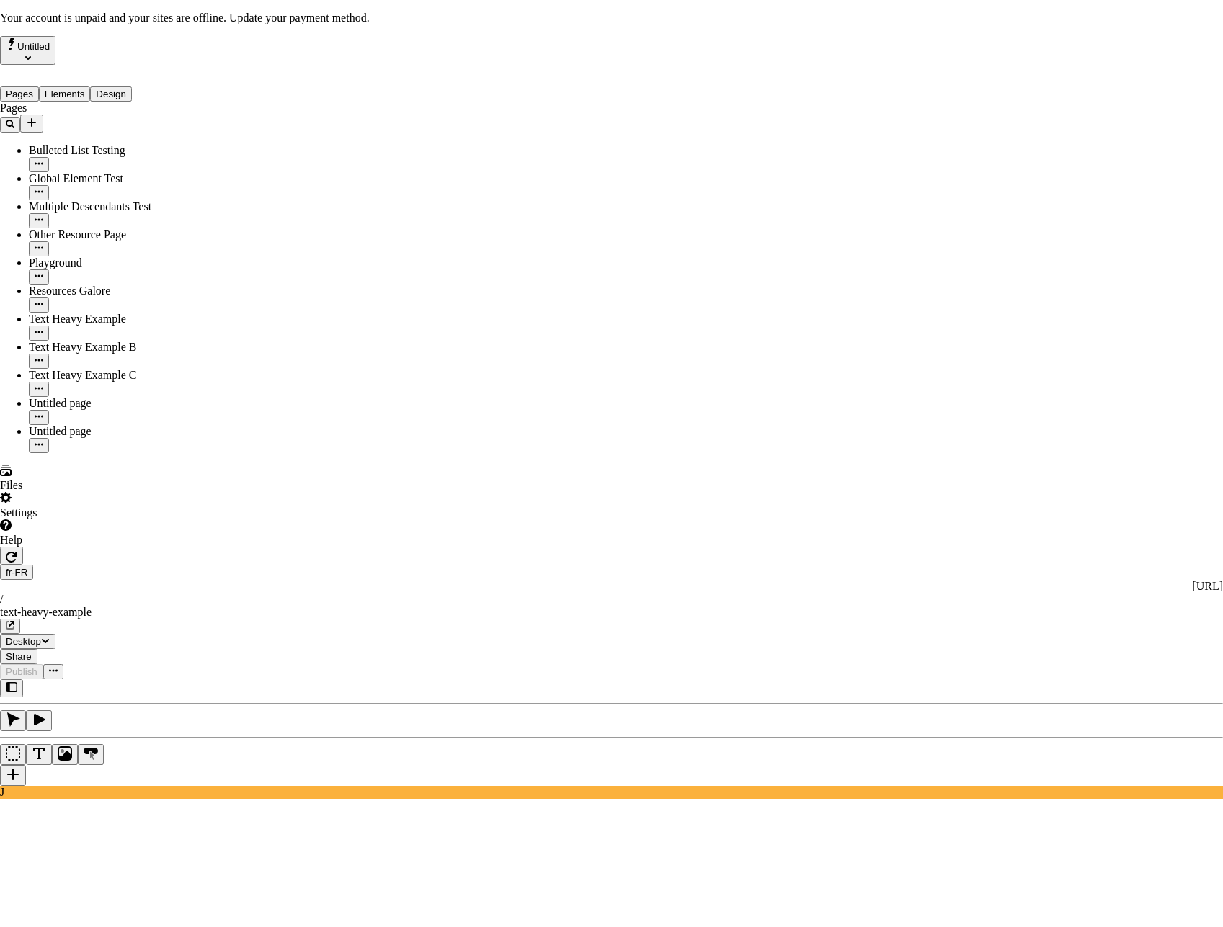
scroll to position [108, 0]
checkbox input "true"
drag, startPoint x: 453, startPoint y: 537, endPoint x: 457, endPoint y: 562, distance: 25.5
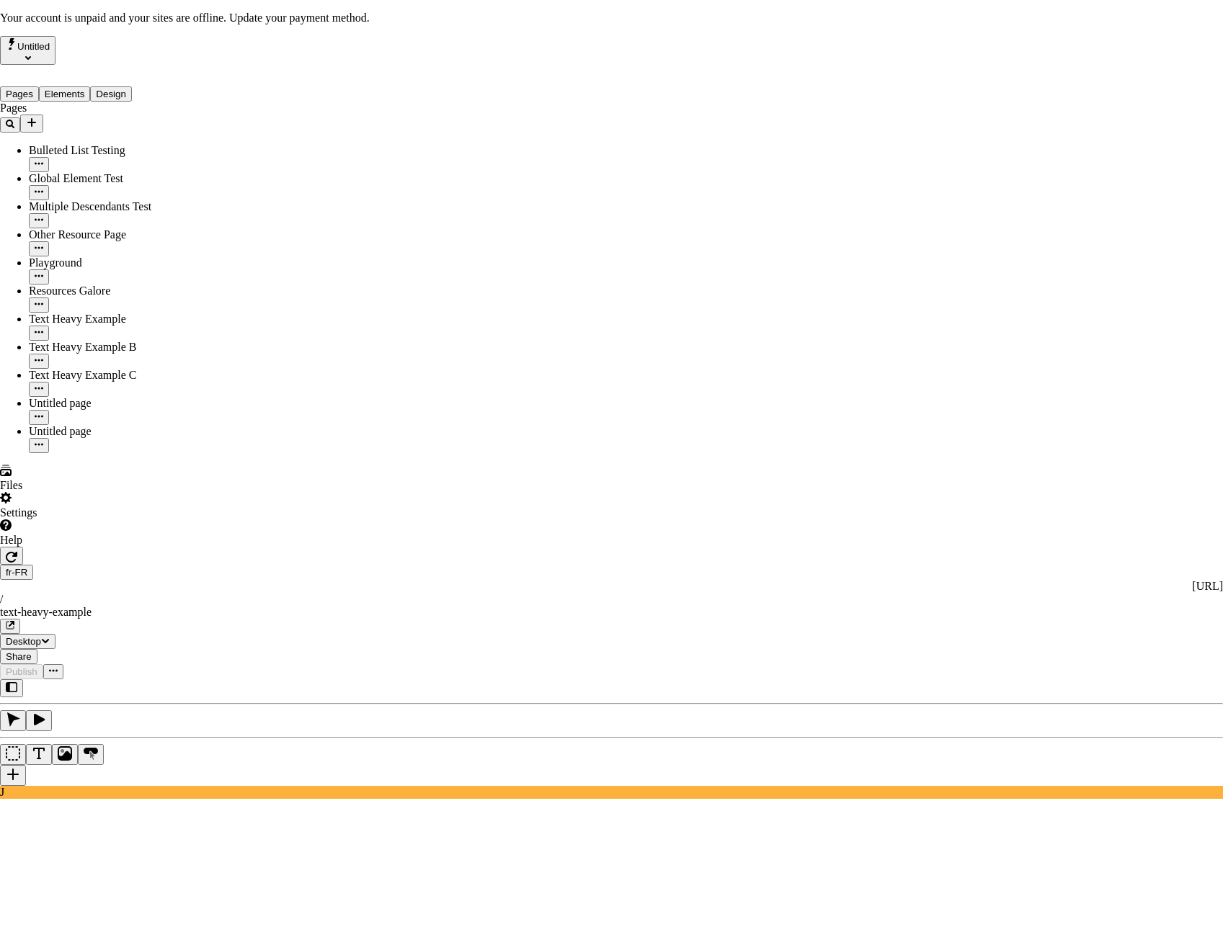
checkbox input "true"
drag, startPoint x: 451, startPoint y: 641, endPoint x: 469, endPoint y: 568, distance: 75.0
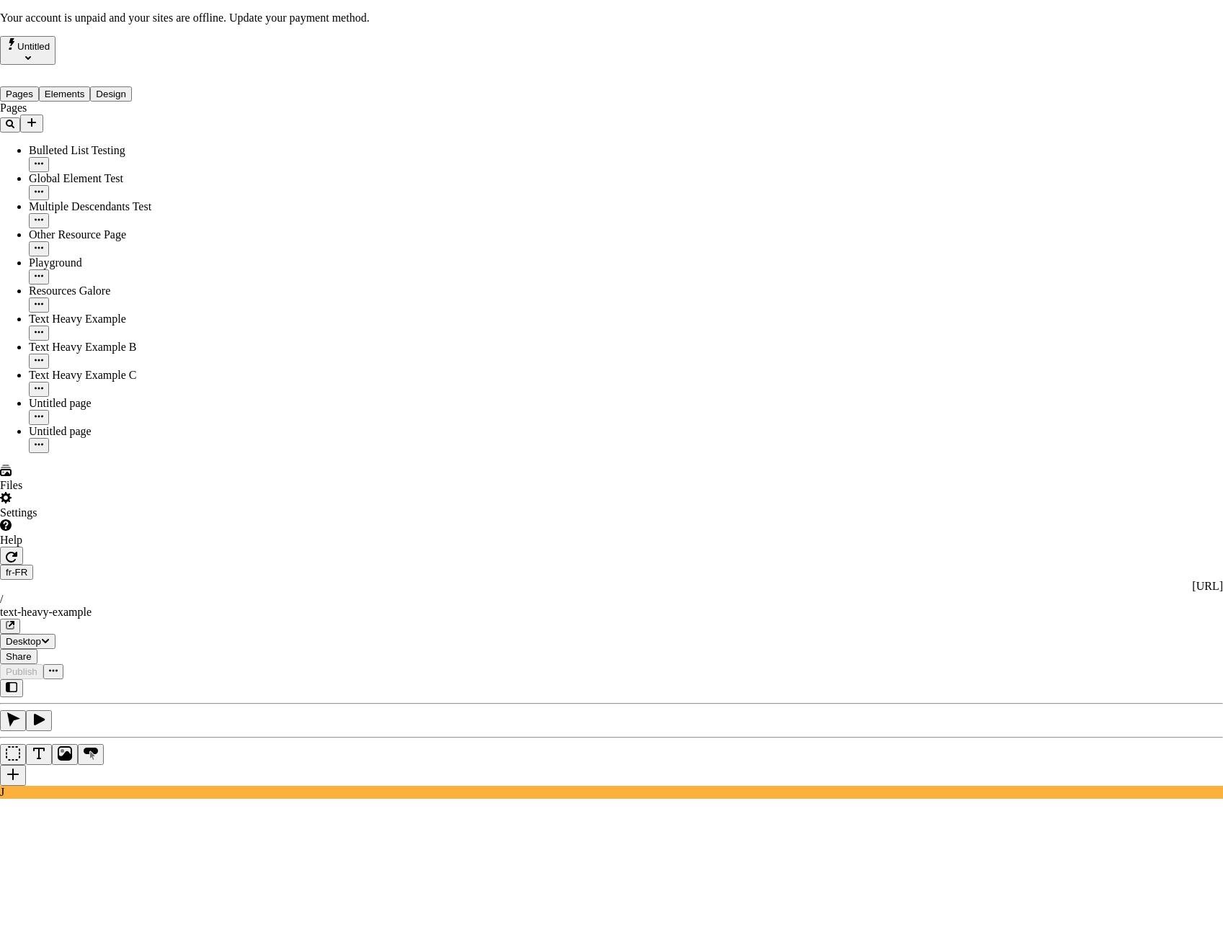
checkbox input "true"
checkbox input "false"
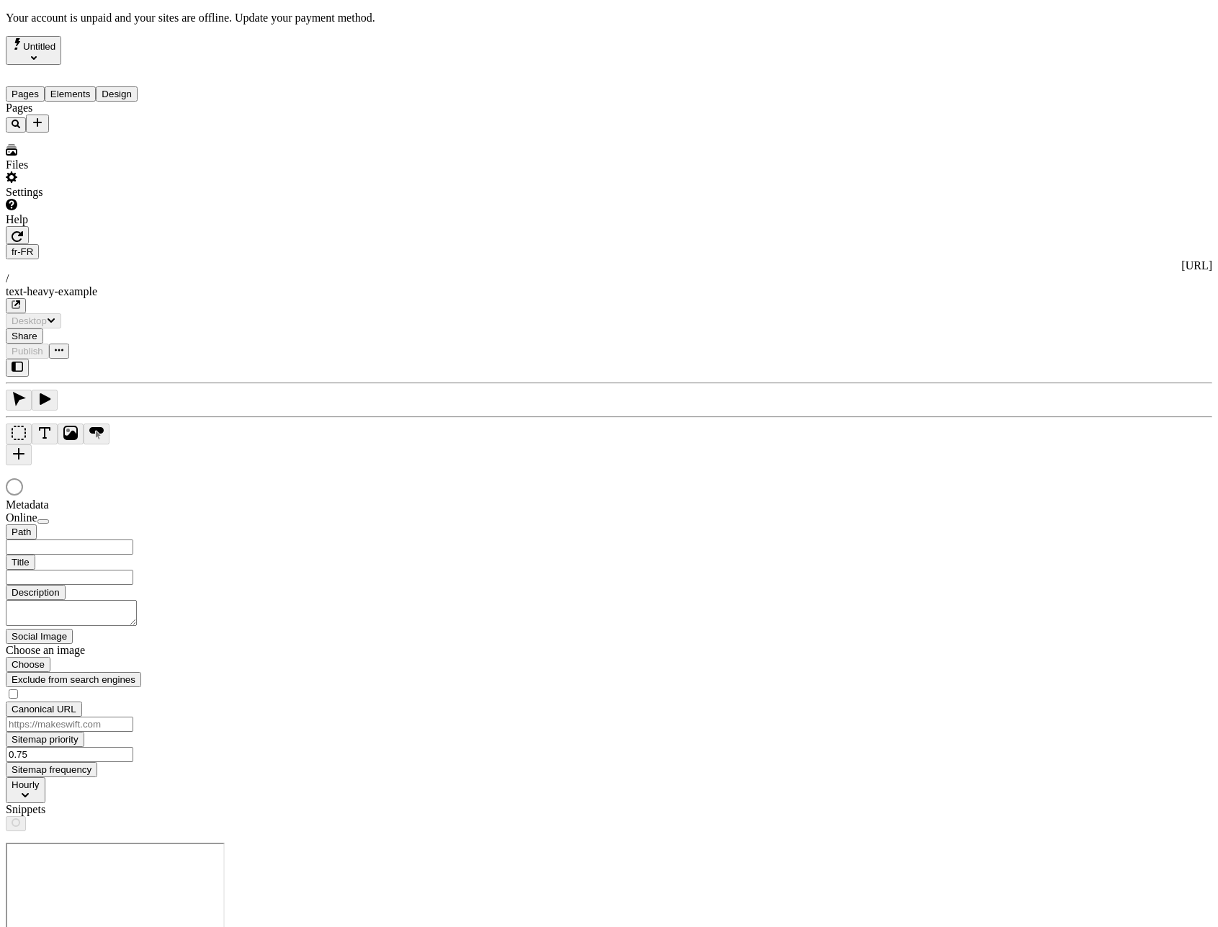
type input "/text-heavy-example"
type input "Ceci est mon merveilleux titre et j'en suis fier."
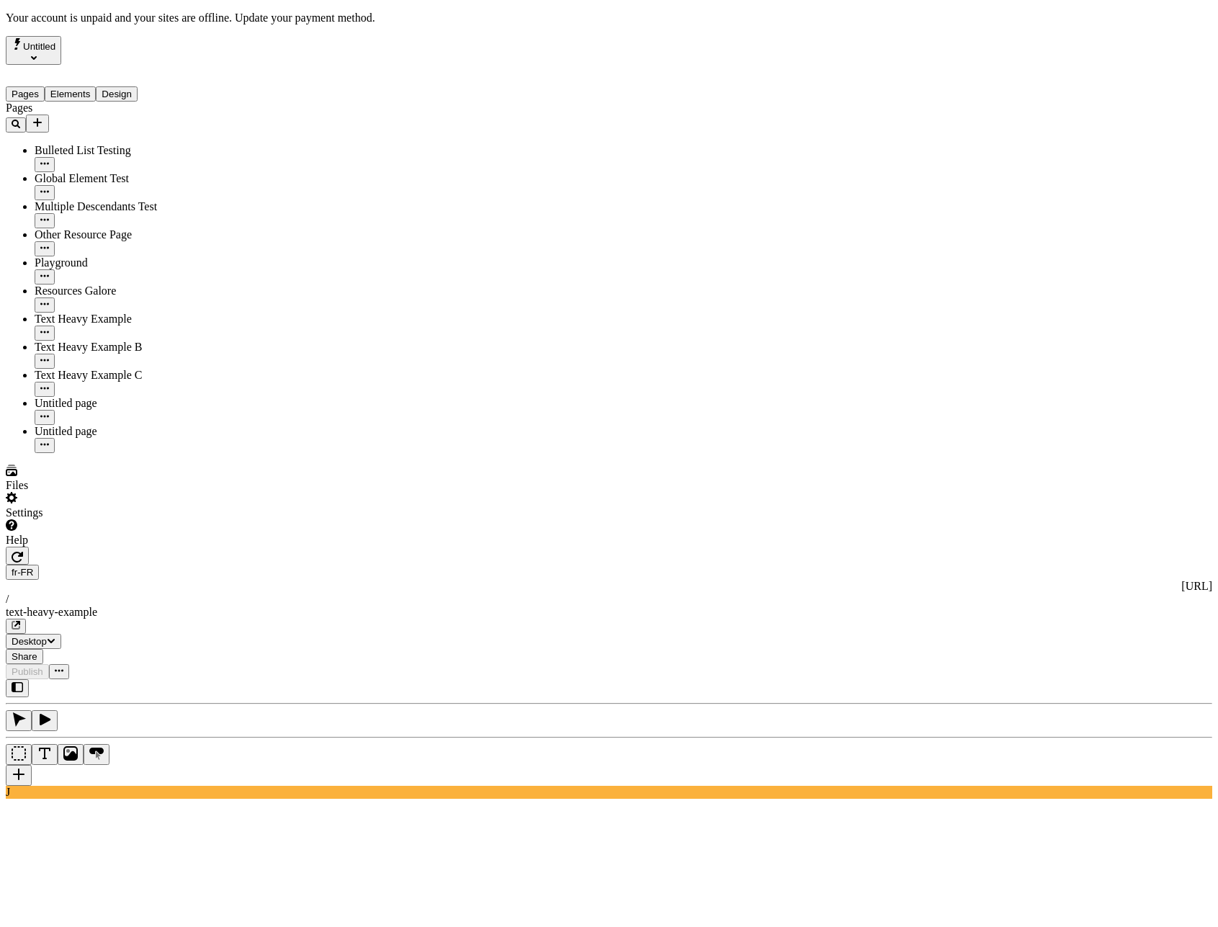
click at [202, 679] on div "J" at bounding box center [609, 739] width 1207 height 120
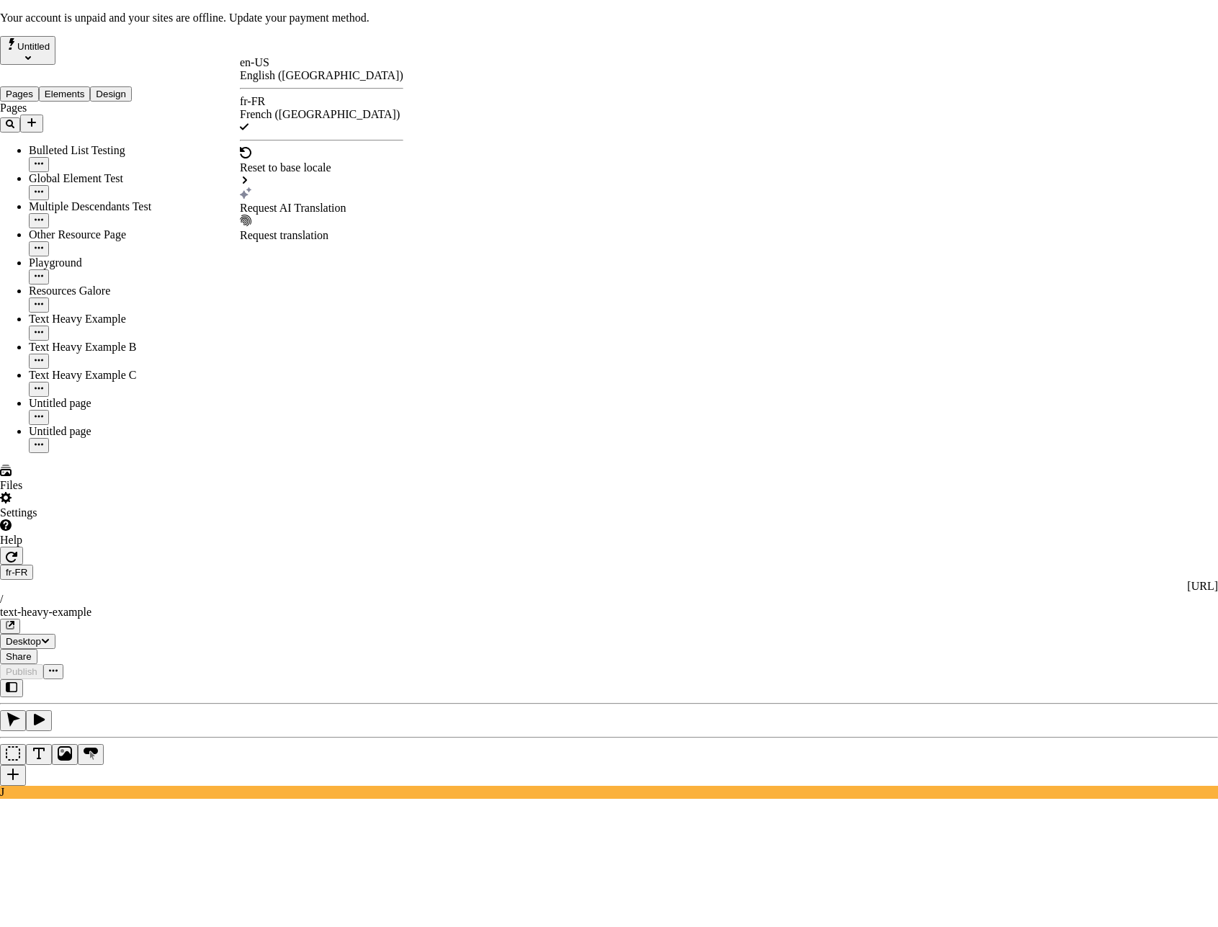
click at [282, 202] on div "Request AI Translation" at bounding box center [322, 208] width 164 height 13
checkbox input "true"
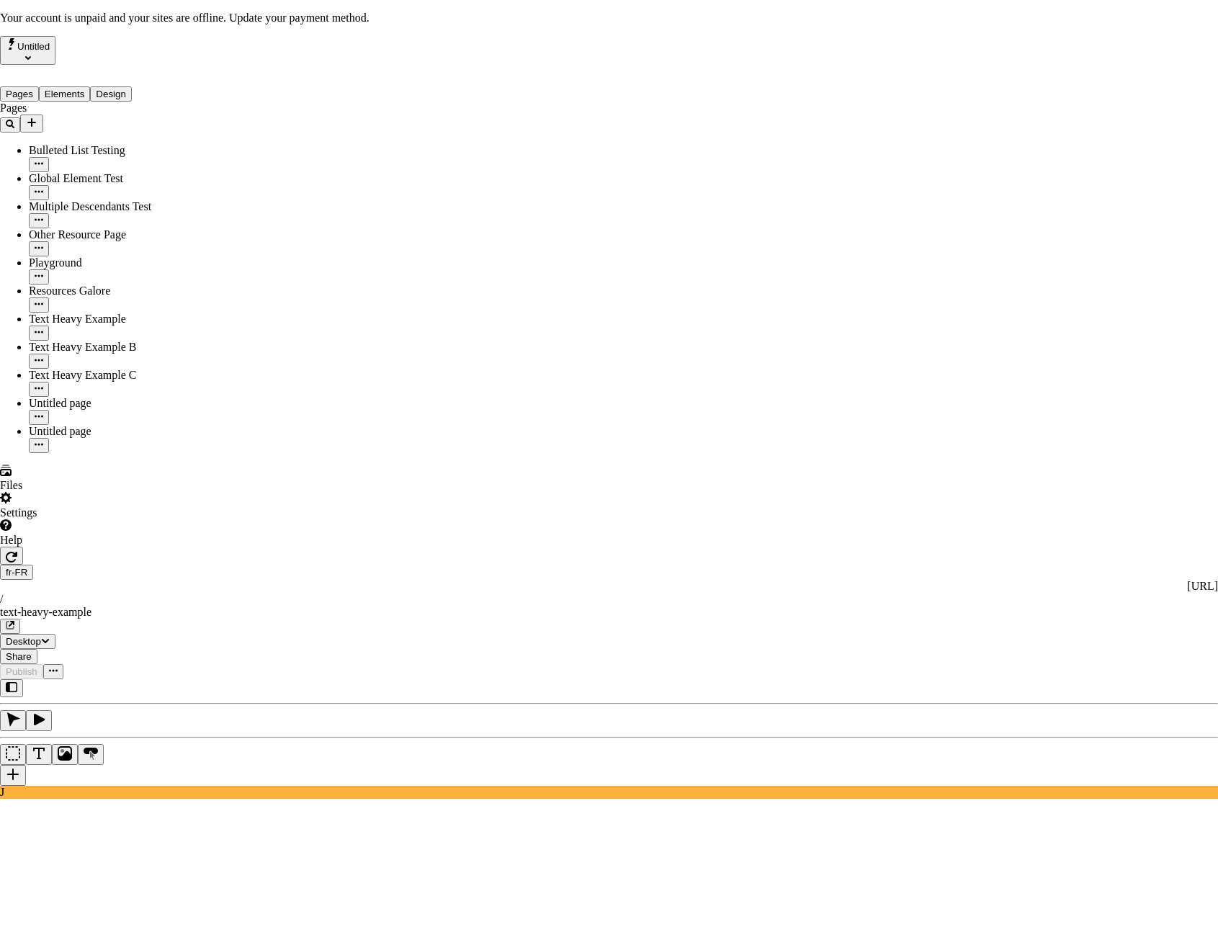
drag, startPoint x: 455, startPoint y: 609, endPoint x: 482, endPoint y: 638, distance: 39.8
checkbox input "true"
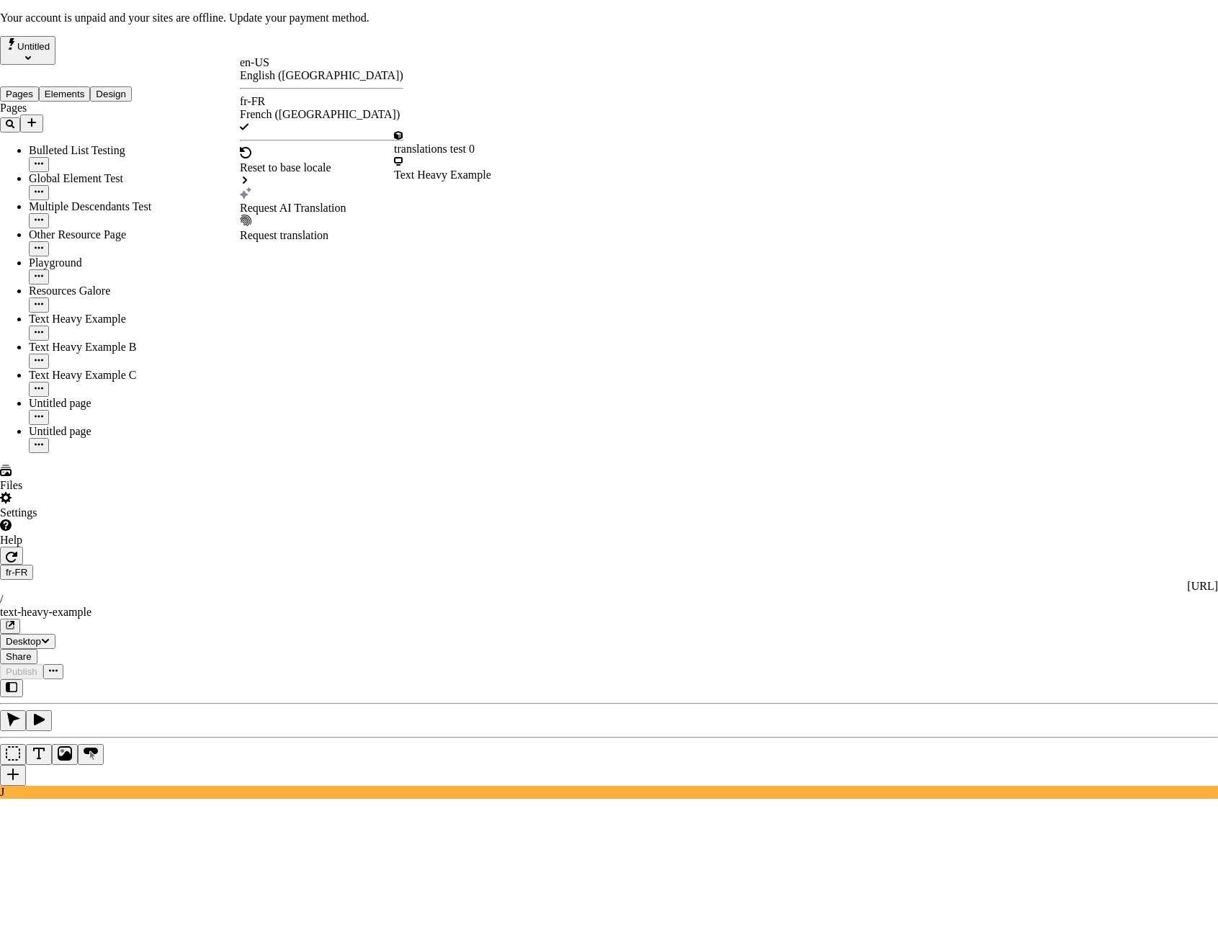
click at [439, 159] on div "Text Heavy Example" at bounding box center [442, 169] width 97 height 26
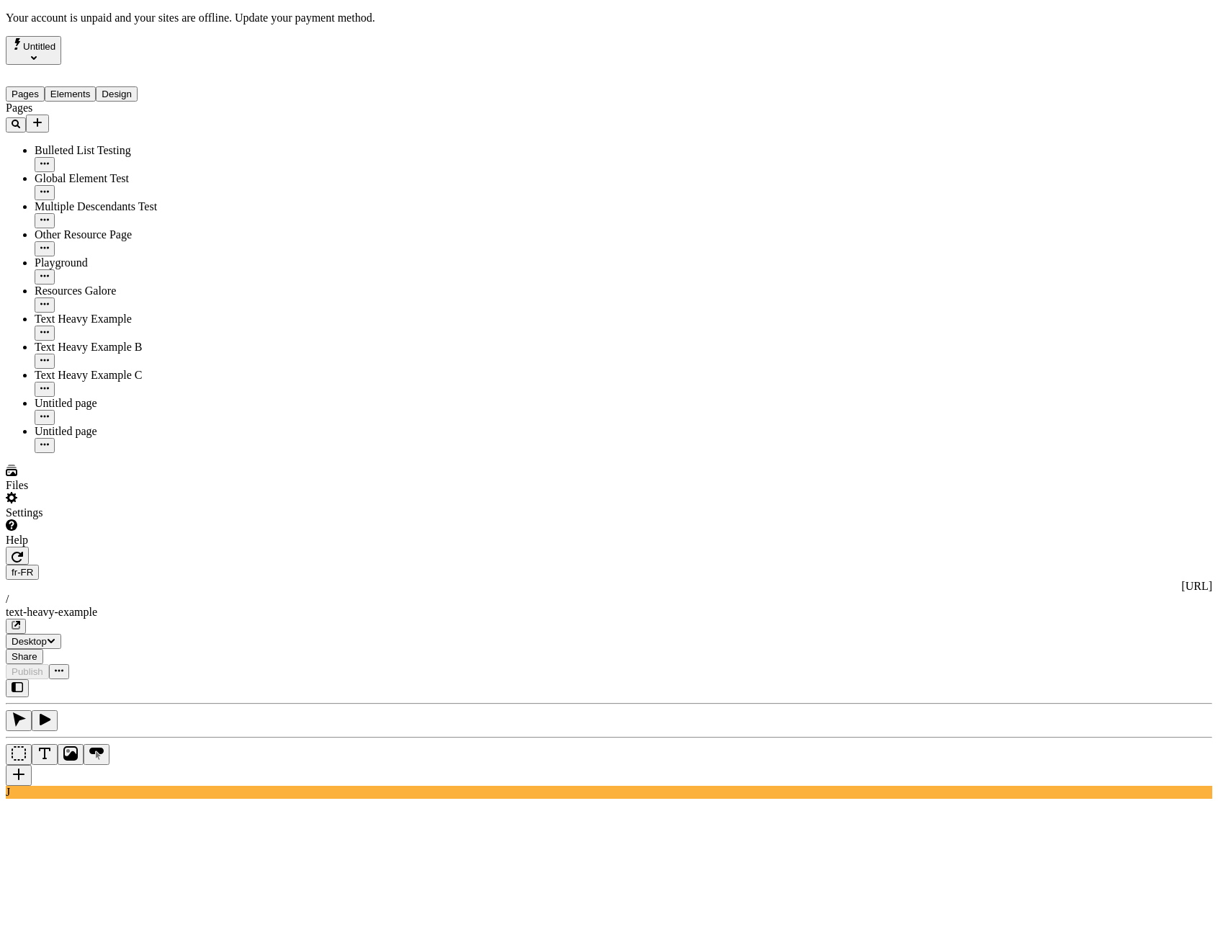
click at [196, 679] on div "J" at bounding box center [609, 739] width 1207 height 120
click at [197, 679] on div "J" at bounding box center [609, 739] width 1207 height 120
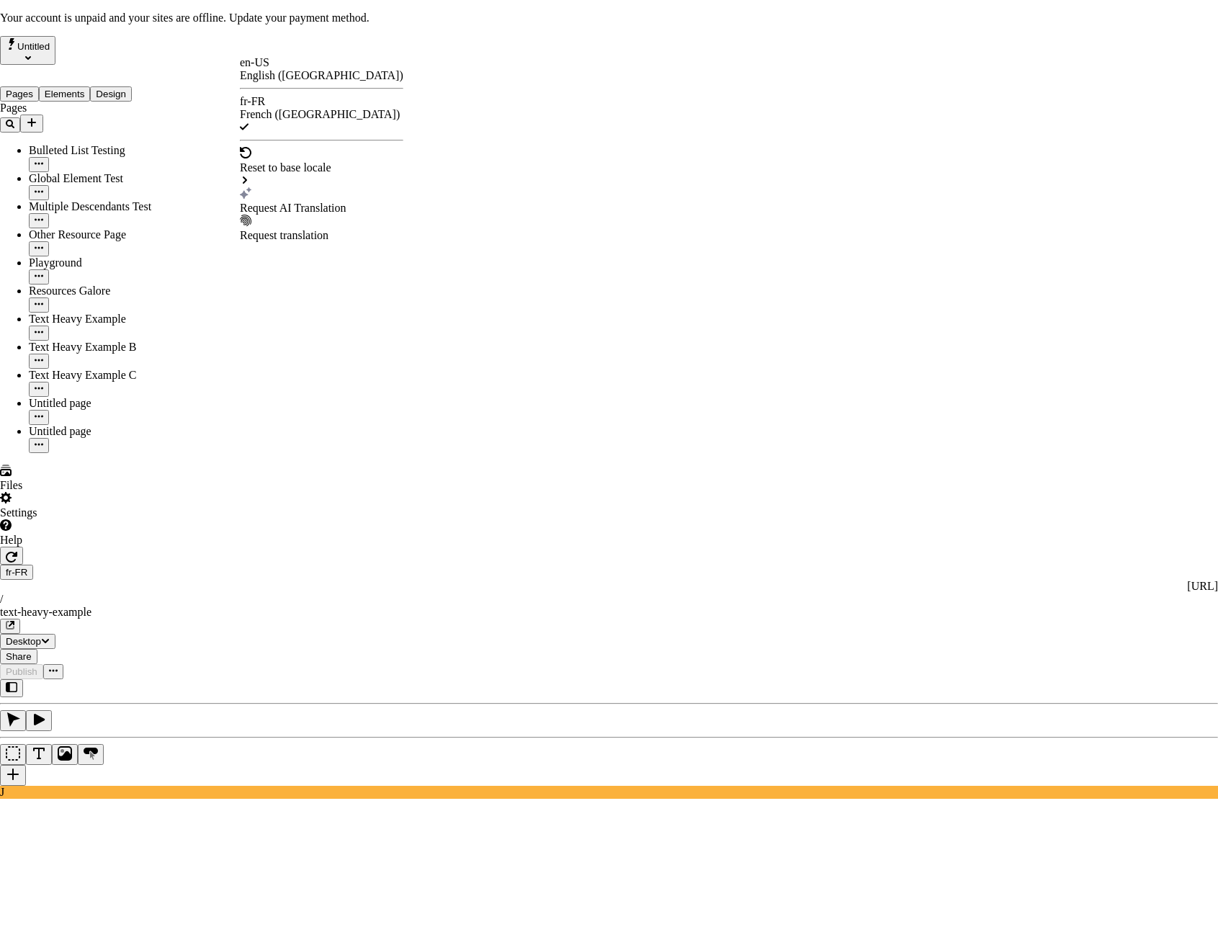
click at [297, 202] on div "Request AI Translation" at bounding box center [322, 208] width 164 height 13
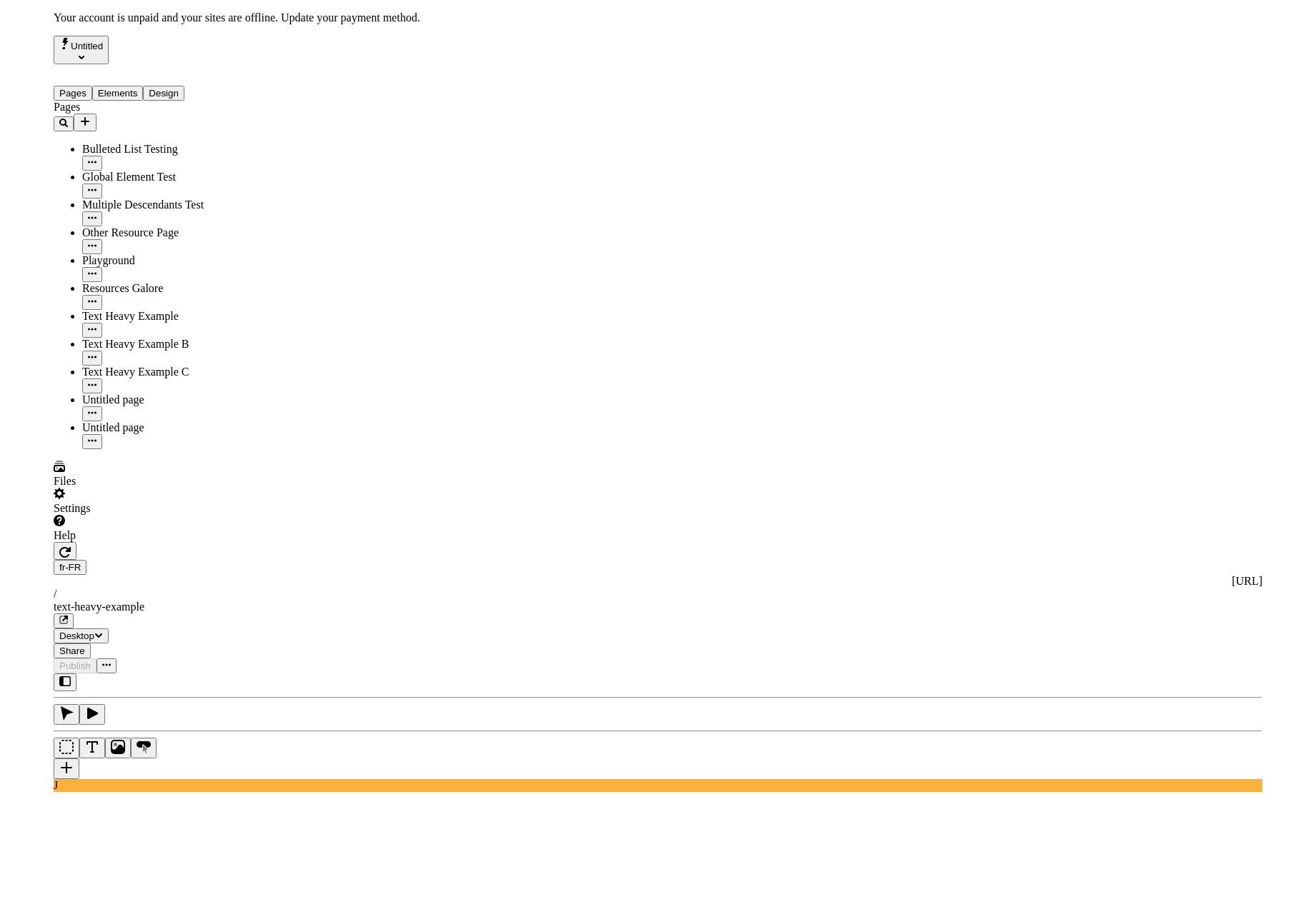
scroll to position [105, 0]
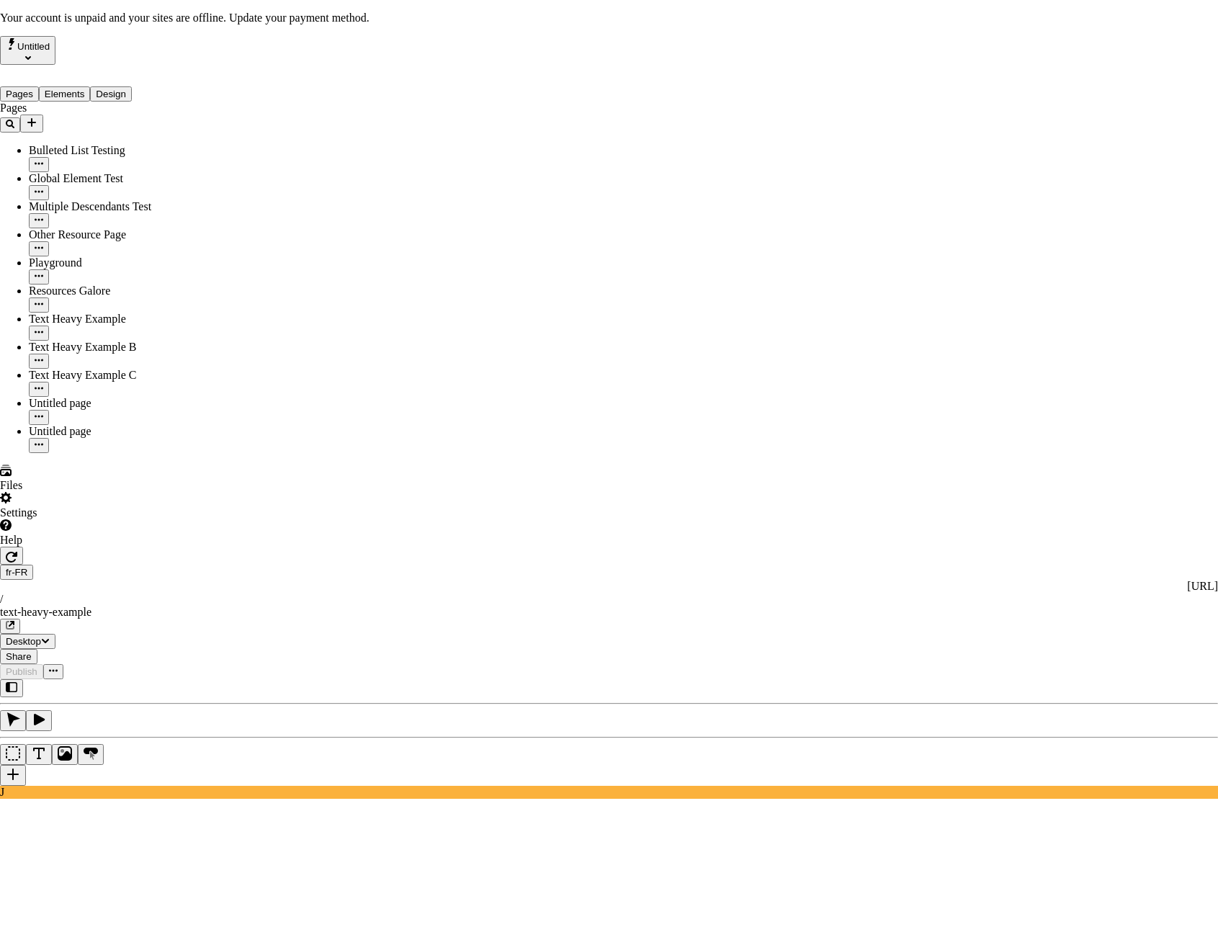
checkbox input "true"
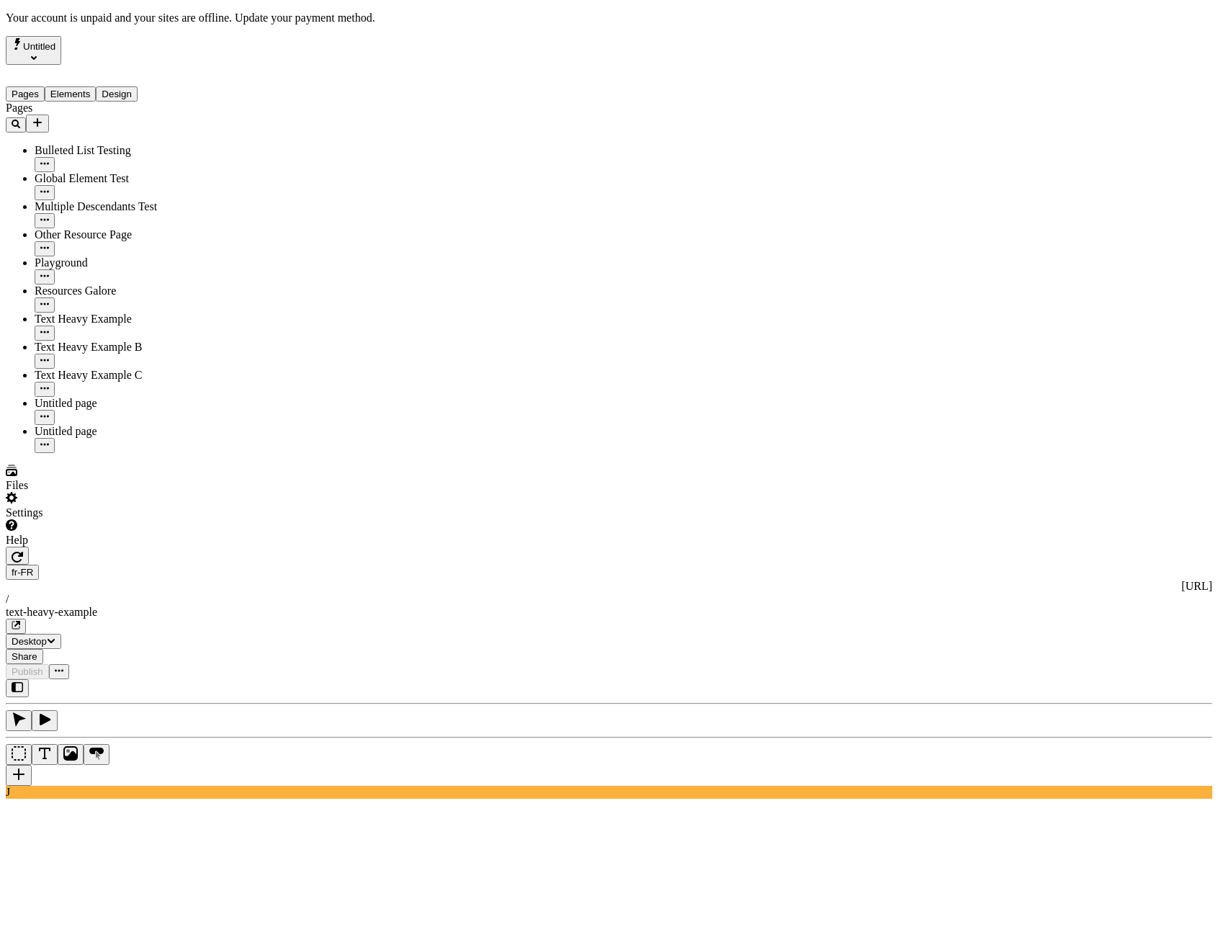
click at [167, 453] on div "Pages Bulleted List Testing Global Element Test Multiple Descendants Test Other…" at bounding box center [93, 278] width 174 height 352
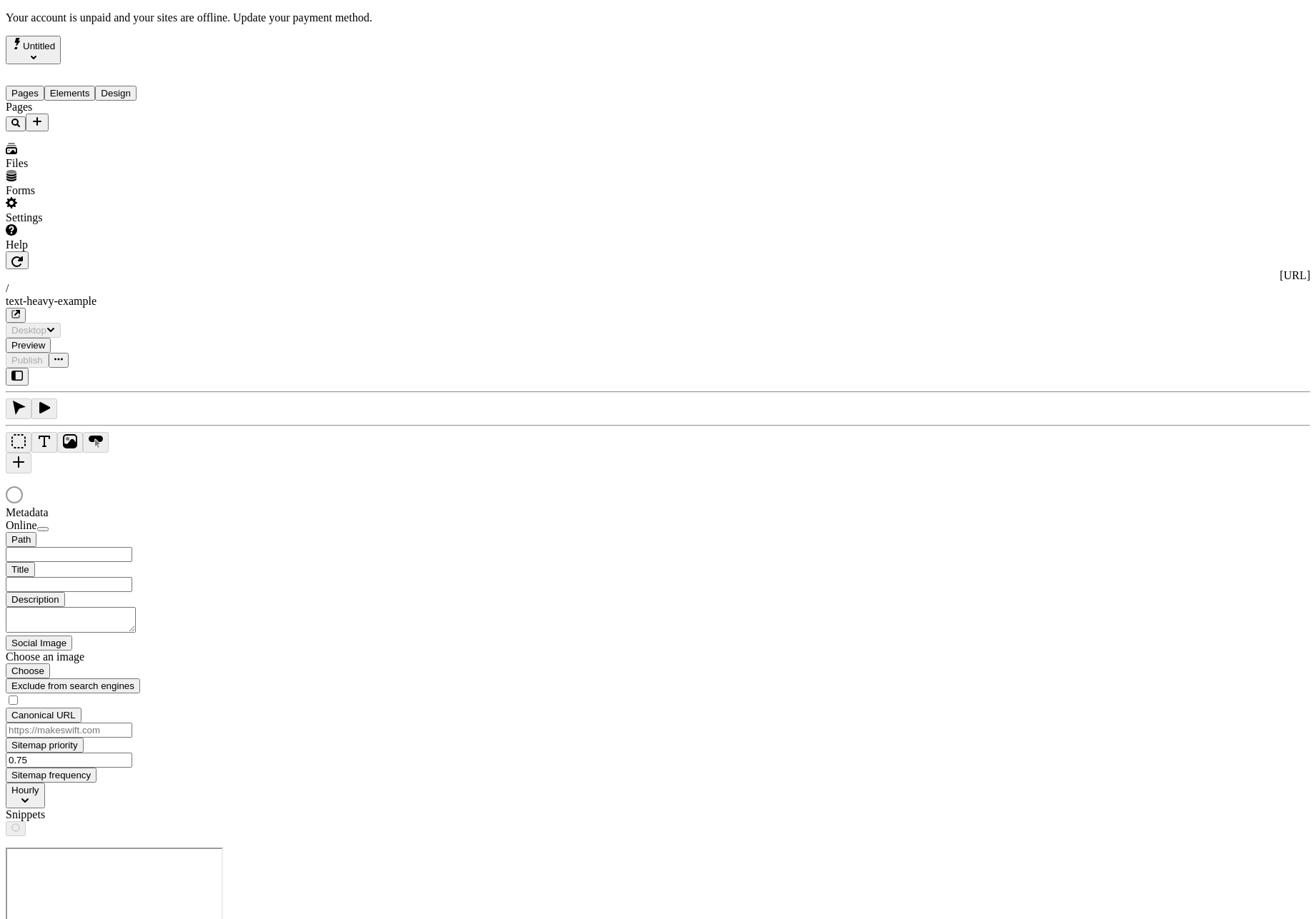
type input "/text-heavy-example"
type input "Ceci est mon merveilleux titre et j'en suis fier."
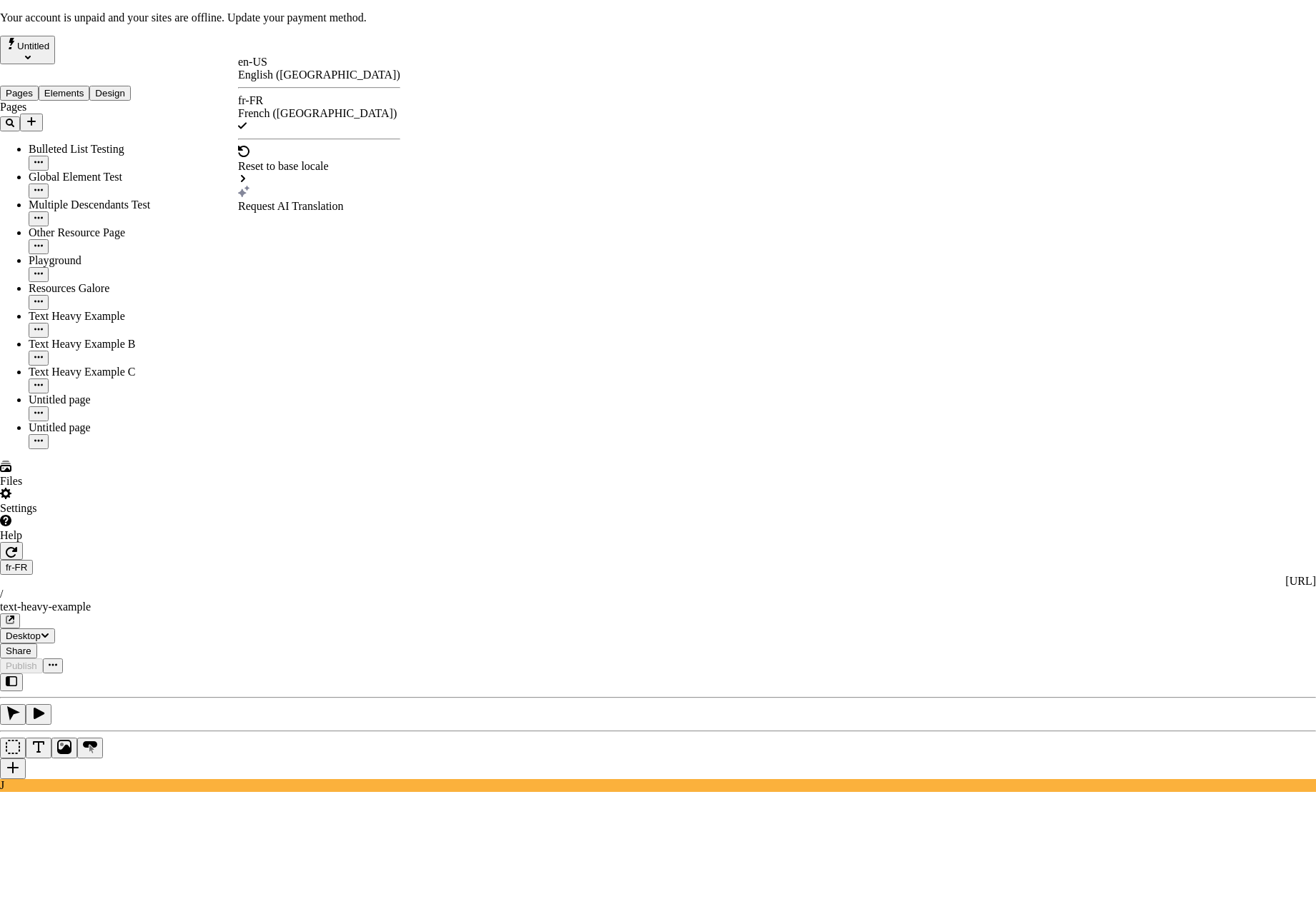
click at [298, 200] on div "Request AI Translation" at bounding box center [319, 206] width 163 height 13
checkbox input "true"
drag, startPoint x: 505, startPoint y: 533, endPoint x: 503, endPoint y: 564, distance: 31.1
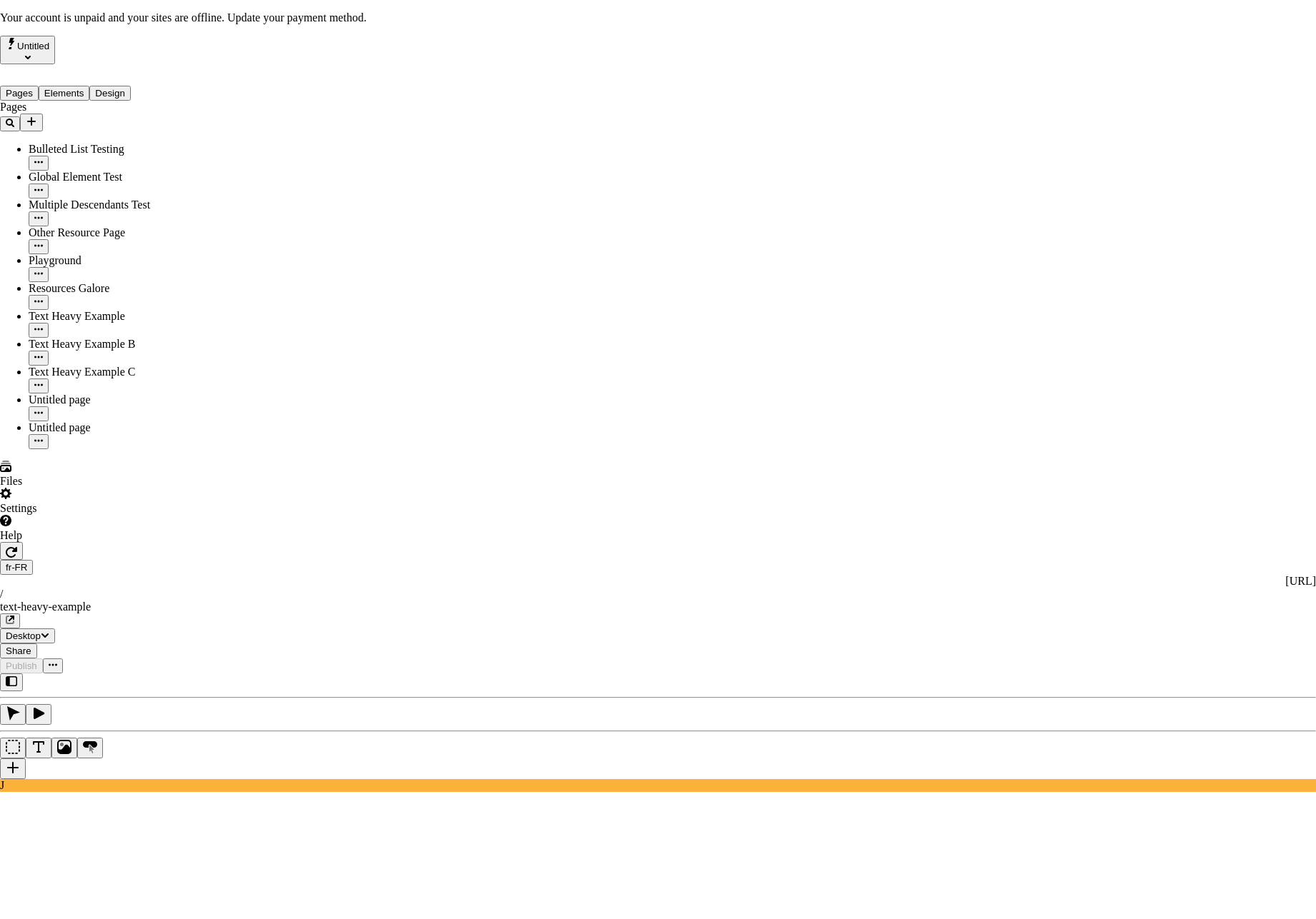
checkbox input "true"
drag, startPoint x: 500, startPoint y: 479, endPoint x: 508, endPoint y: 522, distance: 43.7
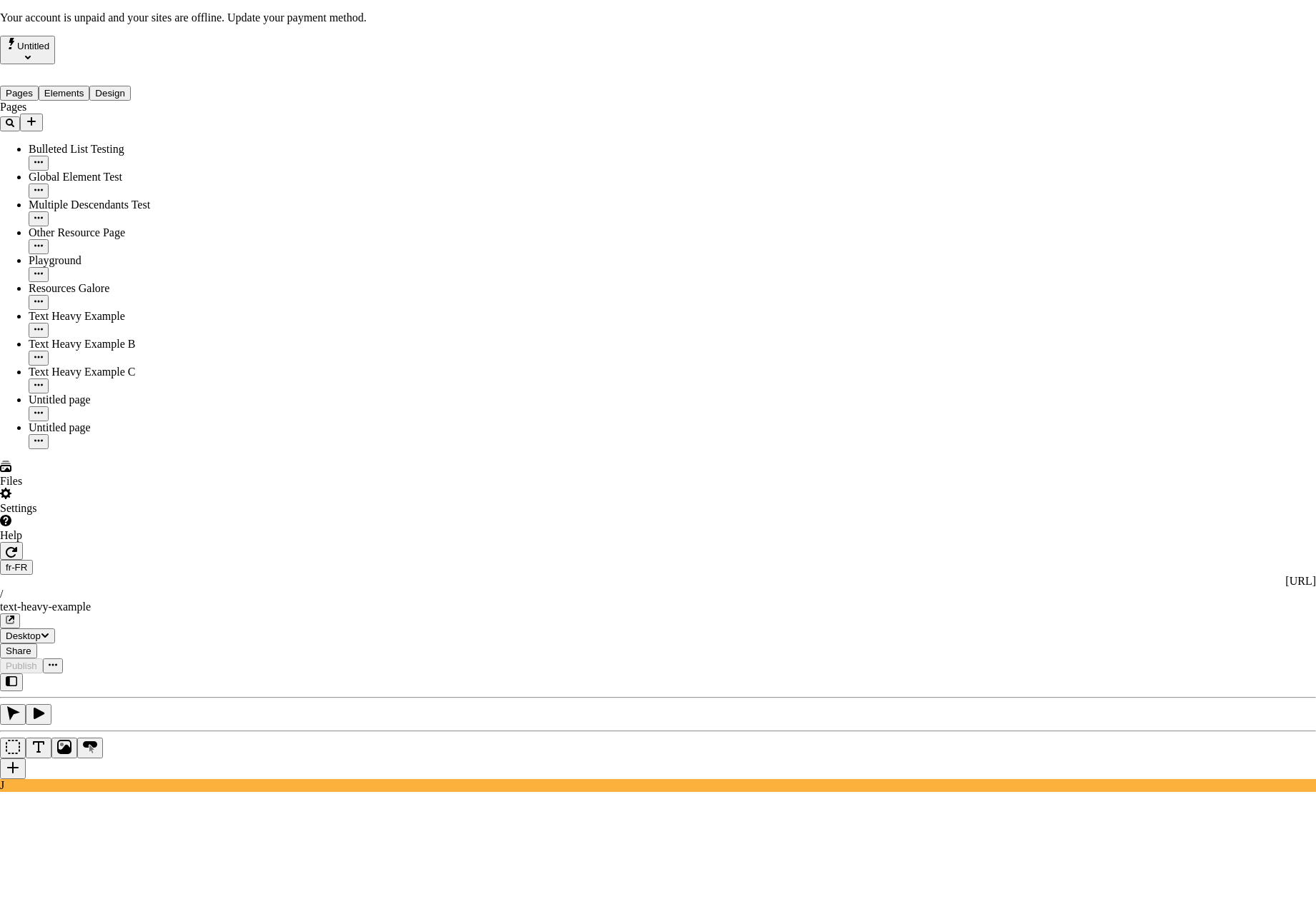
checkbox input "false"
drag, startPoint x: 508, startPoint y: 533, endPoint x: 505, endPoint y: 569, distance: 36.1
checkbox input "false"
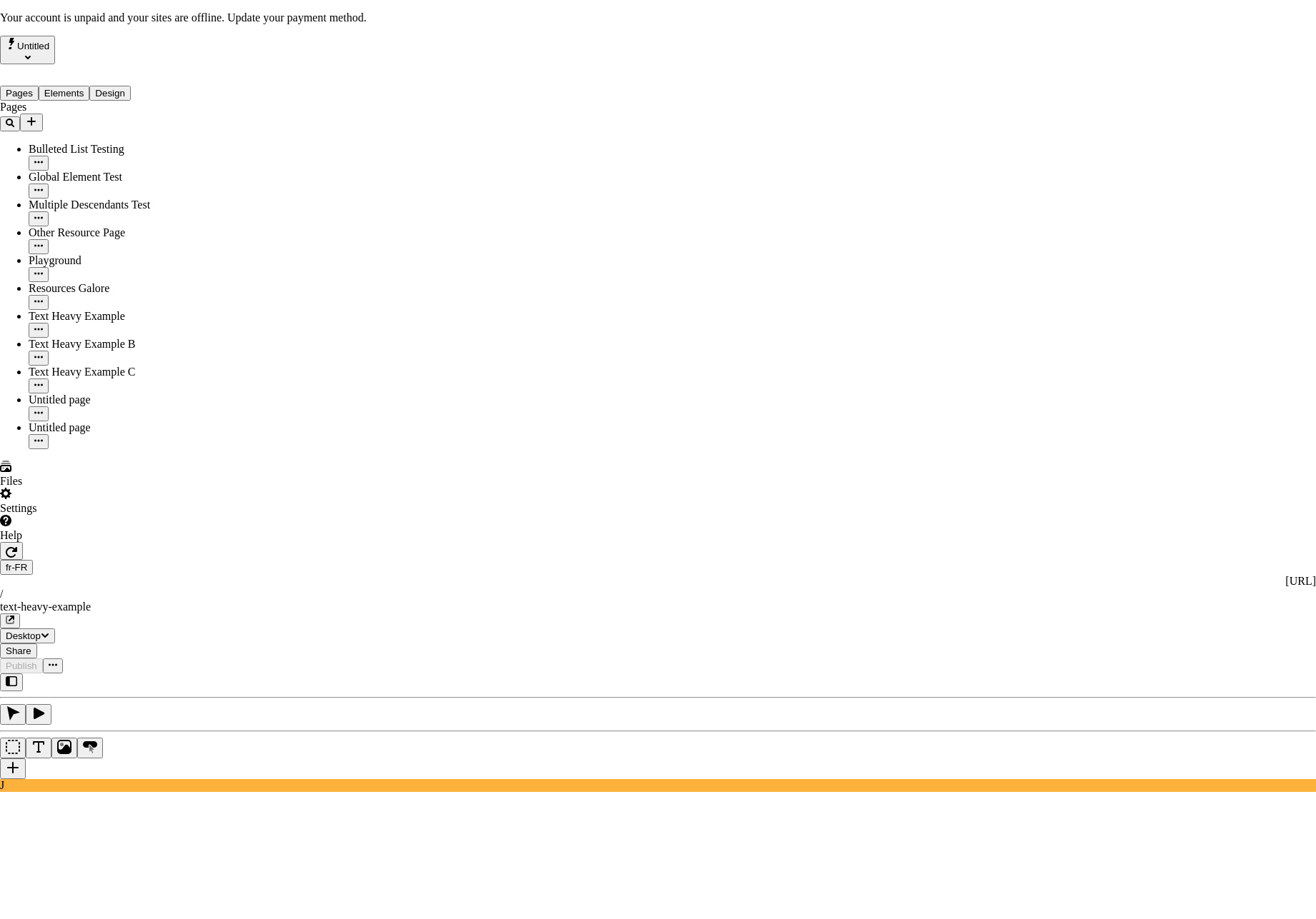
checkbox input "false"
drag, startPoint x: 503, startPoint y: 481, endPoint x: 503, endPoint y: 500, distance: 19.0
checkbox input "true"
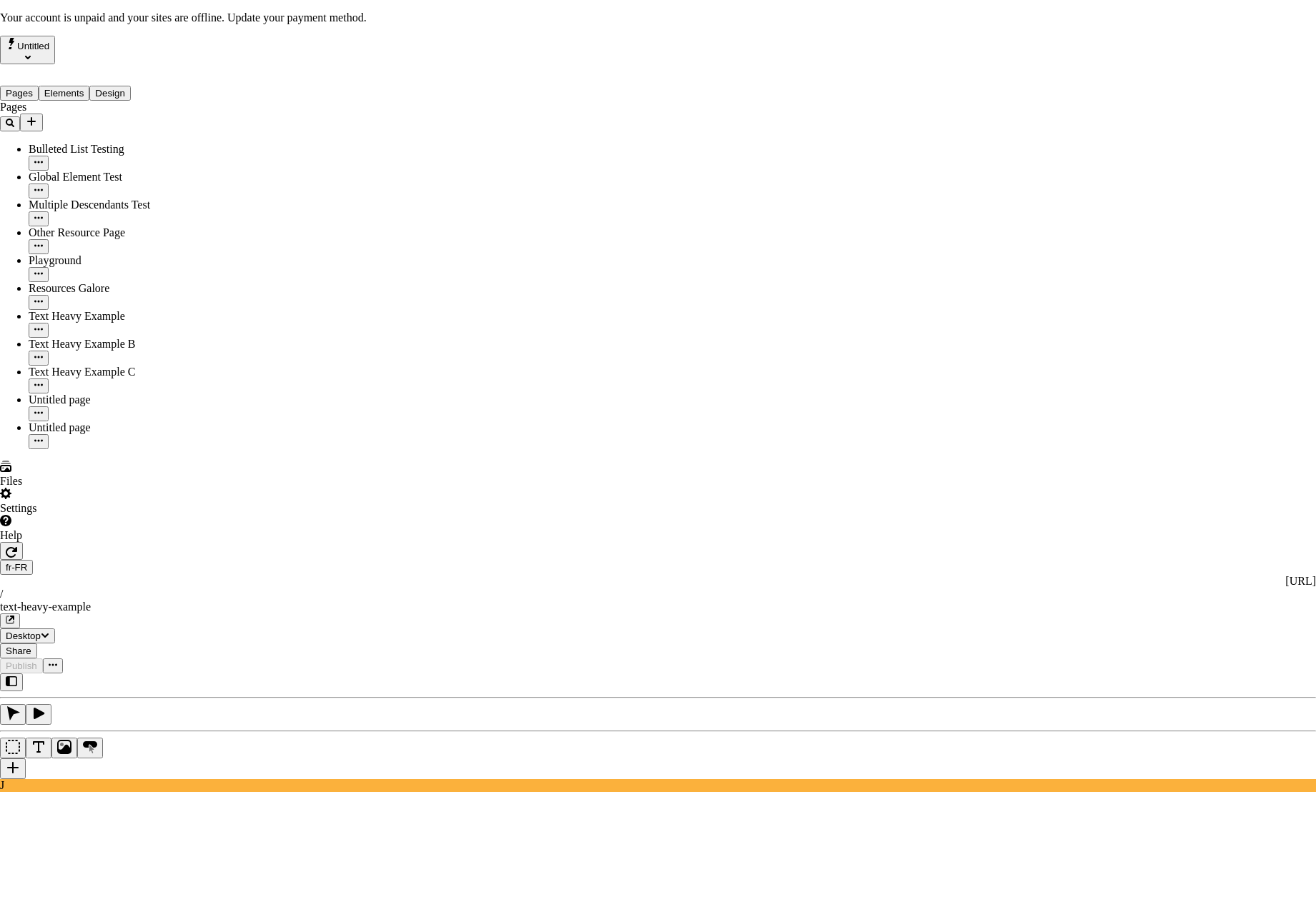
drag, startPoint x: 503, startPoint y: 508, endPoint x: 505, endPoint y: 546, distance: 38.1
checkbox input "true"
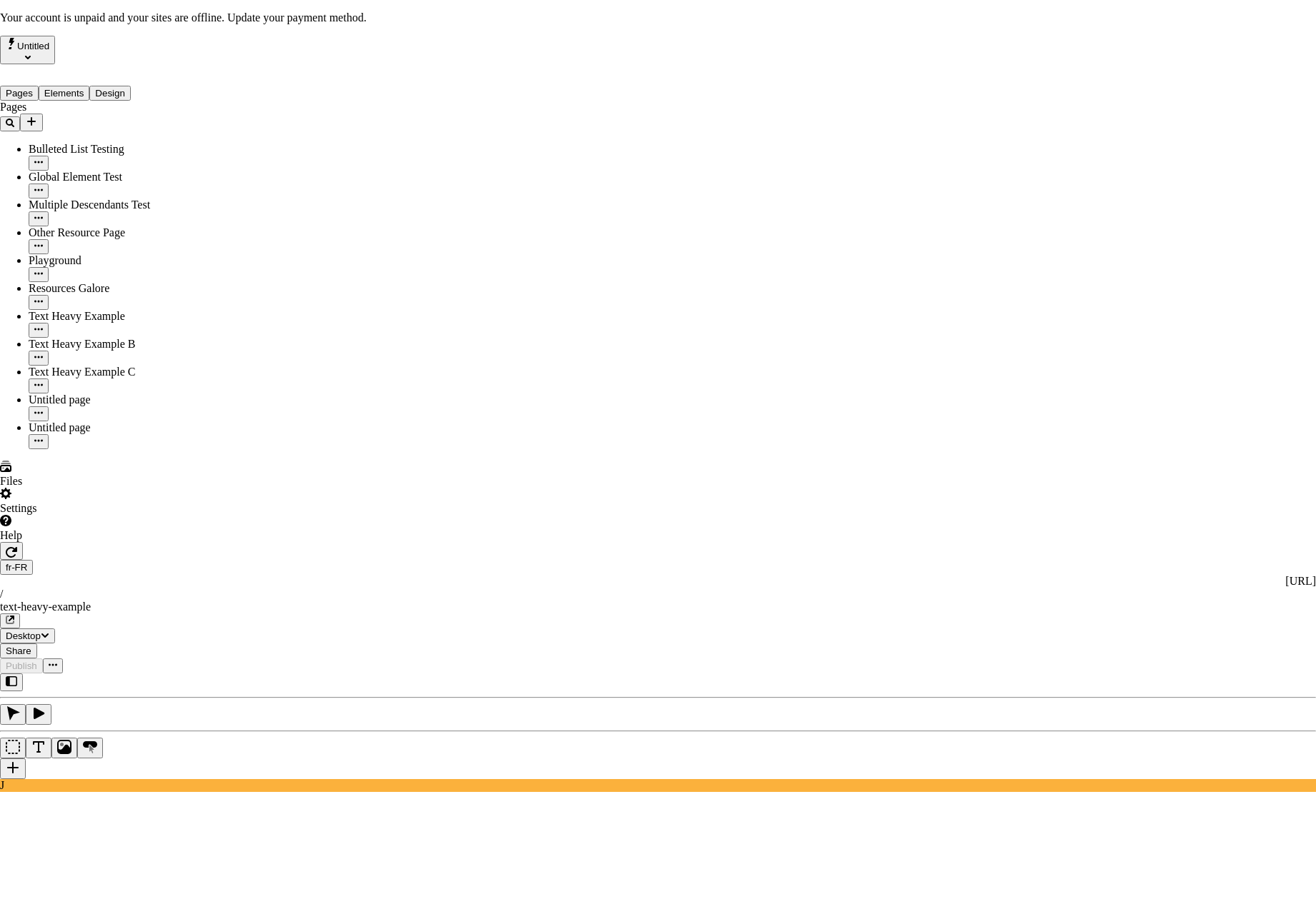
checkbox input "true"
drag, startPoint x: 807, startPoint y: 689, endPoint x: 795, endPoint y: 686, distance: 12.4
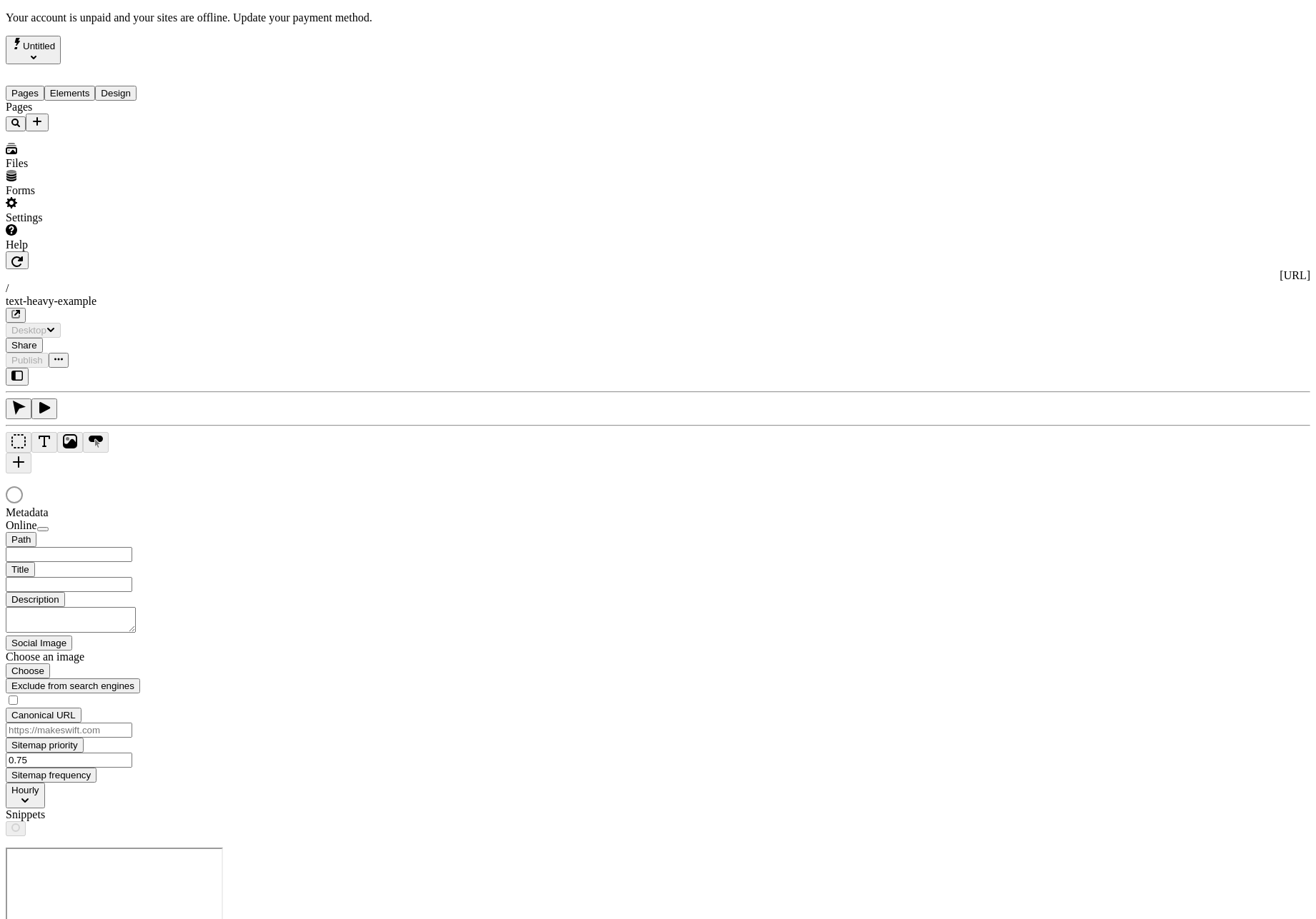
type input "/text-heavy-example"
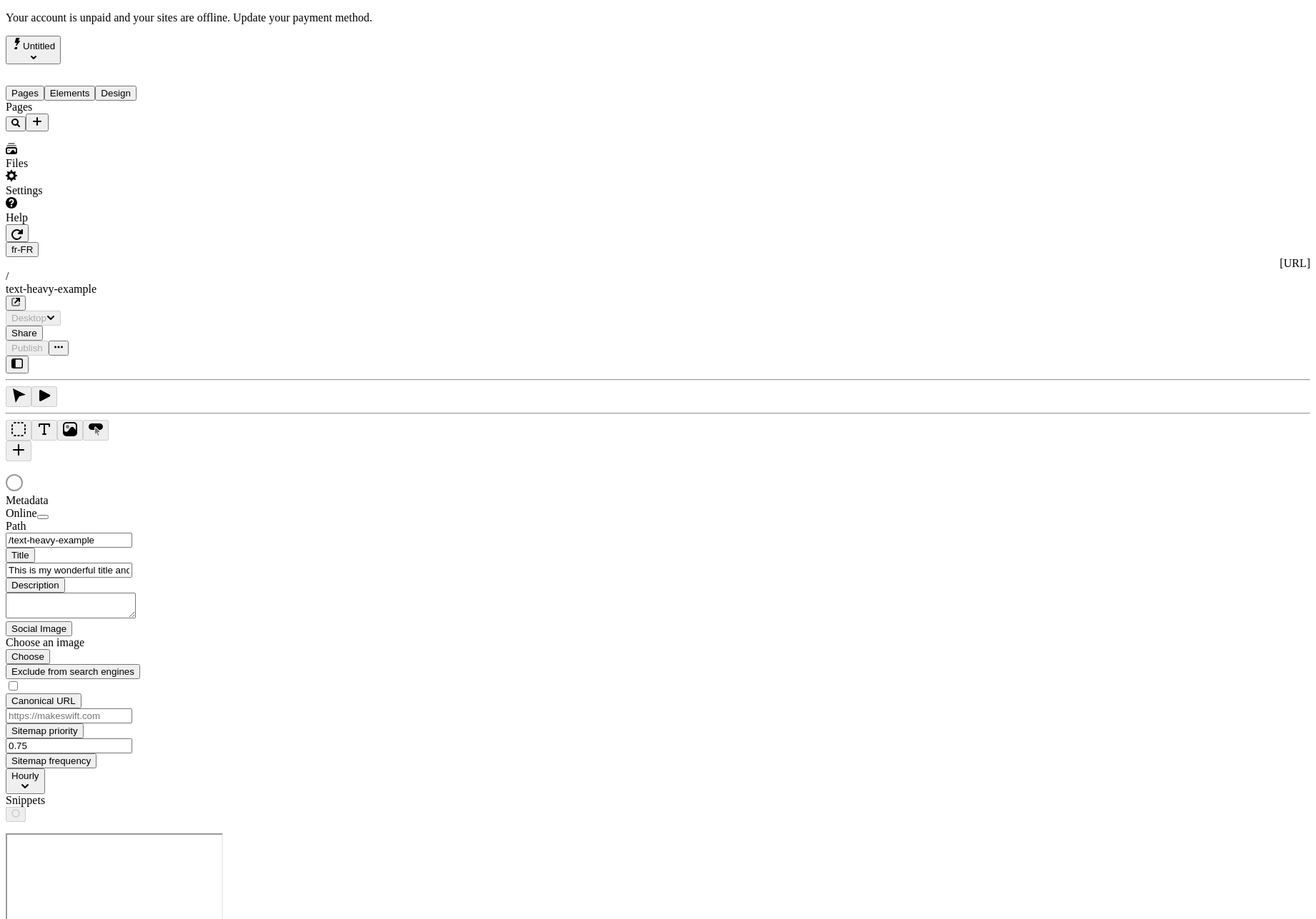
type input "Ceci est mon merveilleux titre et j'en suis fier."
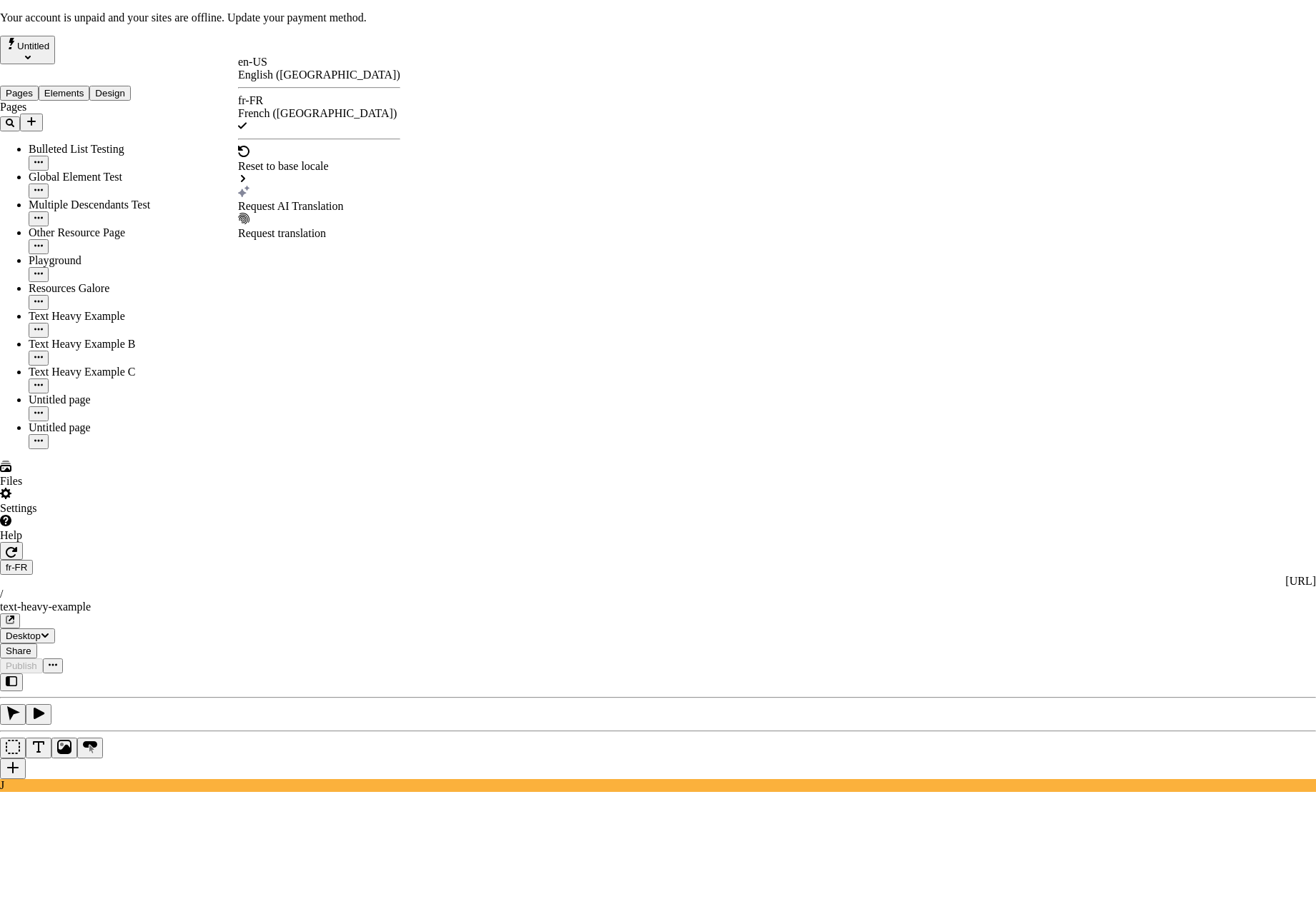
click at [299, 185] on div "Request AI Translation" at bounding box center [319, 198] width 163 height 27
checkbox input "true"
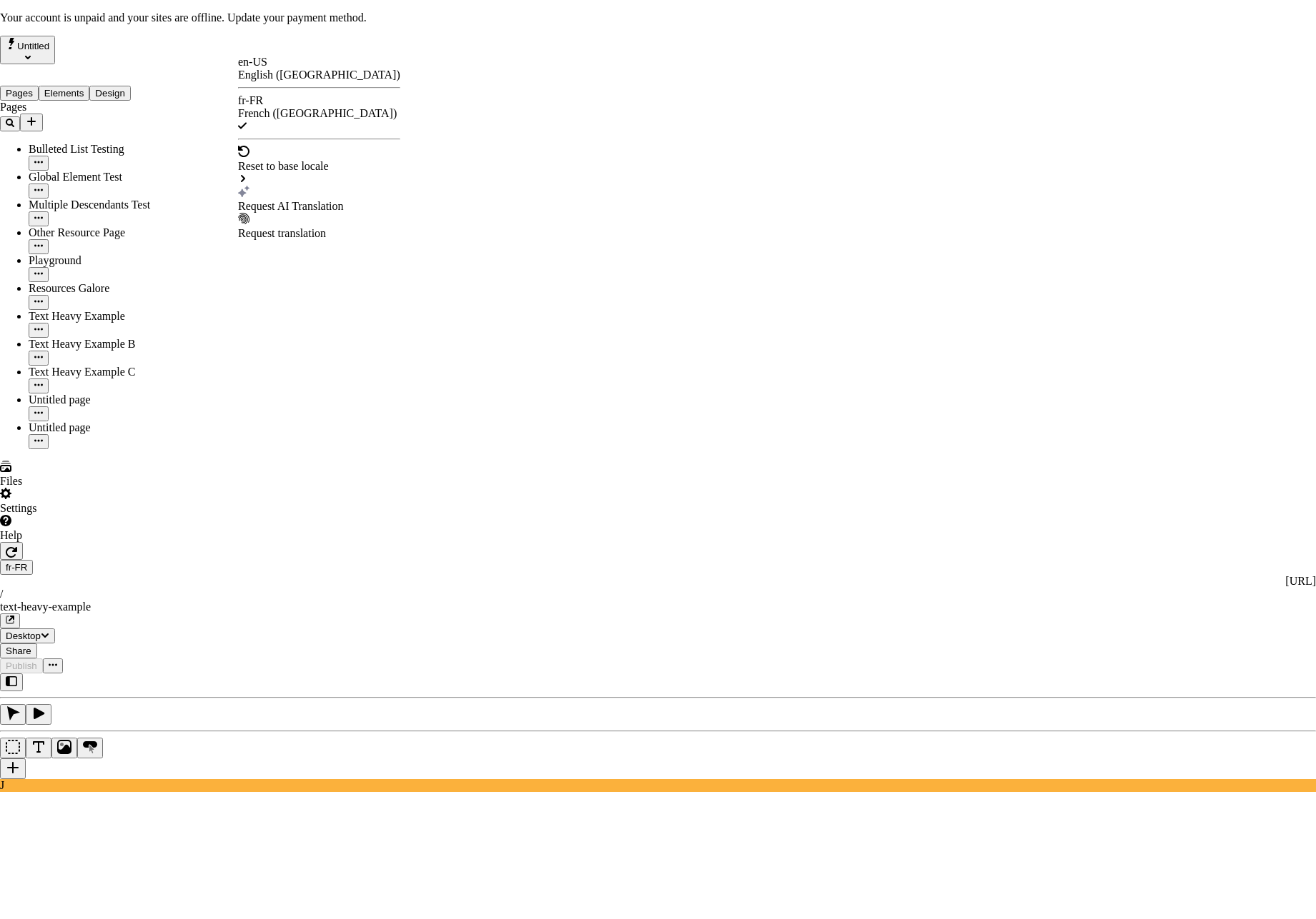
click at [267, 185] on div "Request AI Translation" at bounding box center [319, 198] width 163 height 27
